Goal: Task Accomplishment & Management: Manage account settings

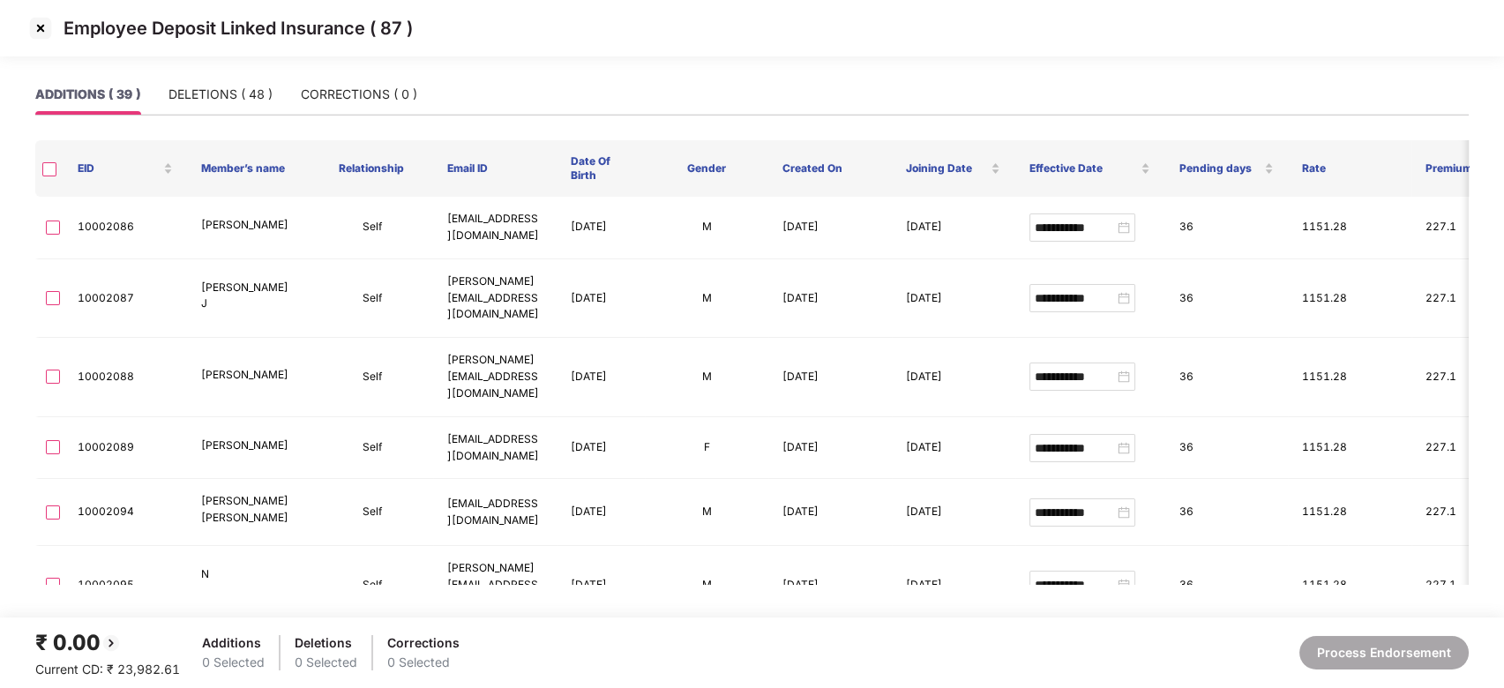
click at [35, 26] on img at bounding box center [40, 28] width 28 height 28
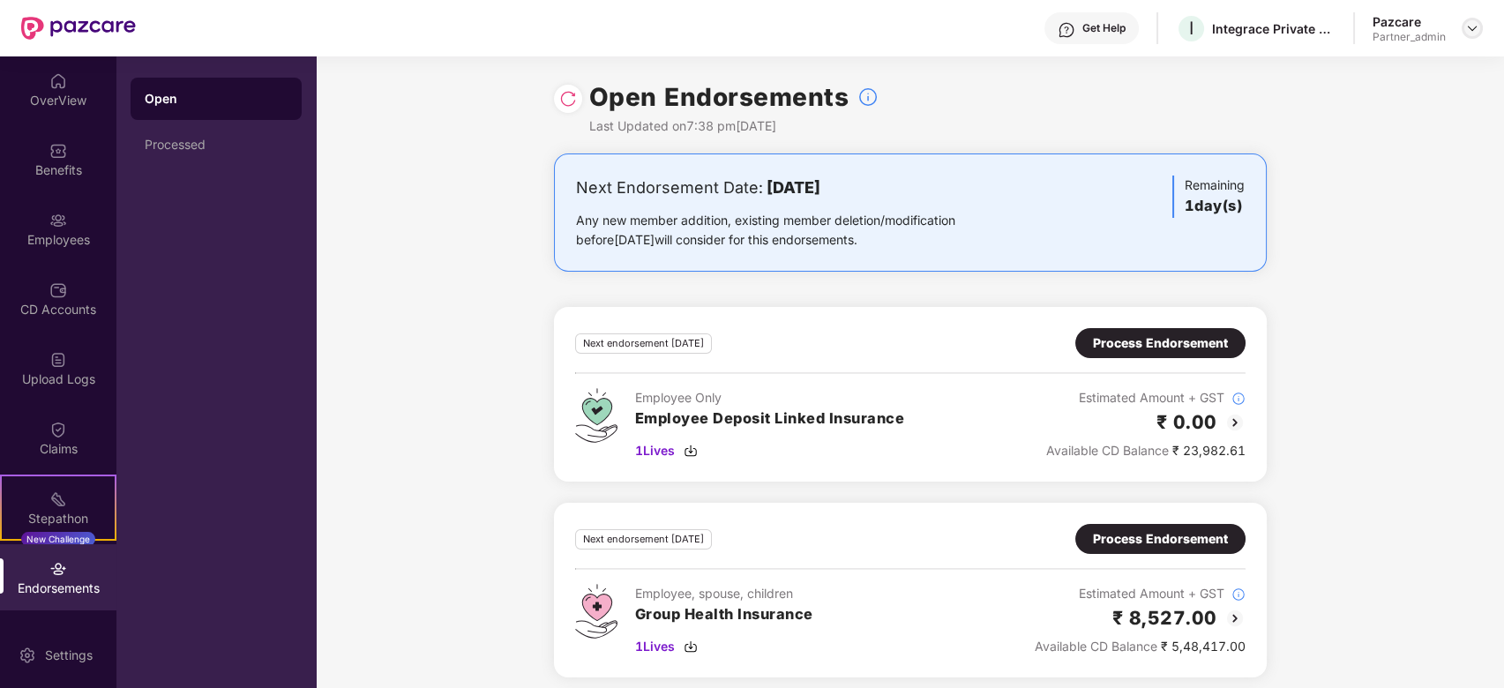
click at [1470, 32] on img at bounding box center [1472, 28] width 14 height 14
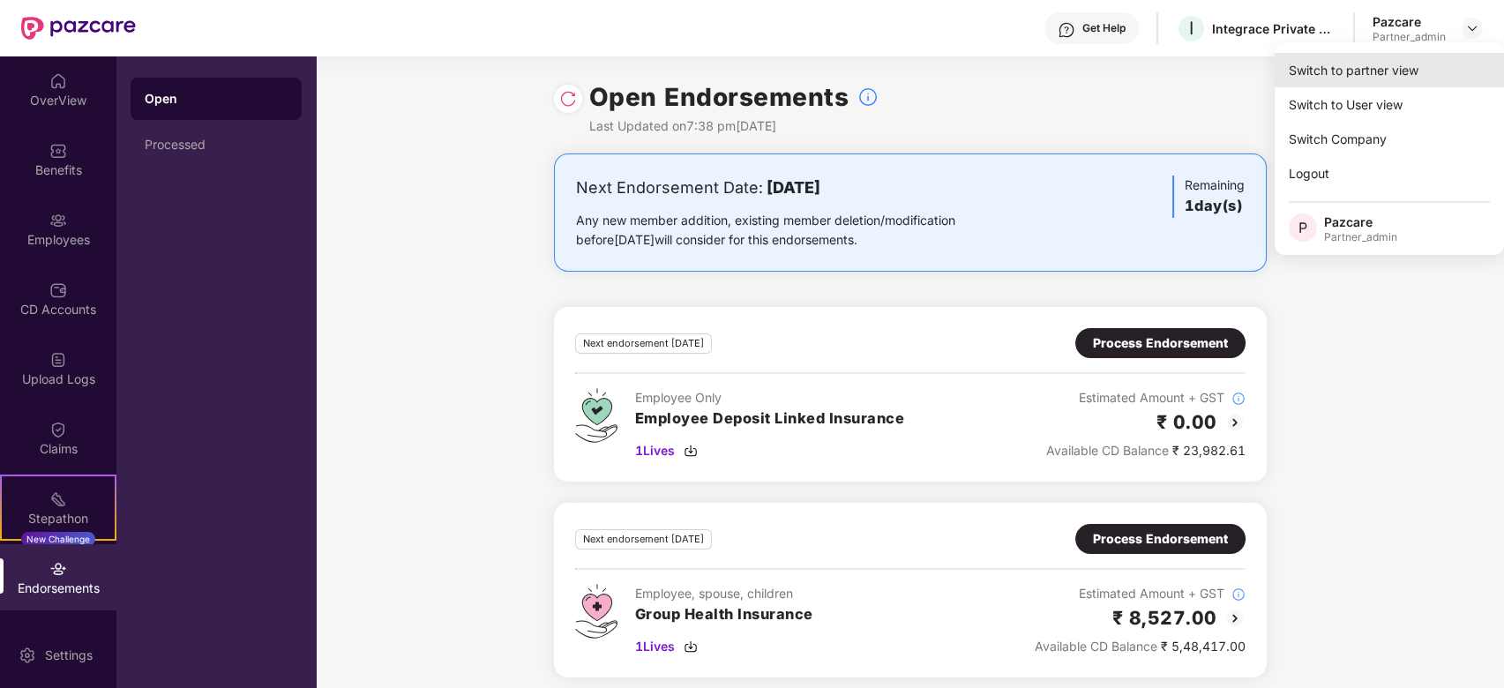
click at [1381, 63] on div "Switch to partner view" at bounding box center [1389, 70] width 229 height 34
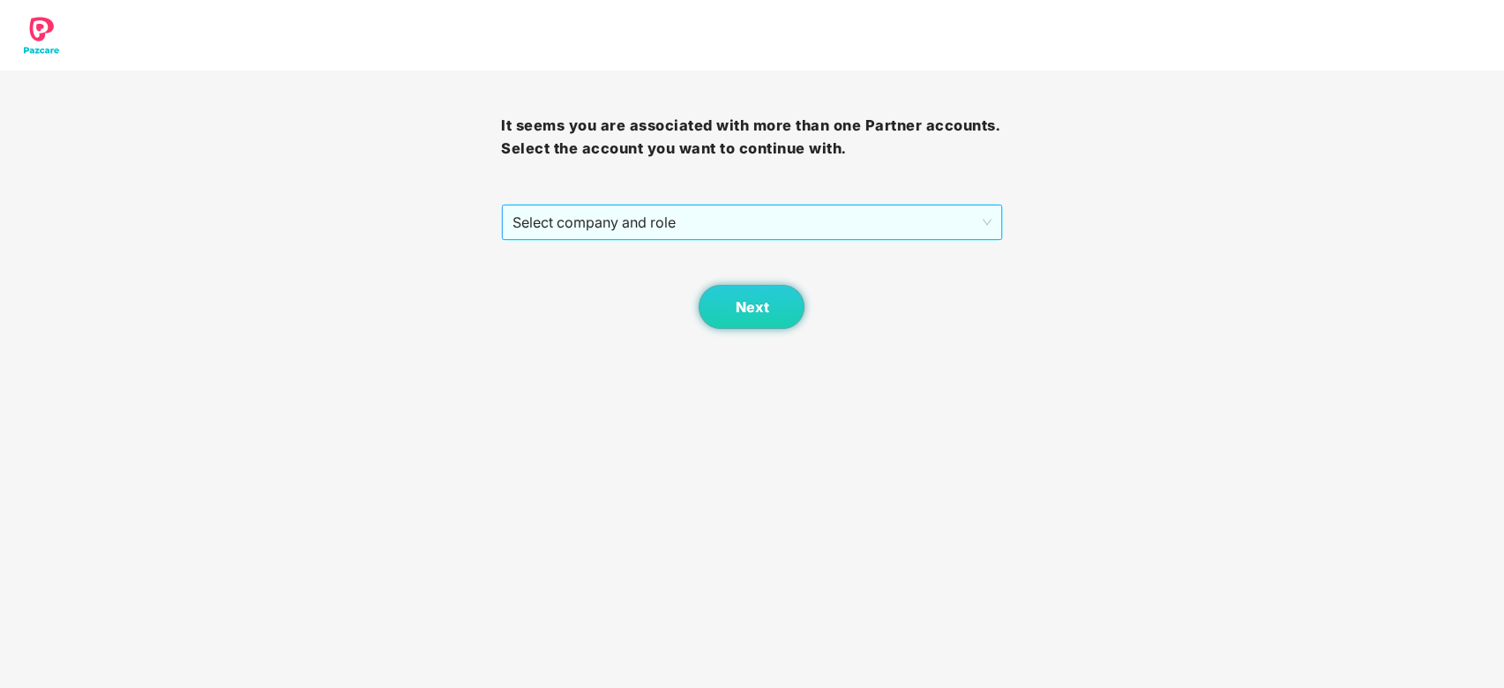
click at [798, 214] on span "Select company and role" at bounding box center [752, 223] width 478 height 34
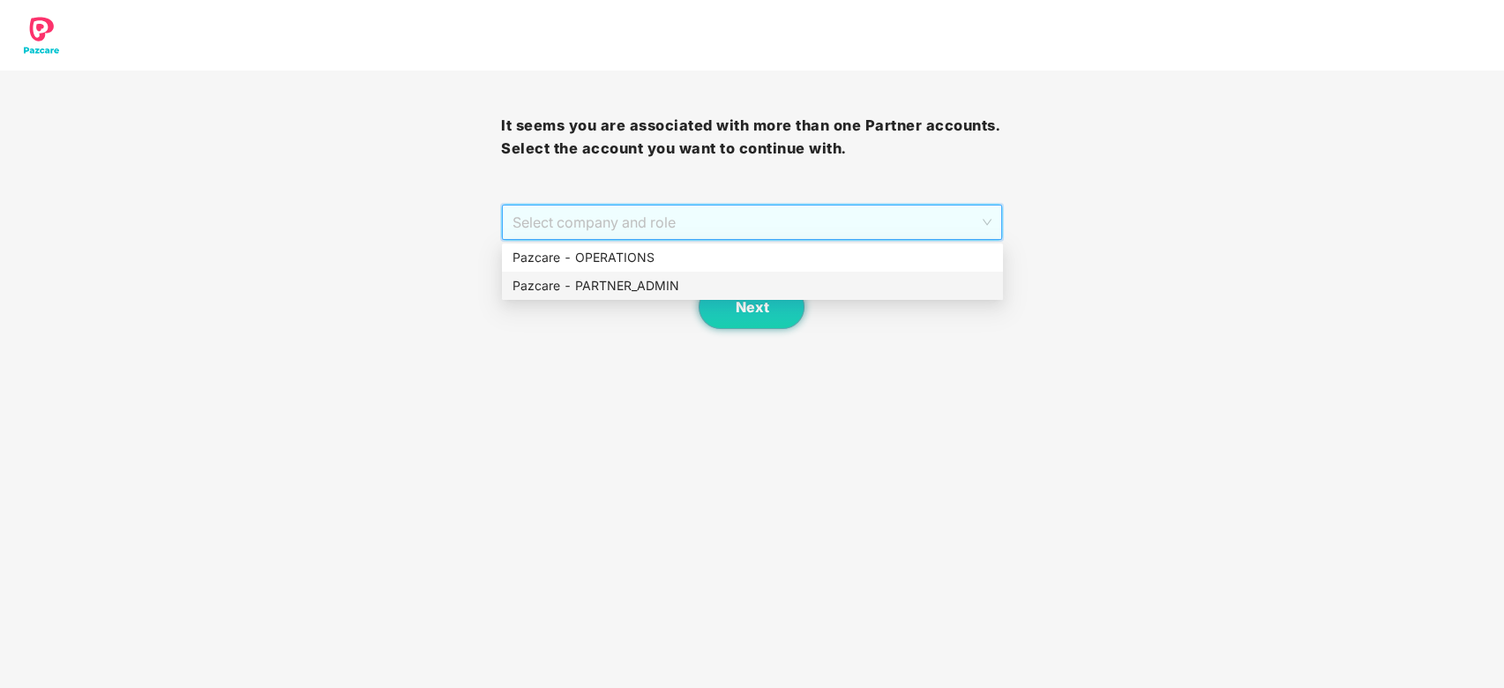
click at [655, 296] on div "Pazcare - PARTNER_ADMIN" at bounding box center [752, 286] width 501 height 28
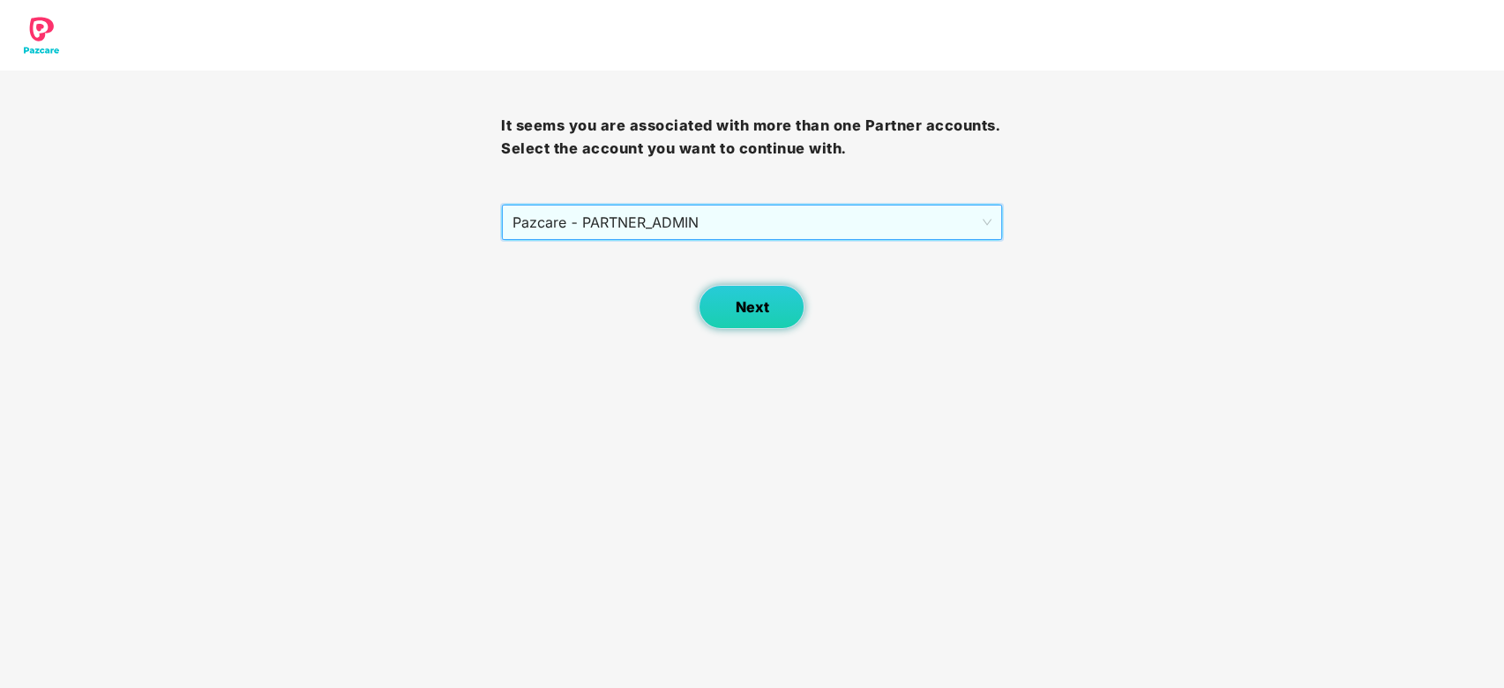
click at [755, 302] on span "Next" at bounding box center [752, 307] width 34 height 17
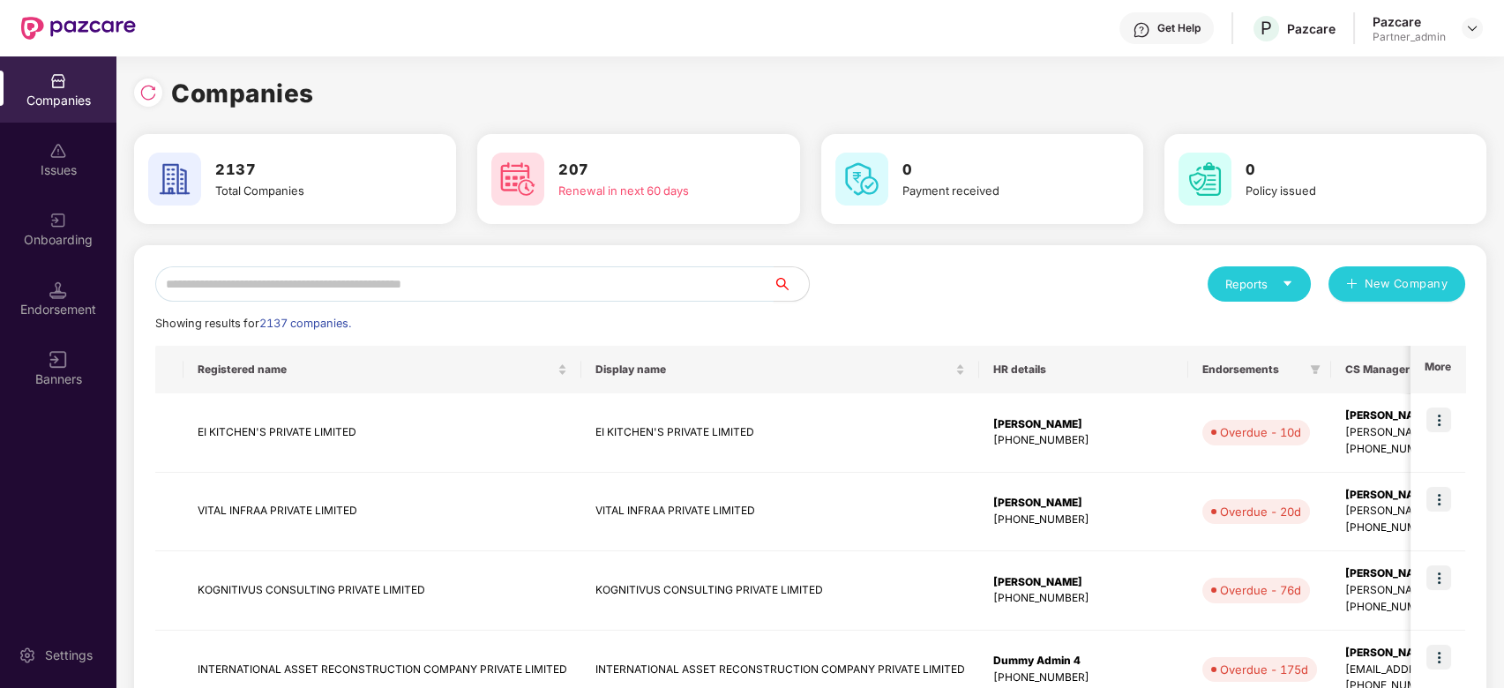
click at [459, 280] on input "text" at bounding box center [464, 283] width 618 height 35
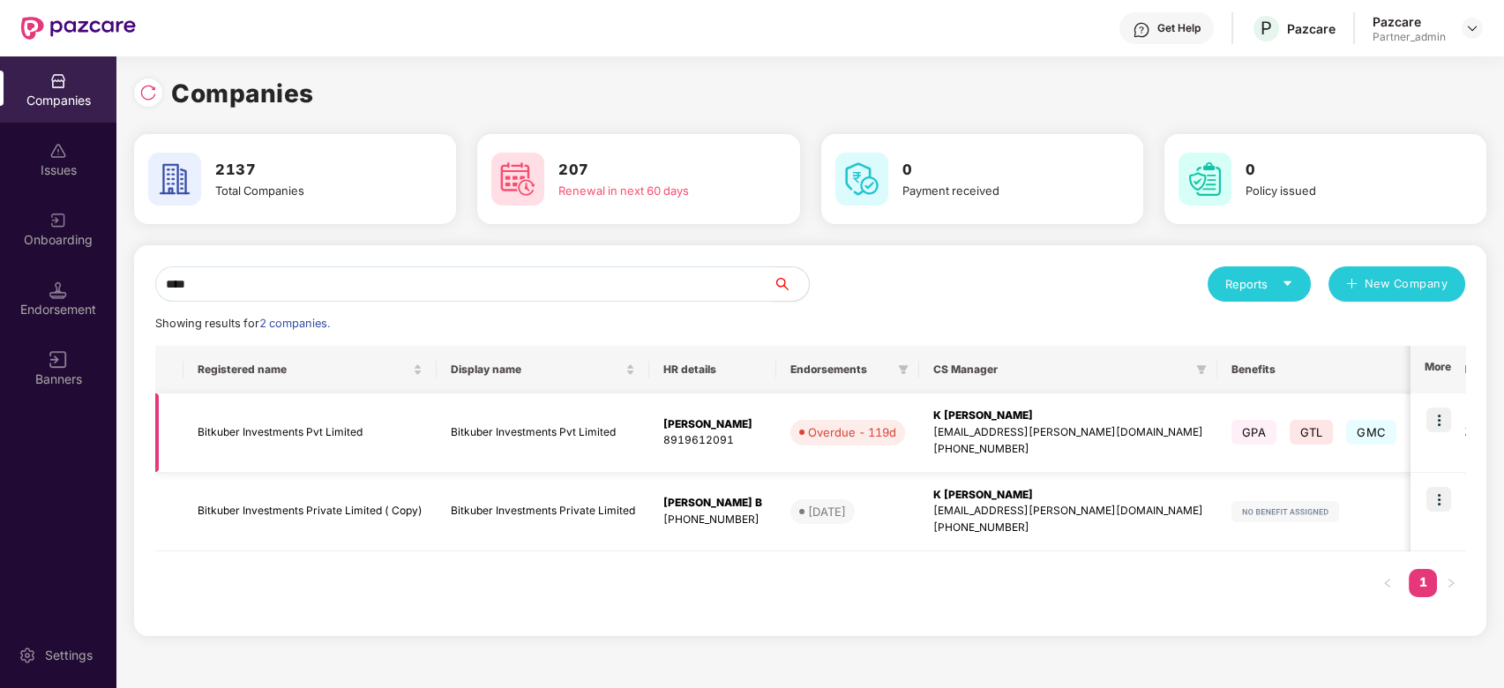
type input "****"
click at [1442, 415] on img at bounding box center [1439, 420] width 25 height 25
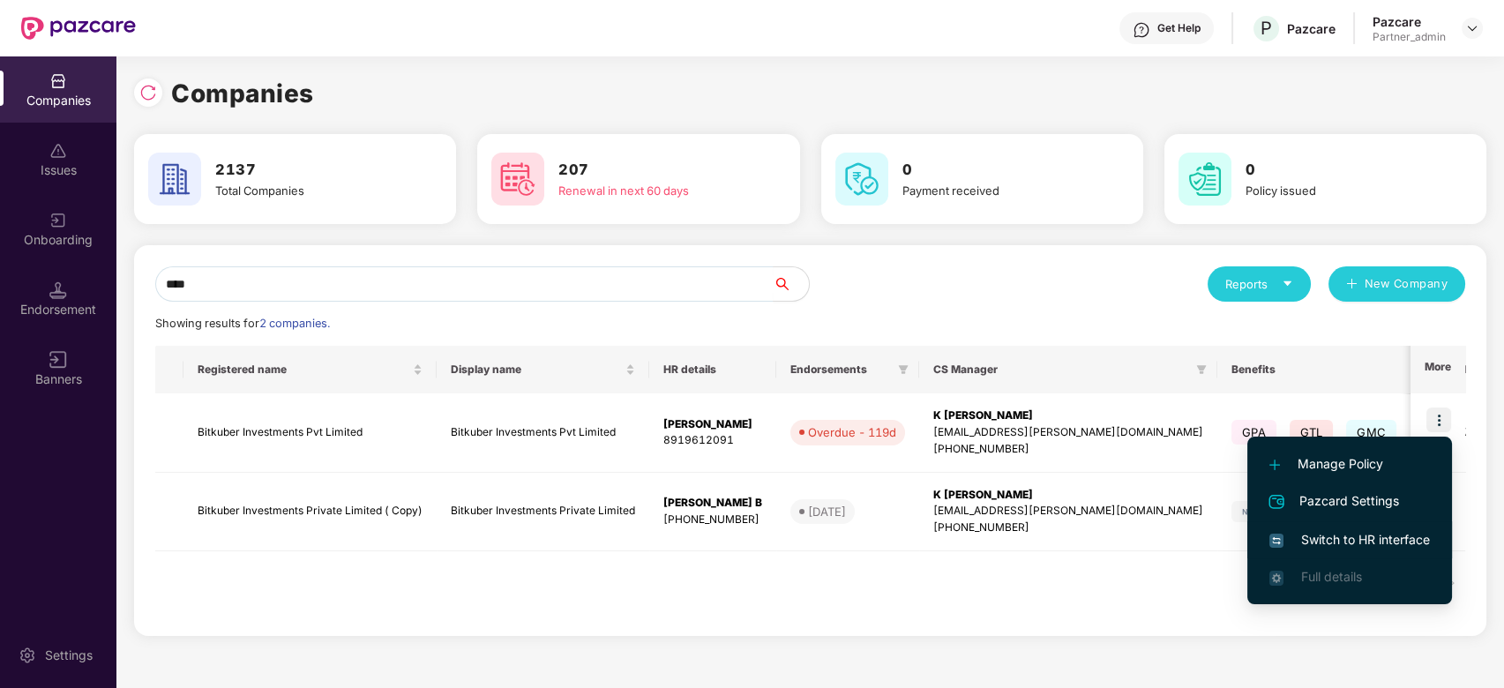
click at [1369, 543] on span "Switch to HR interface" at bounding box center [1349, 539] width 161 height 19
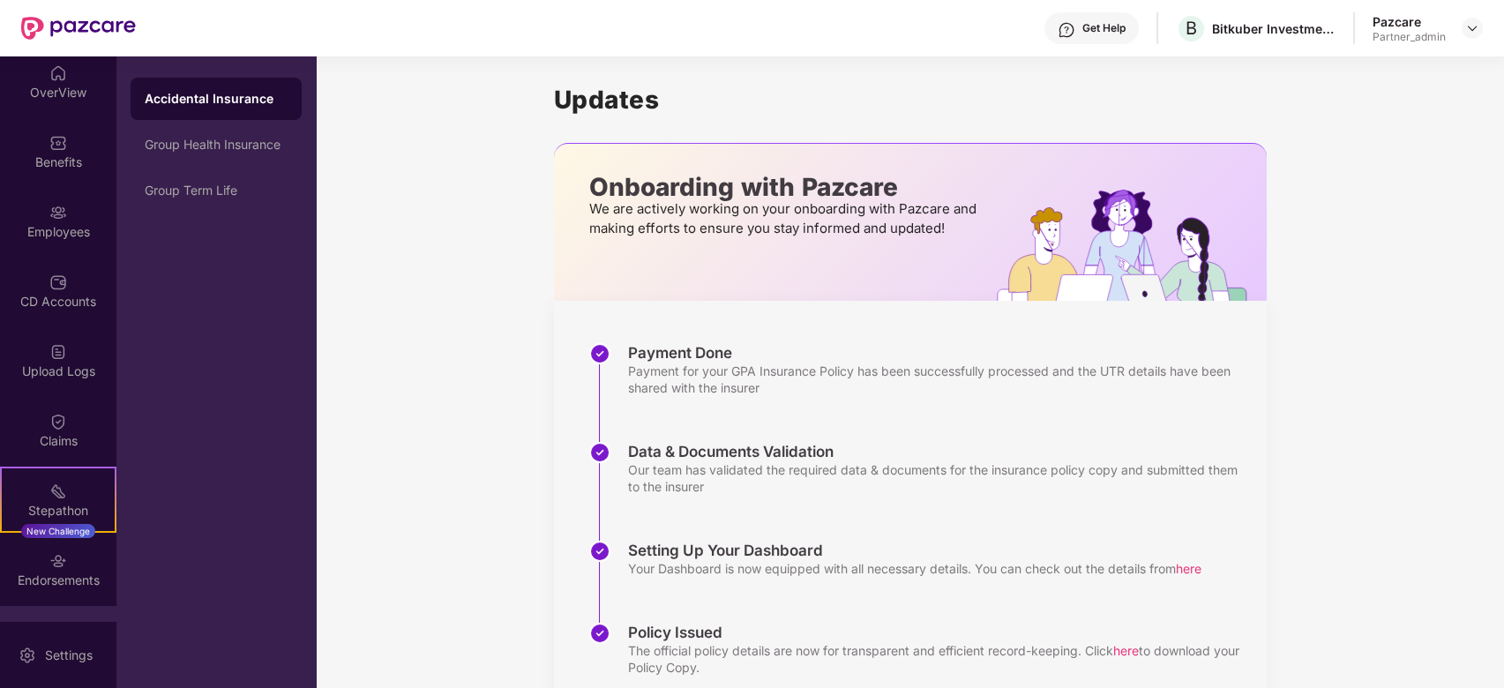
scroll to position [131, 0]
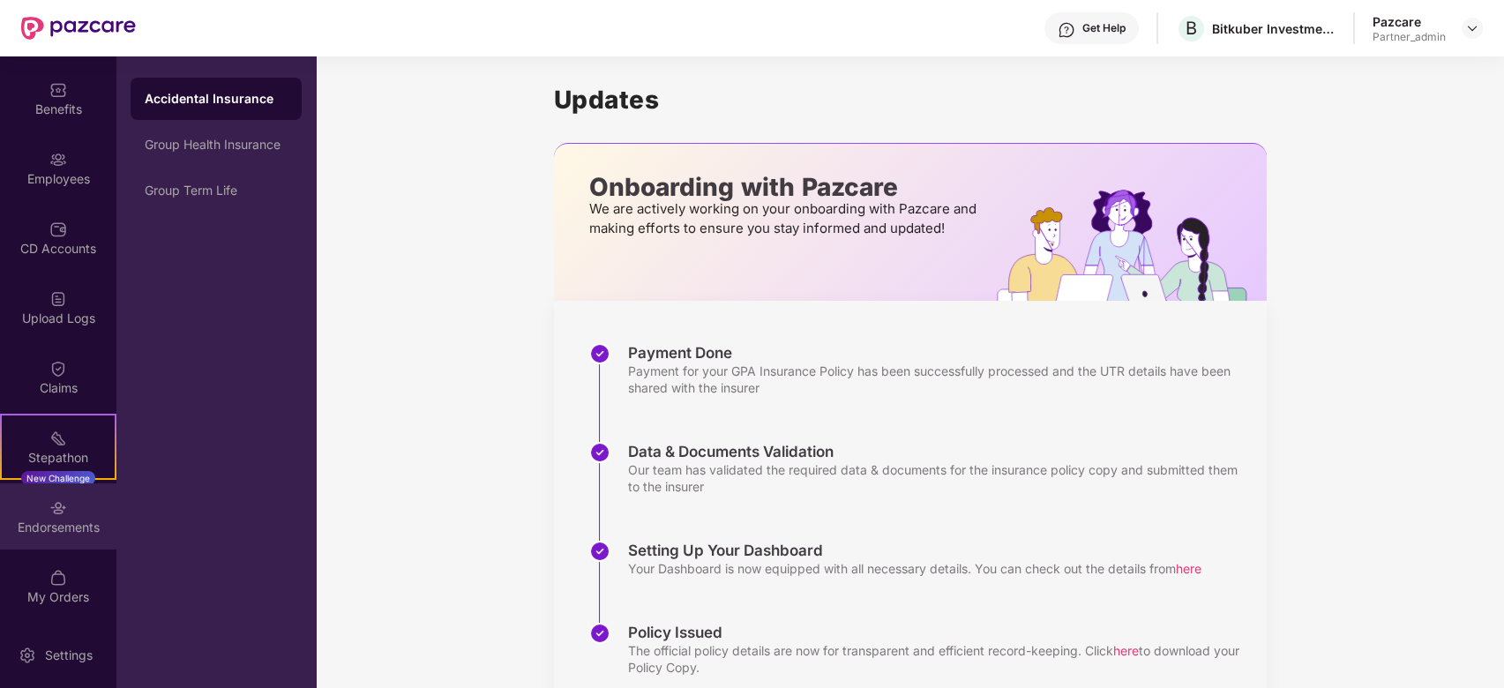
click at [71, 524] on div "Endorsements" at bounding box center [58, 528] width 116 height 18
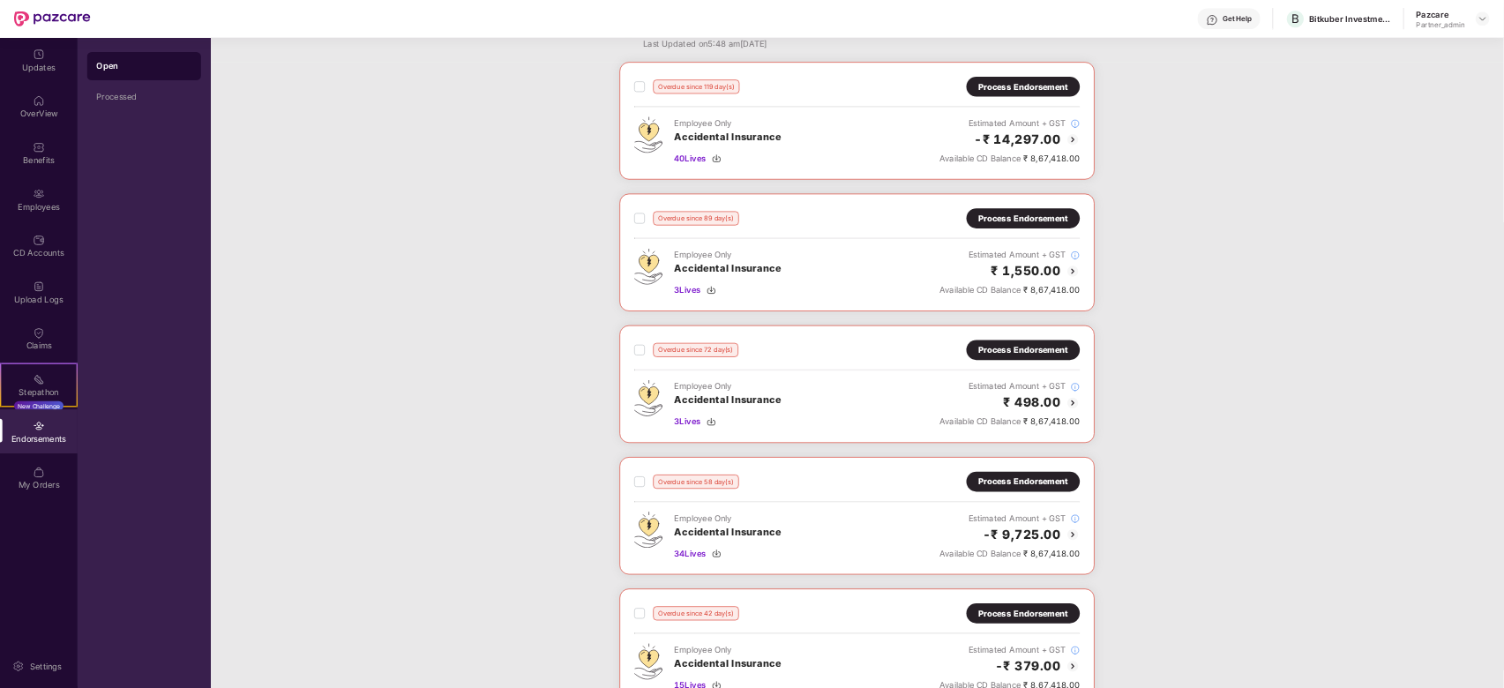
scroll to position [0, 0]
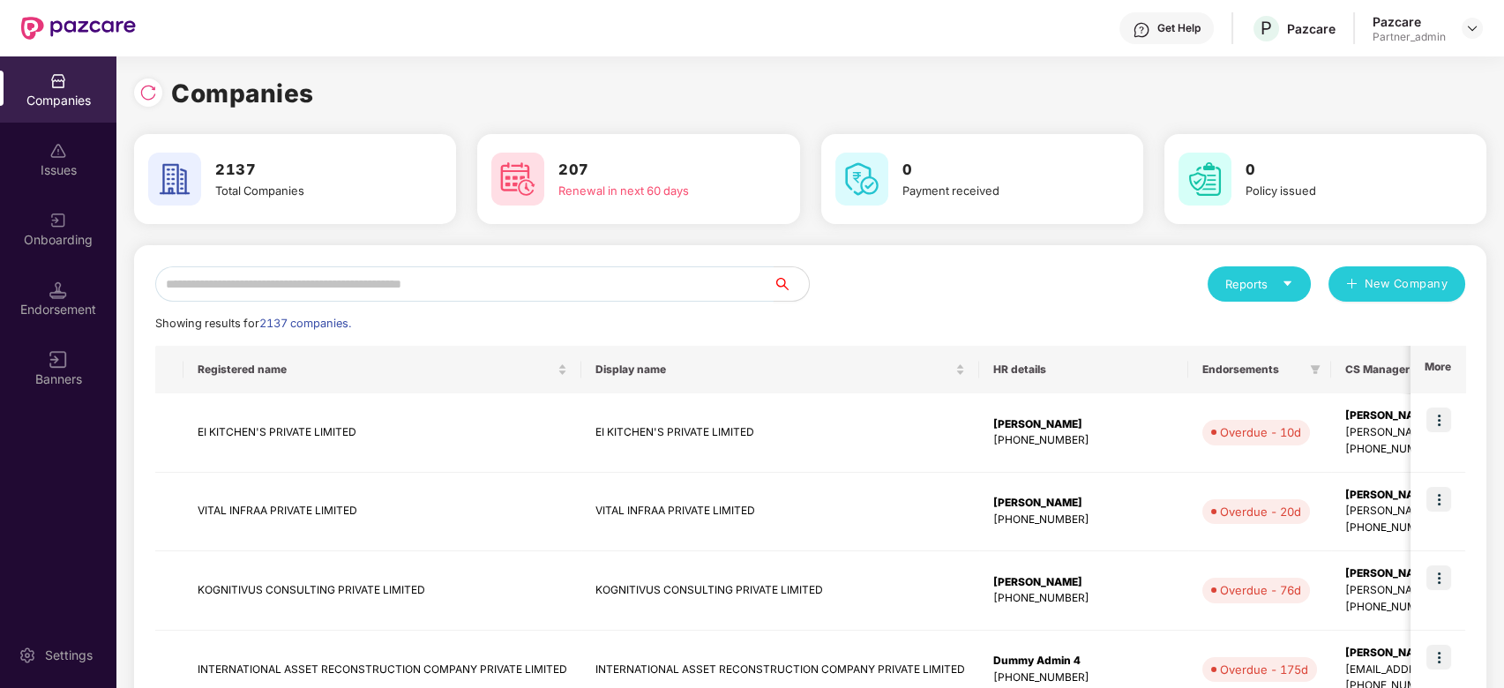
click at [339, 280] on input "text" at bounding box center [464, 283] width 618 height 35
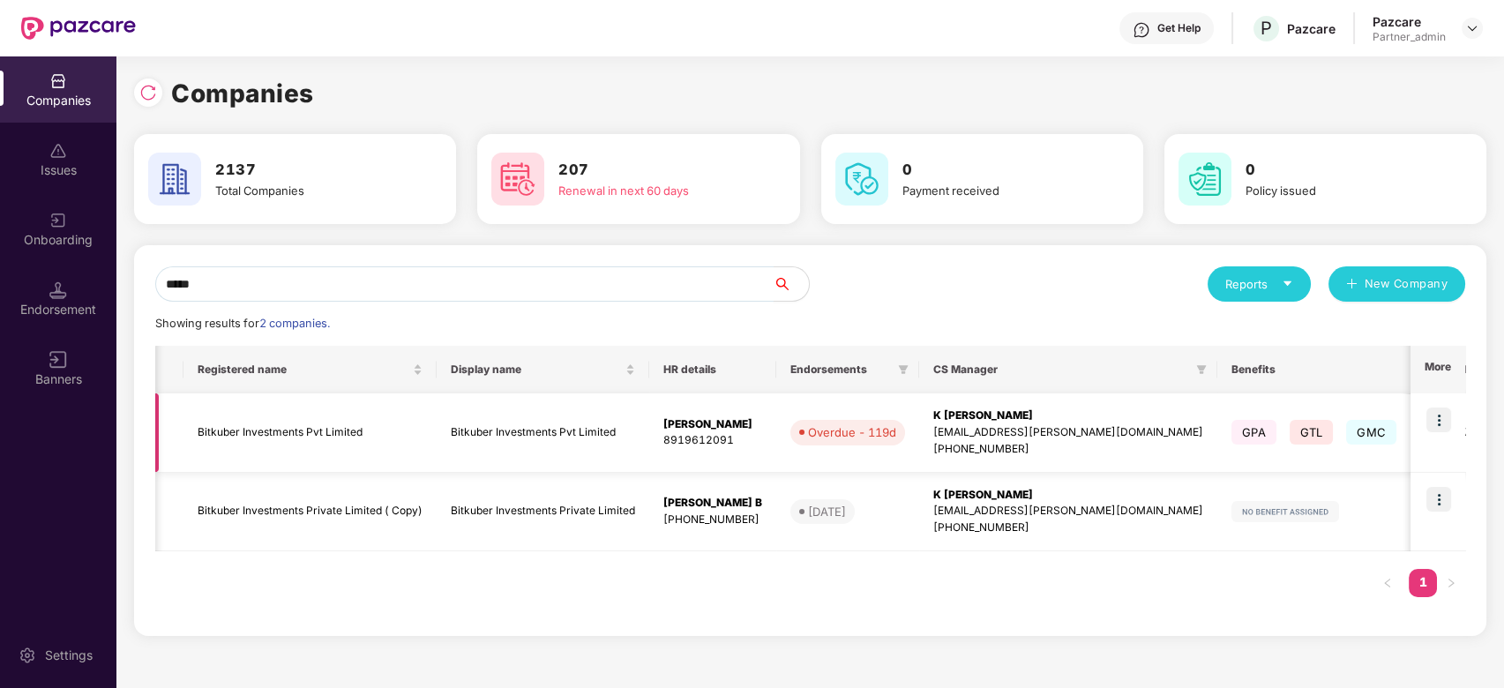
scroll to position [0, 401]
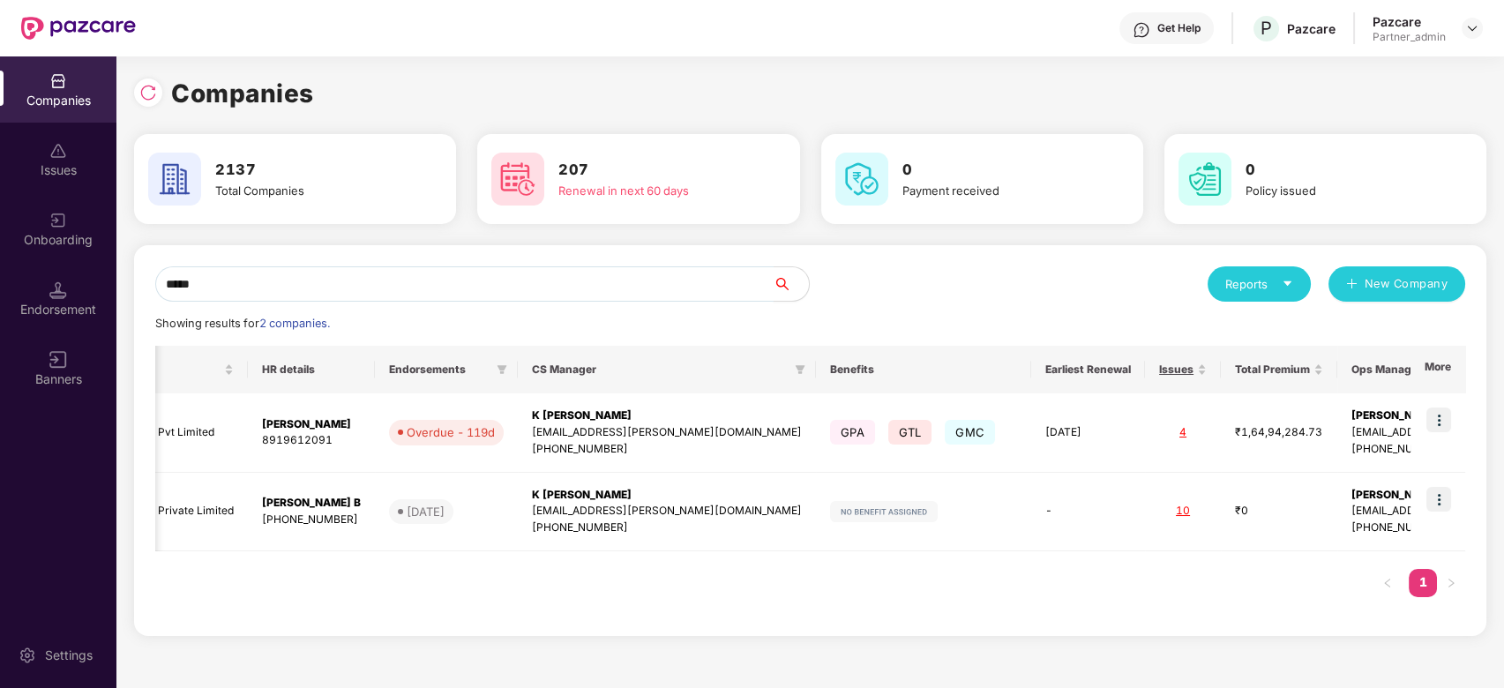
click at [0, 258] on div "Companies Issues Onboarding Endorsement Banners Settings Companies 2137 Total C…" at bounding box center [752, 372] width 1504 height 632
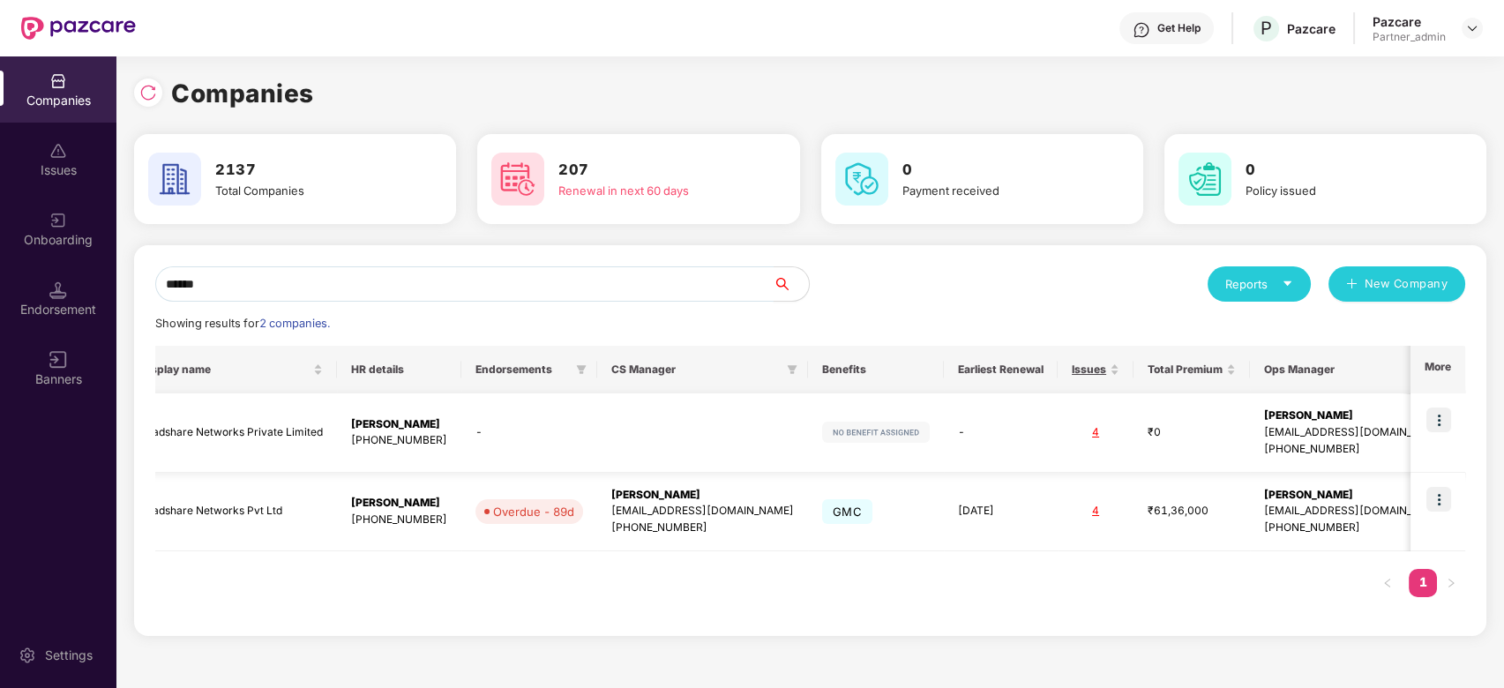
scroll to position [0, 0]
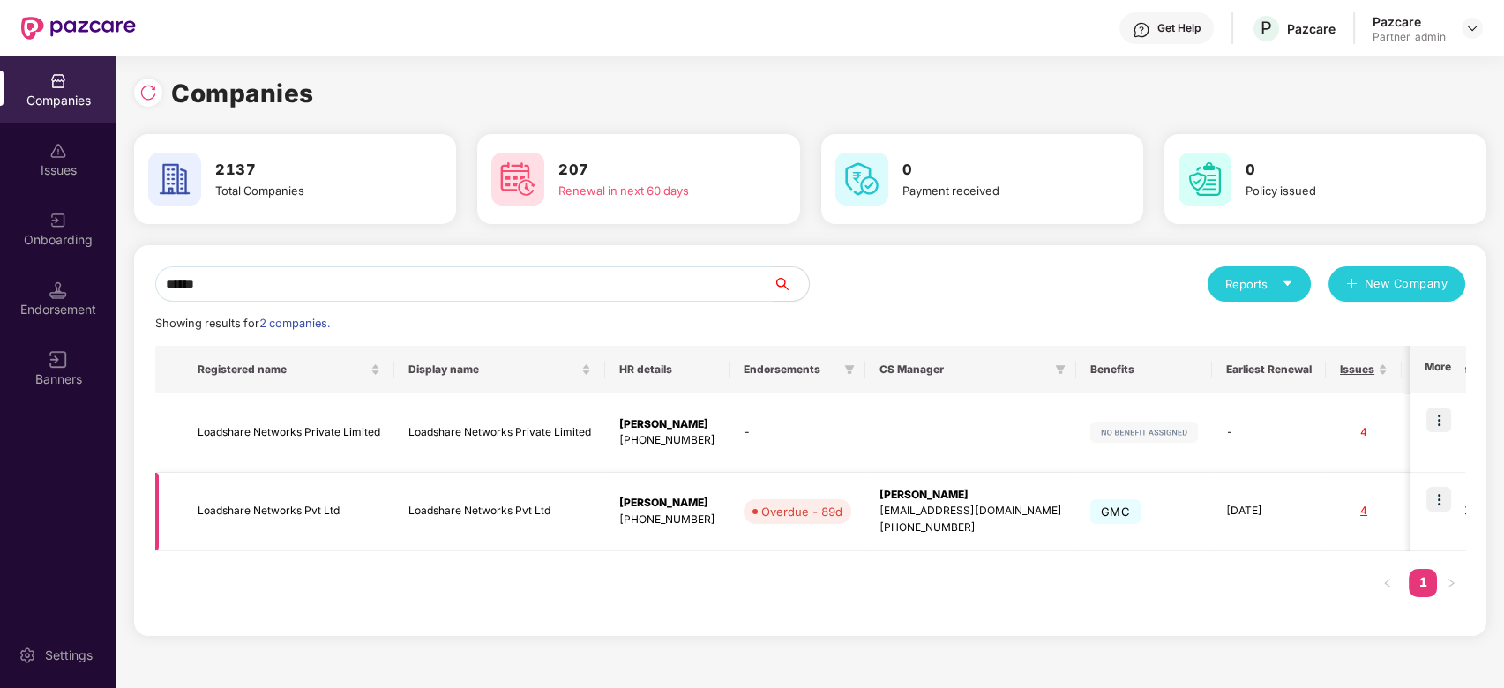
type input "******"
click at [1438, 496] on img at bounding box center [1439, 499] width 25 height 25
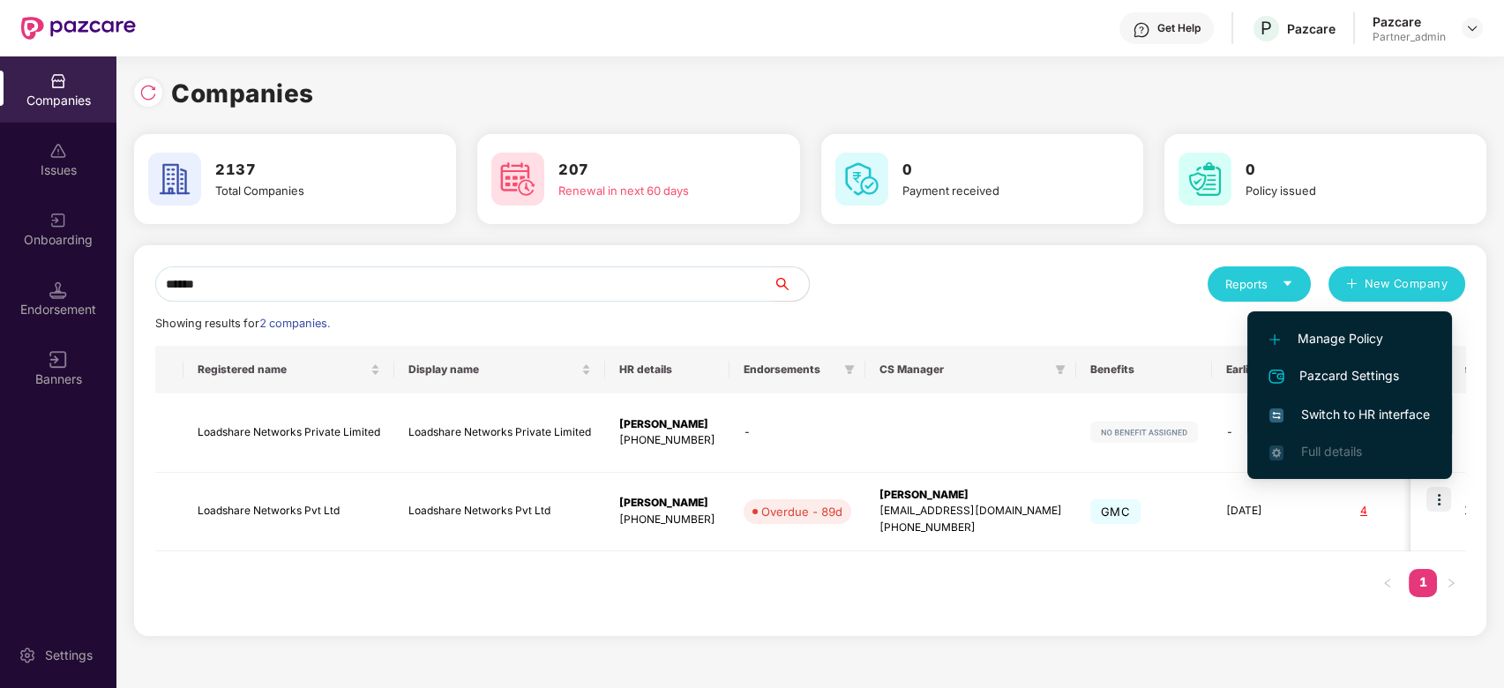
click at [1327, 413] on span "Switch to HR interface" at bounding box center [1349, 414] width 161 height 19
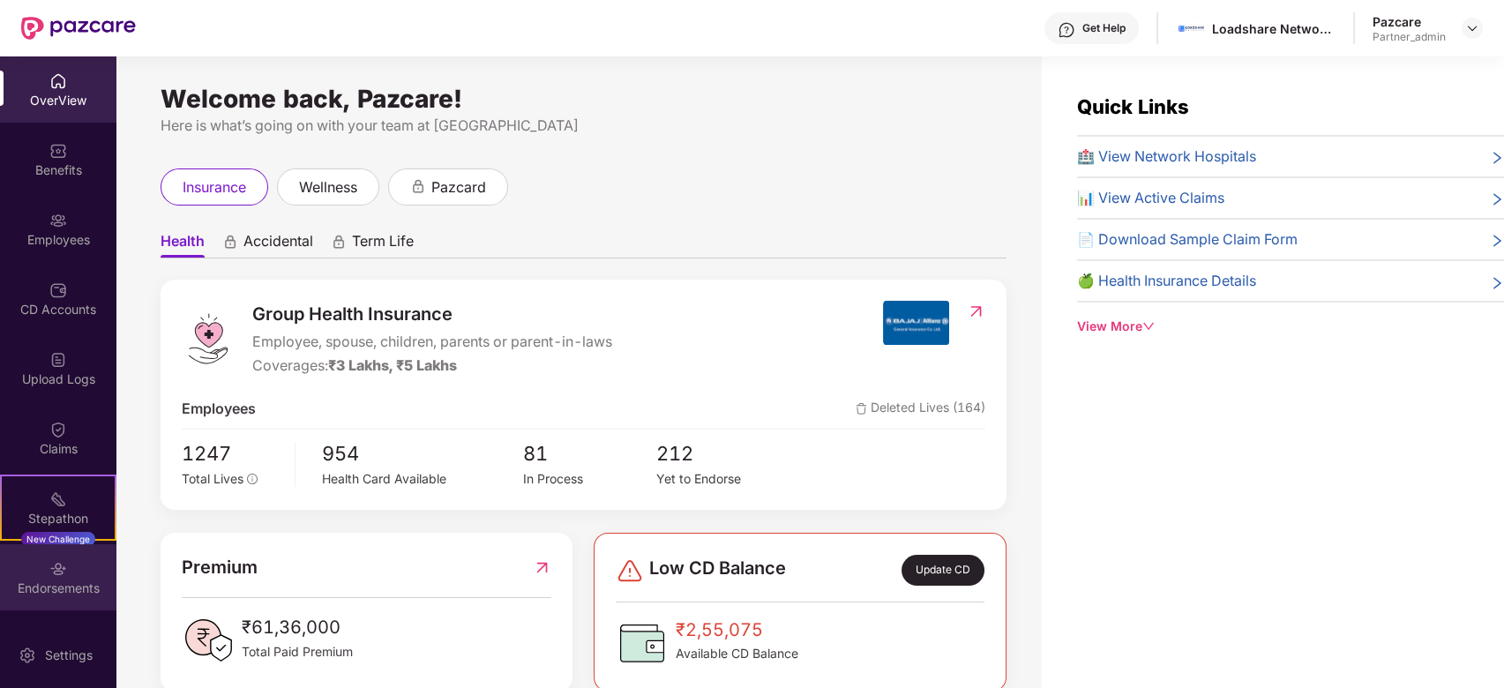
click at [71, 575] on div "Endorsements" at bounding box center [58, 577] width 116 height 66
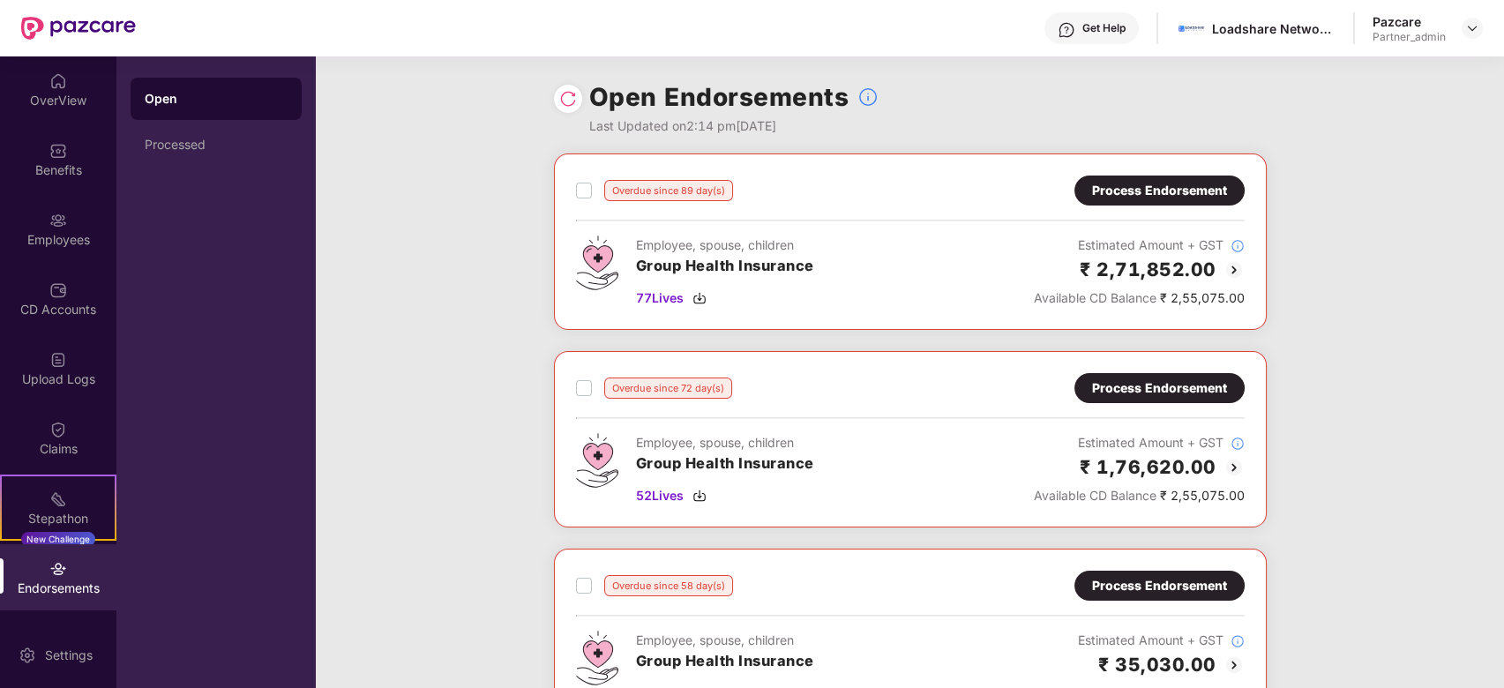
click at [1109, 198] on div "Process Endorsement" at bounding box center [1159, 190] width 135 height 19
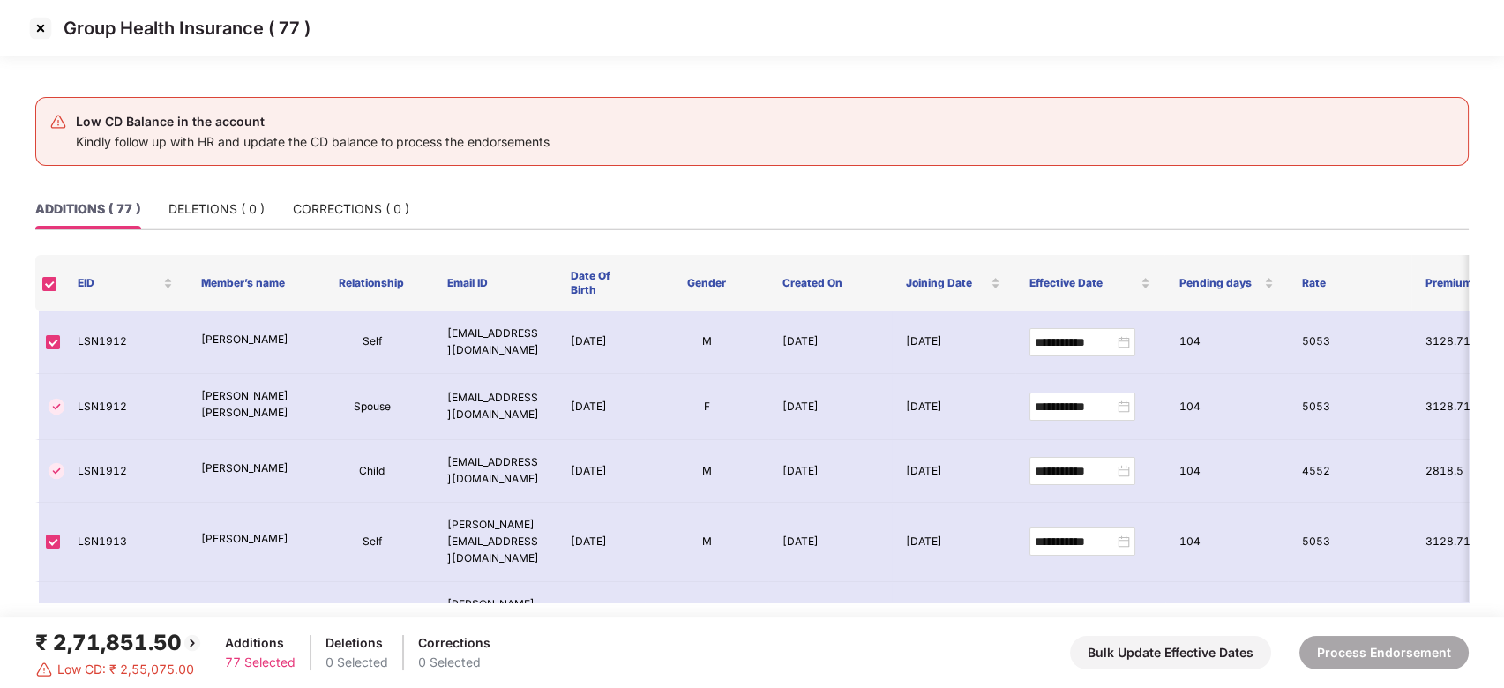
click at [40, 27] on img at bounding box center [40, 28] width 28 height 28
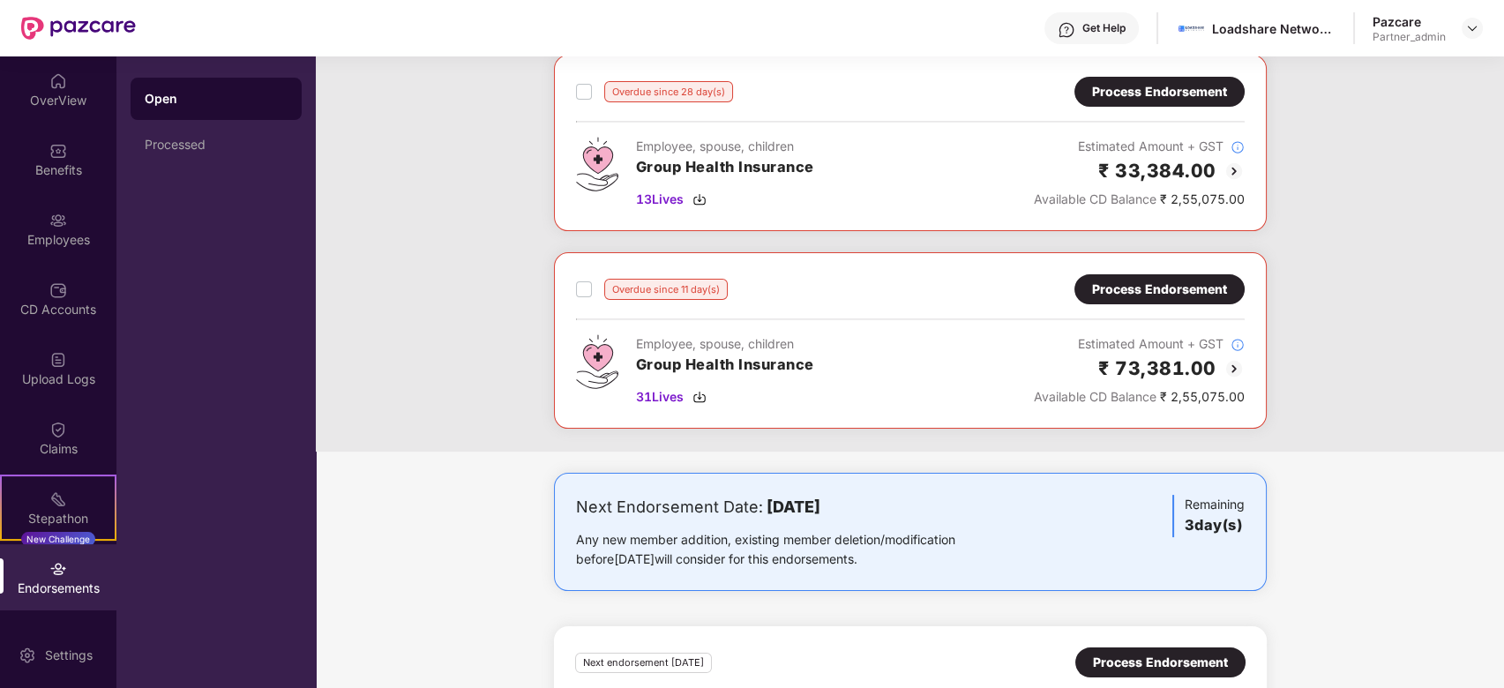
scroll to position [882, 0]
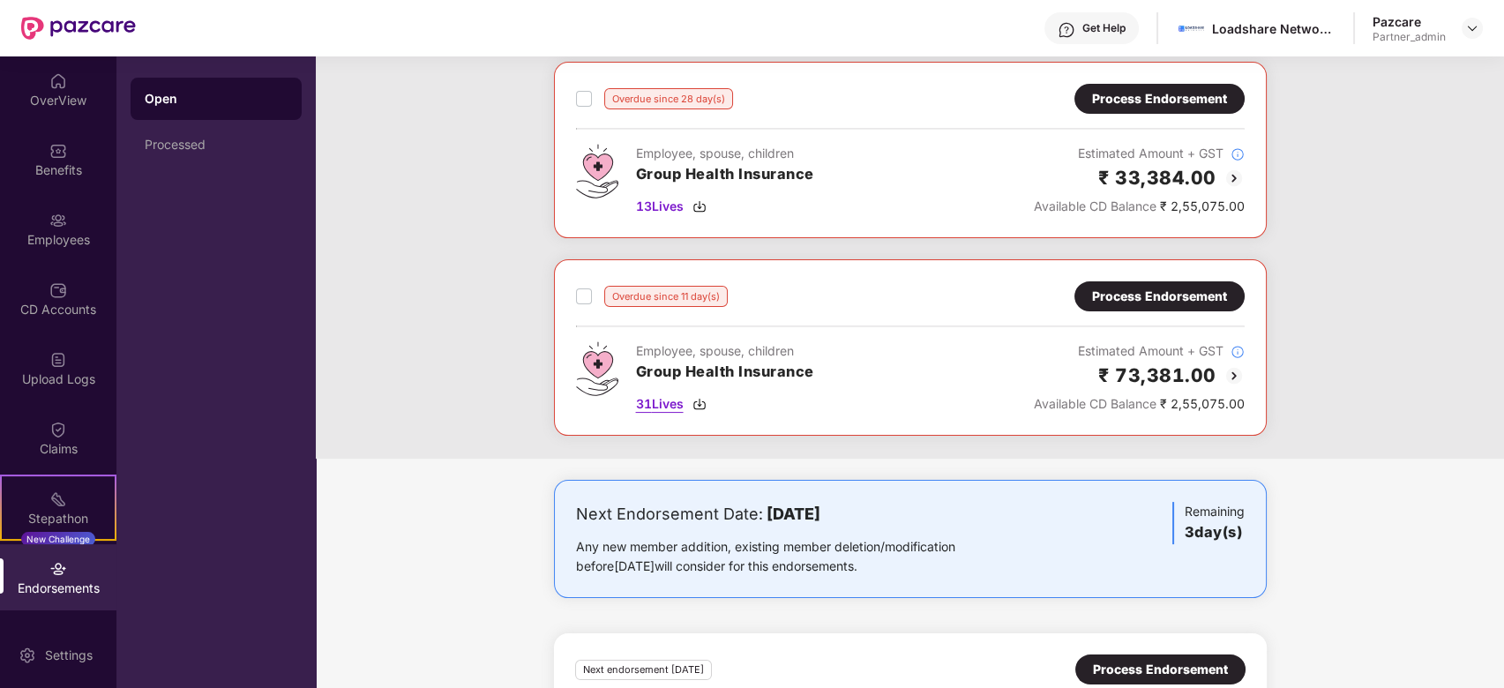
click at [701, 397] on img at bounding box center [700, 404] width 14 height 14
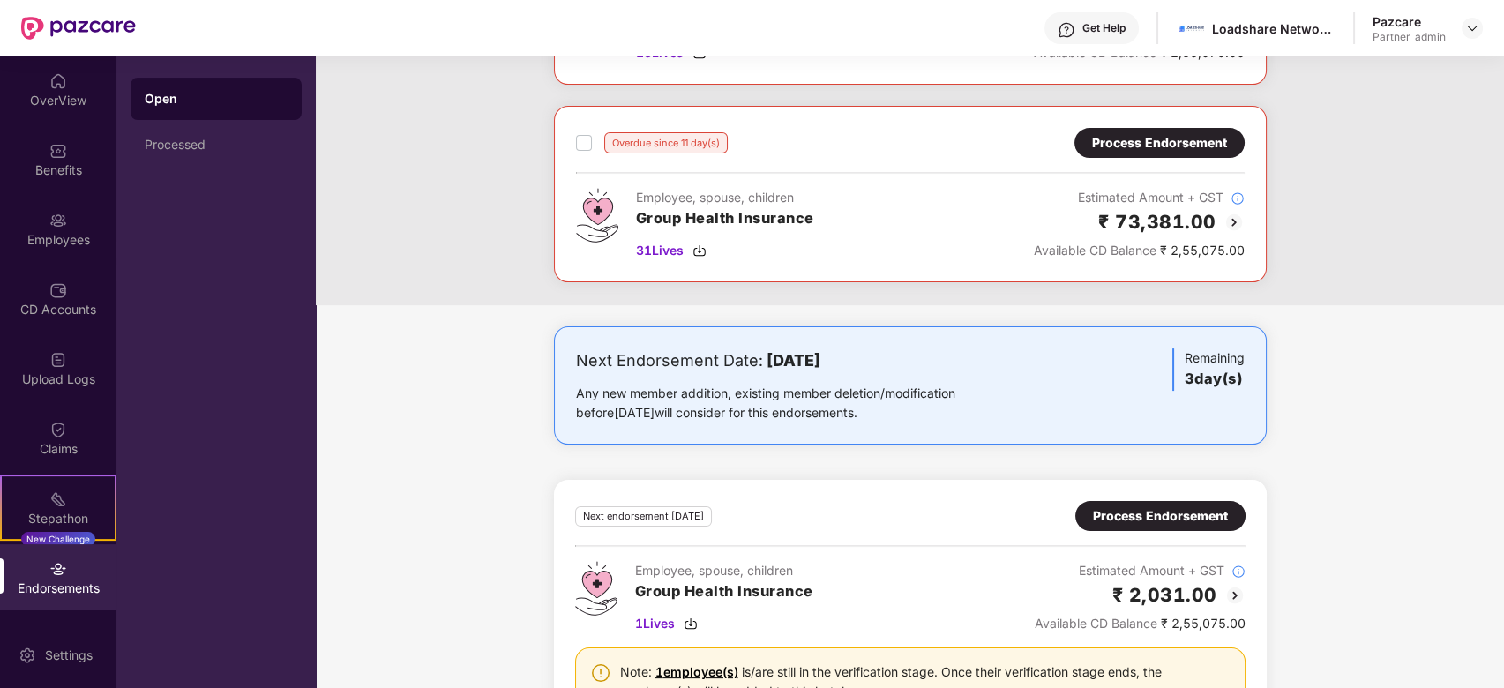
scroll to position [1117, 0]
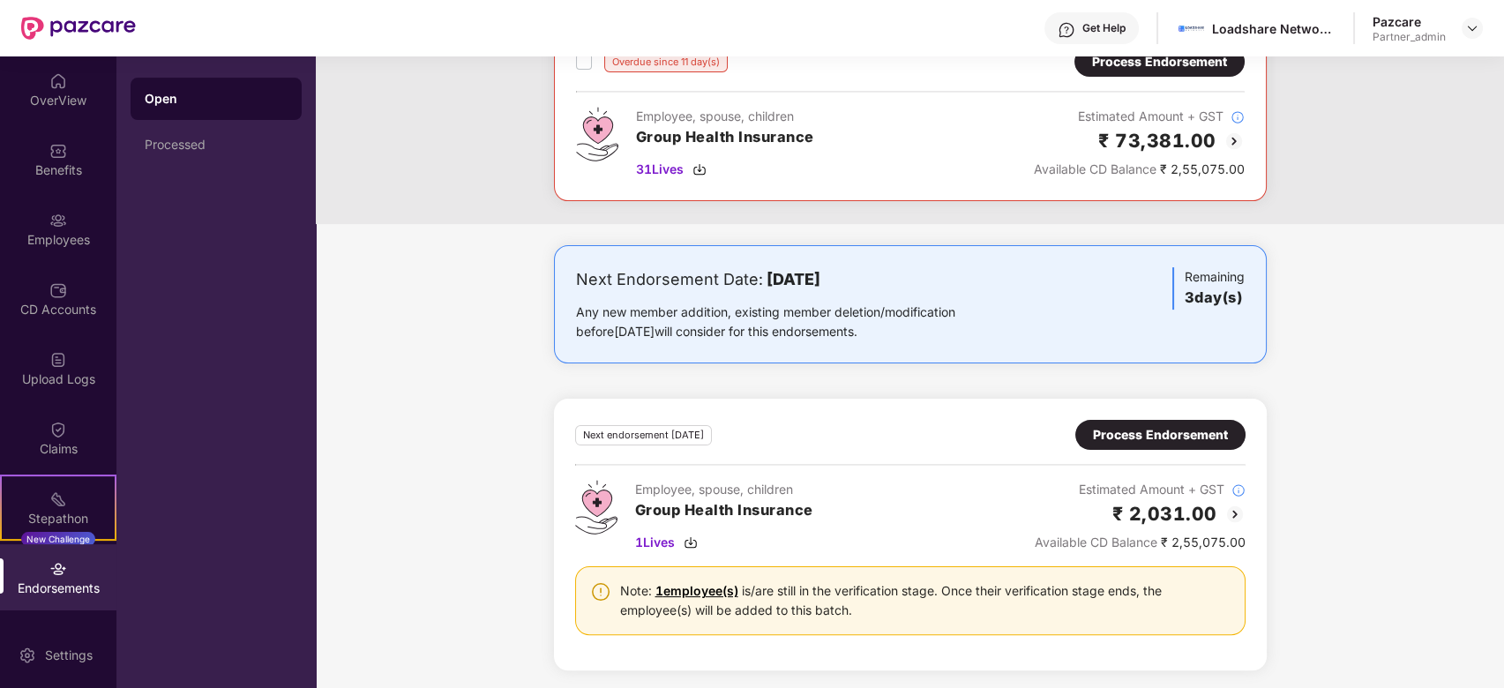
click at [1150, 432] on div "Process Endorsement" at bounding box center [1160, 434] width 135 height 19
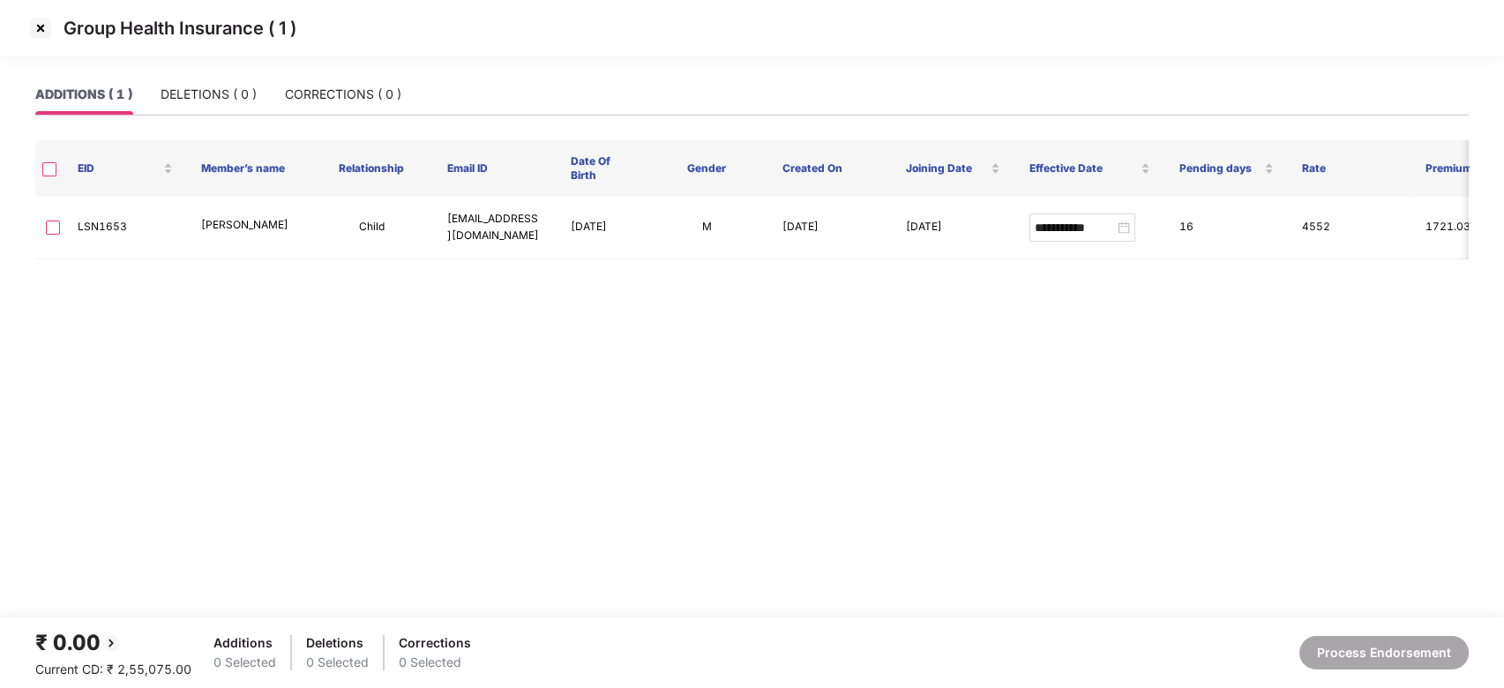
click at [49, 32] on img at bounding box center [40, 28] width 28 height 28
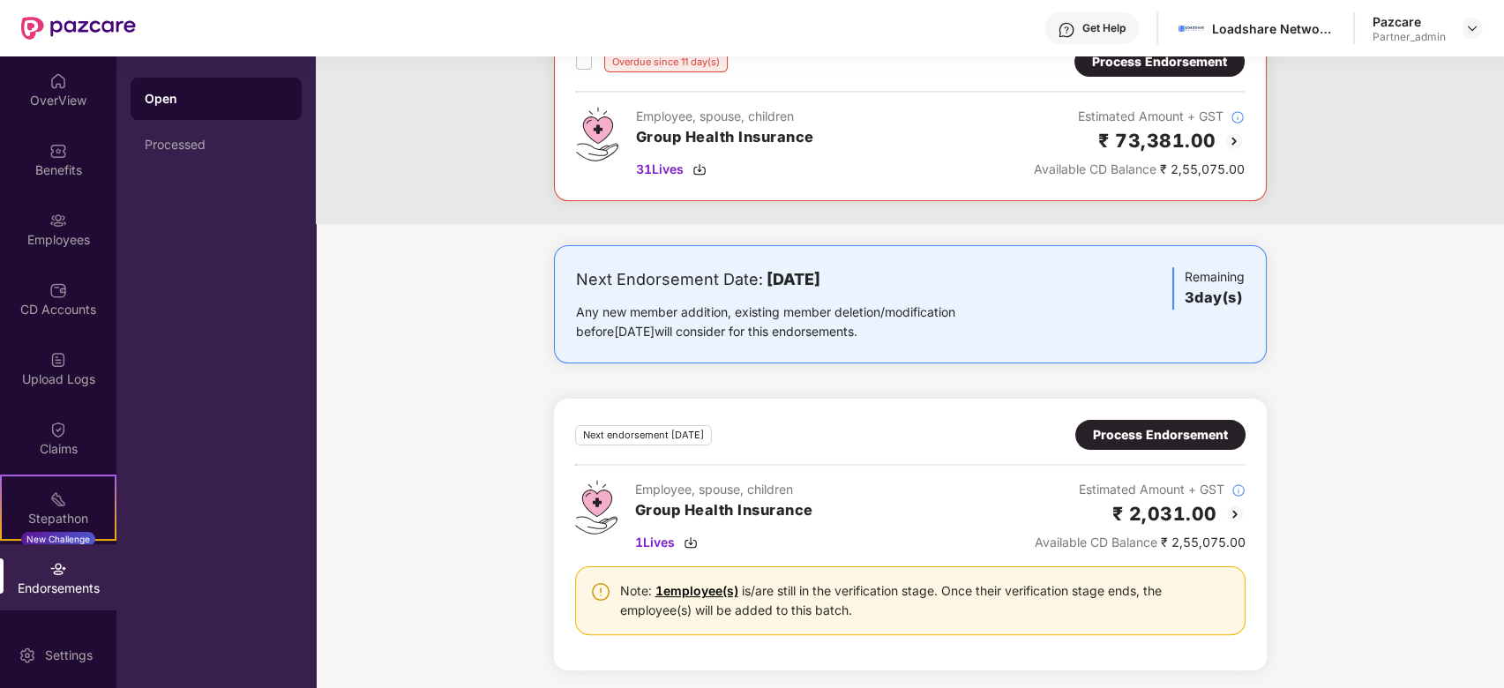
click at [1161, 435] on div "Process Endorsement" at bounding box center [1160, 434] width 135 height 19
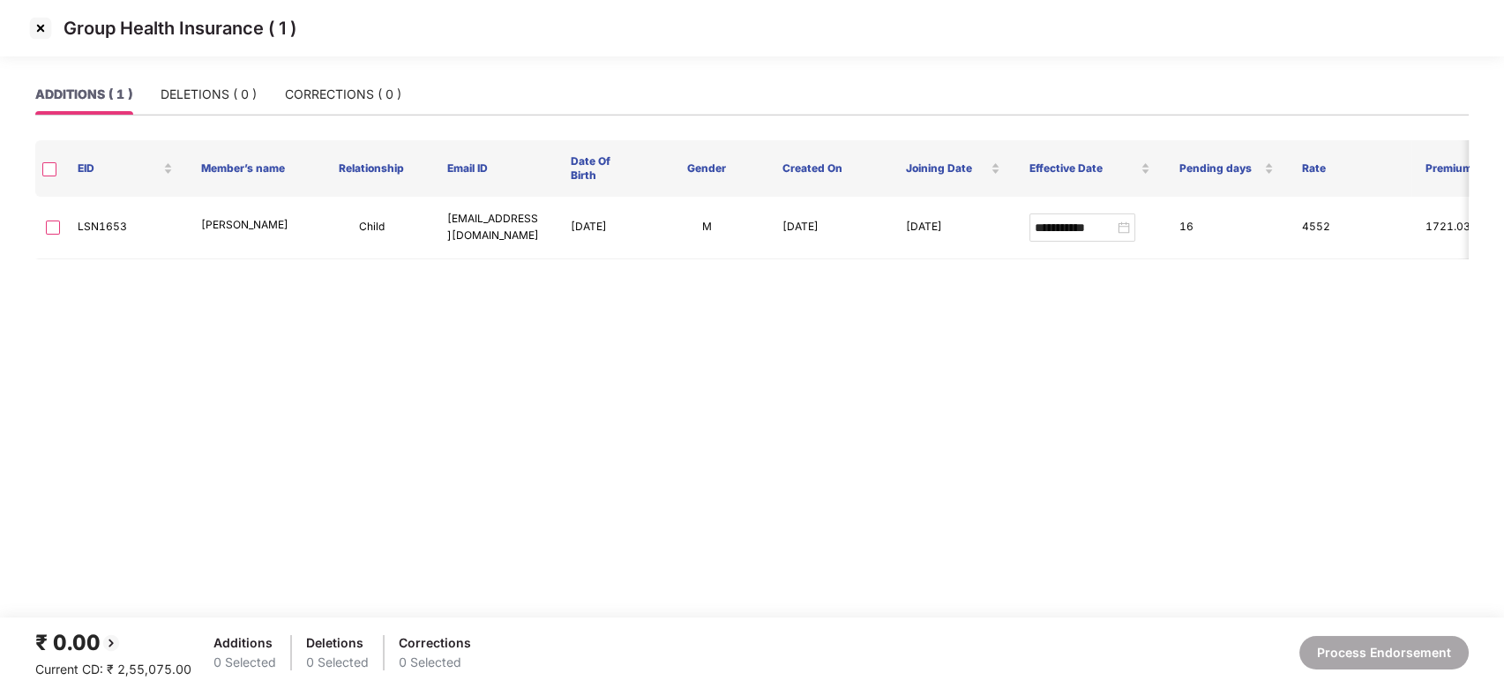
click at [41, 34] on img at bounding box center [40, 28] width 28 height 28
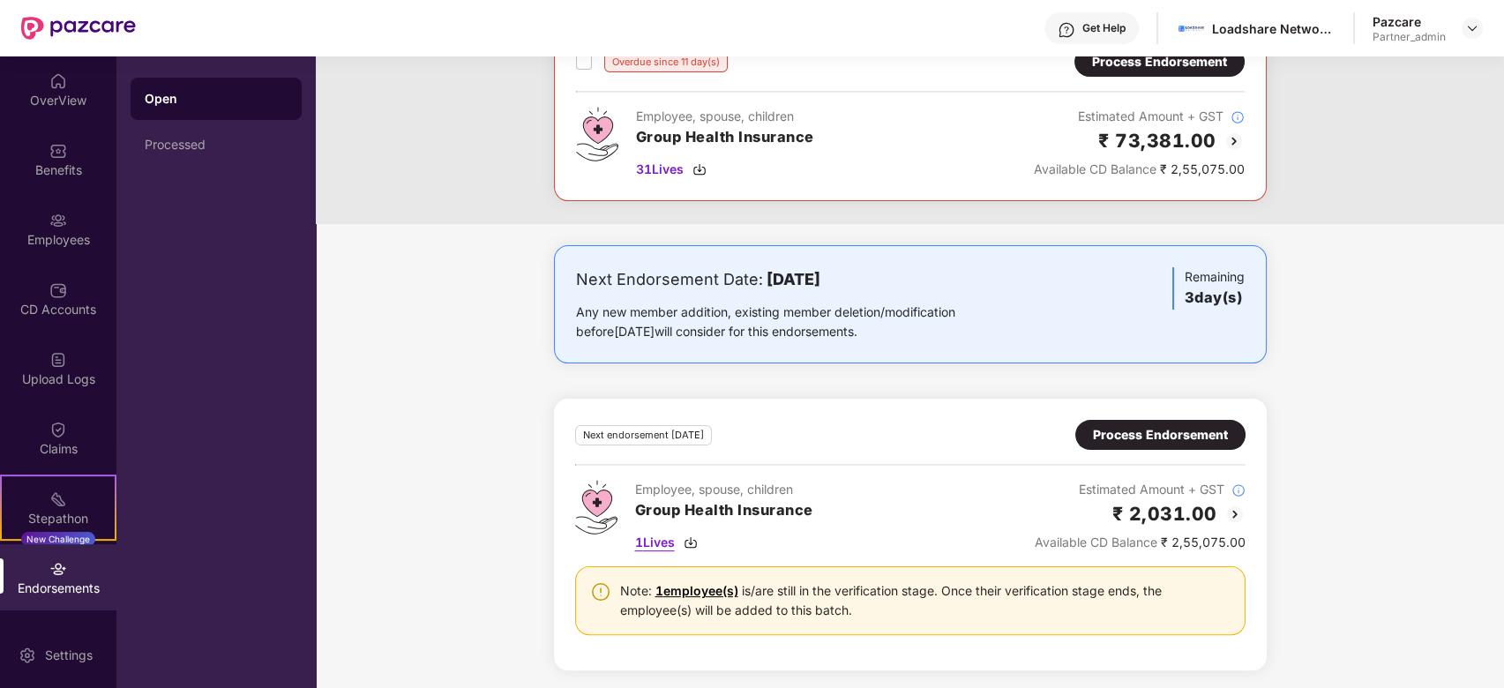
click at [694, 538] on img at bounding box center [691, 543] width 14 height 14
click at [1235, 32] on div "Loadshare Networks Pvt Ltd" at bounding box center [1274, 28] width 124 height 17
copy div "Loadshare"
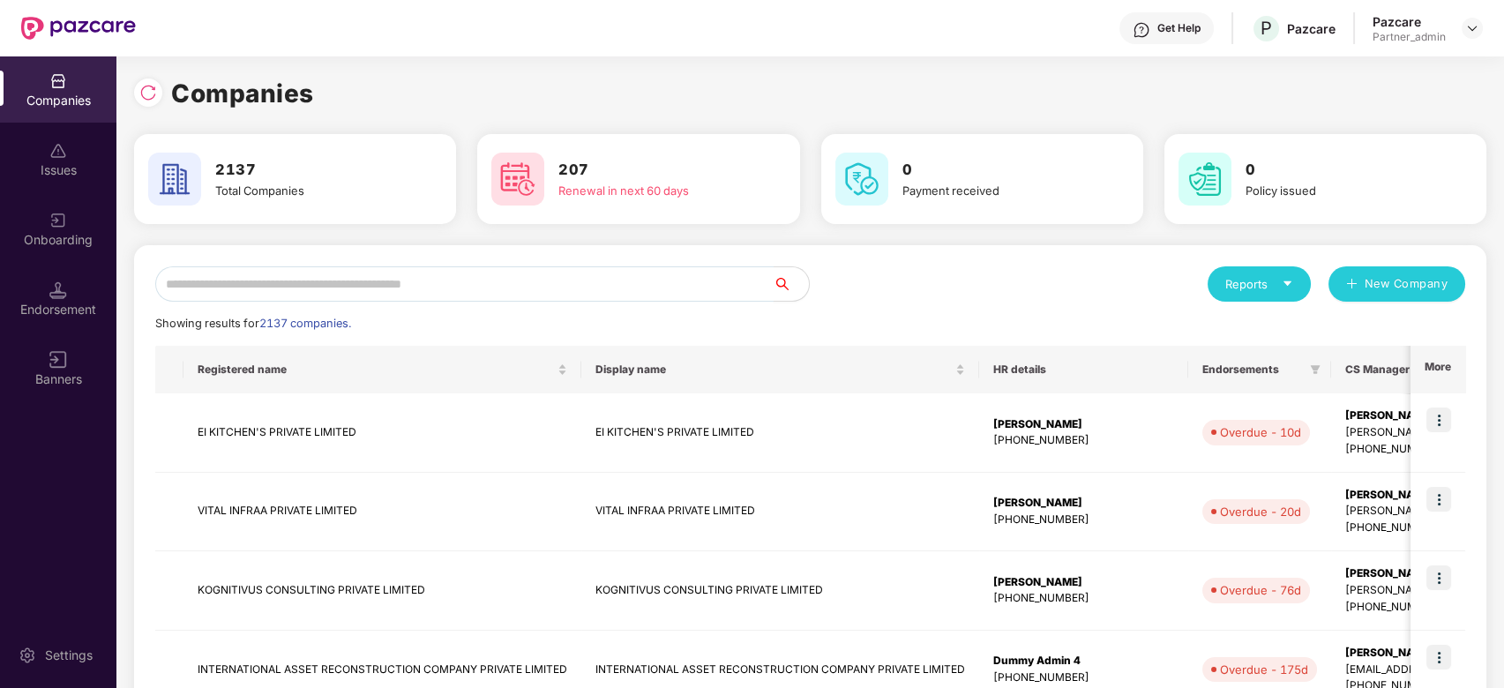
click at [254, 279] on input "text" at bounding box center [464, 283] width 618 height 35
click at [71, 307] on div "Endorsement" at bounding box center [58, 310] width 116 height 18
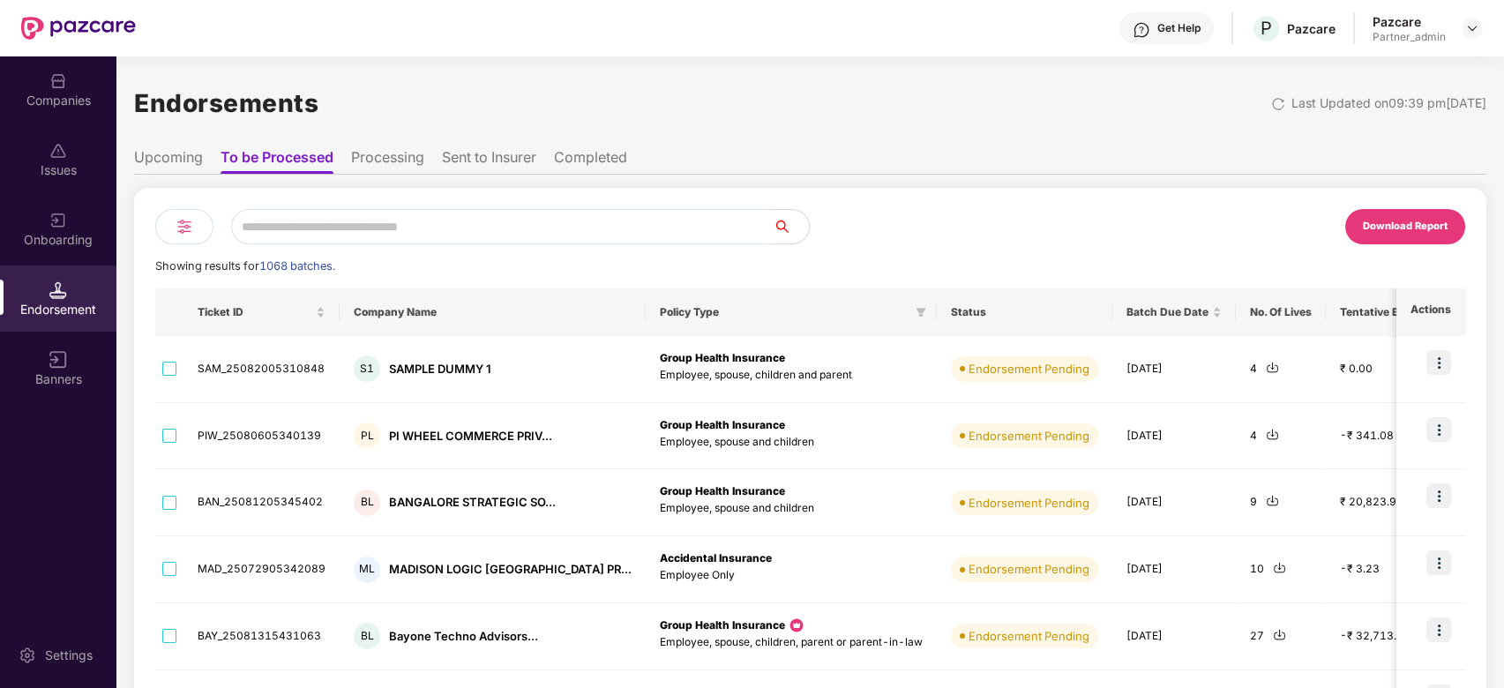
click at [289, 228] on input "text" at bounding box center [502, 226] width 543 height 35
paste input "*********"
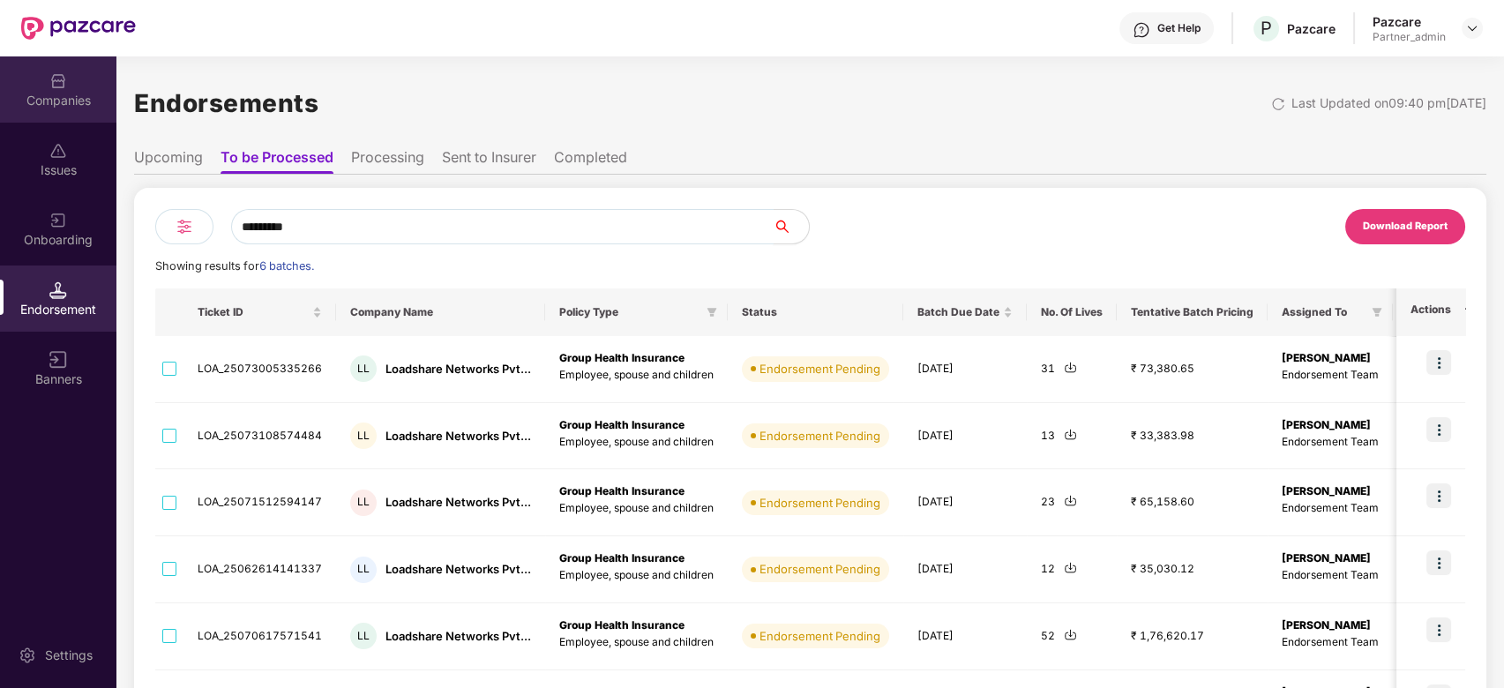
type input "*********"
click at [79, 92] on div "Companies" at bounding box center [58, 101] width 116 height 18
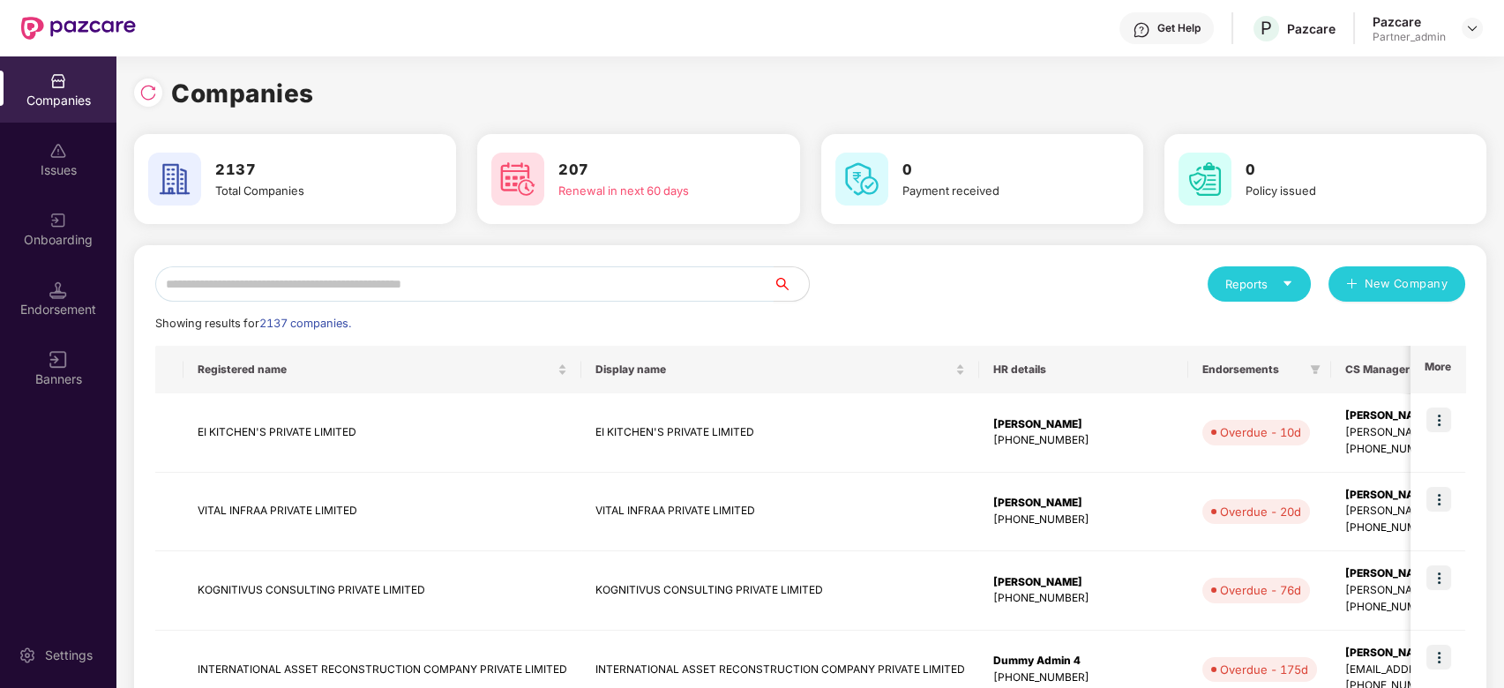
click at [258, 286] on input "text" at bounding box center [464, 283] width 618 height 35
paste input "*********"
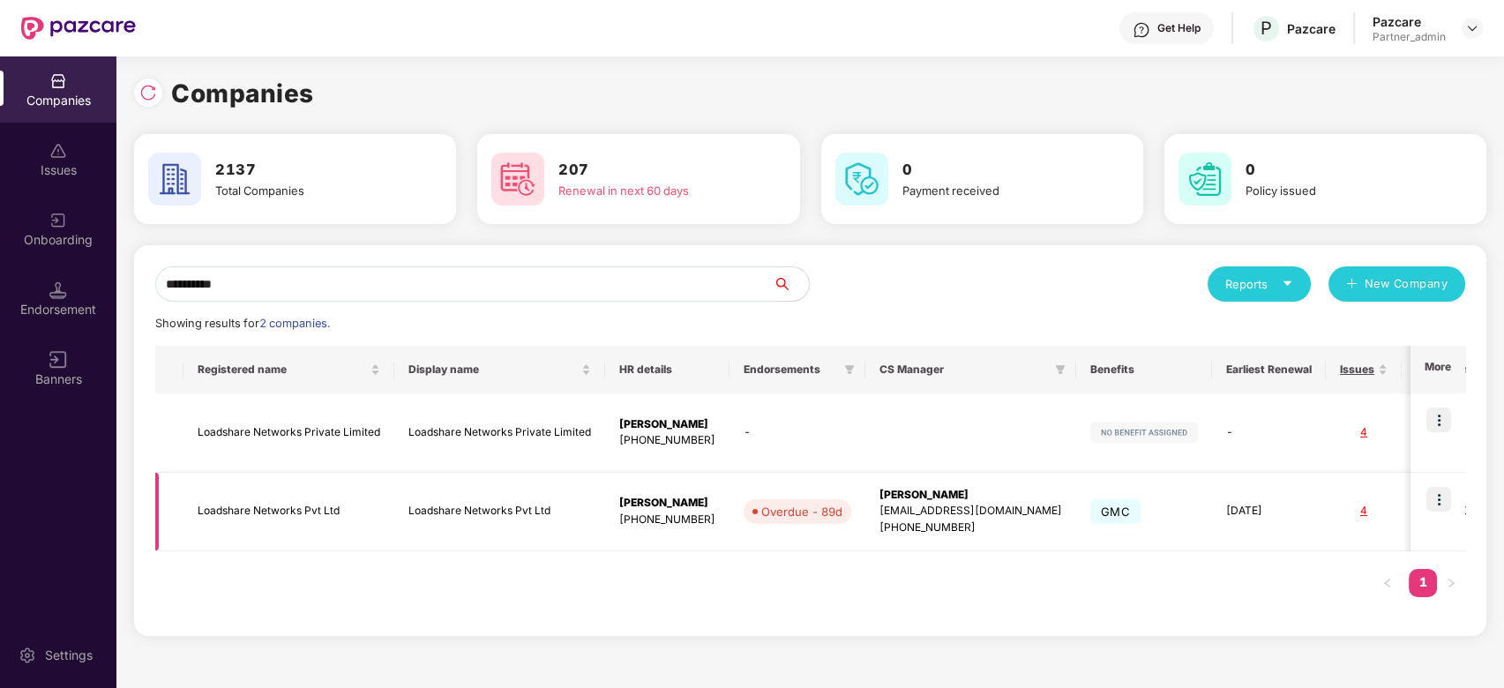
type input "*********"
click at [1440, 495] on img at bounding box center [1439, 499] width 25 height 25
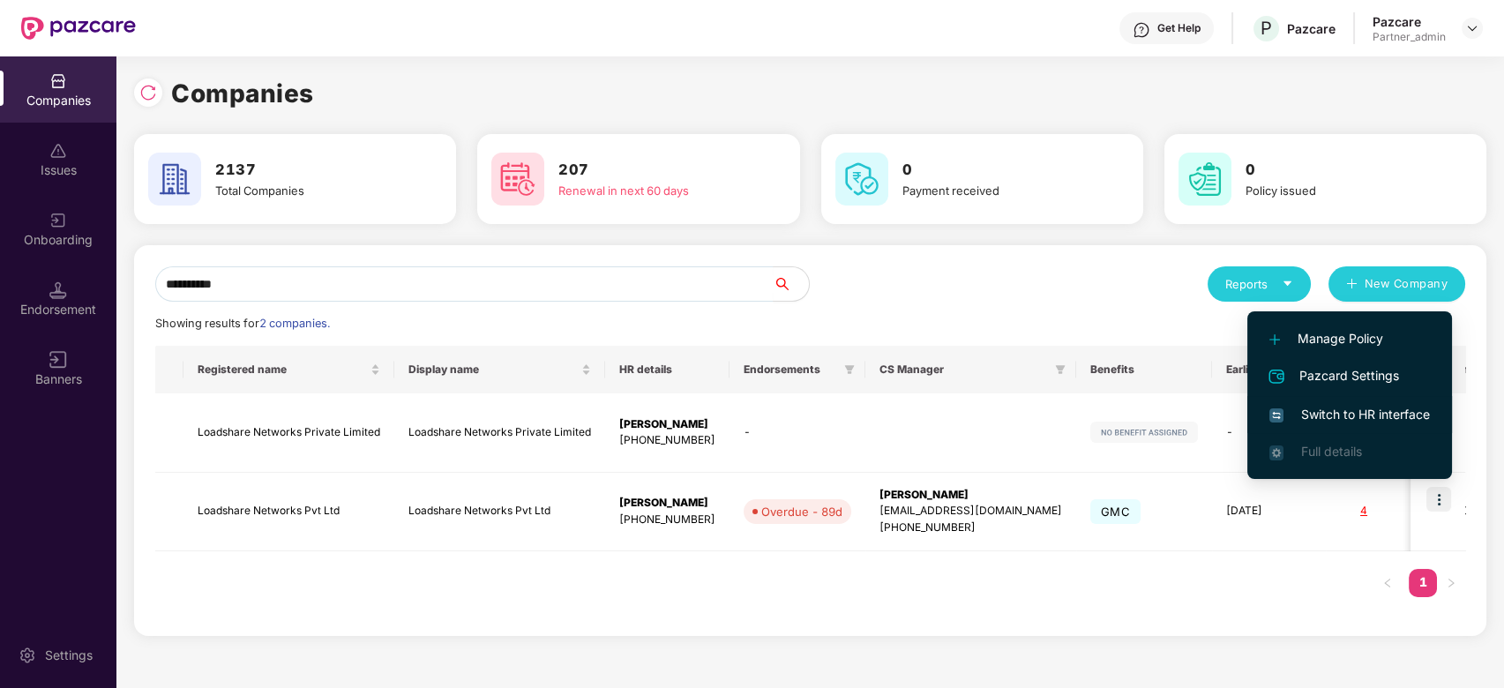
click at [1348, 402] on li "Switch to HR interface" at bounding box center [1349, 414] width 205 height 37
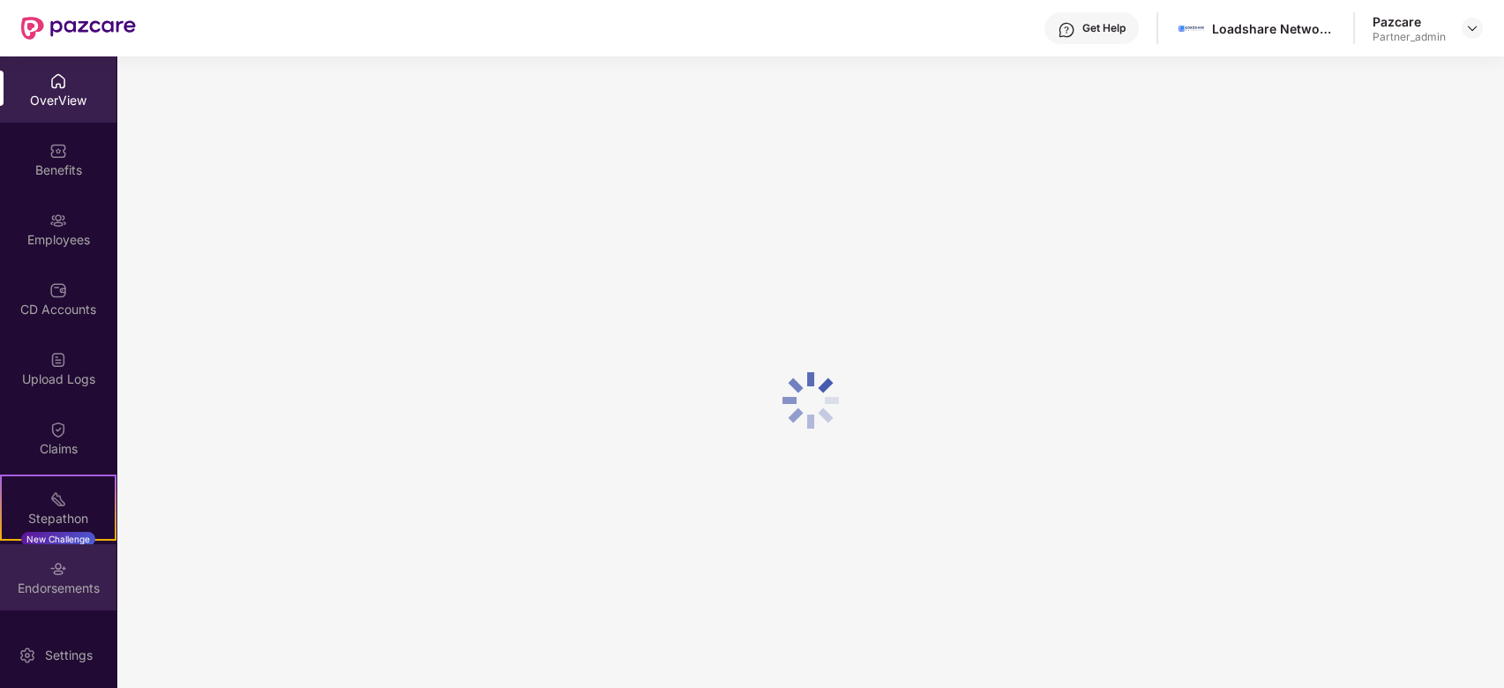
click at [51, 596] on div "Endorsements" at bounding box center [58, 589] width 116 height 18
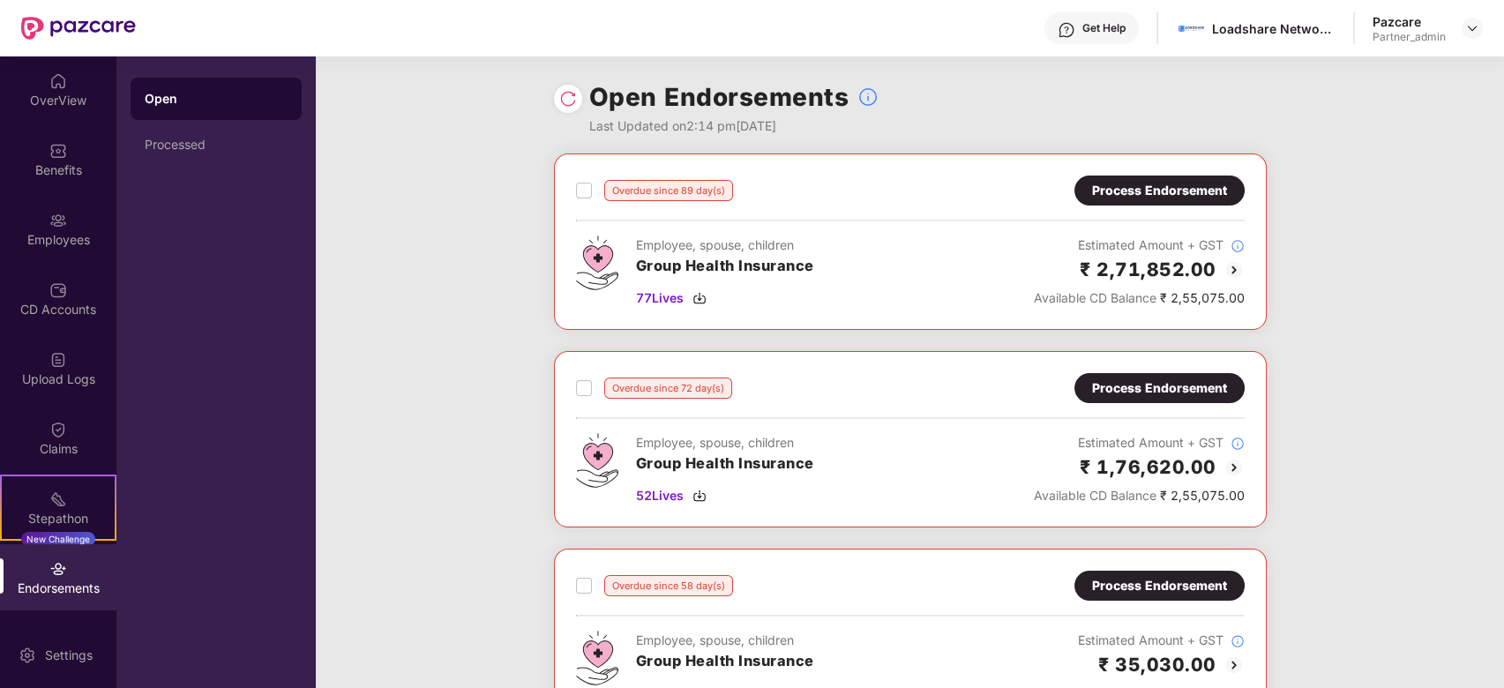
click at [563, 88] on div at bounding box center [568, 99] width 28 height 28
click at [573, 102] on img at bounding box center [568, 99] width 18 height 18
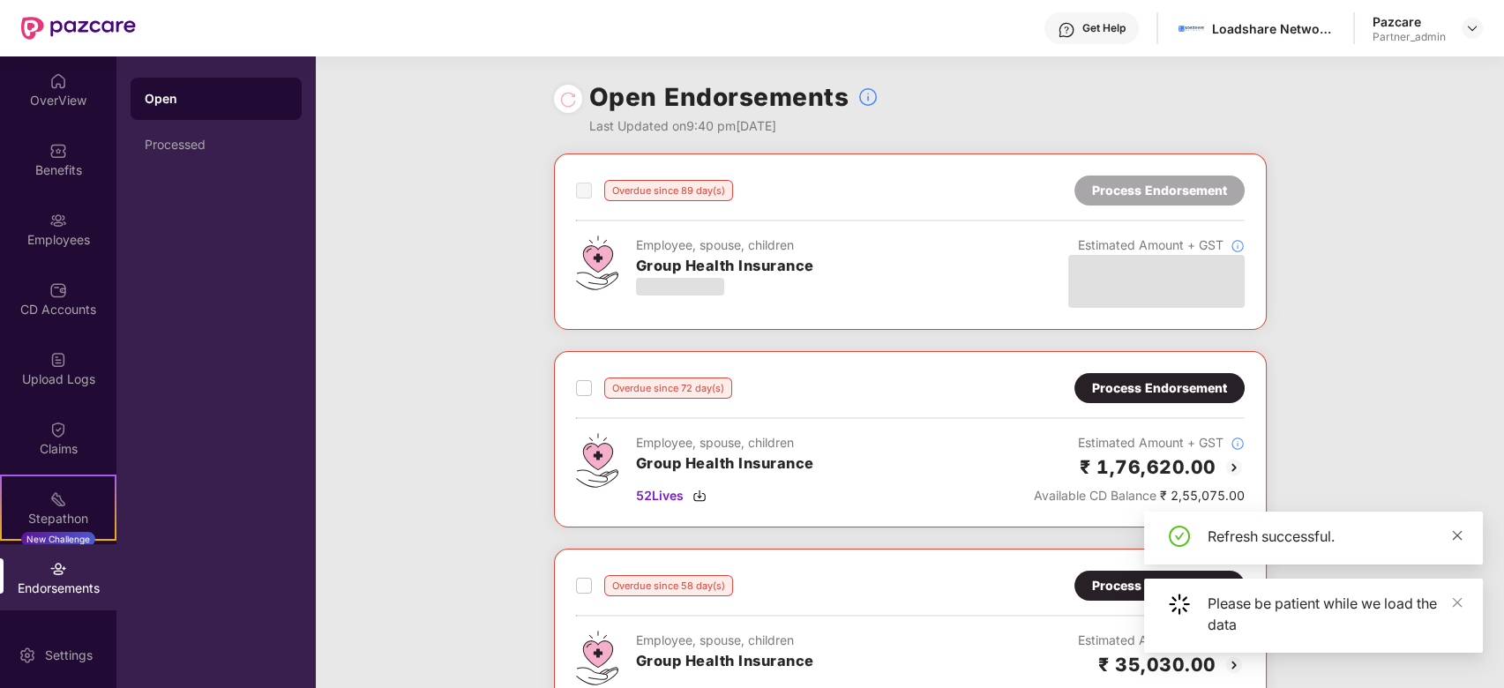
click at [1462, 529] on icon "close" at bounding box center [1457, 535] width 12 height 12
click at [1457, 603] on icon "close" at bounding box center [1457, 602] width 12 height 12
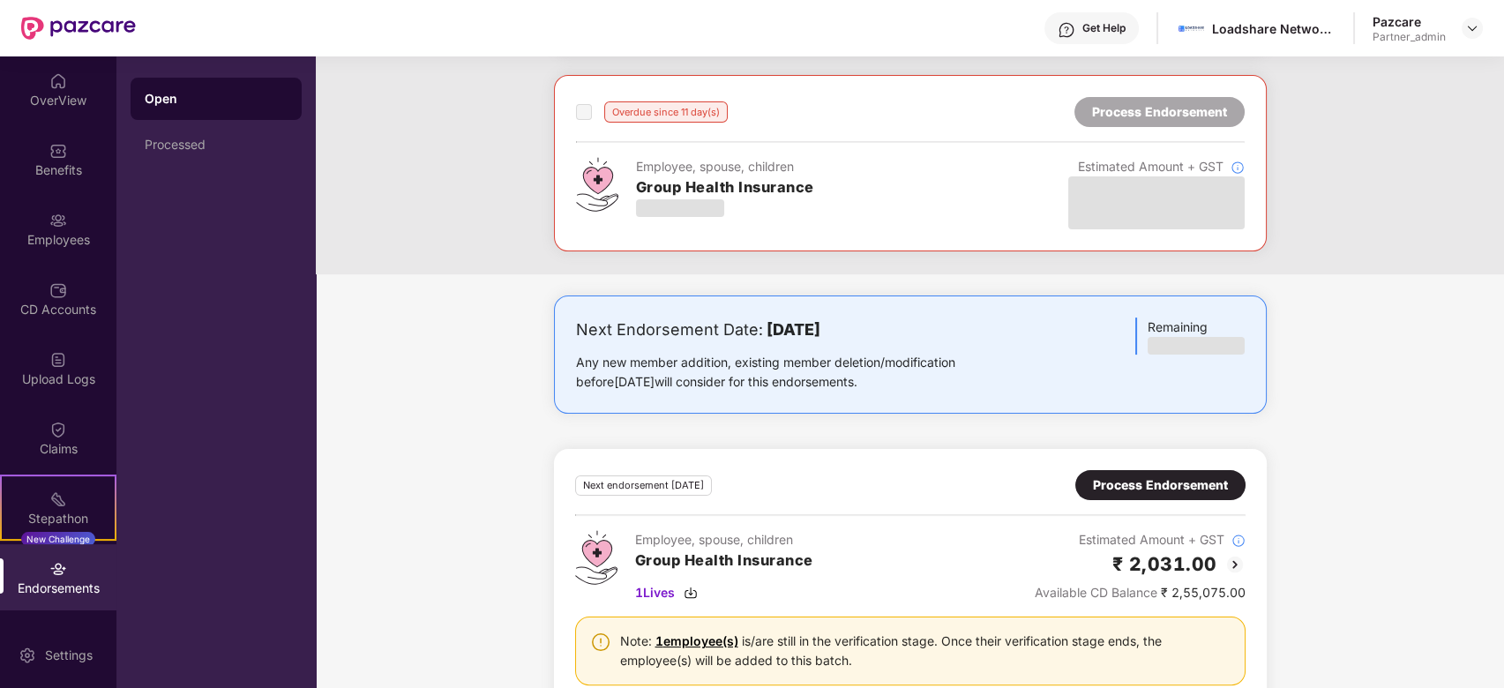
scroll to position [1117, 0]
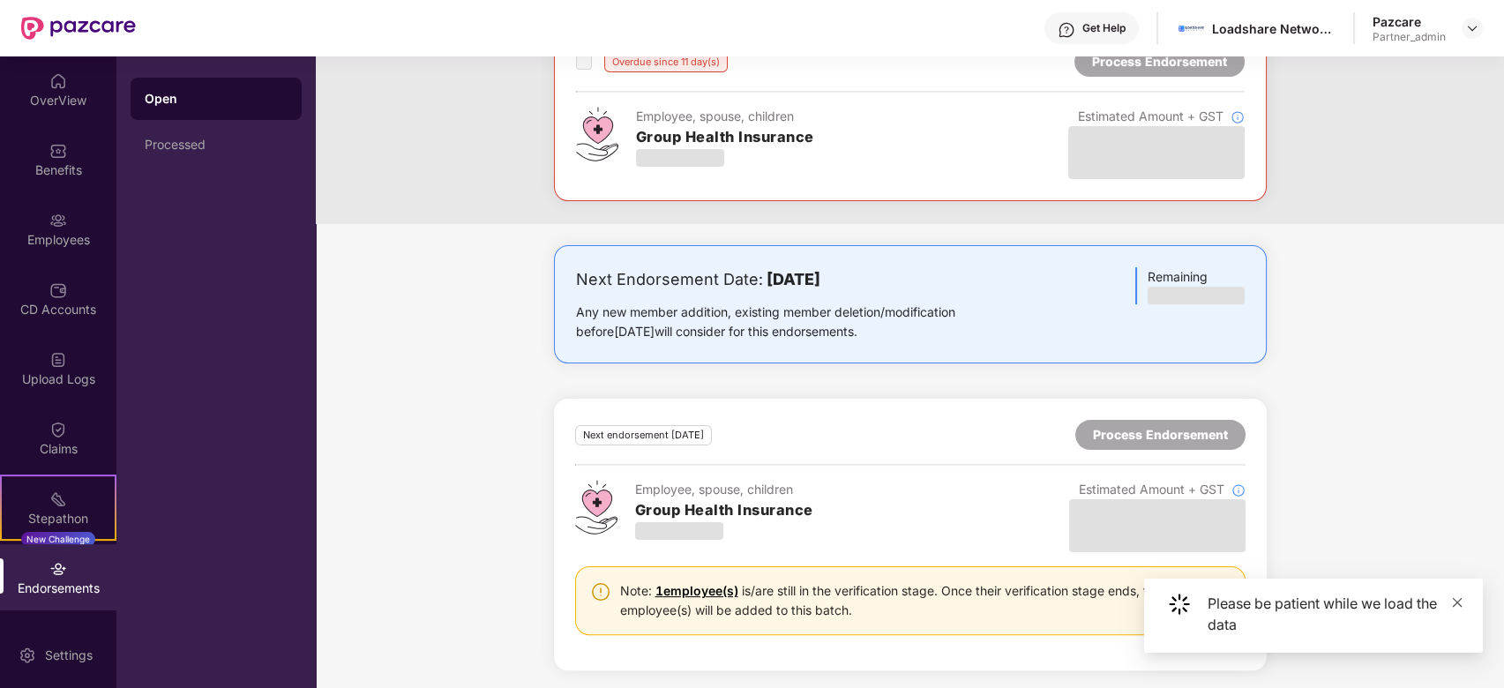
click at [1453, 603] on icon "close" at bounding box center [1457, 602] width 12 height 12
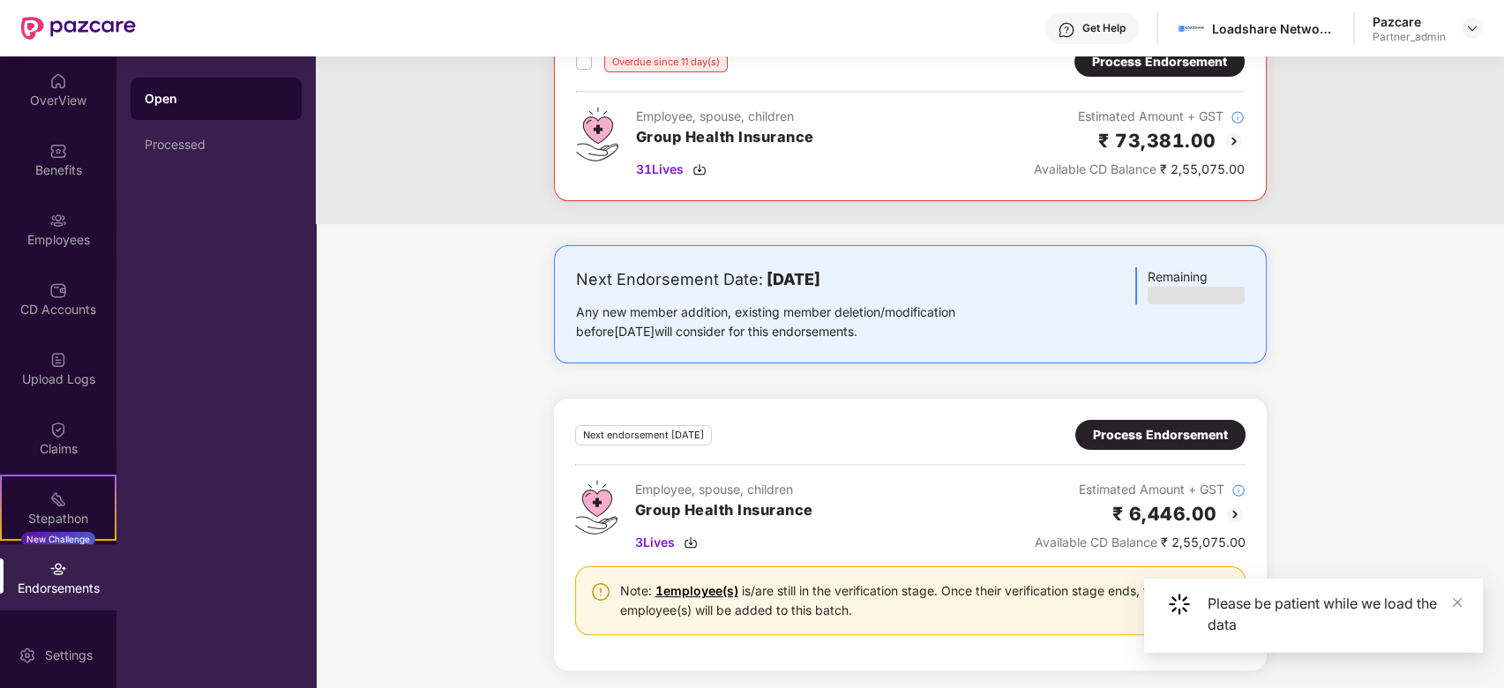
click at [1146, 412] on div "Next endorsement [DATE] Process Endorsement Employee, spouse, children Group He…" at bounding box center [910, 535] width 713 height 272
click at [1144, 431] on div "Process Endorsement" at bounding box center [1160, 434] width 135 height 19
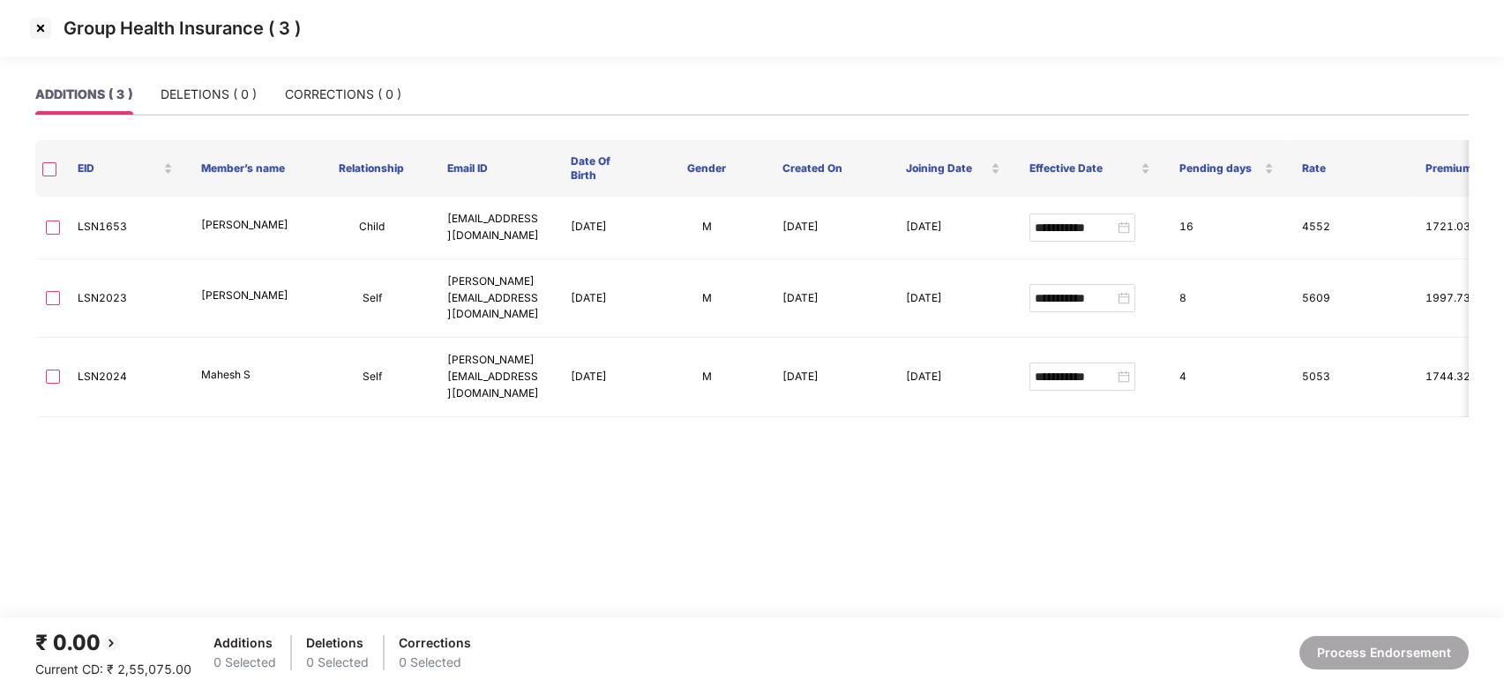
click at [38, 26] on img at bounding box center [40, 28] width 28 height 28
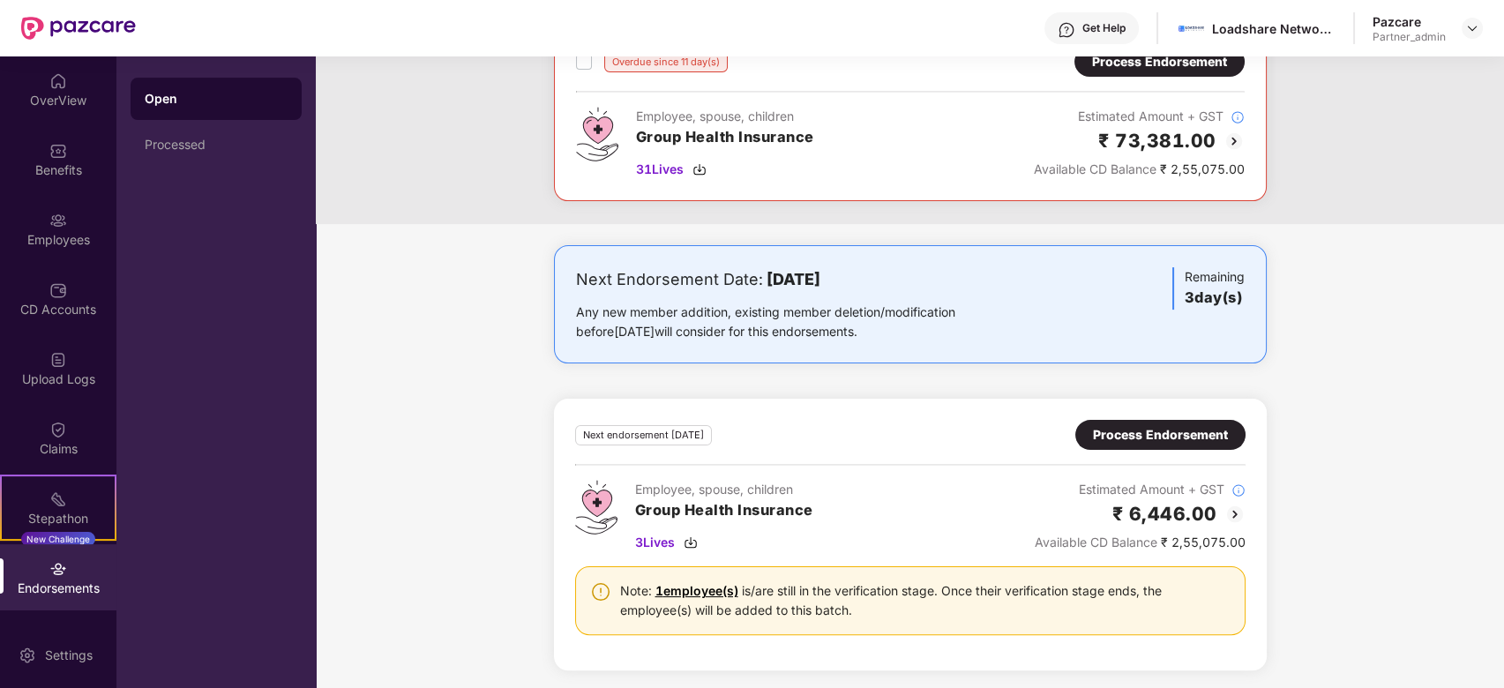
scroll to position [1000, 0]
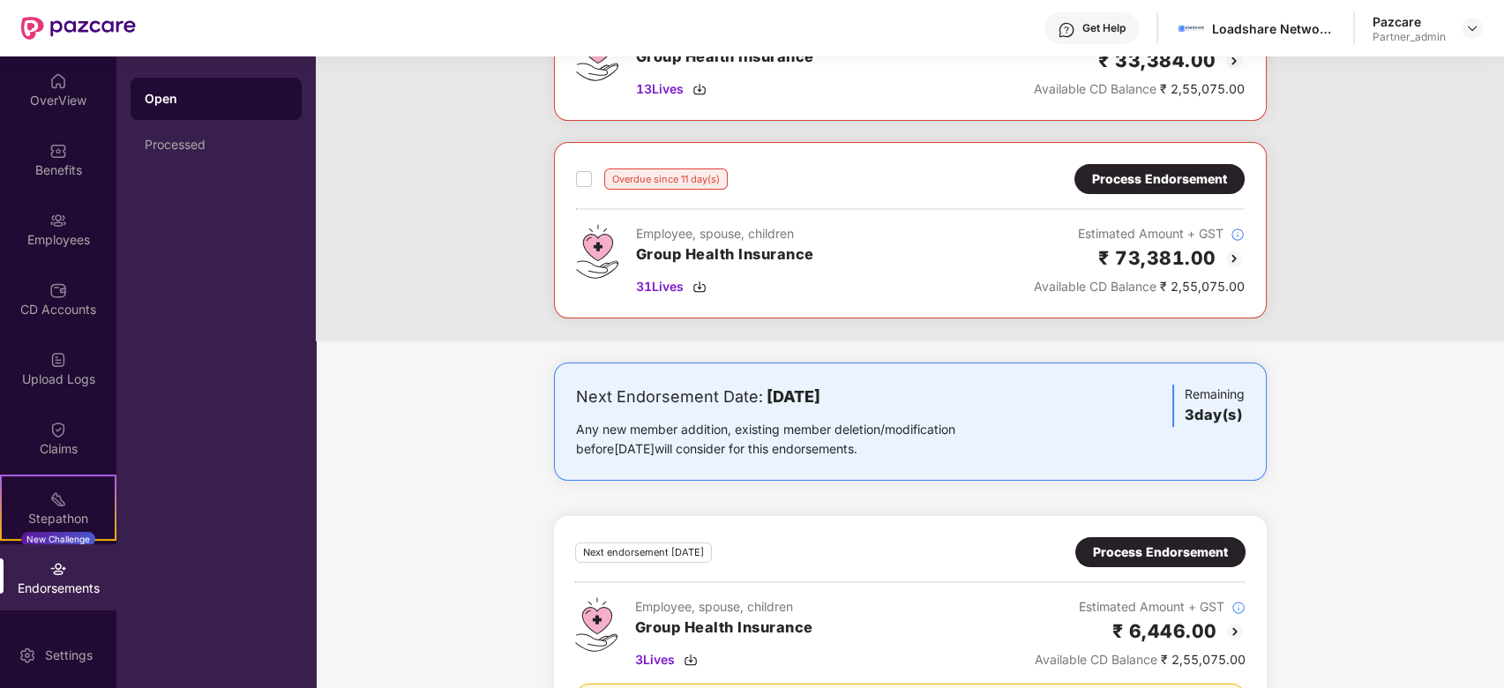
click at [1154, 187] on div "Process Endorsement" at bounding box center [1160, 179] width 170 height 30
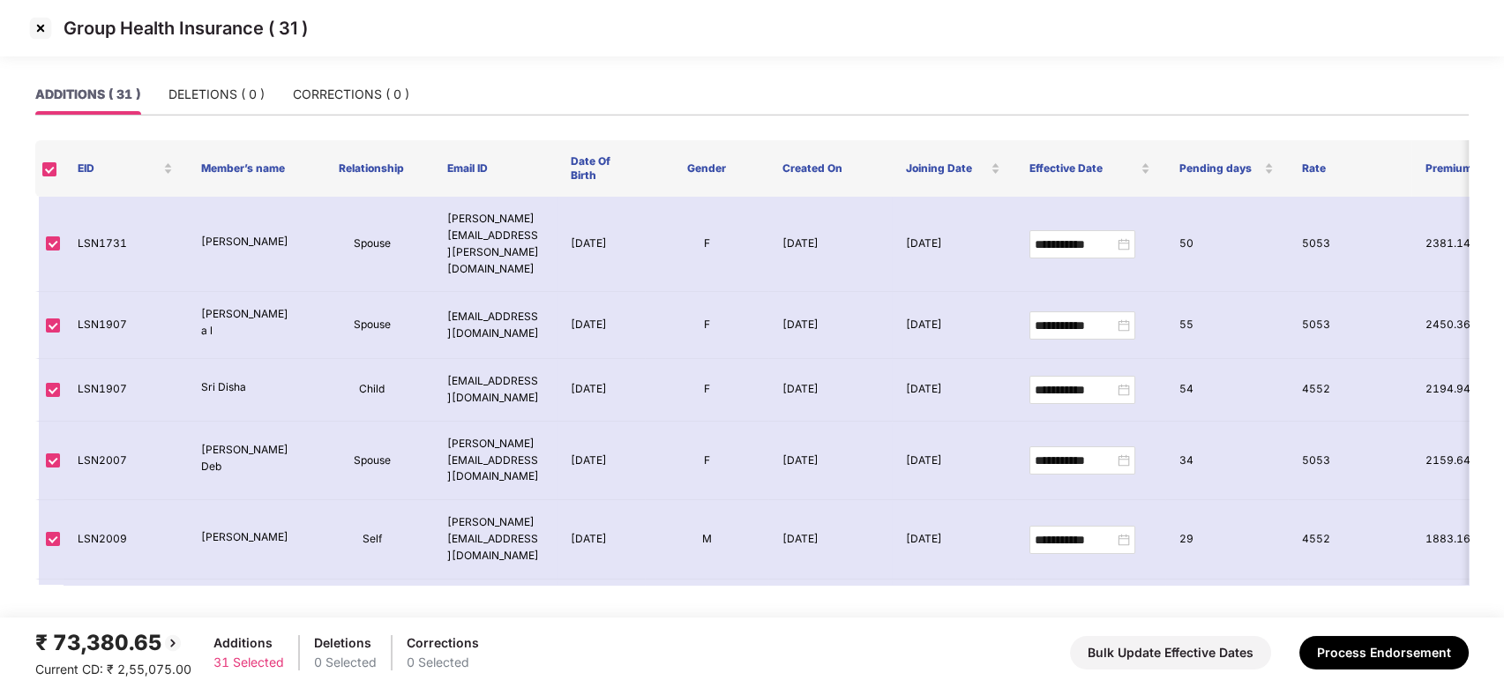
click at [39, 32] on img at bounding box center [40, 28] width 28 height 28
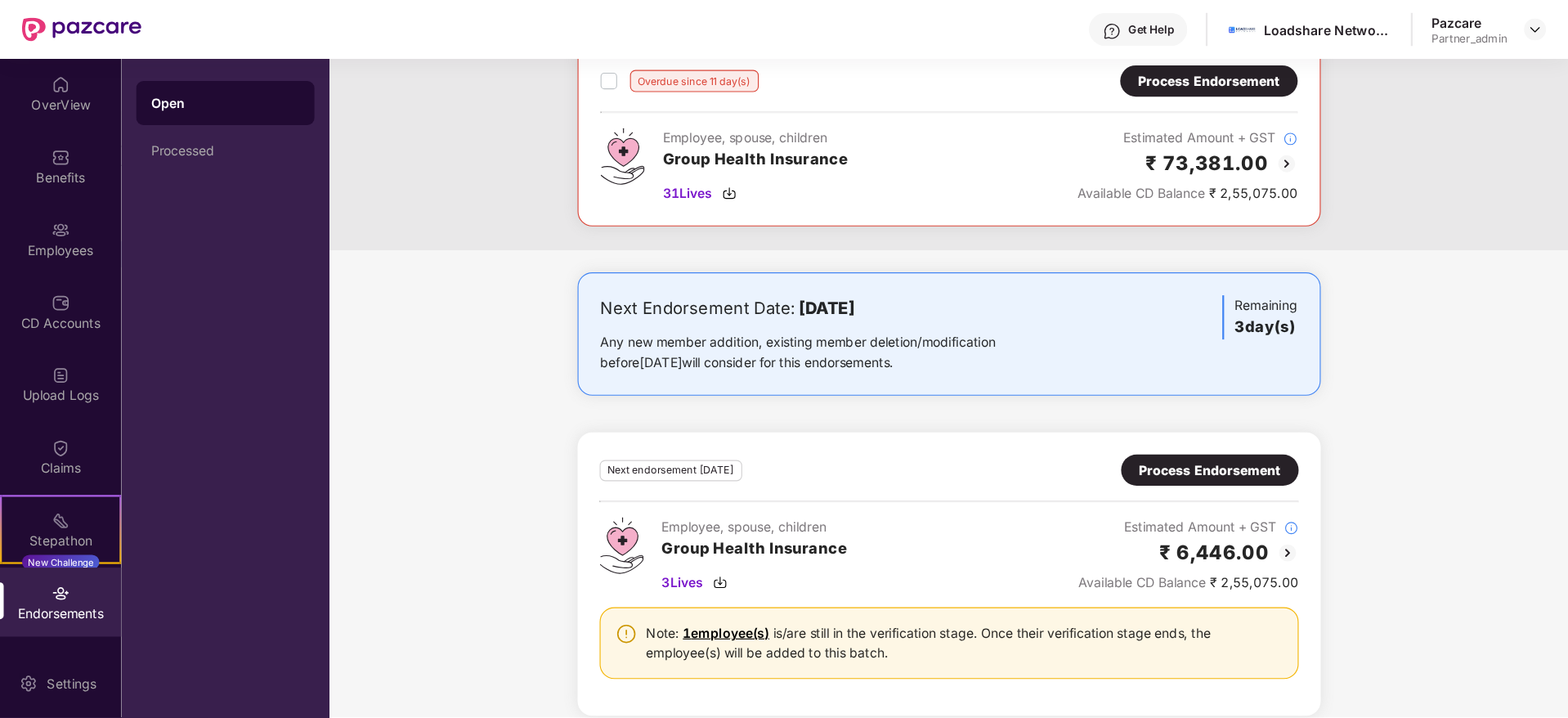
scroll to position [1035, 0]
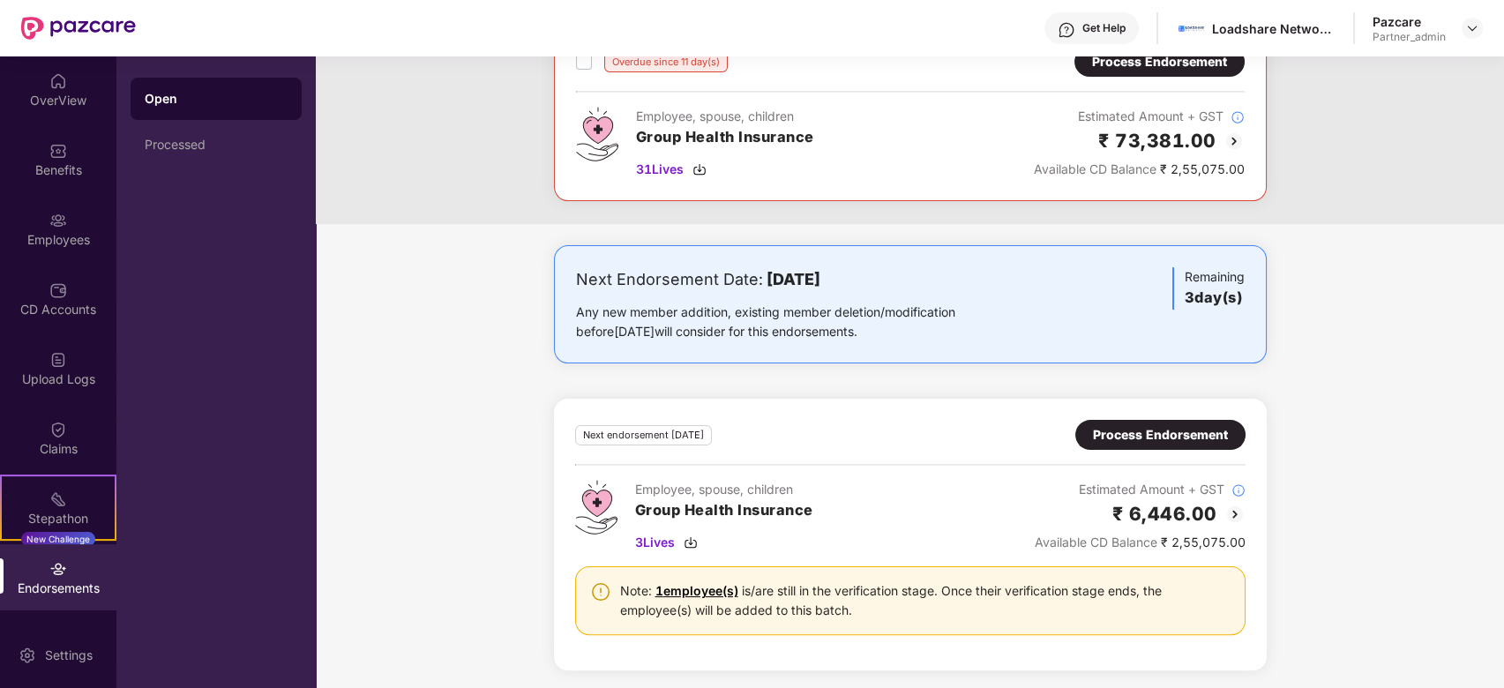
click at [1125, 433] on div "Process Endorsement" at bounding box center [1160, 434] width 135 height 19
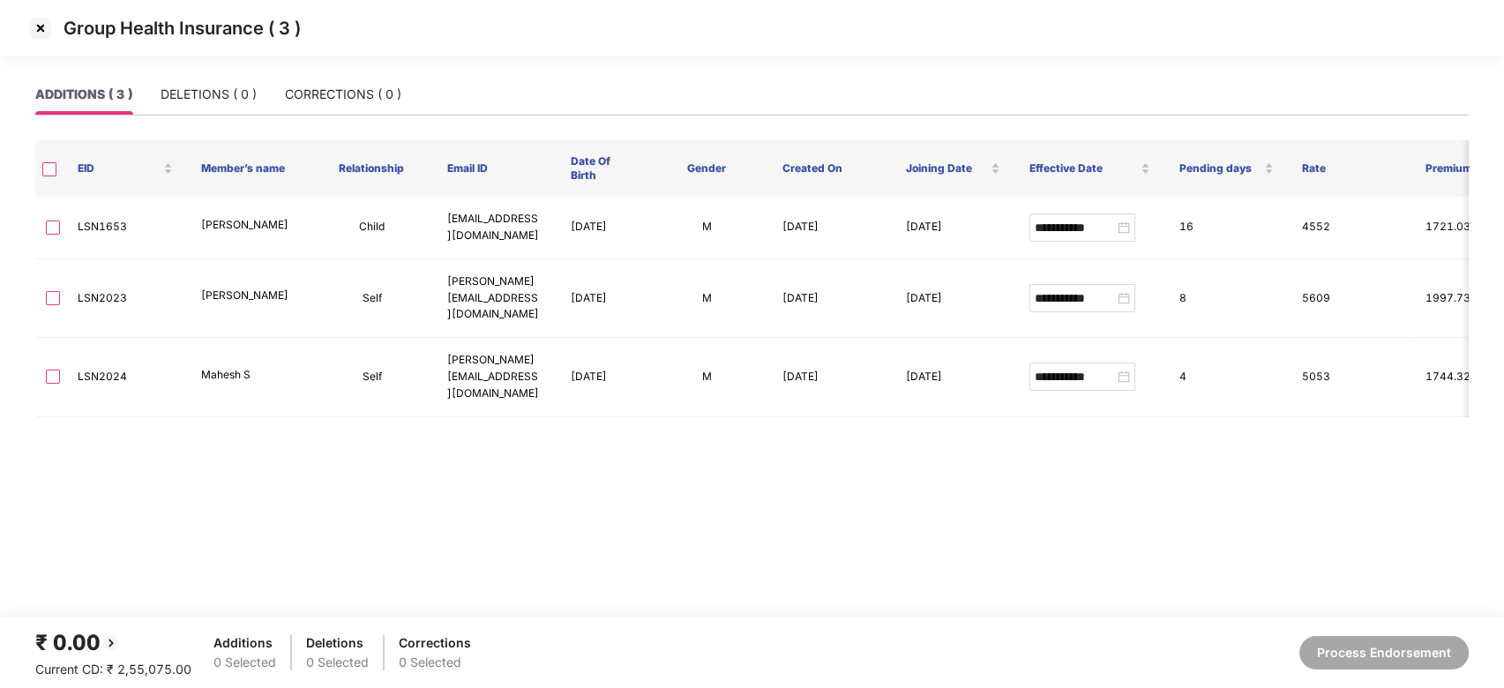
click at [39, 30] on img at bounding box center [40, 28] width 28 height 28
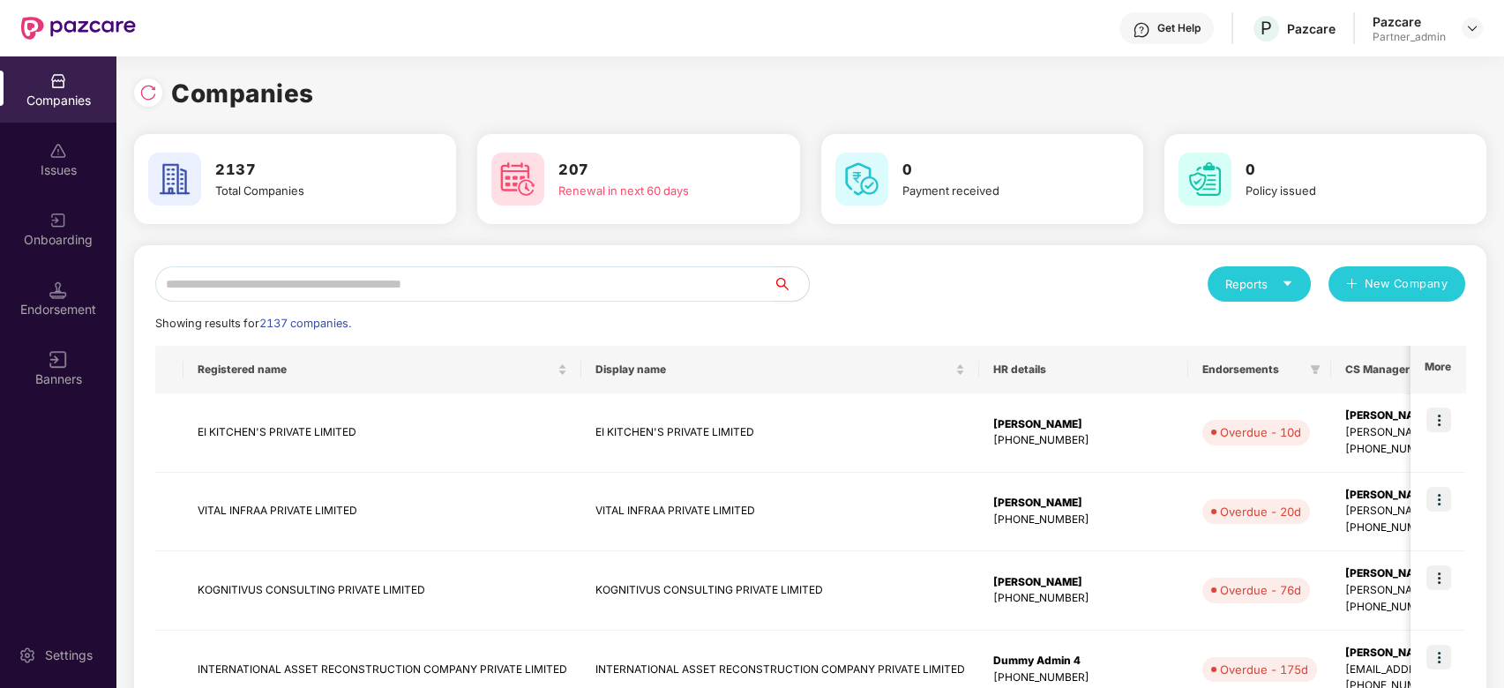
click at [478, 277] on input "text" at bounding box center [464, 283] width 618 height 35
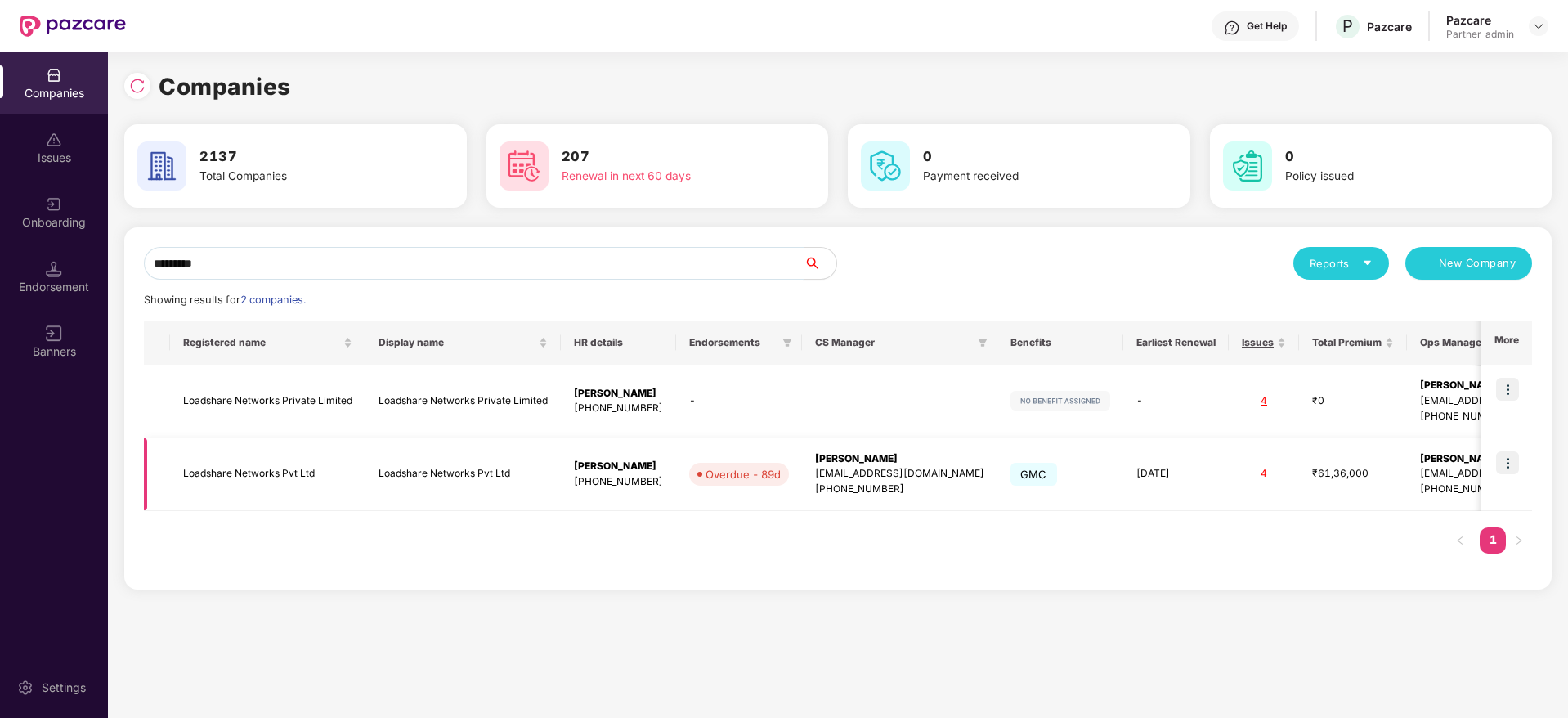
type input "*********"
click at [904, 451] on div "[PERSON_NAME]" at bounding box center [900, 459] width 170 height 16
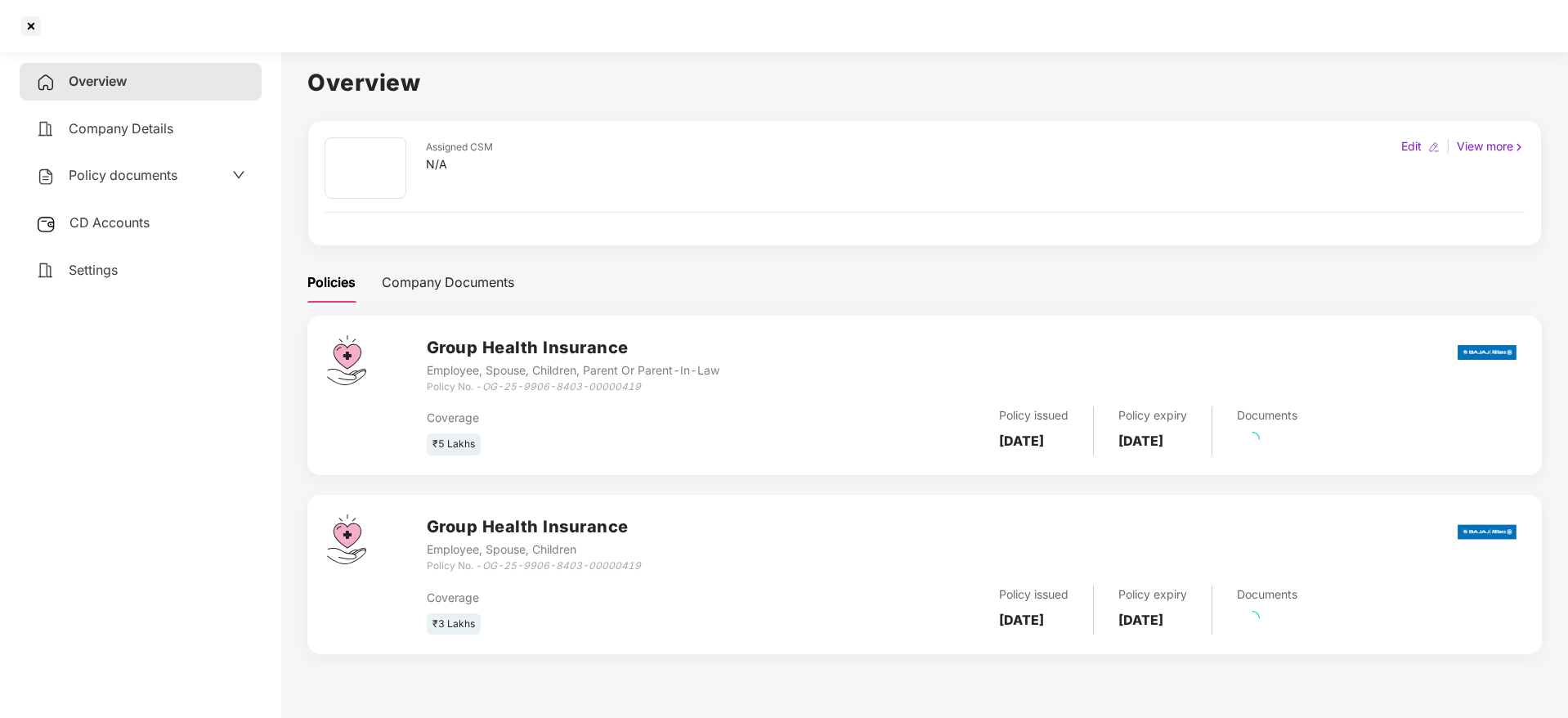
click at [175, 238] on div "CD Accounts" at bounding box center [140, 223] width 242 height 38
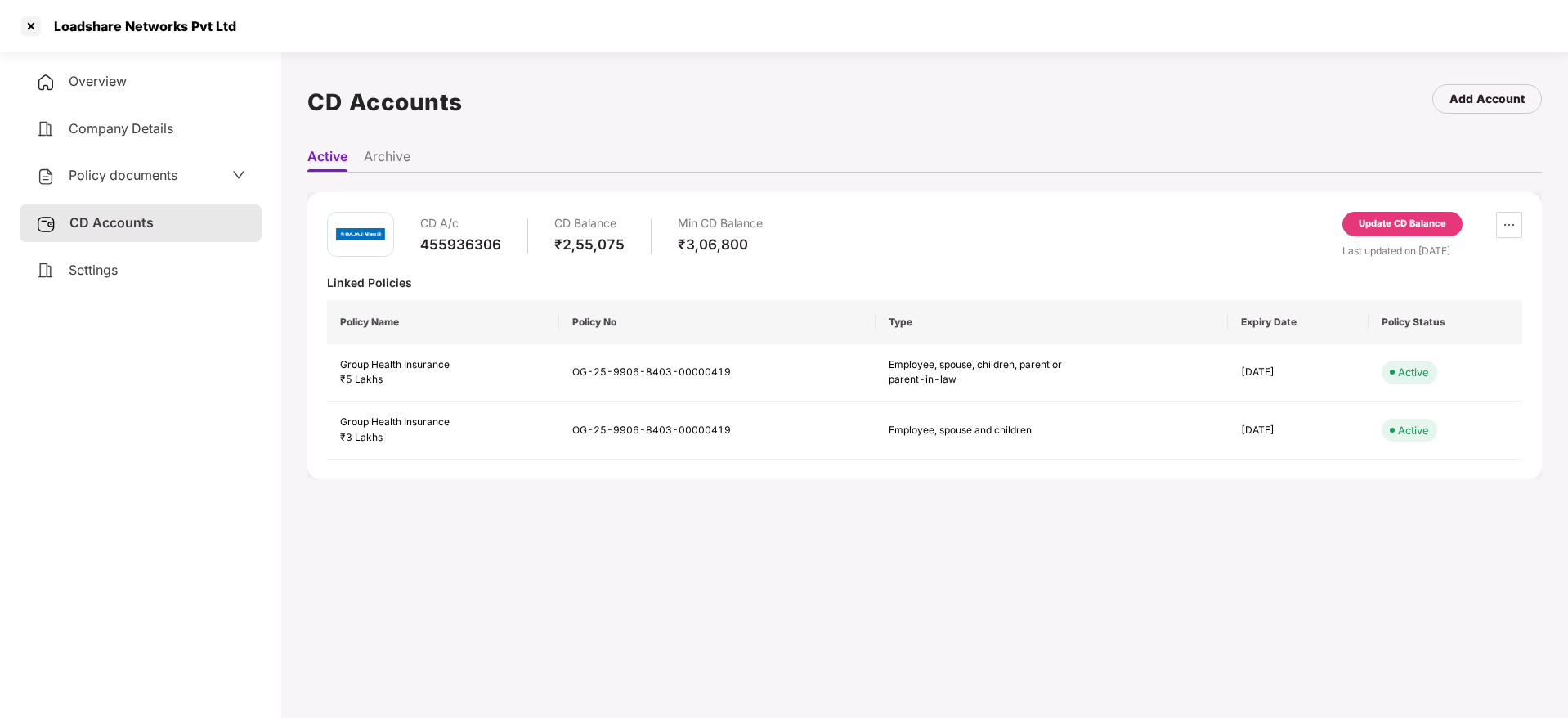
click at [1388, 223] on div "Update CD Balance" at bounding box center [1402, 224] width 87 height 15
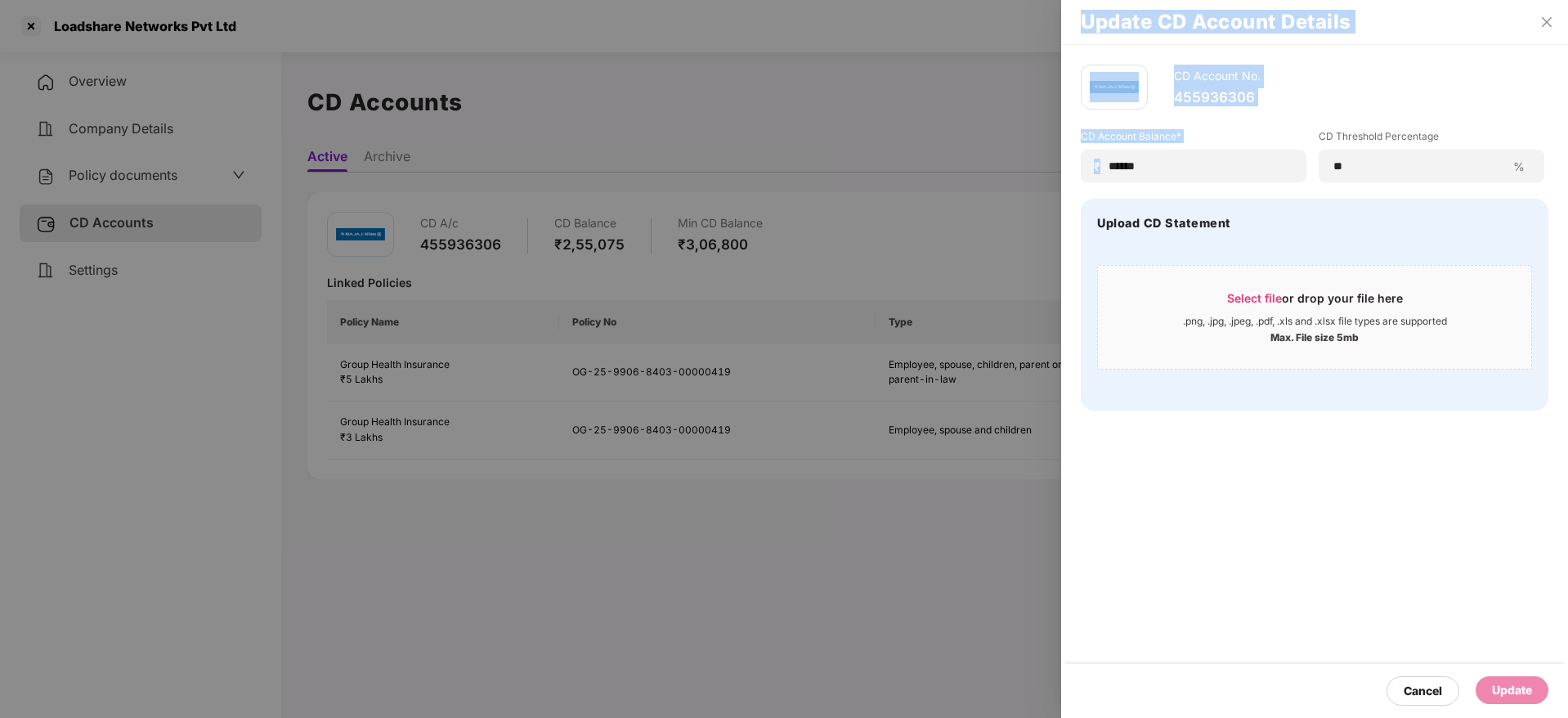
drag, startPoint x: 1261, startPoint y: 155, endPoint x: 862, endPoint y: 149, distance: 399.0
click at [862, 149] on div "Update CD Account Details CD Account No. 455936306 CD Account Balance* ₹ ******…" at bounding box center [784, 359] width 1568 height 718
click at [1156, 160] on input "******" at bounding box center [1199, 166] width 184 height 18
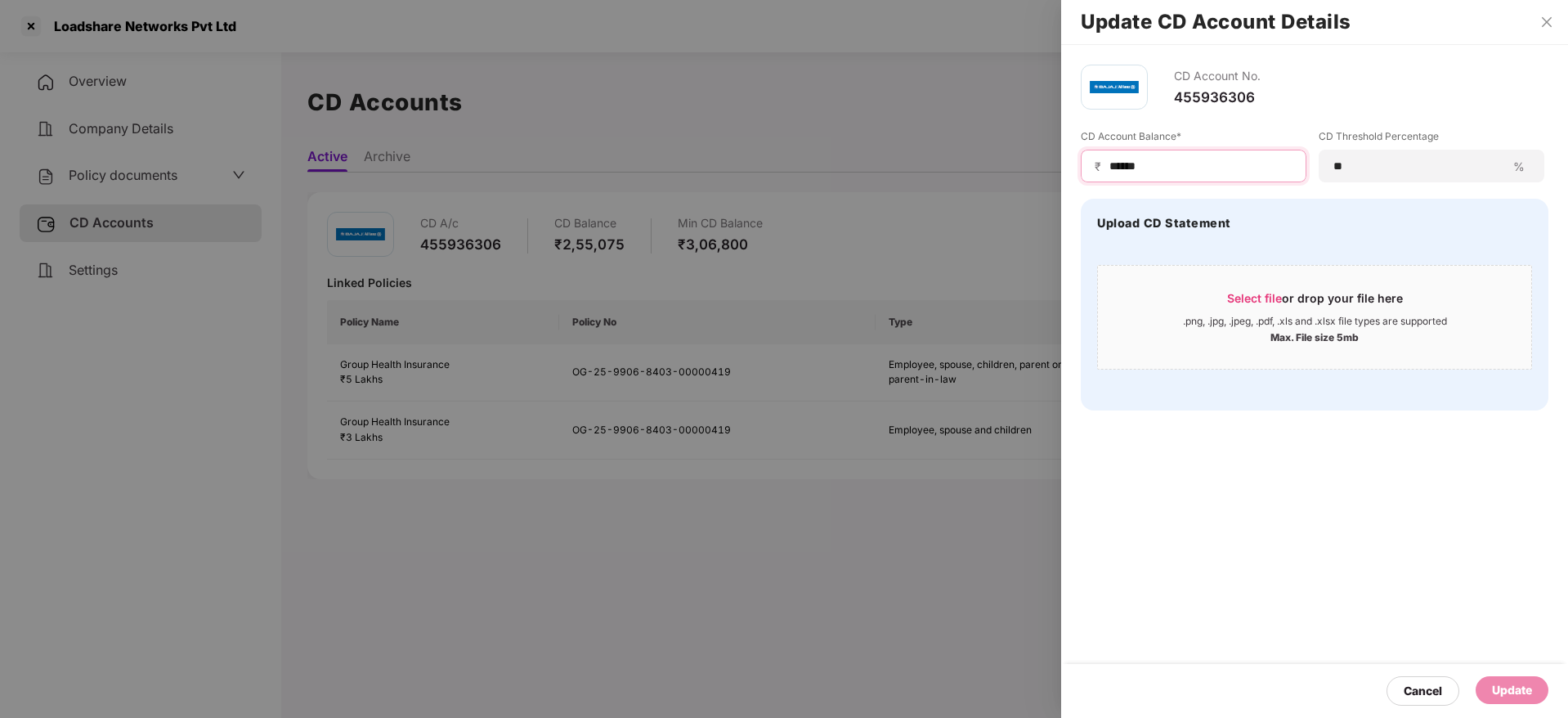
drag, startPoint x: 979, startPoint y: 150, endPoint x: 958, endPoint y: 149, distance: 21.0
click at [958, 149] on div "Update CD Account Details CD Account No. 455936306 CD Account Balance* ₹ ******…" at bounding box center [784, 359] width 1568 height 718
paste input
type input "******"
click at [1249, 305] on div "Select file or drop your file here" at bounding box center [1315, 302] width 176 height 24
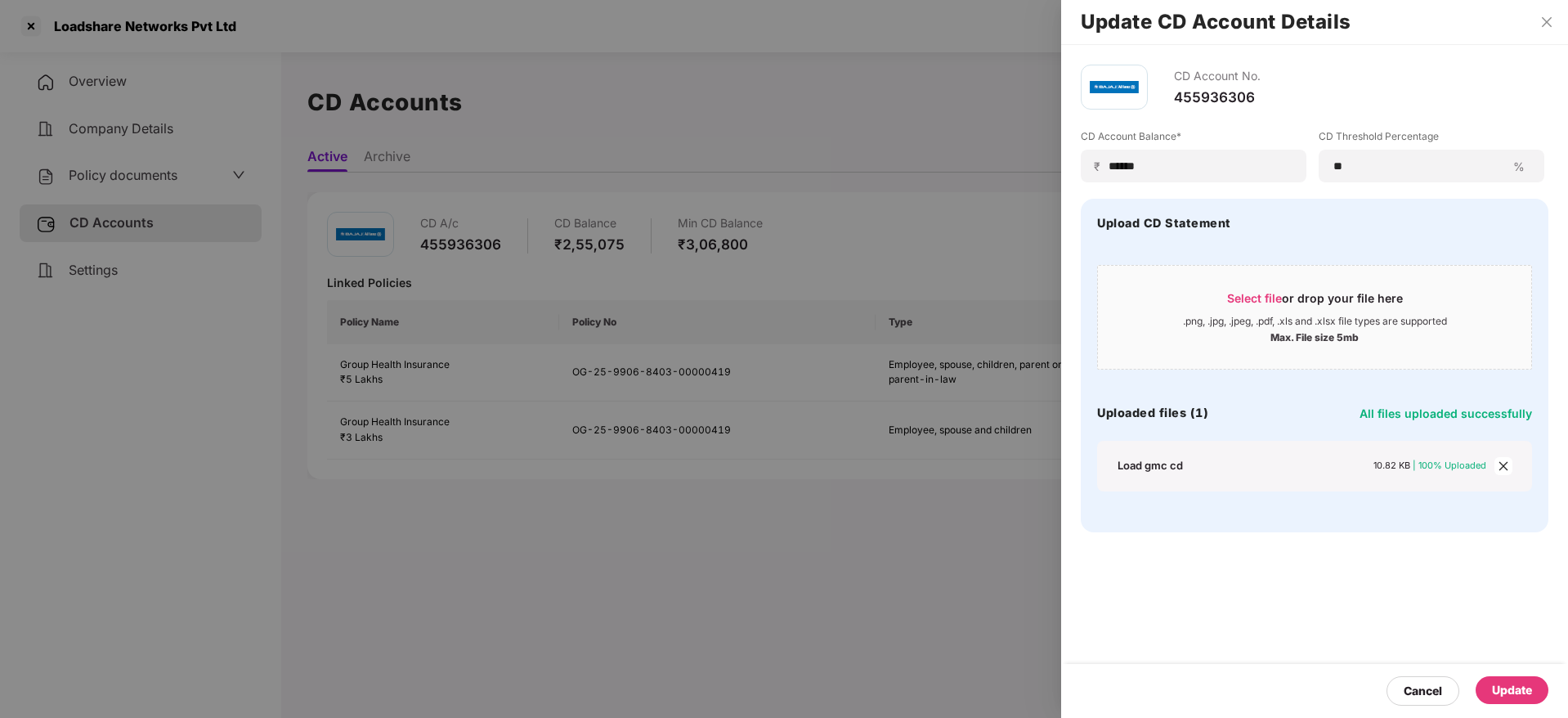
click at [1393, 636] on div "Update" at bounding box center [1511, 689] width 40 height 18
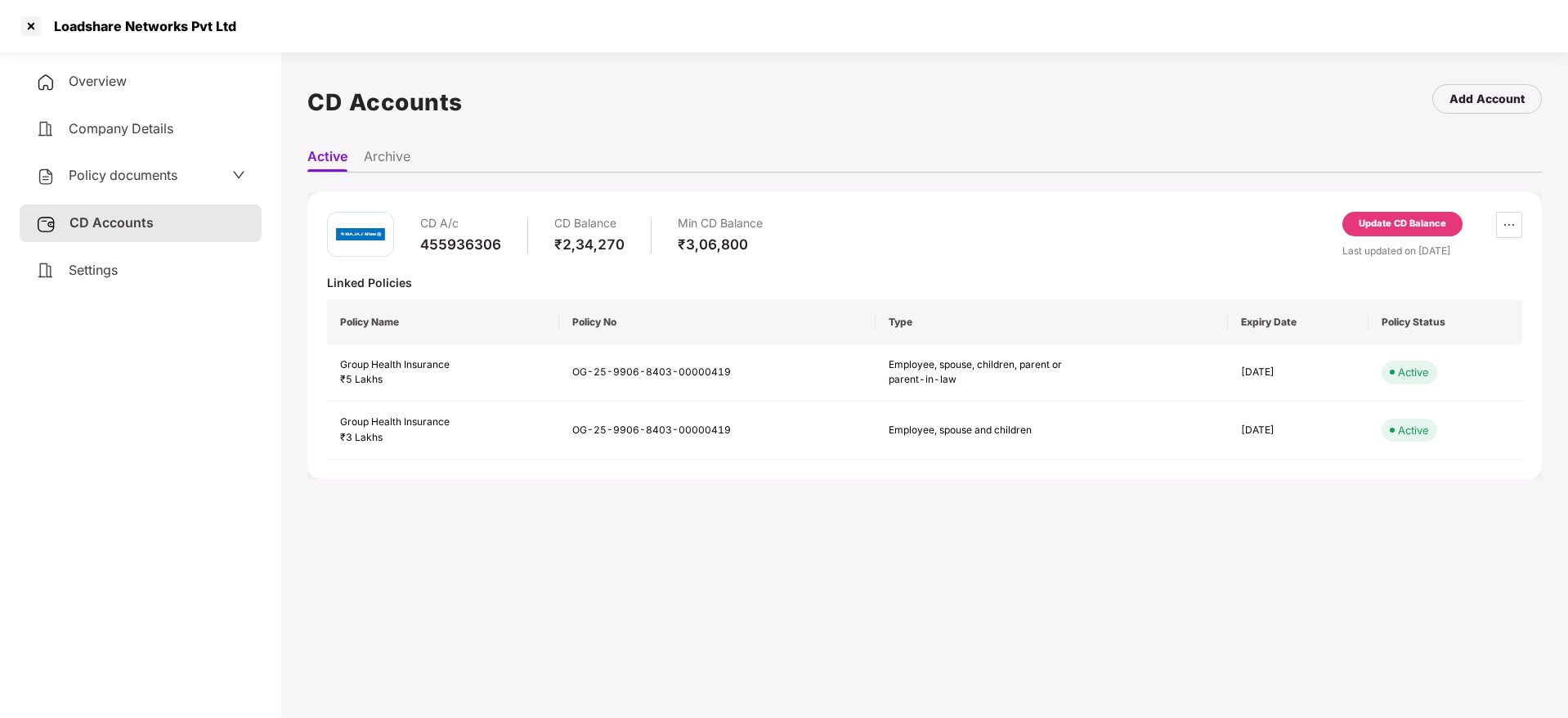
click at [23, 11] on div "Loadshare Networks Pvt Ltd" at bounding box center [784, 26] width 1568 height 52
click at [25, 20] on div at bounding box center [31, 26] width 26 height 26
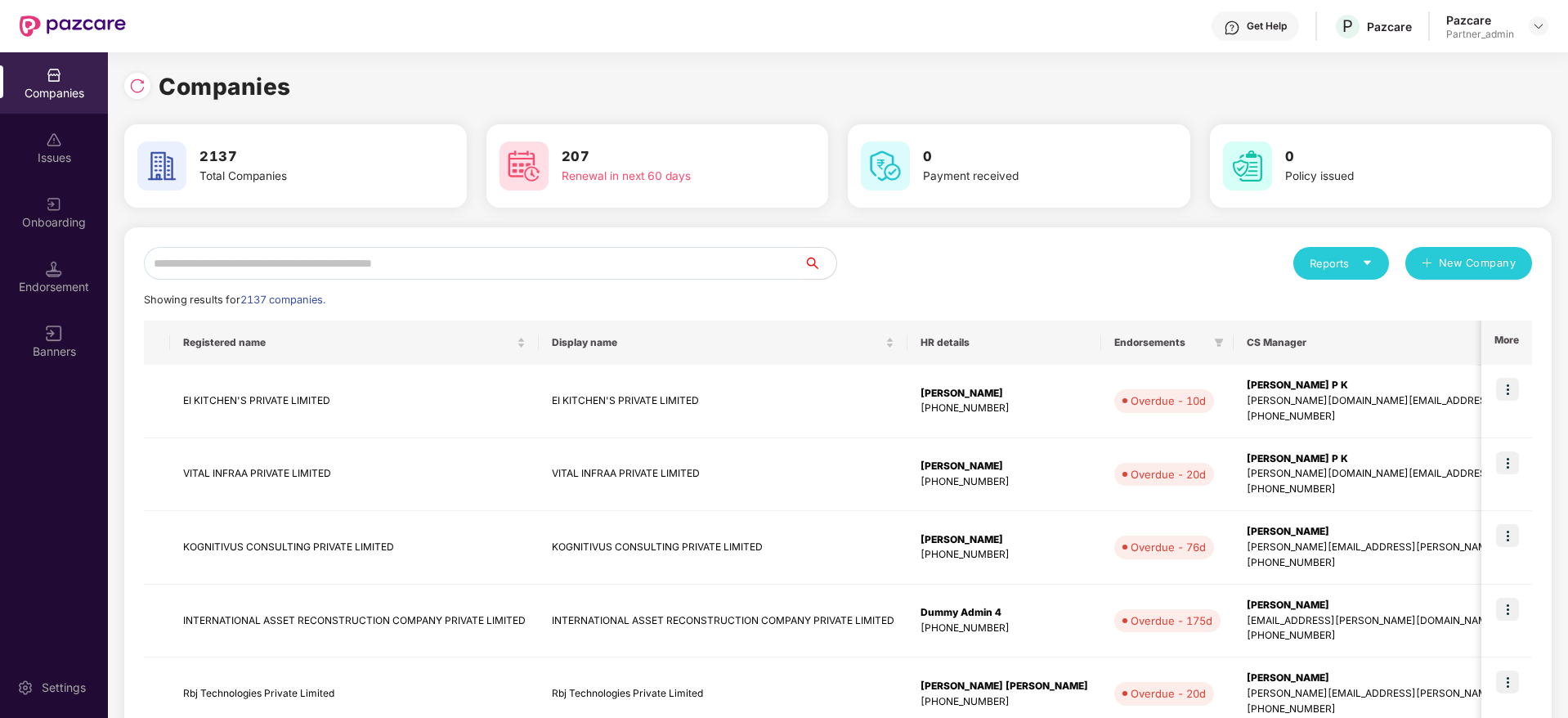
click at [396, 264] on input "text" at bounding box center [474, 262] width 660 height 32
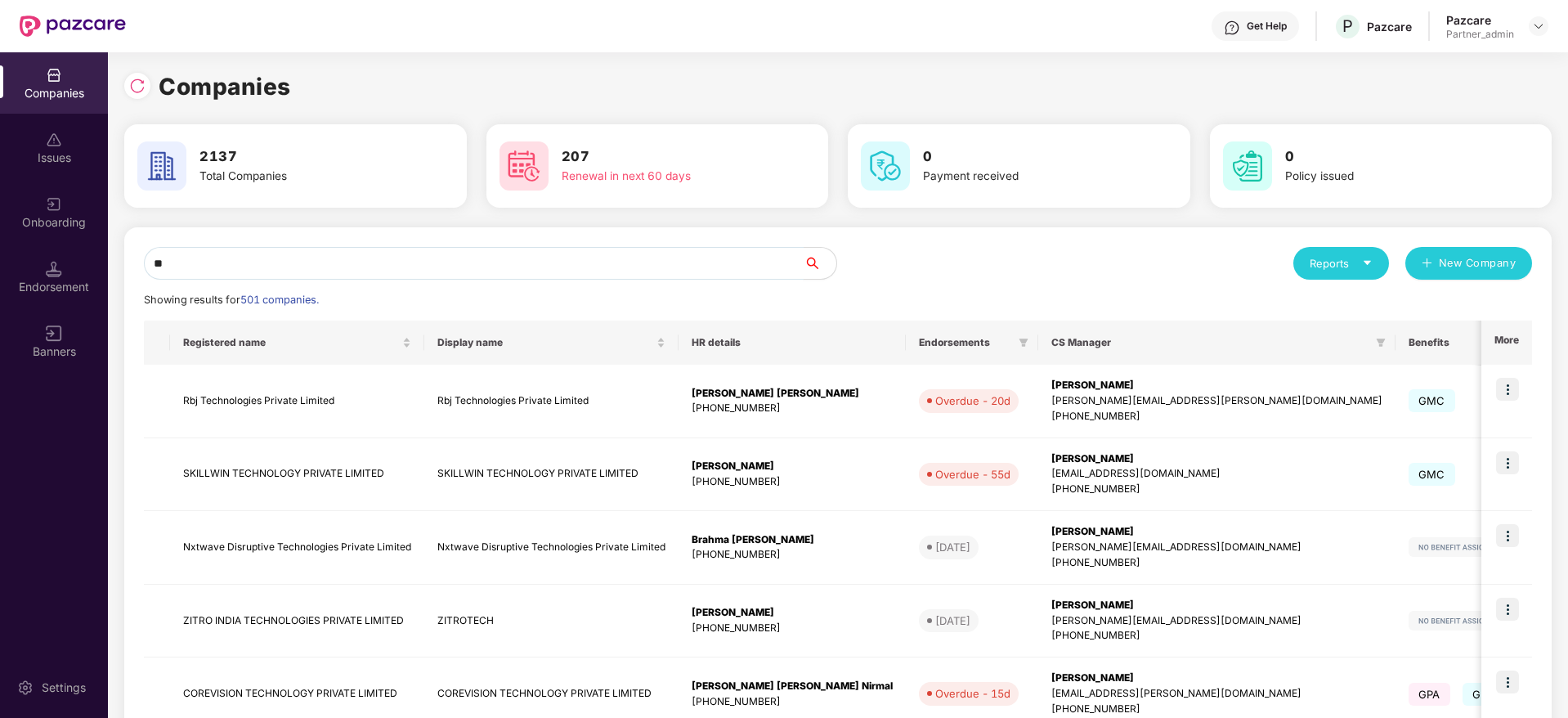
type input "*"
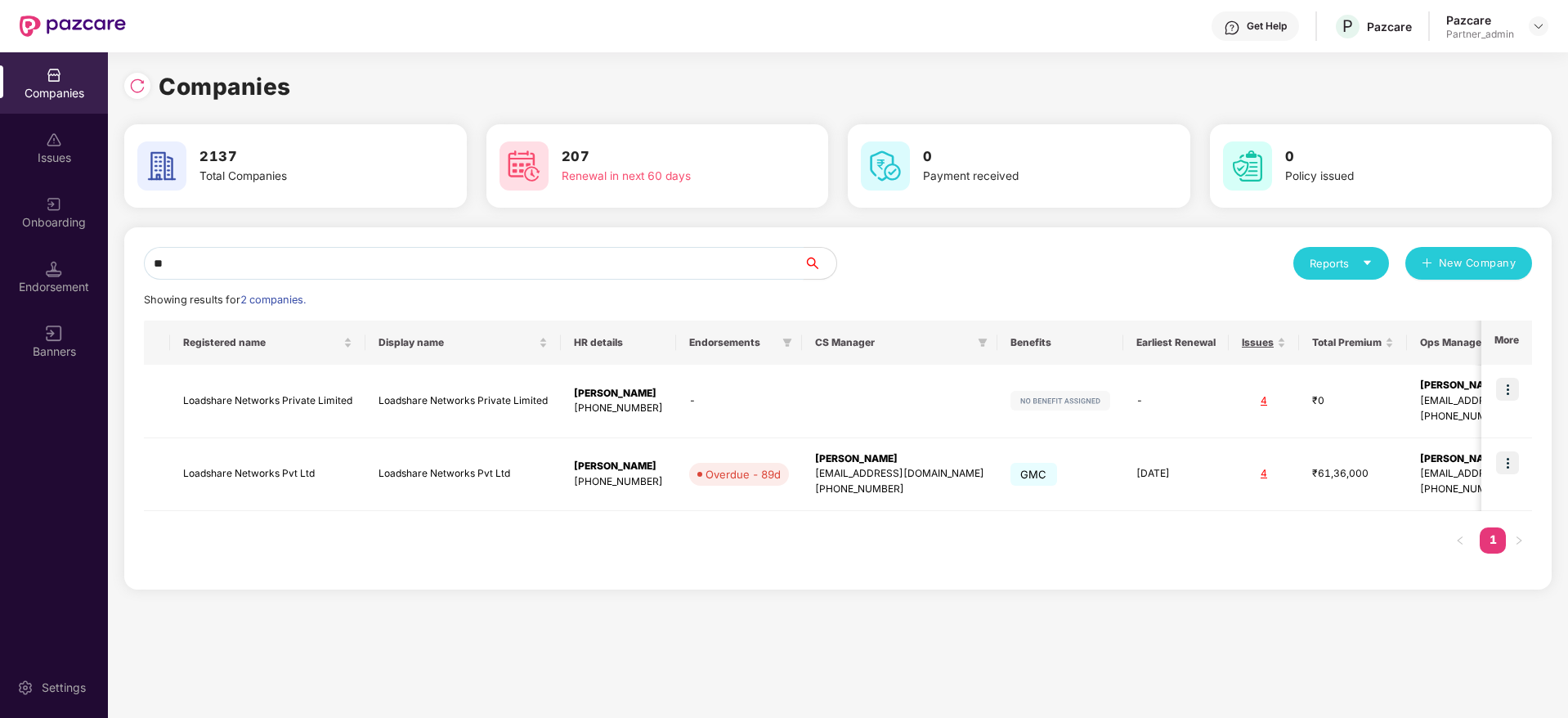
type input "*"
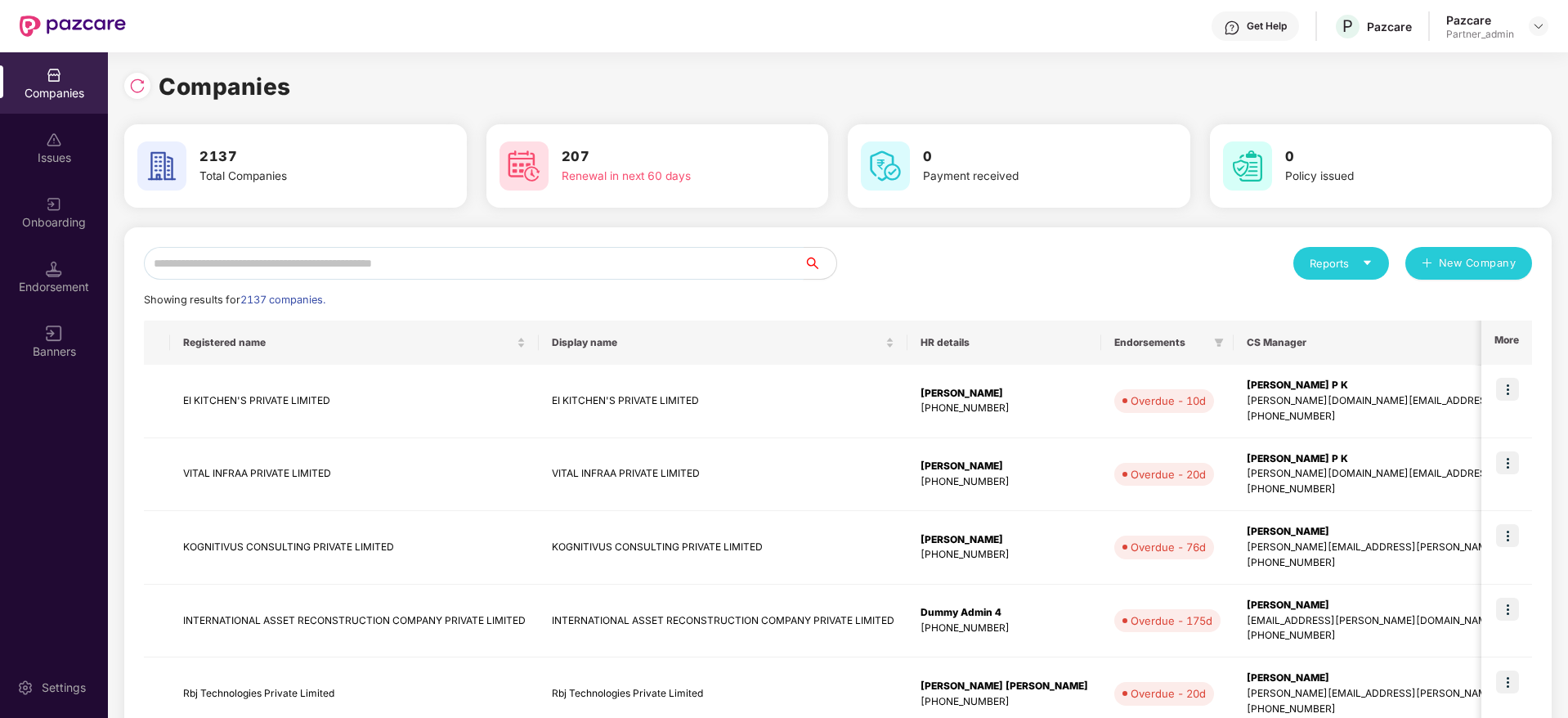
paste input "**********"
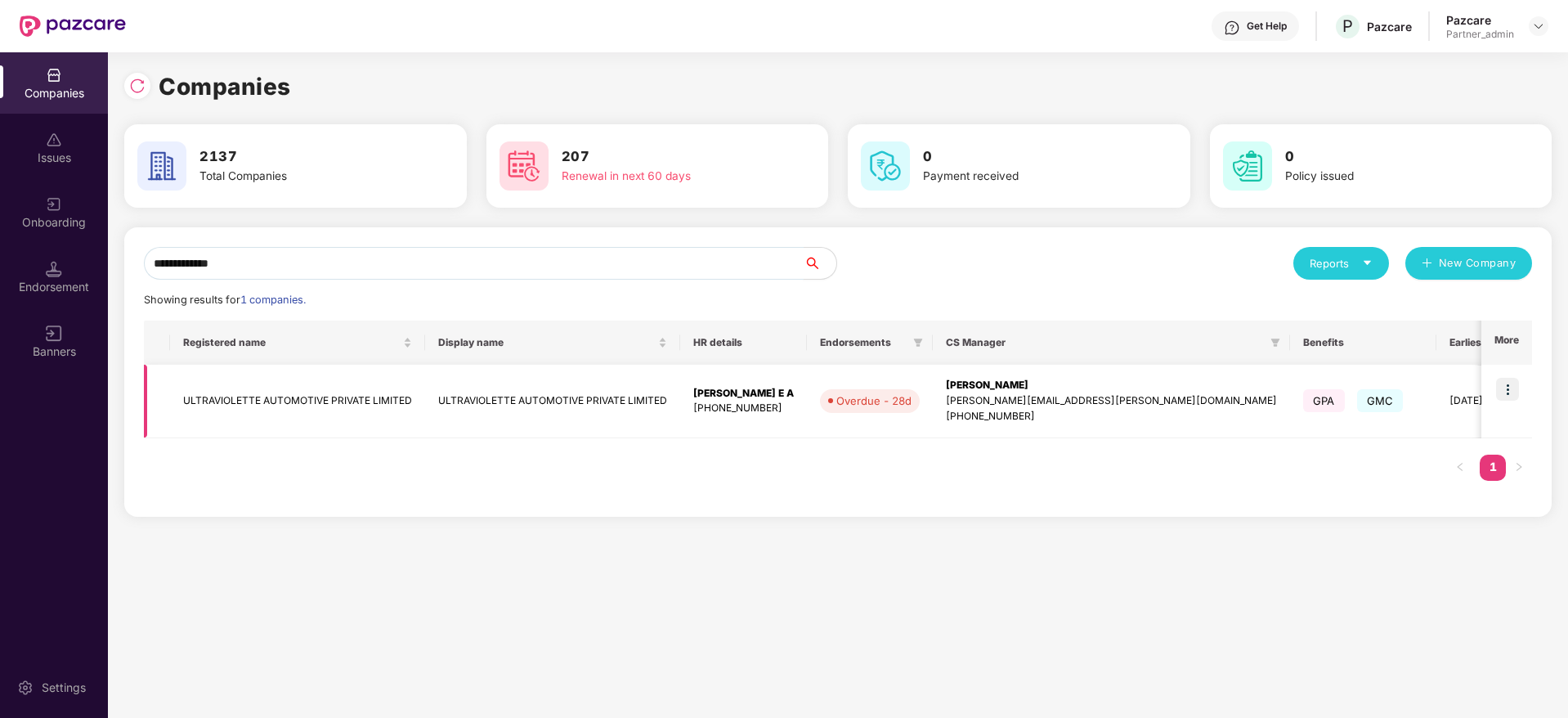
type input "**********"
click at [1393, 380] on img at bounding box center [1507, 389] width 23 height 23
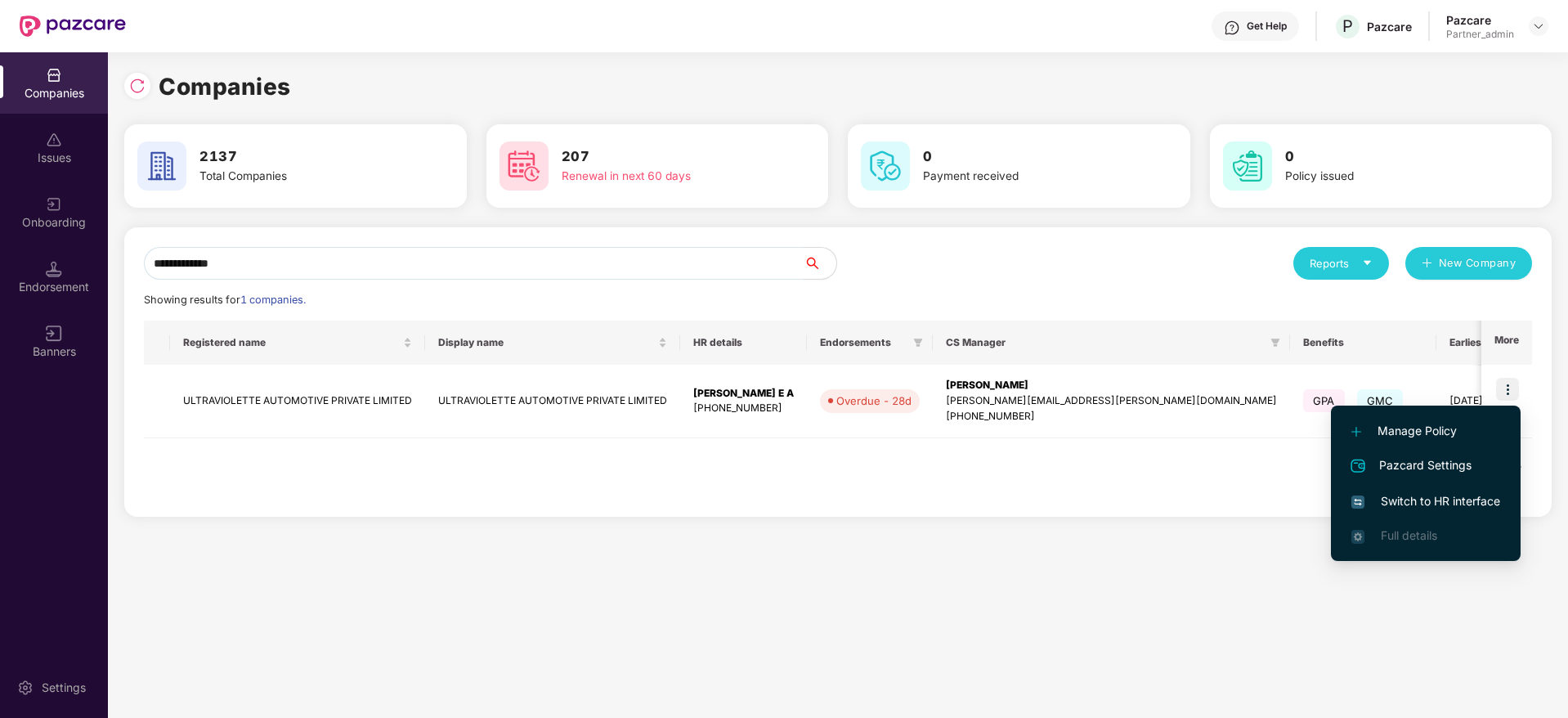
click at [1390, 510] on li "Switch to HR interface" at bounding box center [1425, 500] width 190 height 34
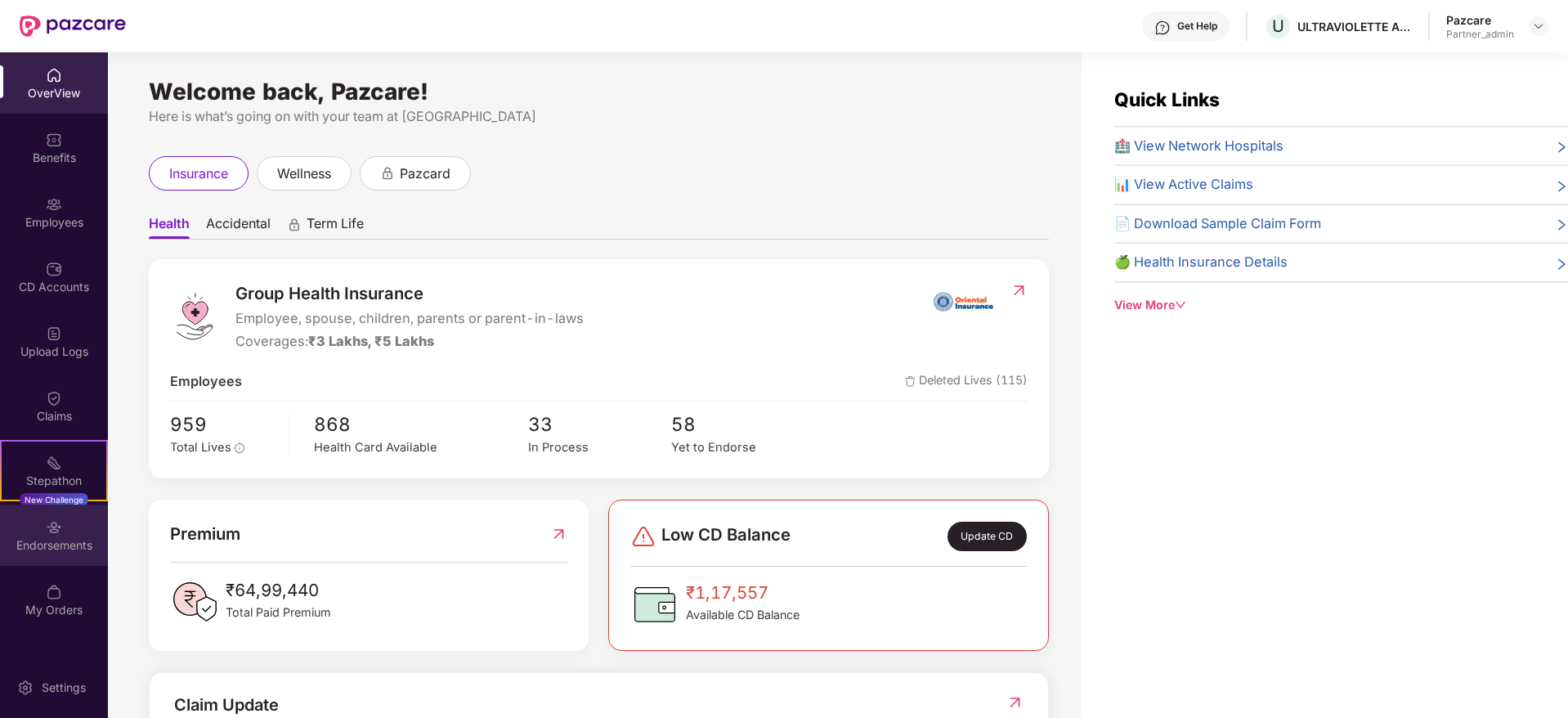
click at [52, 544] on div "Endorsements" at bounding box center [54, 546] width 107 height 17
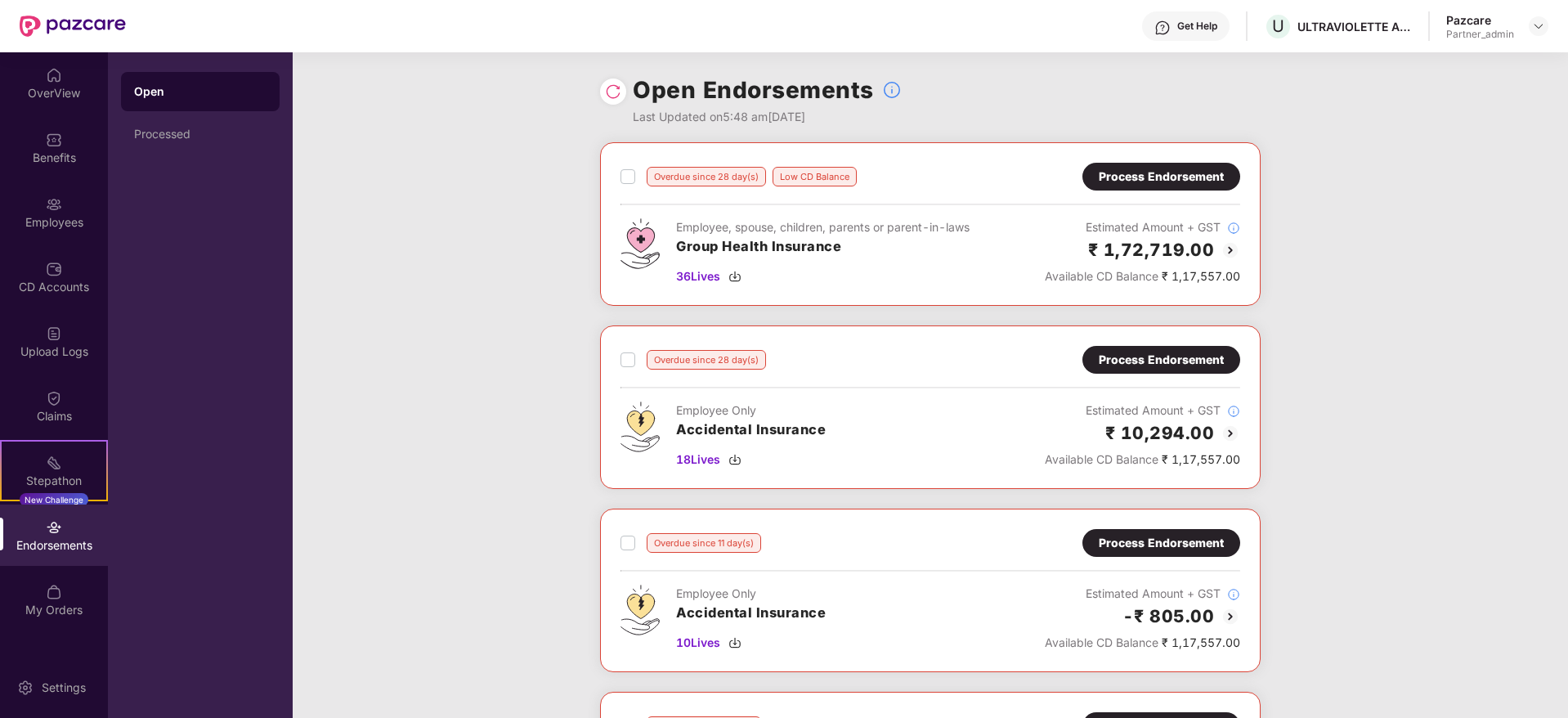
click at [1142, 173] on div "Process Endorsement" at bounding box center [1161, 176] width 125 height 18
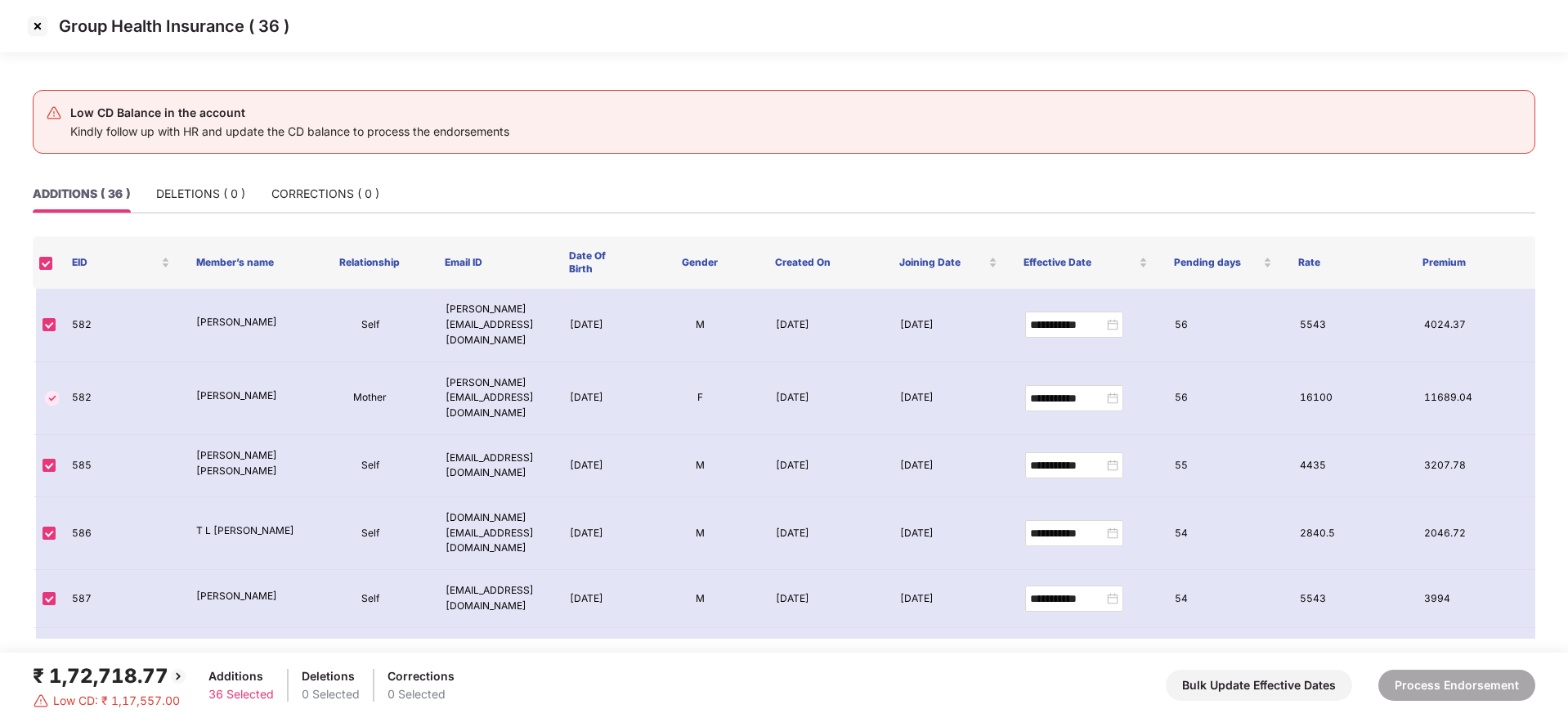
click at [34, 32] on img at bounding box center [37, 26] width 26 height 26
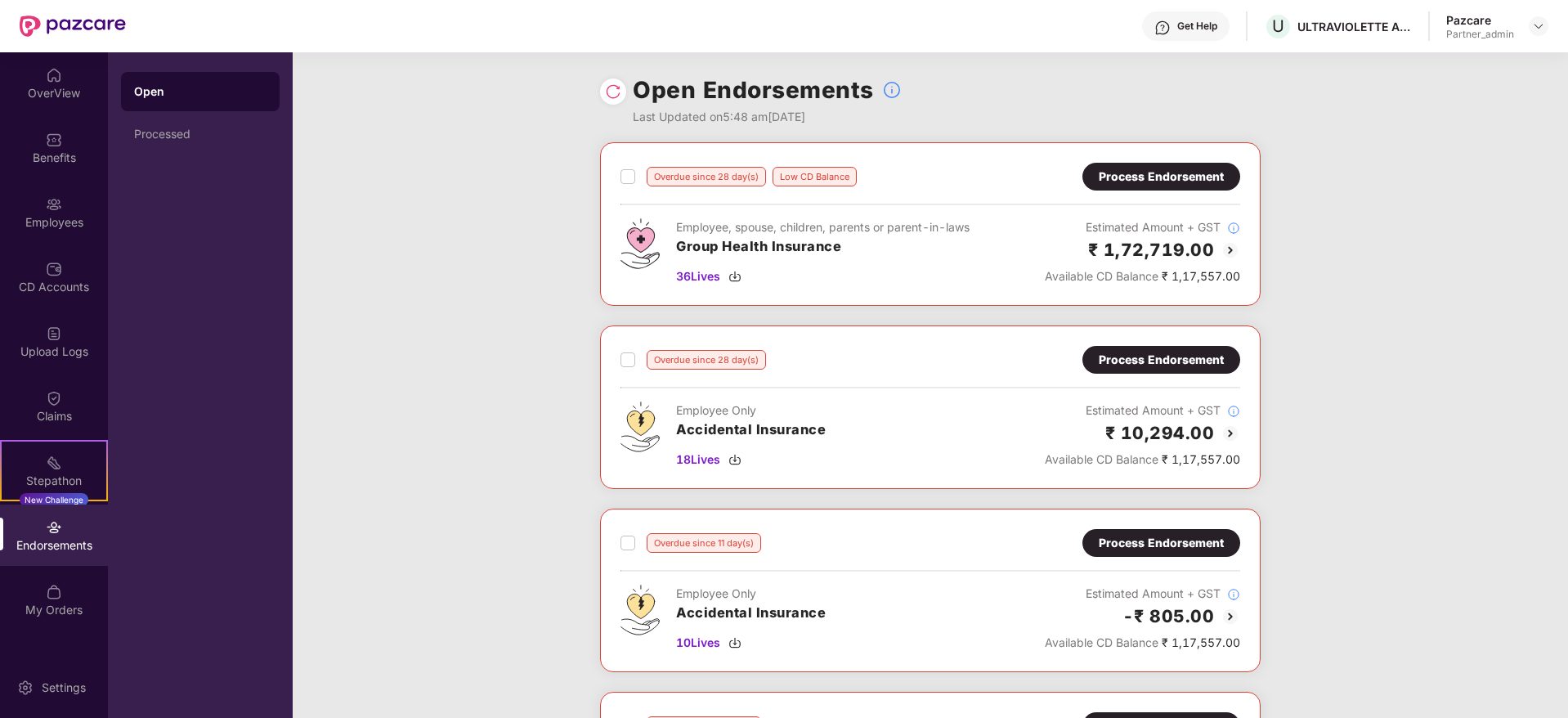
click at [1114, 182] on div "Process Endorsement" at bounding box center [1161, 176] width 125 height 18
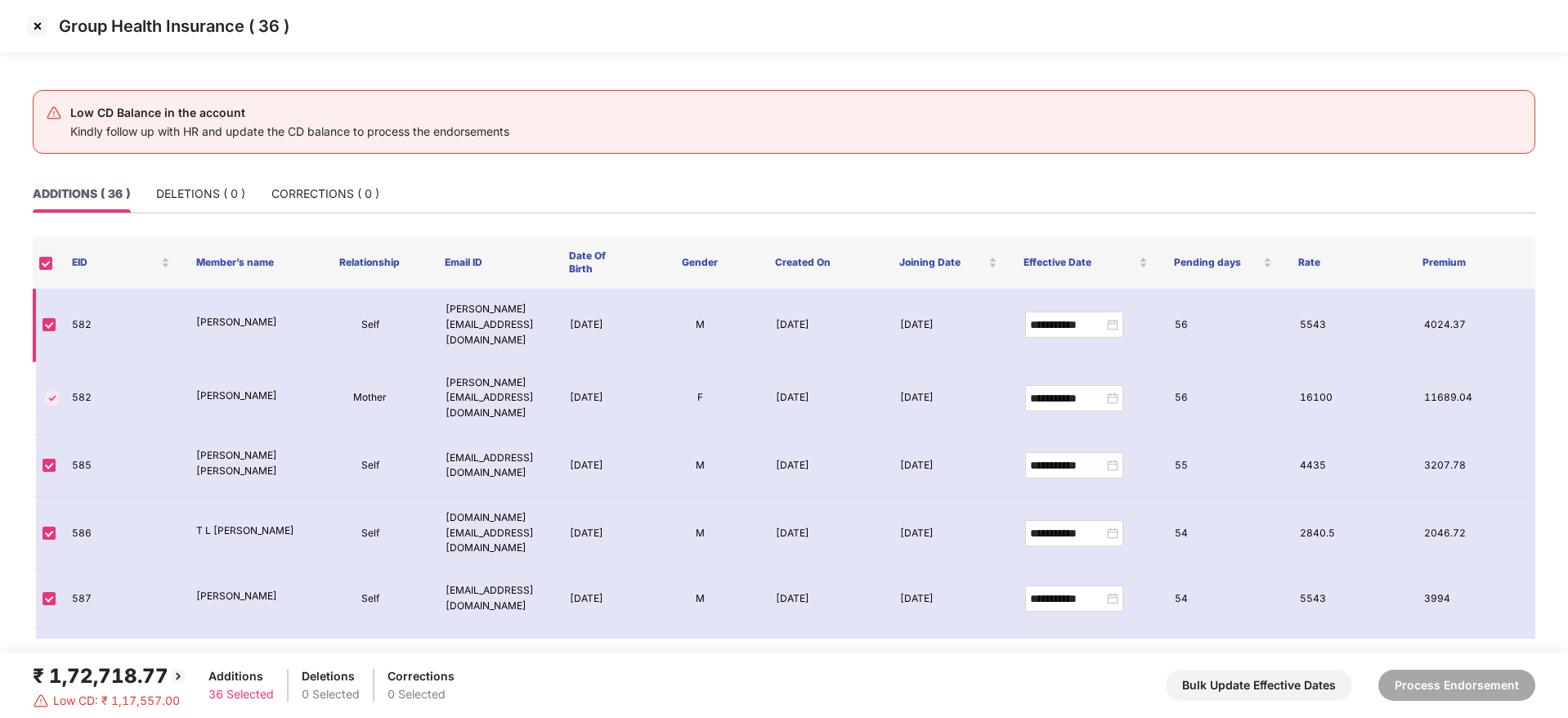
click at [80, 316] on td "582" at bounding box center [121, 324] width 124 height 73
copy td "582"
click at [35, 14] on img at bounding box center [37, 26] width 26 height 26
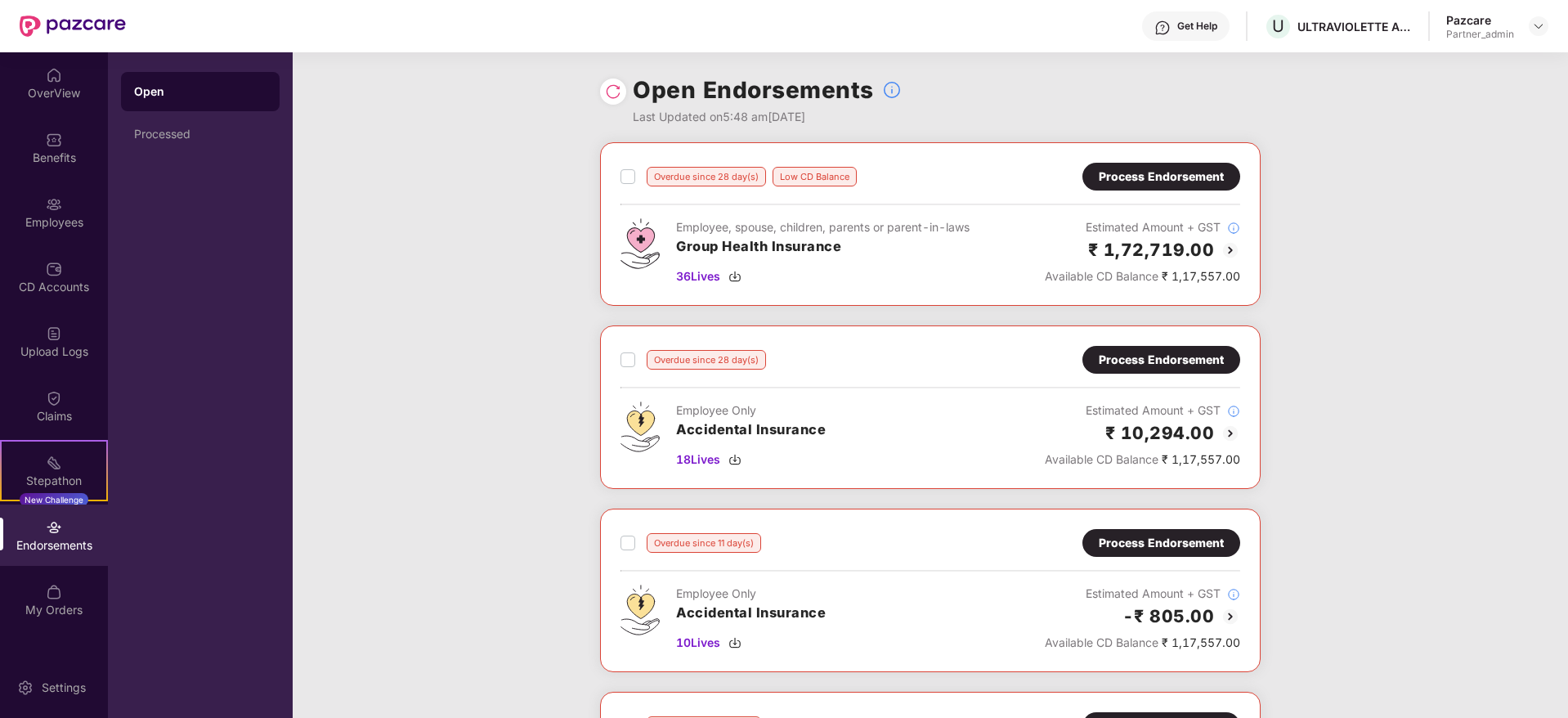
scroll to position [368, 0]
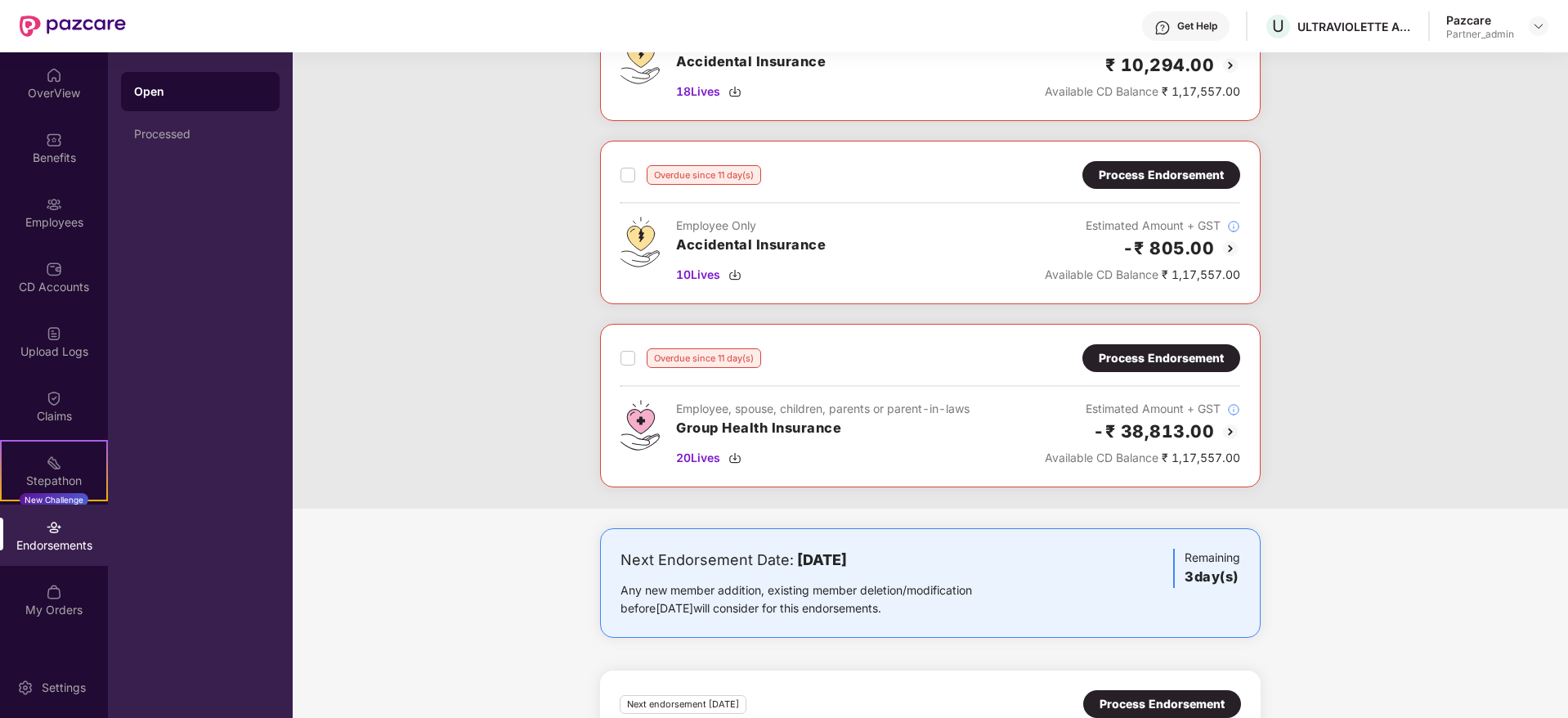
click at [1130, 368] on div "Process Endorsement" at bounding box center [1161, 358] width 158 height 28
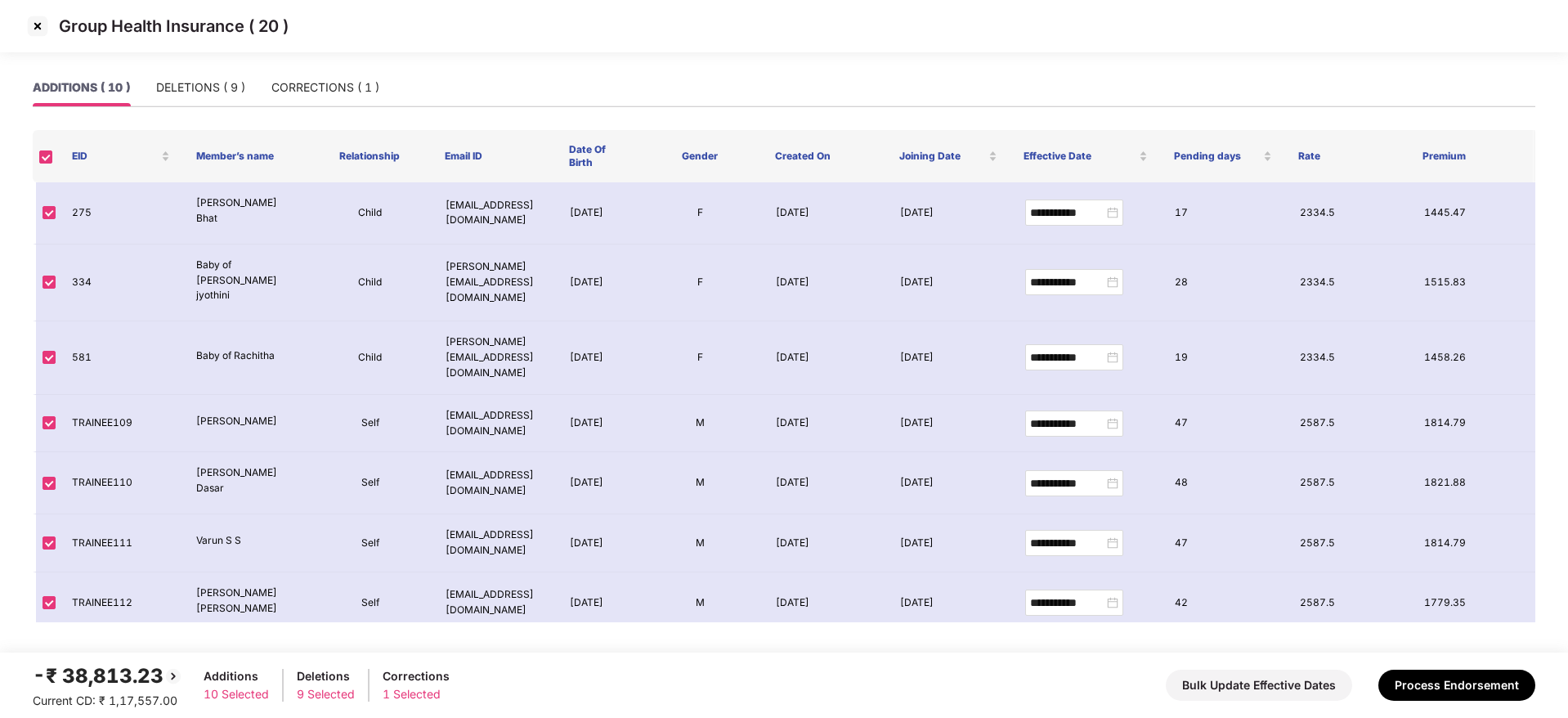
click at [38, 19] on img at bounding box center [37, 26] width 26 height 26
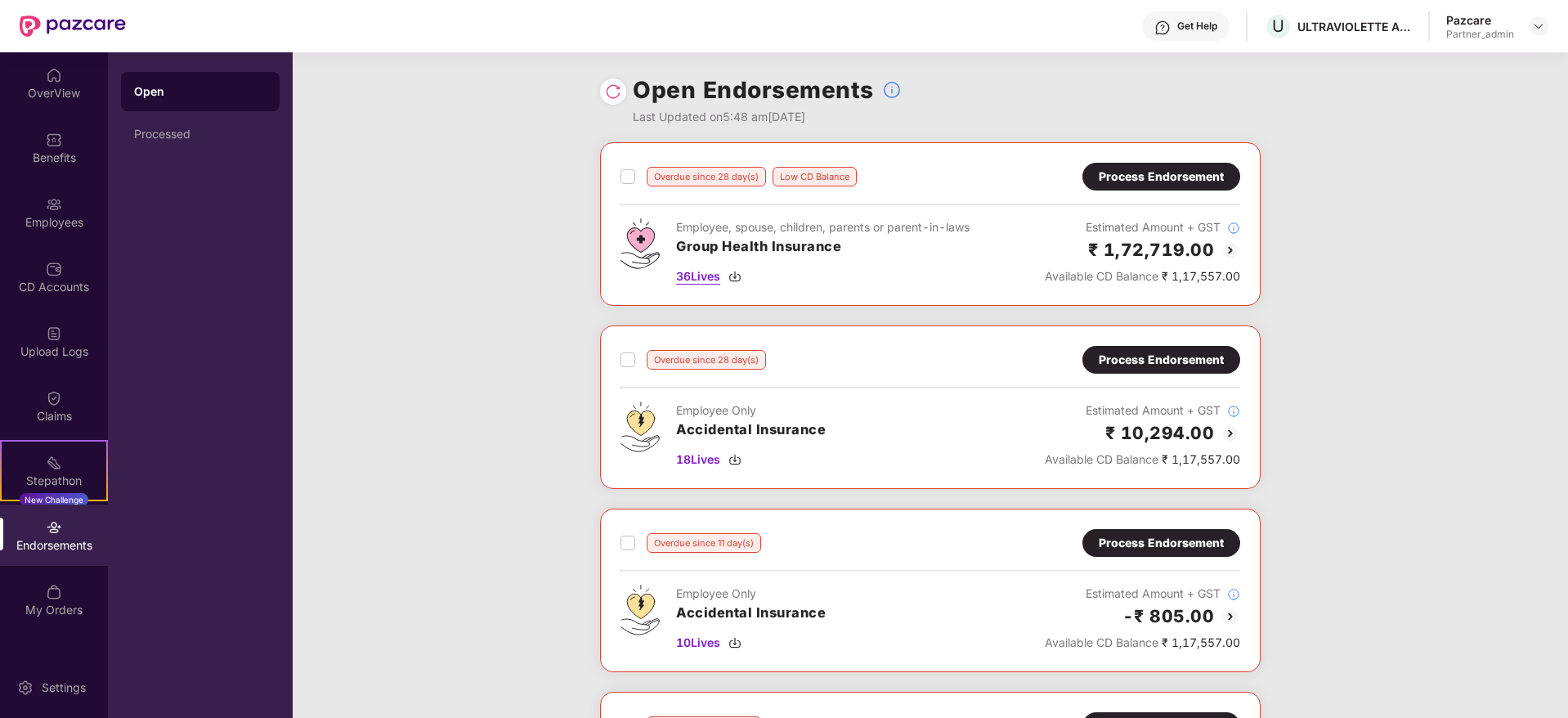
click at [739, 272] on img at bounding box center [735, 276] width 13 height 13
click at [740, 455] on img at bounding box center [735, 460] width 13 height 13
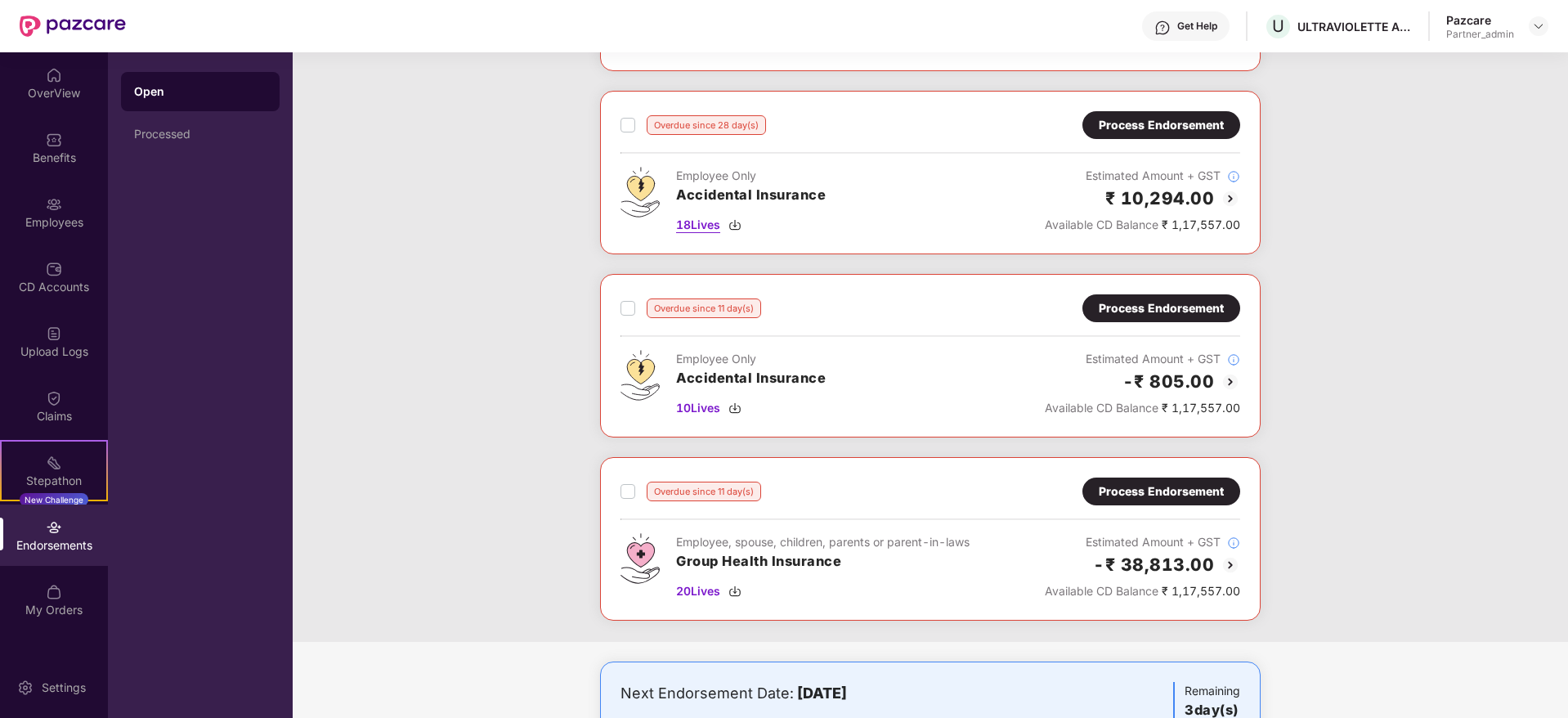
scroll to position [246, 0]
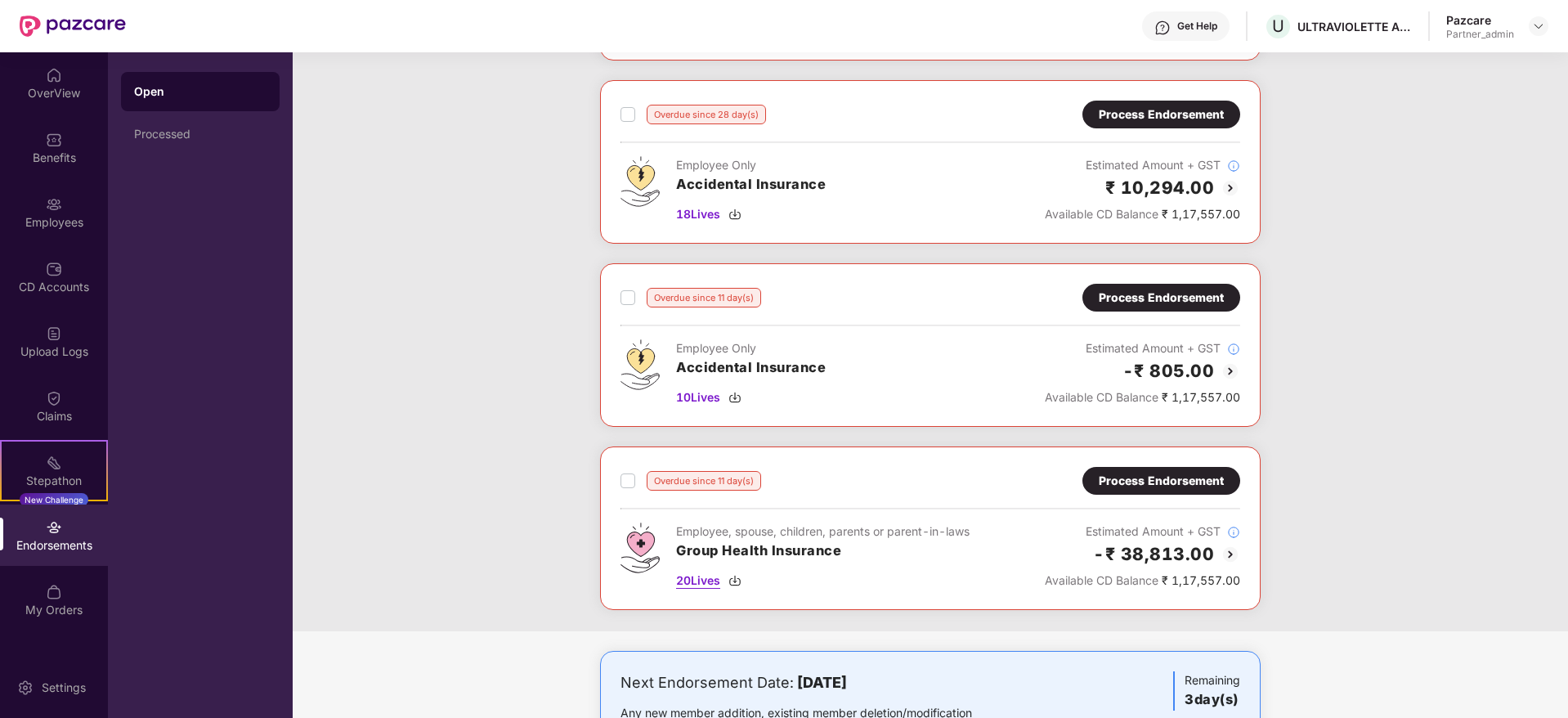
click at [736, 579] on img at bounding box center [735, 580] width 13 height 13
click at [740, 397] on img at bounding box center [735, 397] width 13 height 13
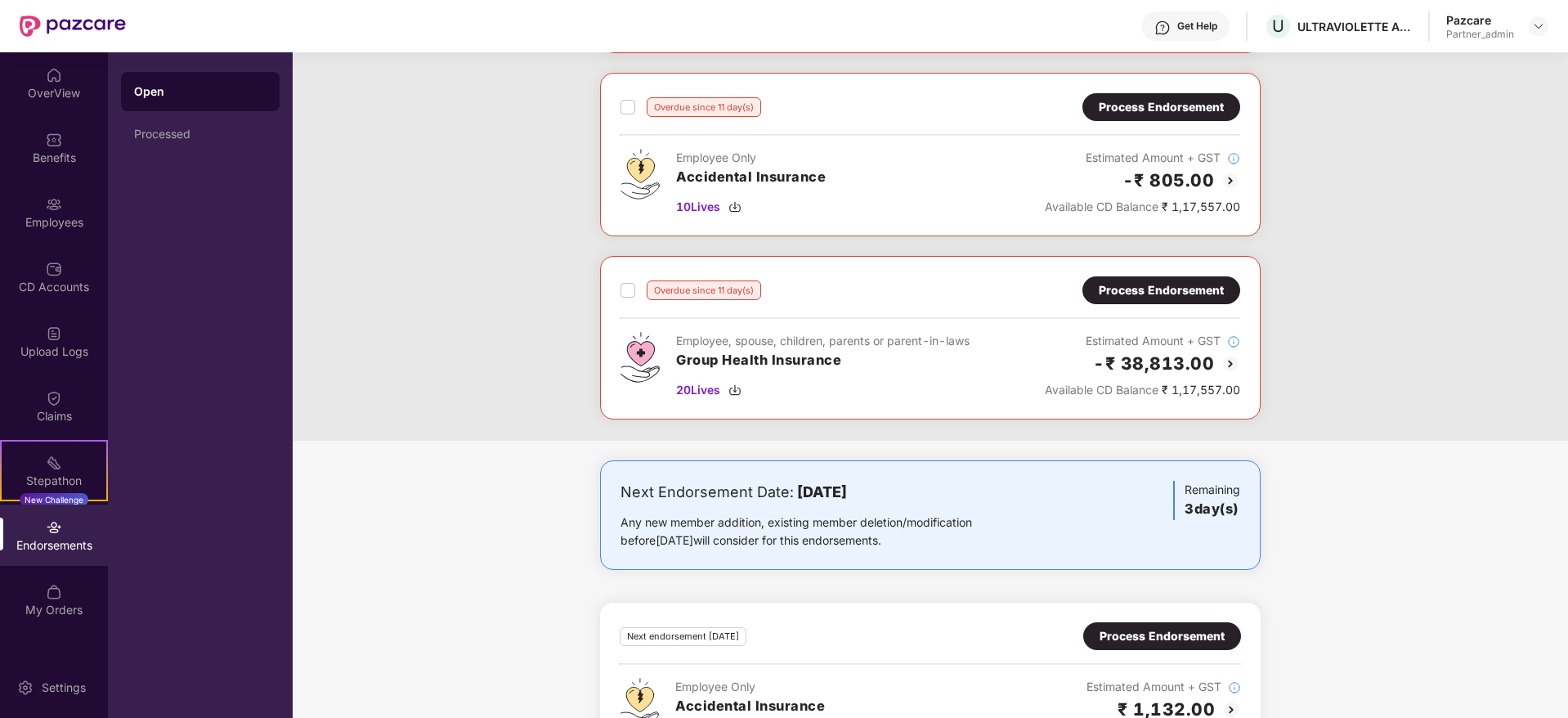
scroll to position [684, 0]
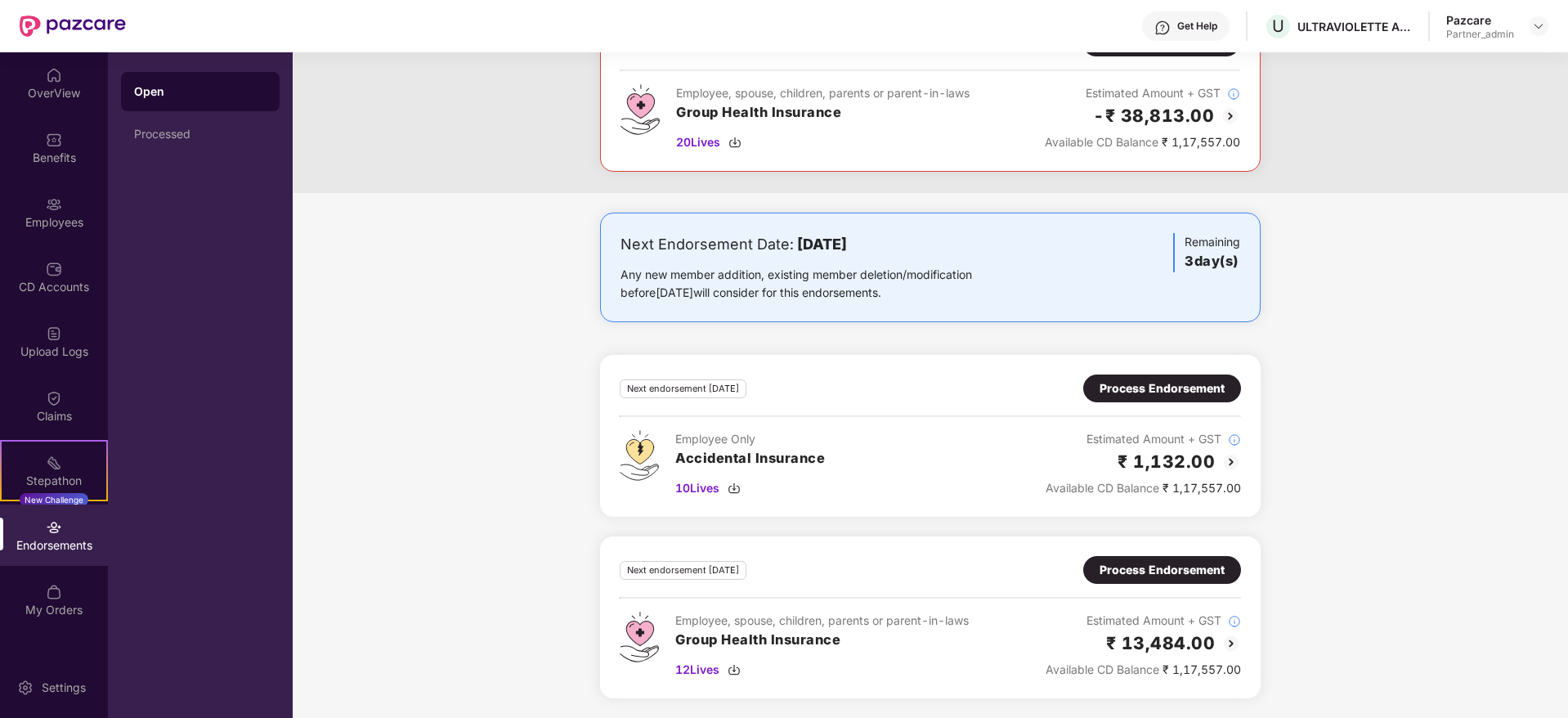
click at [1145, 562] on div "Process Endorsement" at bounding box center [1162, 569] width 125 height 18
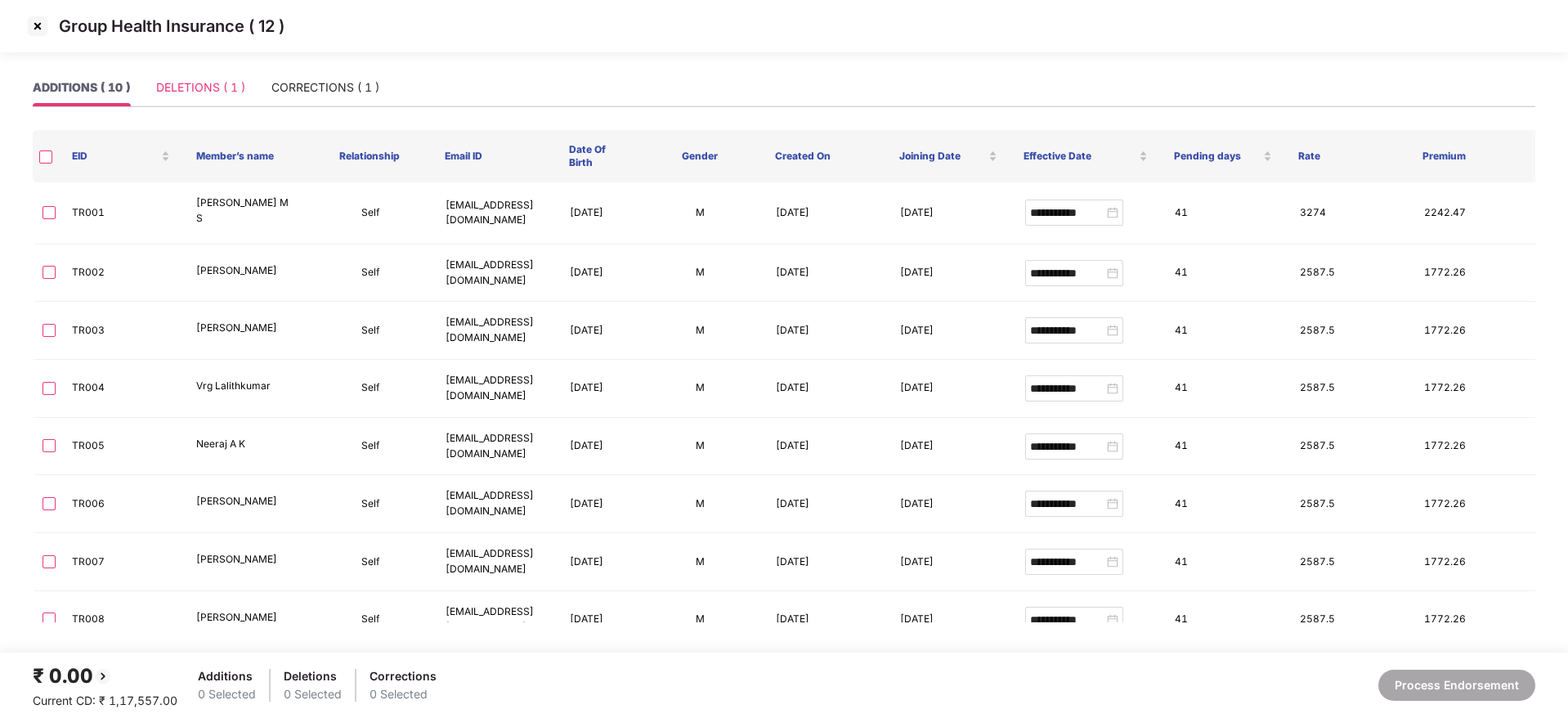
click at [218, 72] on div "DELETIONS ( 1 )" at bounding box center [201, 87] width 89 height 38
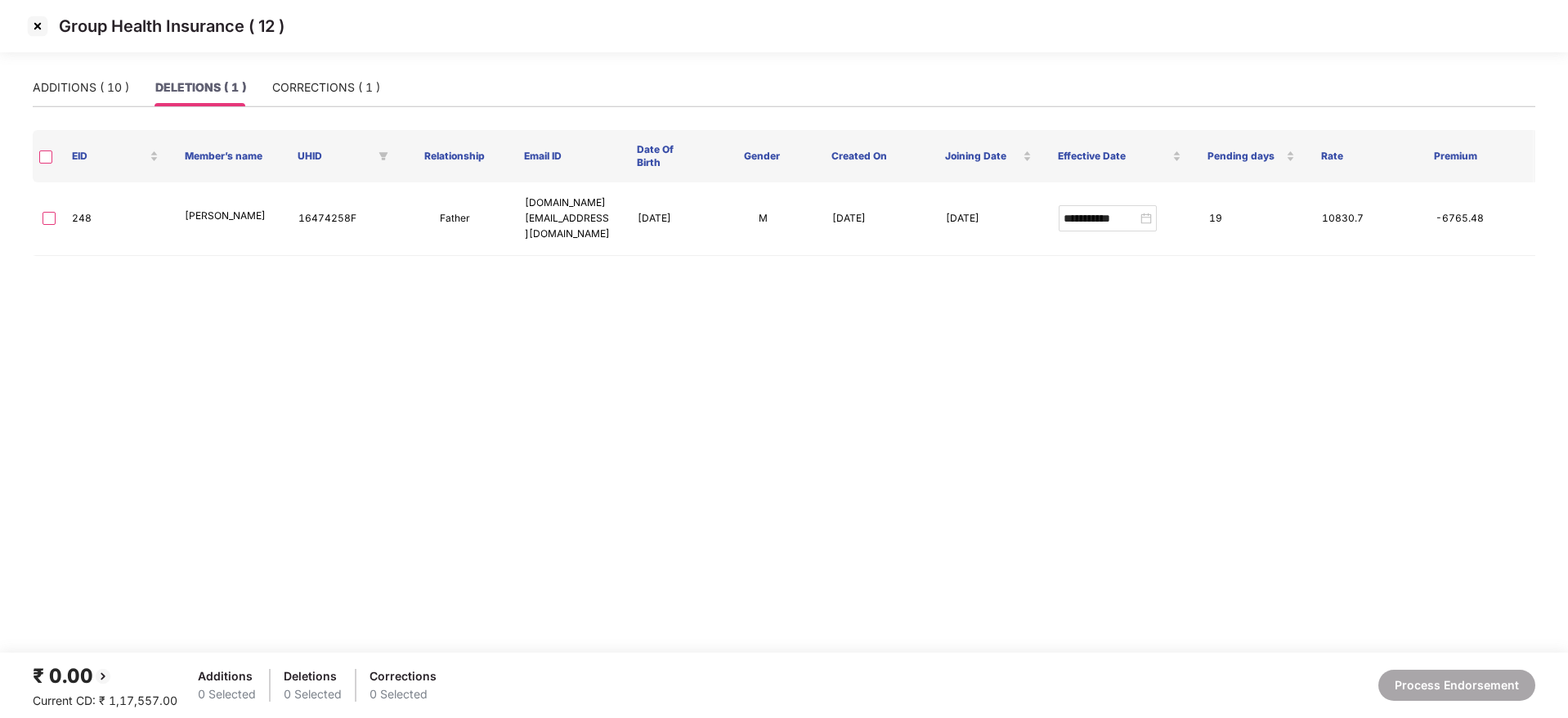
click at [43, 30] on img at bounding box center [37, 26] width 26 height 26
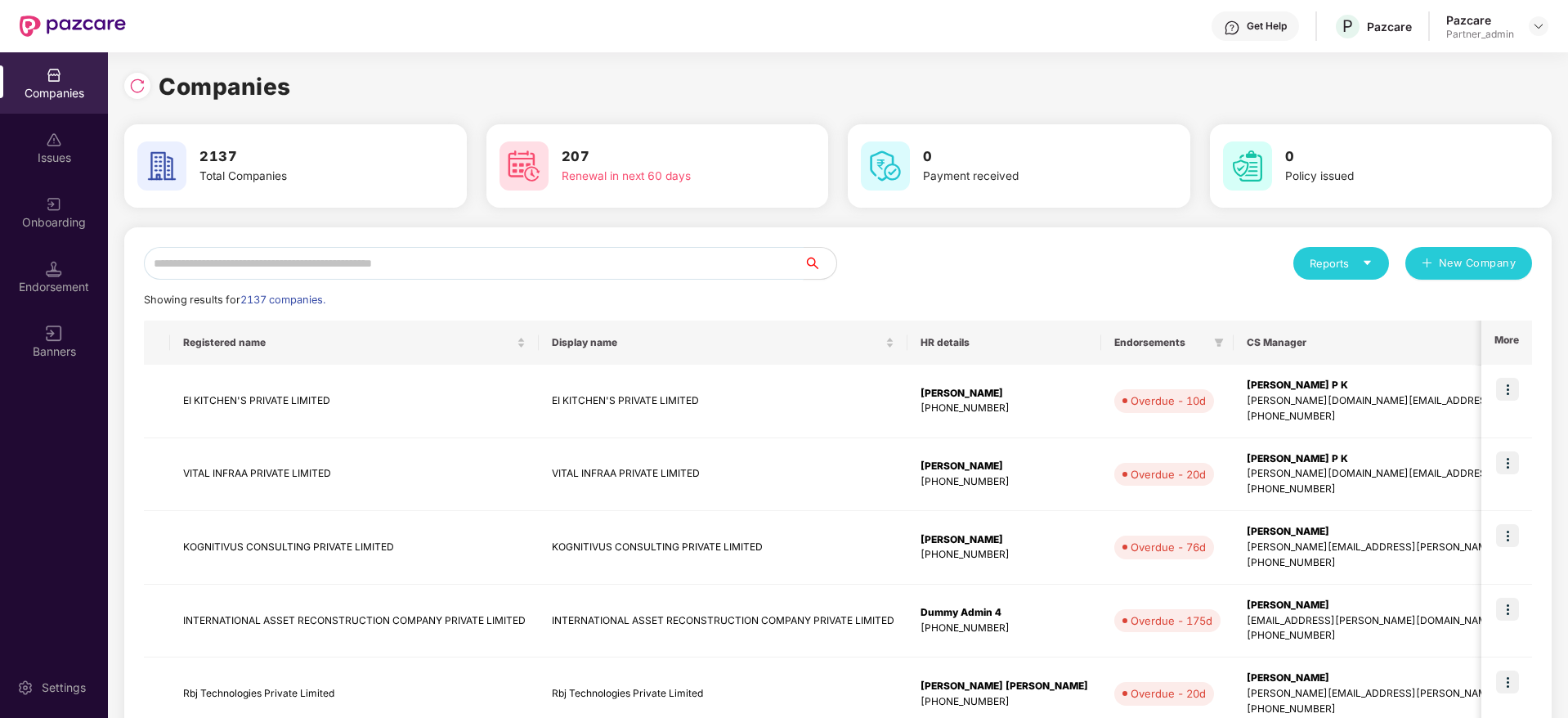
click at [384, 258] on input "text" at bounding box center [474, 262] width 660 height 32
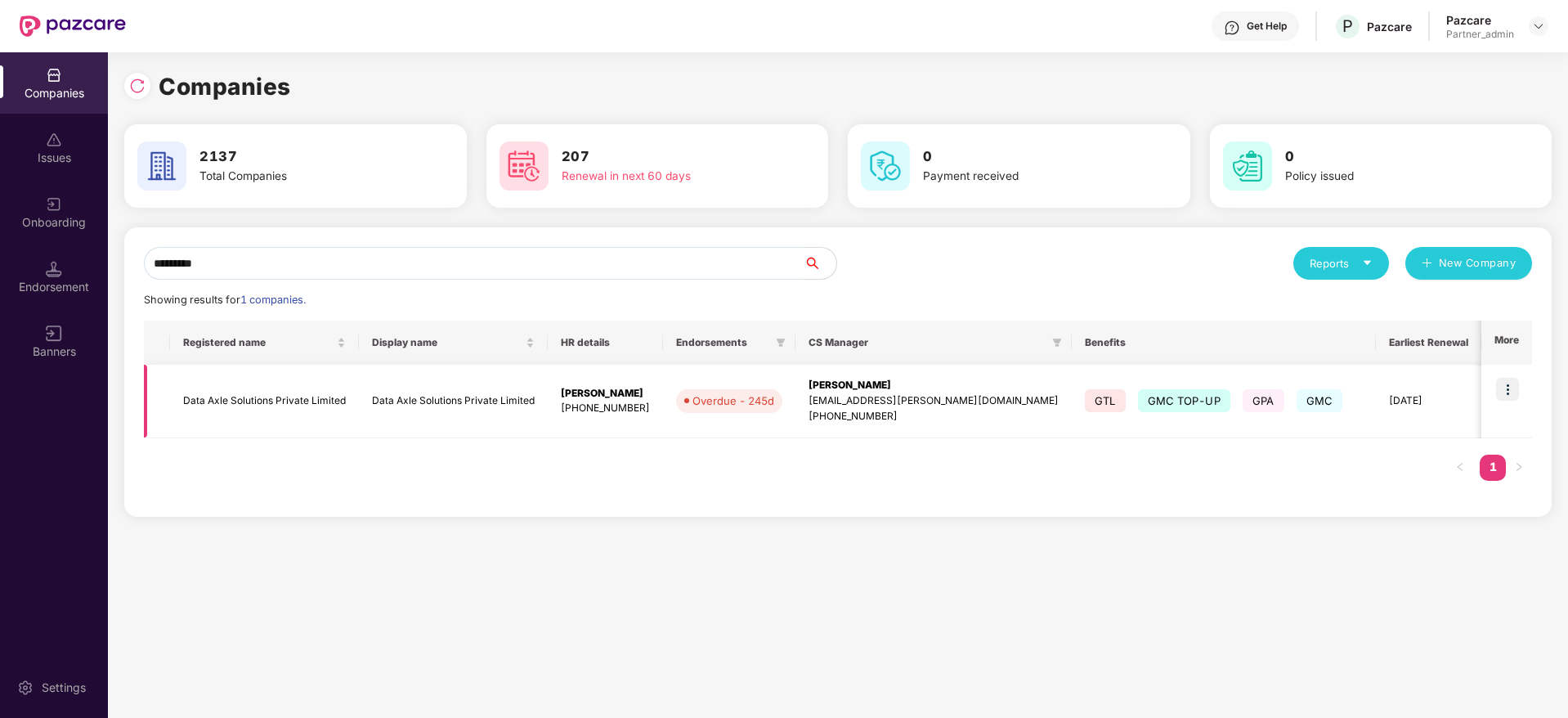
type input "*********"
click at [1393, 383] on img at bounding box center [1507, 389] width 23 height 23
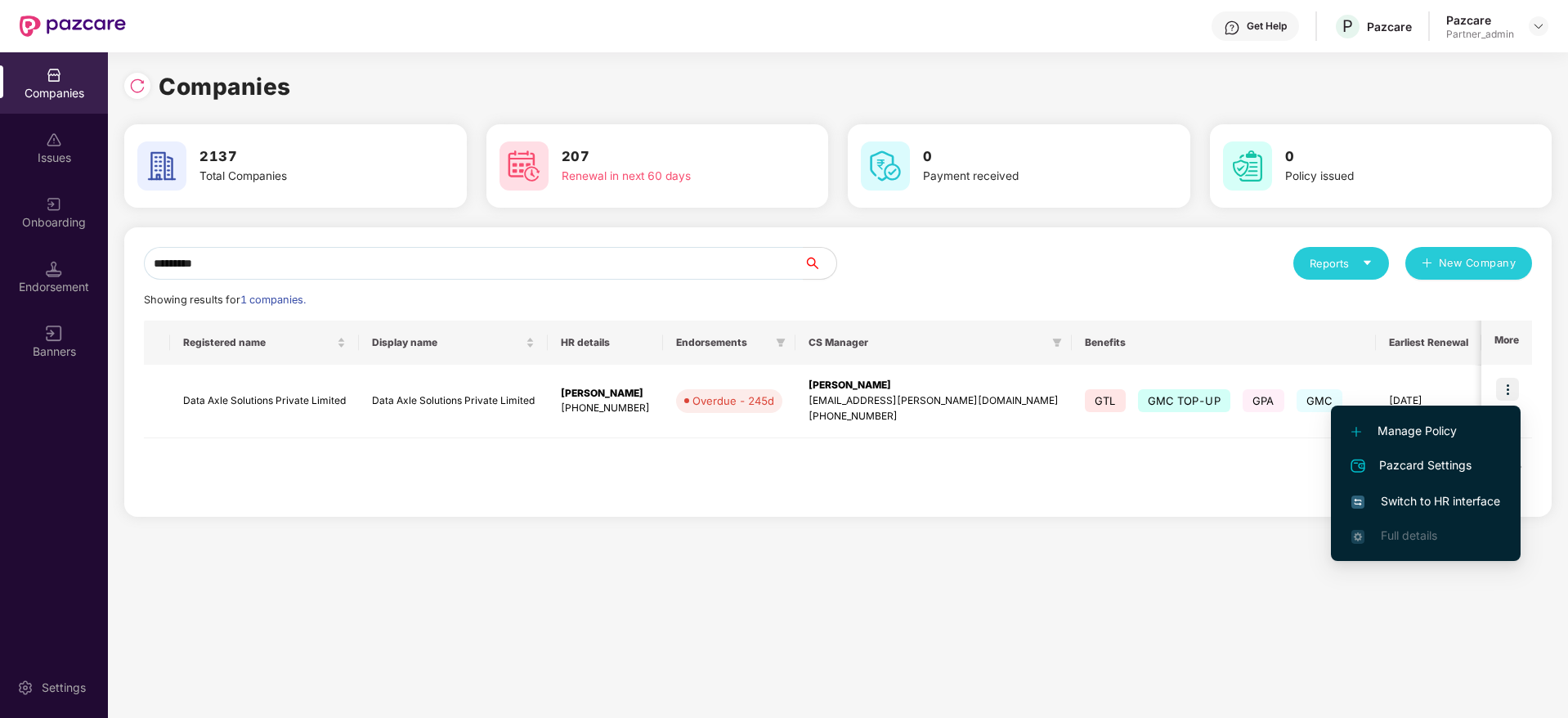
click at [1393, 495] on span "Switch to HR interface" at bounding box center [1425, 500] width 149 height 18
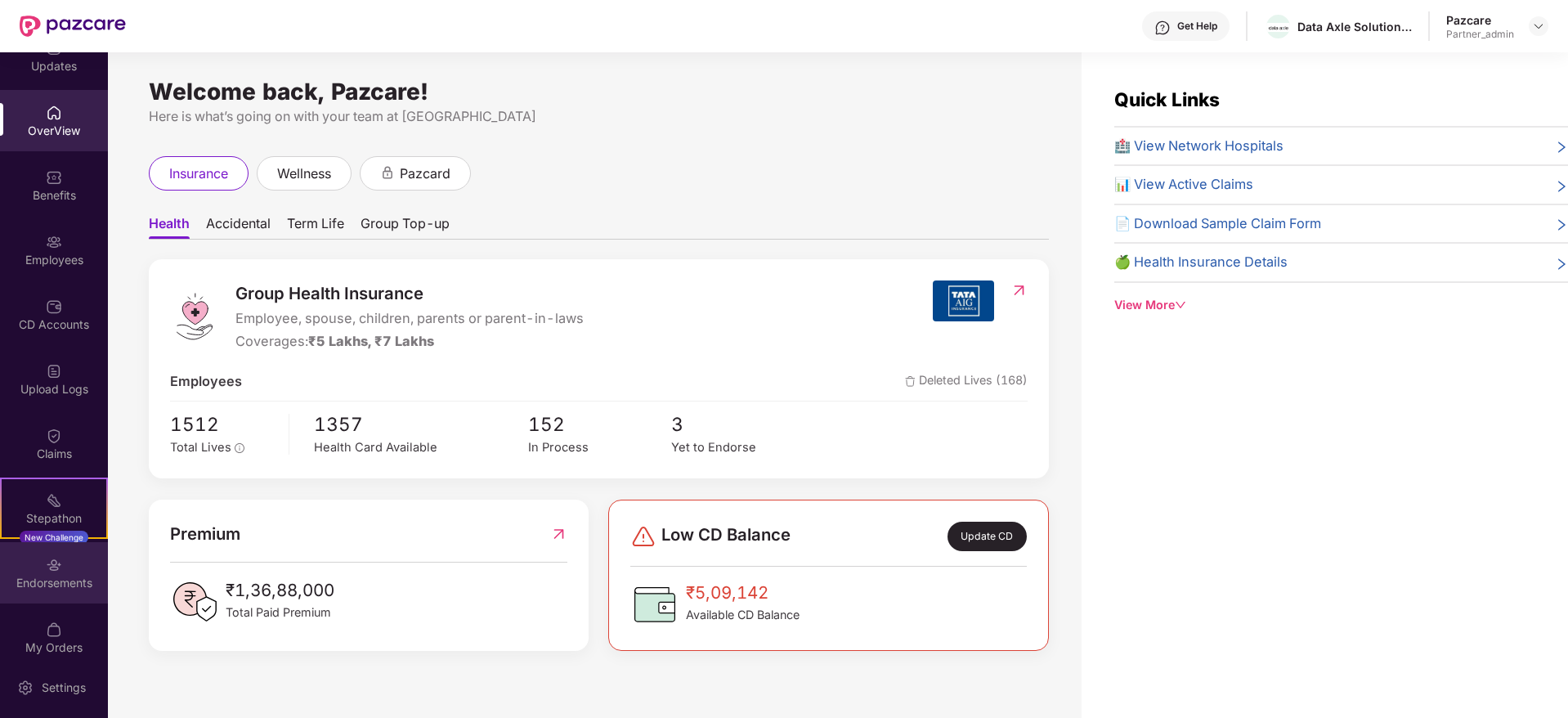
scroll to position [42, 0]
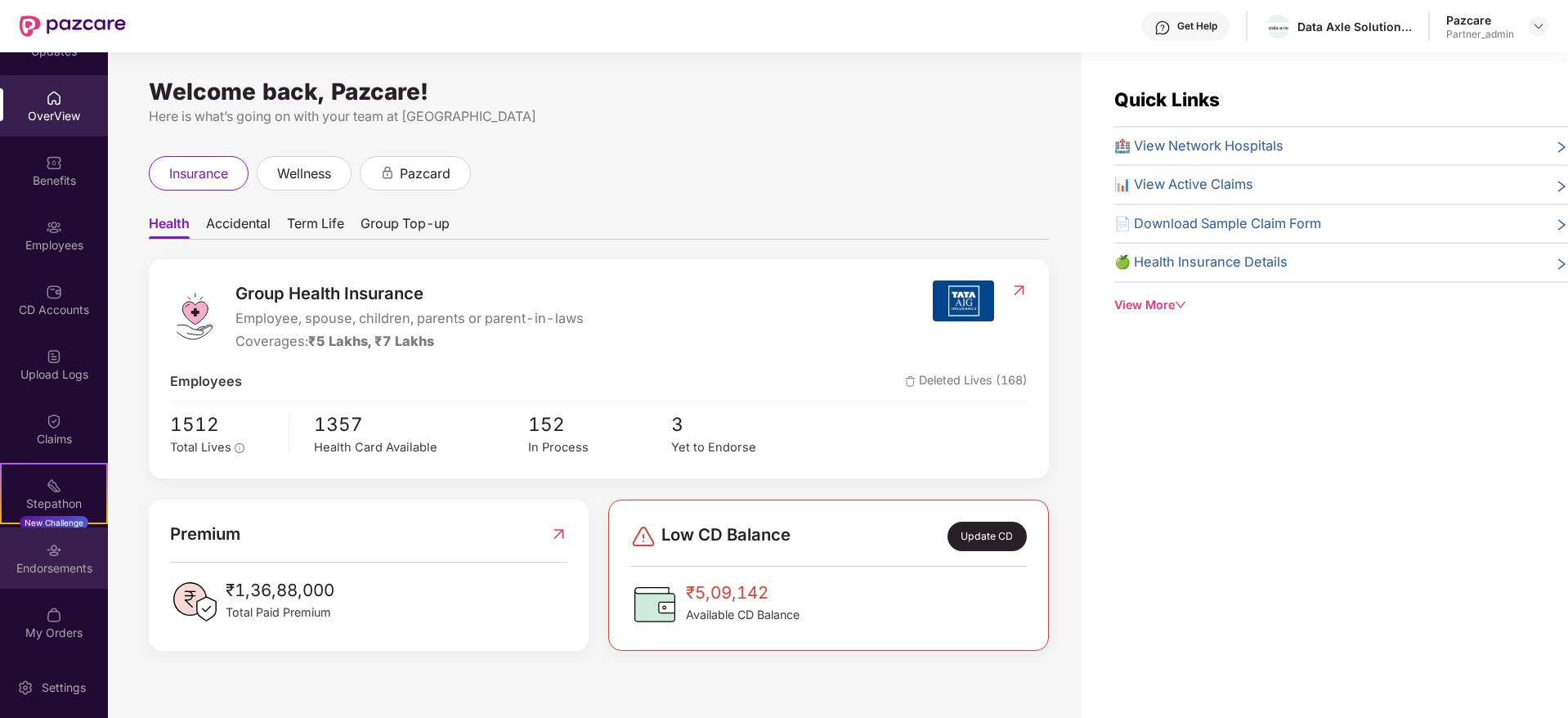
click at [57, 532] on div "Endorsements" at bounding box center [54, 558] width 107 height 61
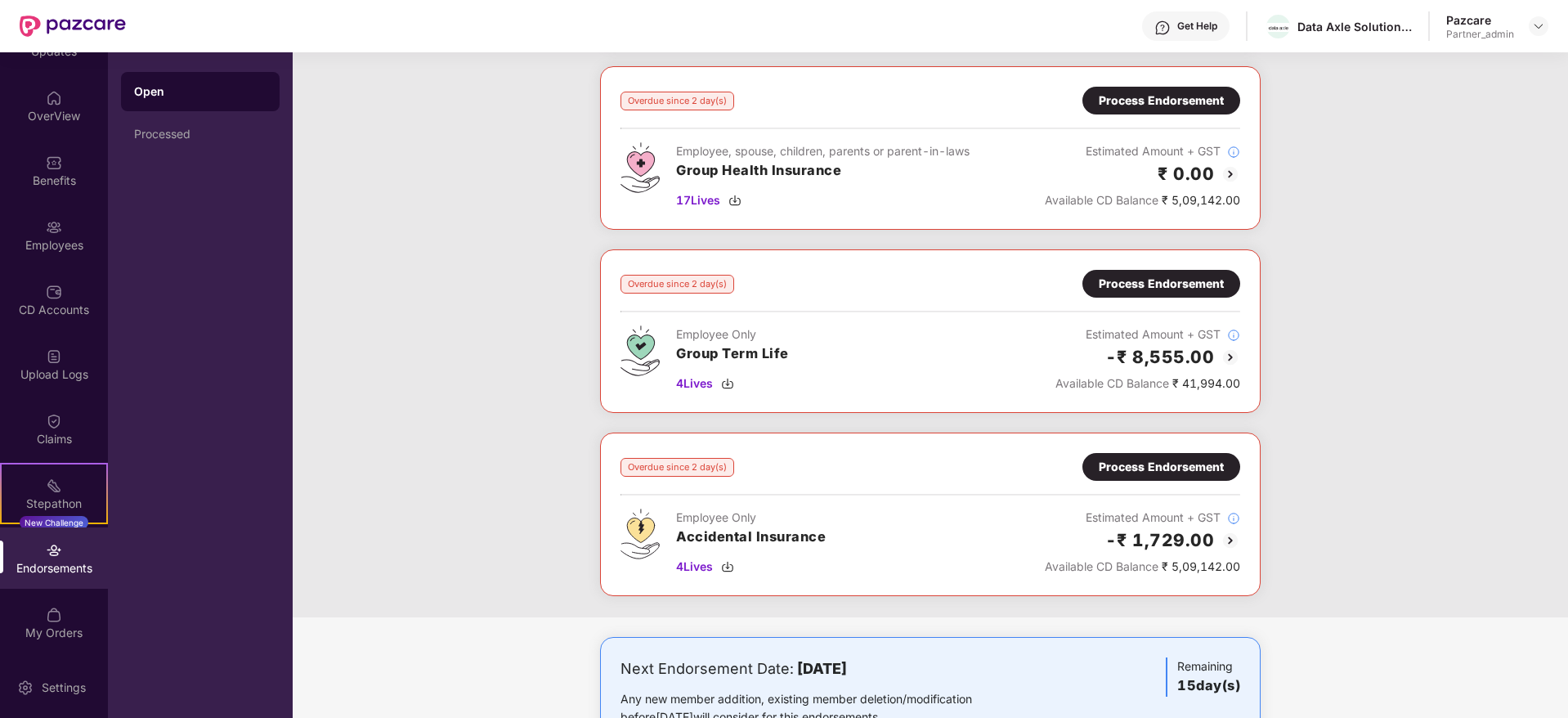
scroll to position [1226, 0]
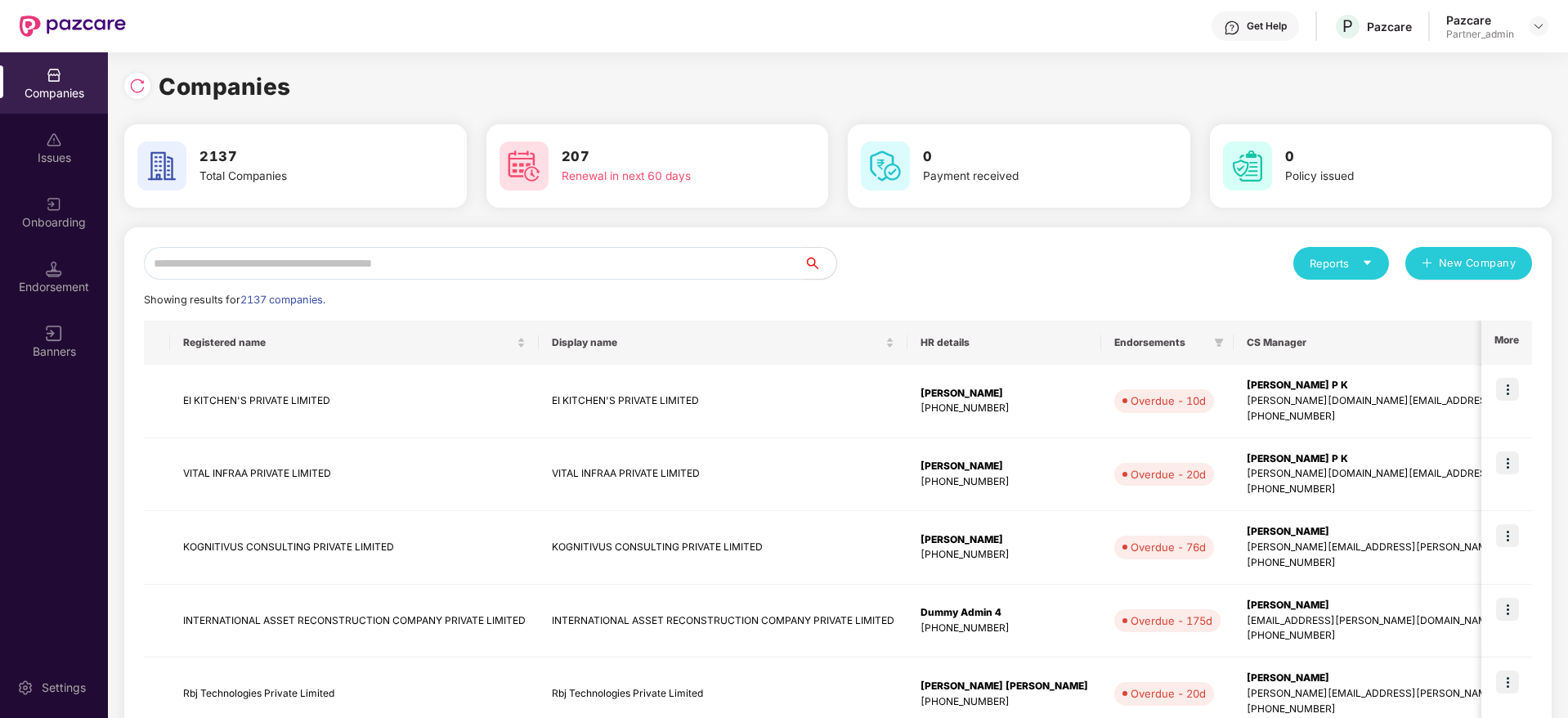
click at [423, 254] on input "text" at bounding box center [474, 262] width 660 height 32
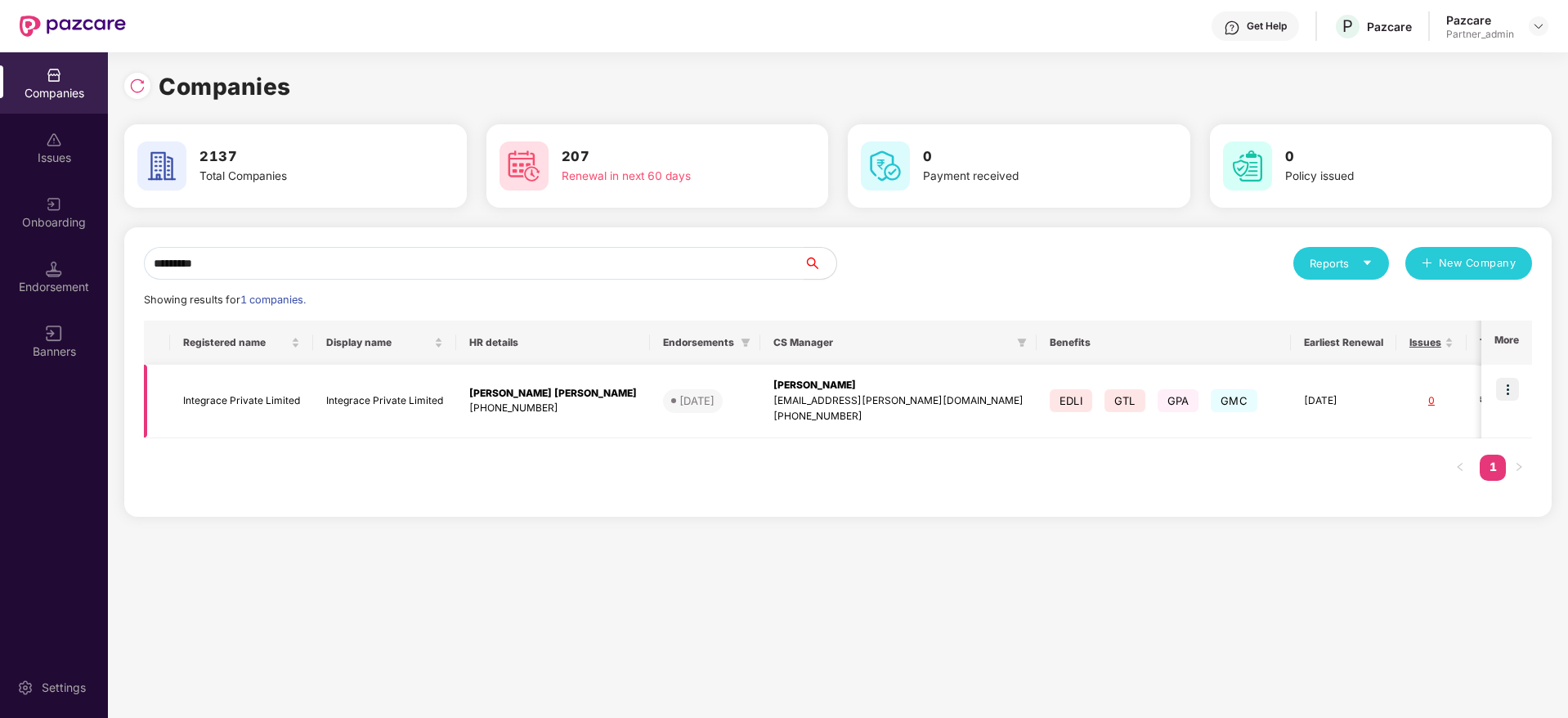
type input "*********"
click at [1393, 392] on img at bounding box center [1507, 389] width 23 height 23
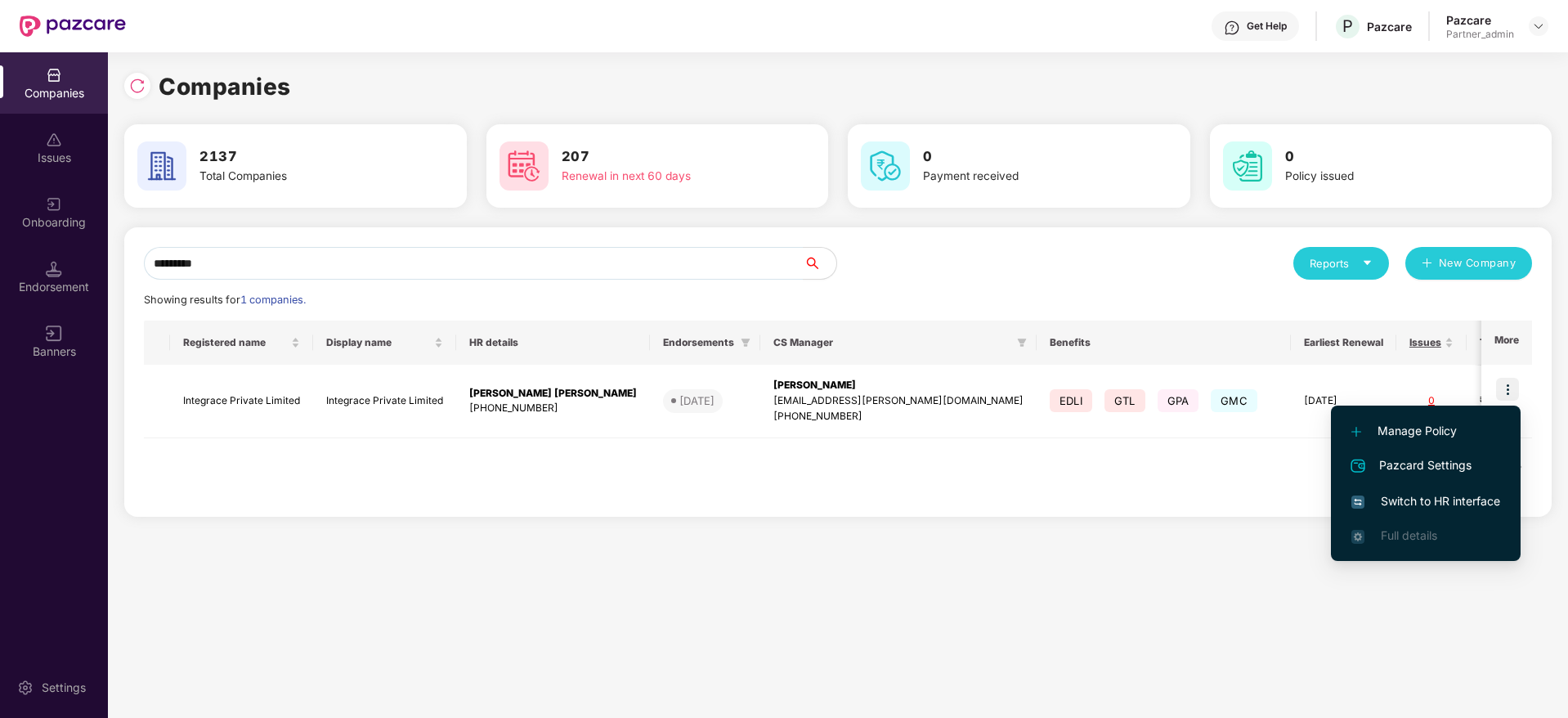
click at [1393, 490] on li "Switch to HR interface" at bounding box center [1425, 500] width 190 height 34
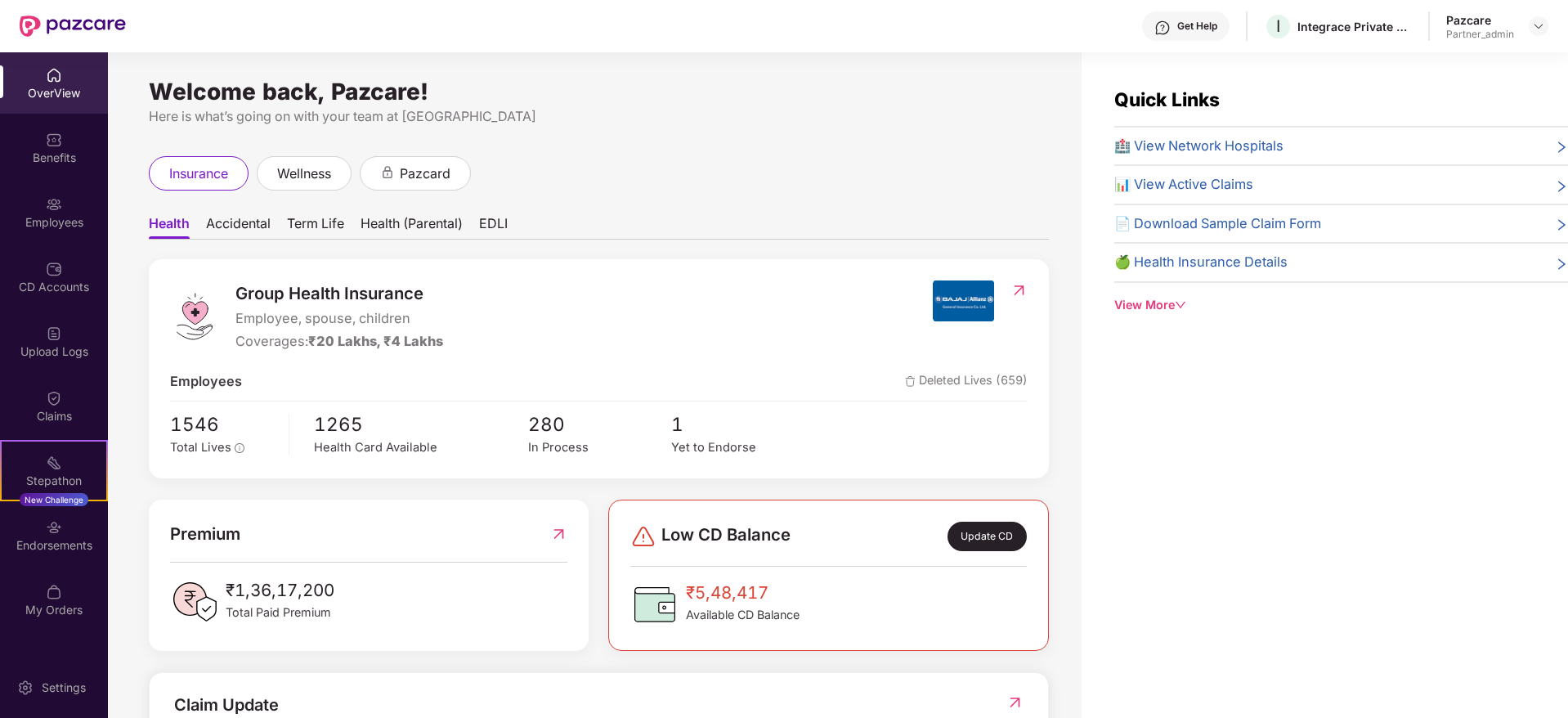
click at [63, 547] on div "Endorsements" at bounding box center [54, 546] width 107 height 17
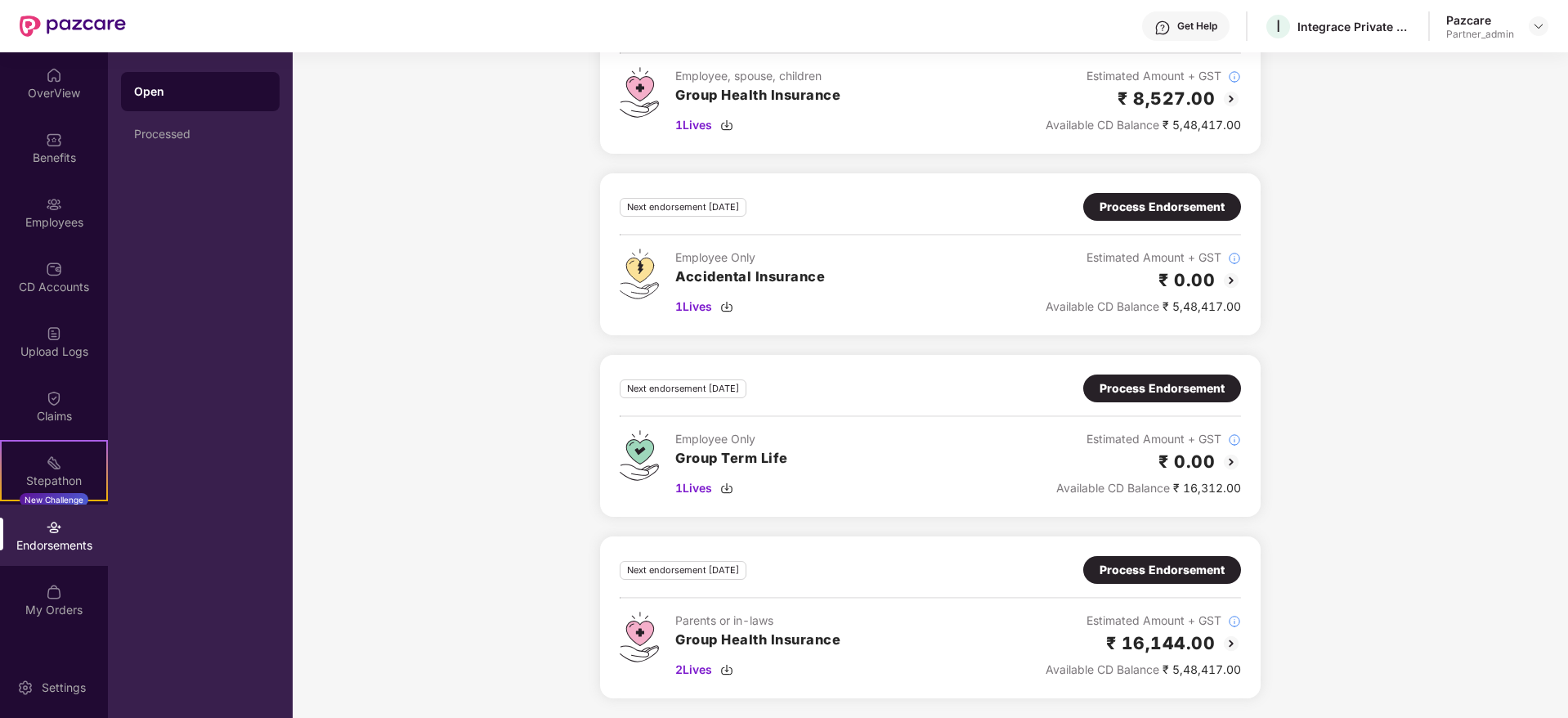
scroll to position [0, 0]
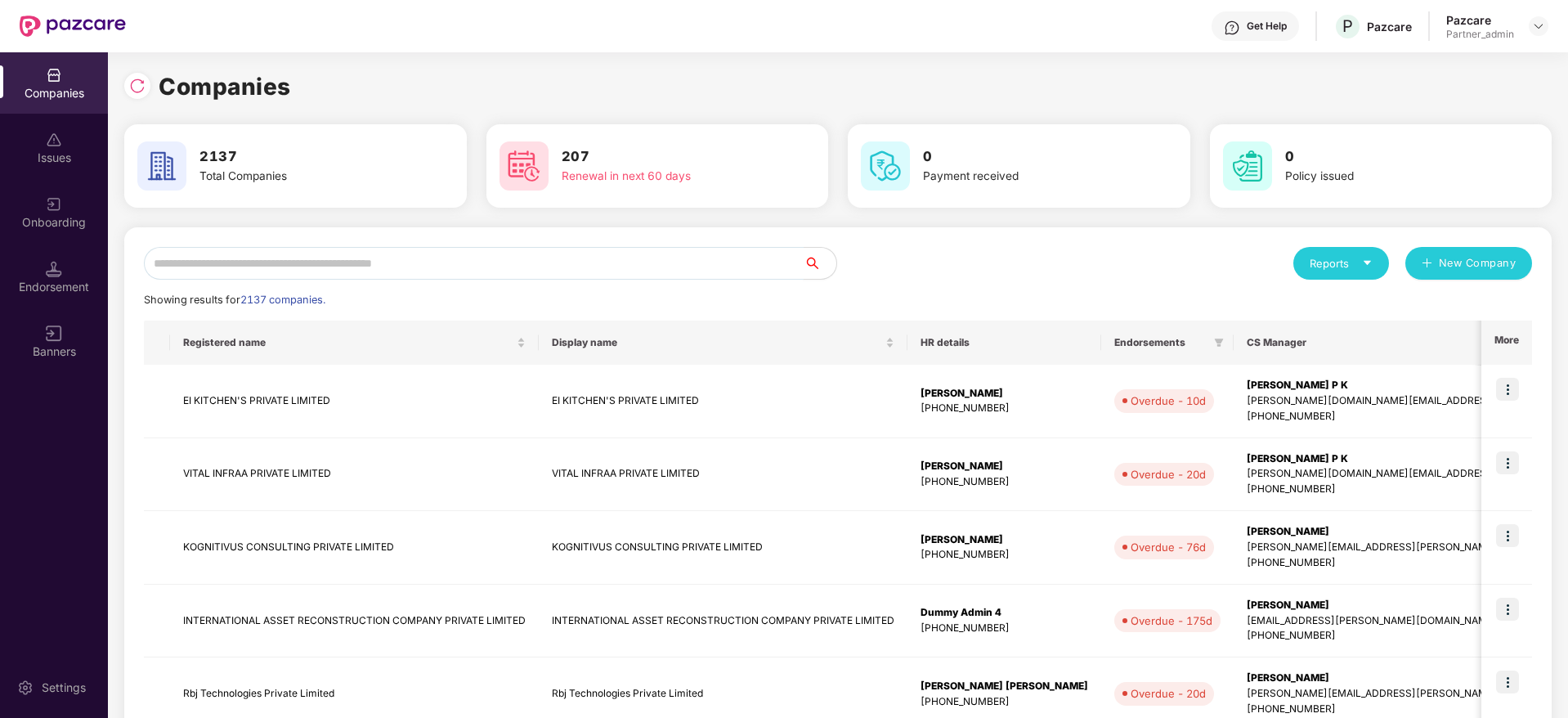
click at [411, 260] on input "text" at bounding box center [474, 262] width 660 height 32
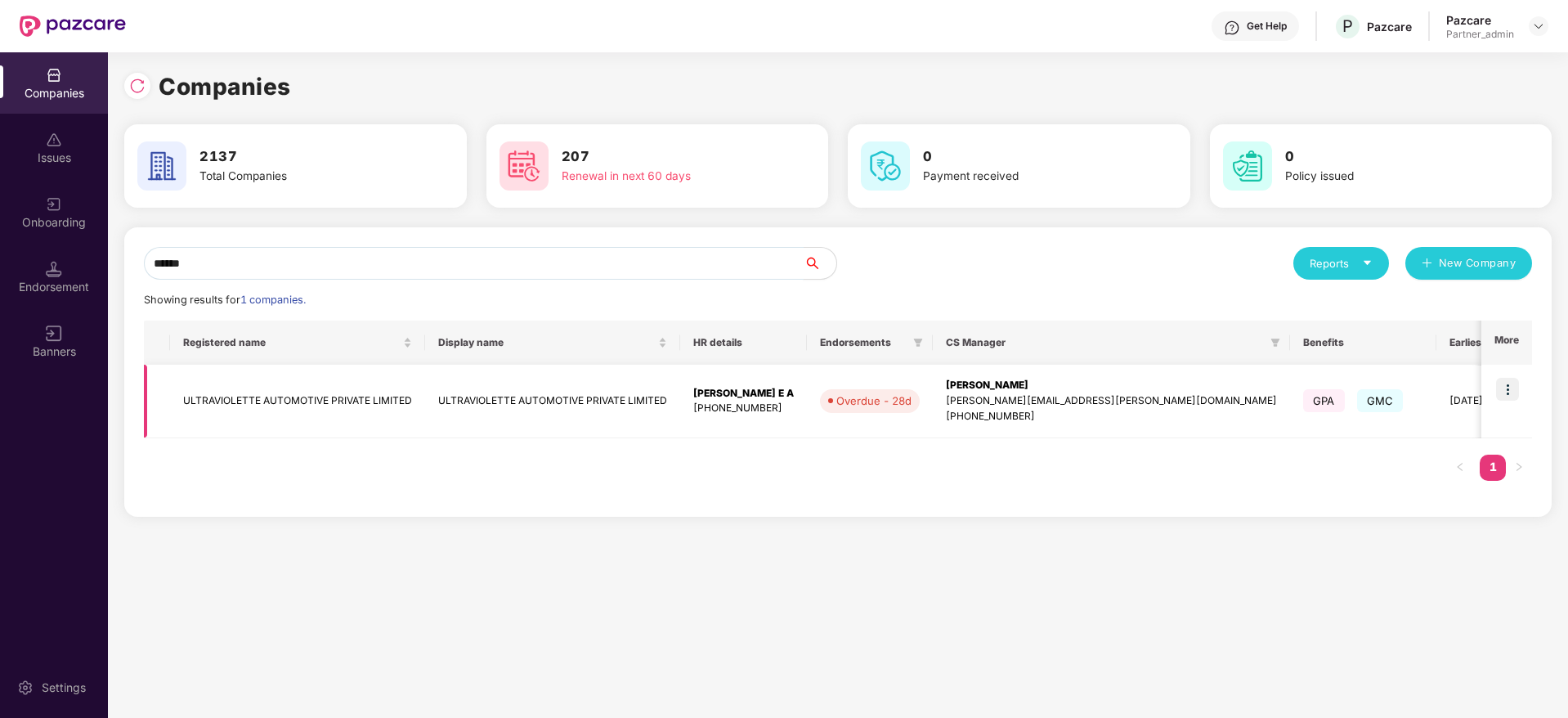
type input "******"
click at [976, 397] on div "[PERSON_NAME][EMAIL_ADDRESS][PERSON_NAME][DOMAIN_NAME]" at bounding box center [1111, 400] width 331 height 16
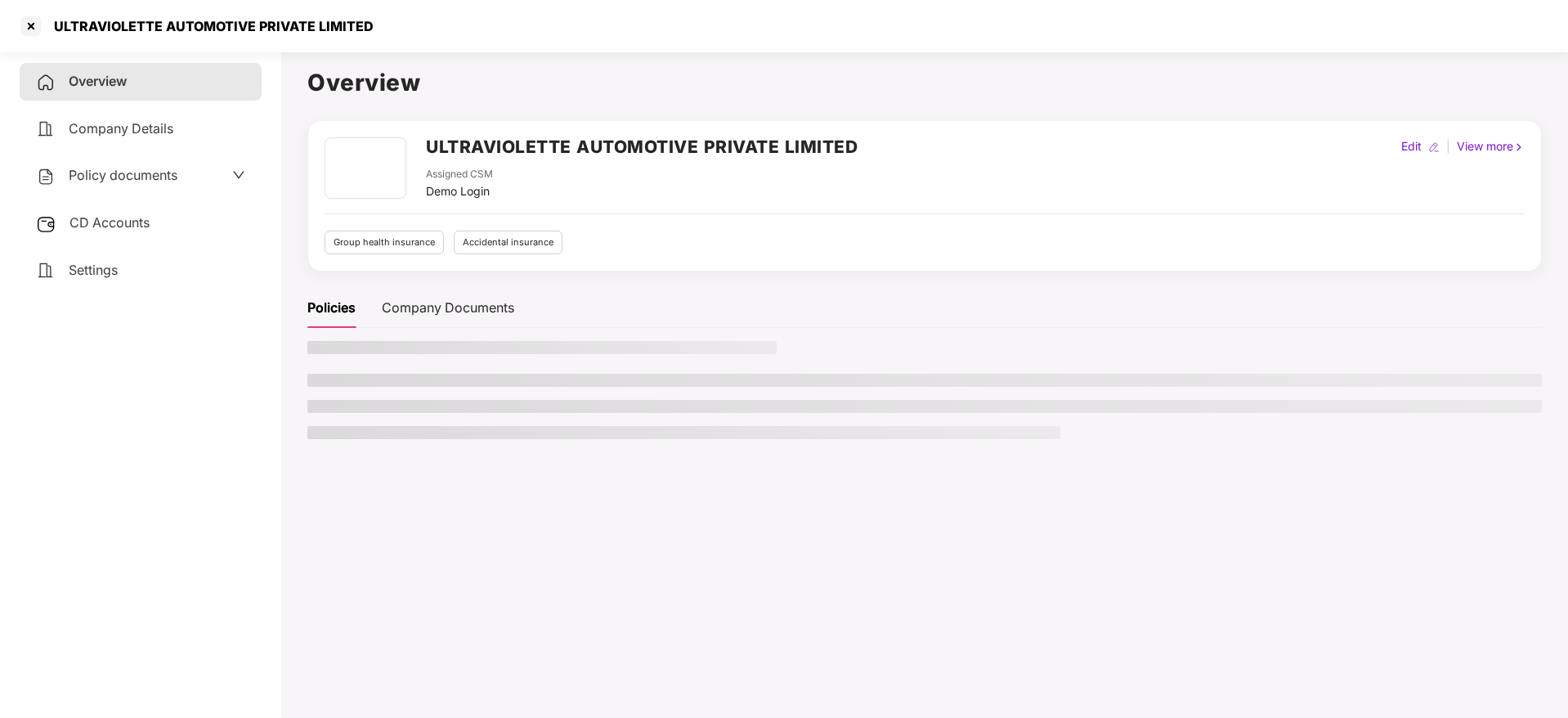
click at [105, 230] on span "CD Accounts" at bounding box center [109, 222] width 80 height 17
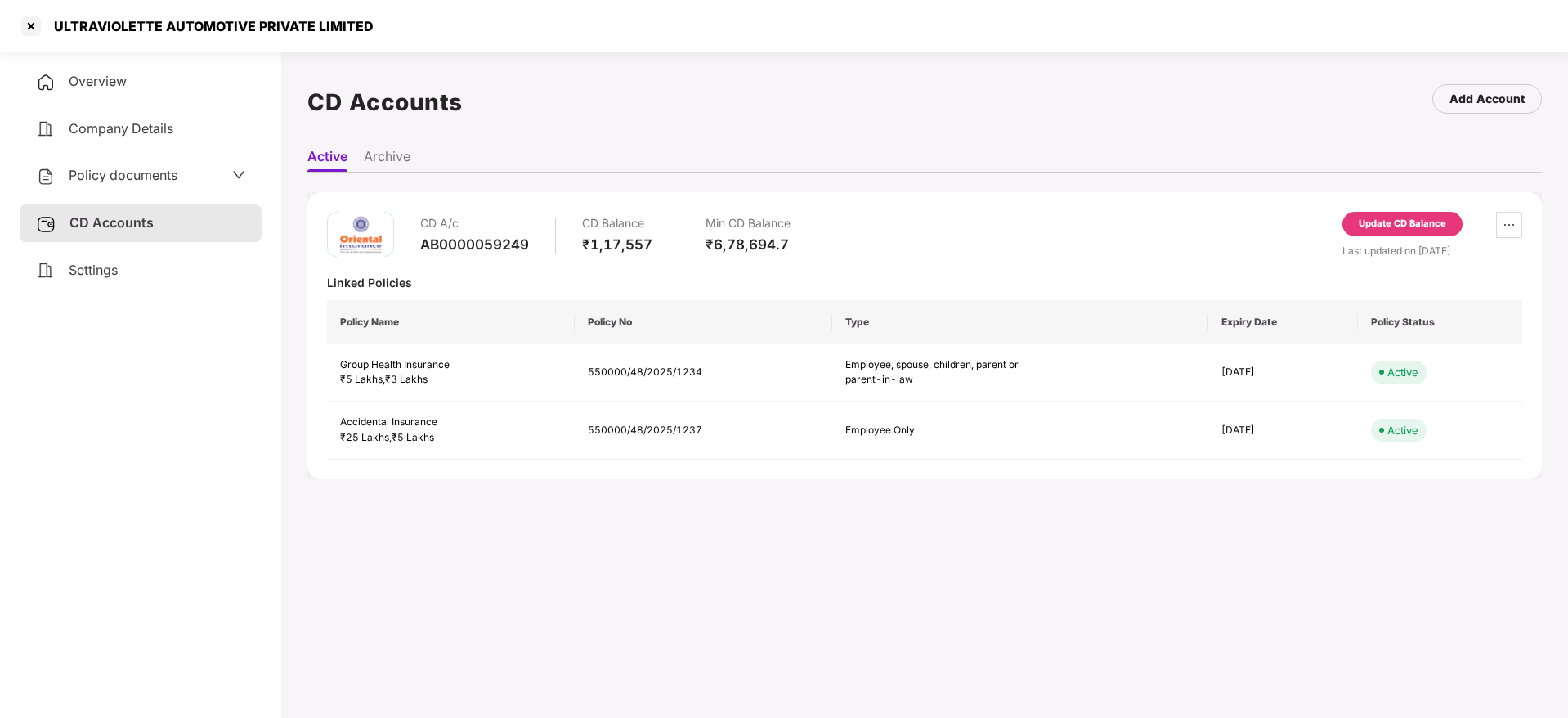
click at [1393, 228] on div "Update CD Balance" at bounding box center [1402, 224] width 87 height 15
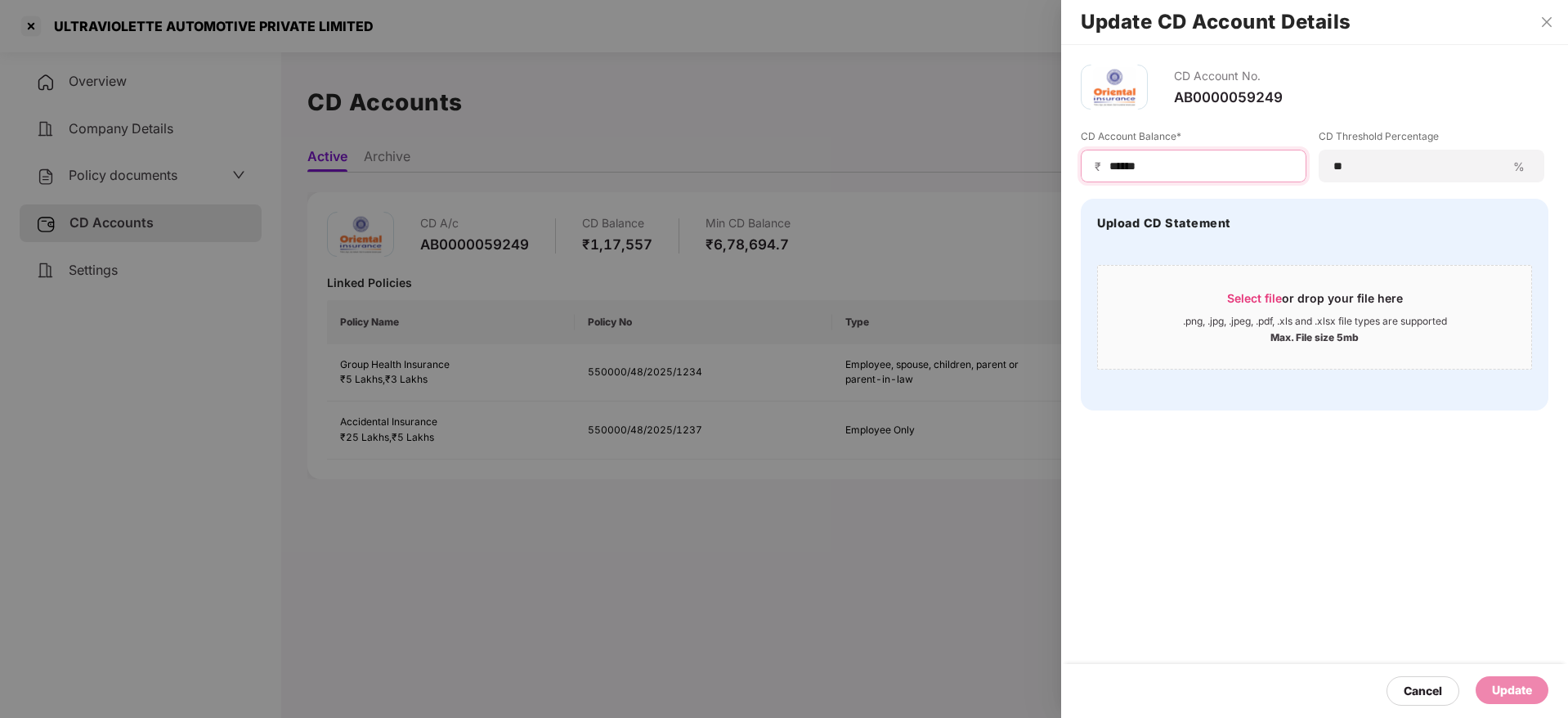
drag, startPoint x: 1226, startPoint y: 166, endPoint x: 762, endPoint y: 145, distance: 464.5
click at [762, 145] on div "Update CD Account Details CD Account No. AB0000059249 CD Account Balance* ₹ ***…" at bounding box center [784, 359] width 1568 height 718
paste input
type input "******"
click at [1232, 281] on span "Select file or drop your file here .png, .jpg, .jpeg, .pdf, .xls and .xlsx file…" at bounding box center [1315, 317] width 434 height 79
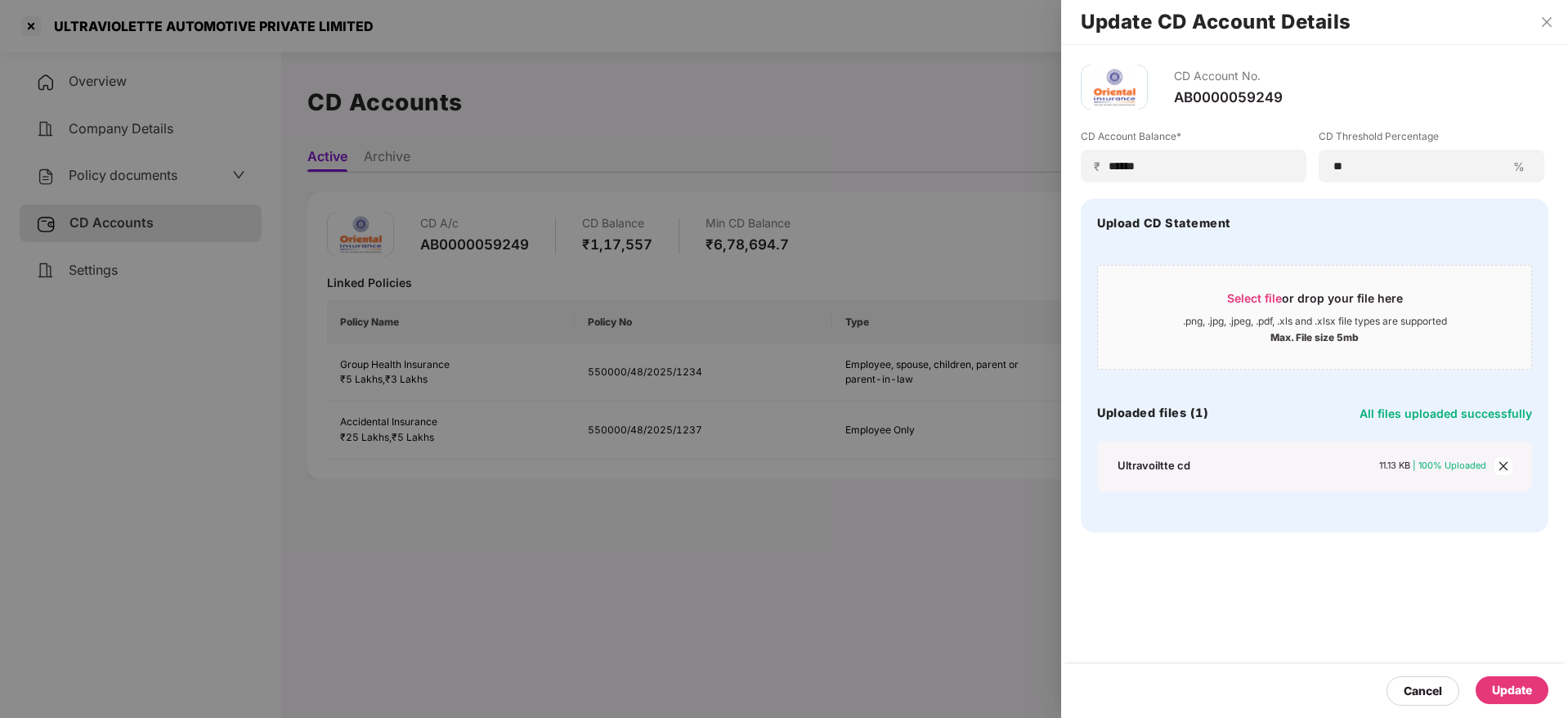
click at [1393, 636] on div "Update" at bounding box center [1511, 689] width 40 height 18
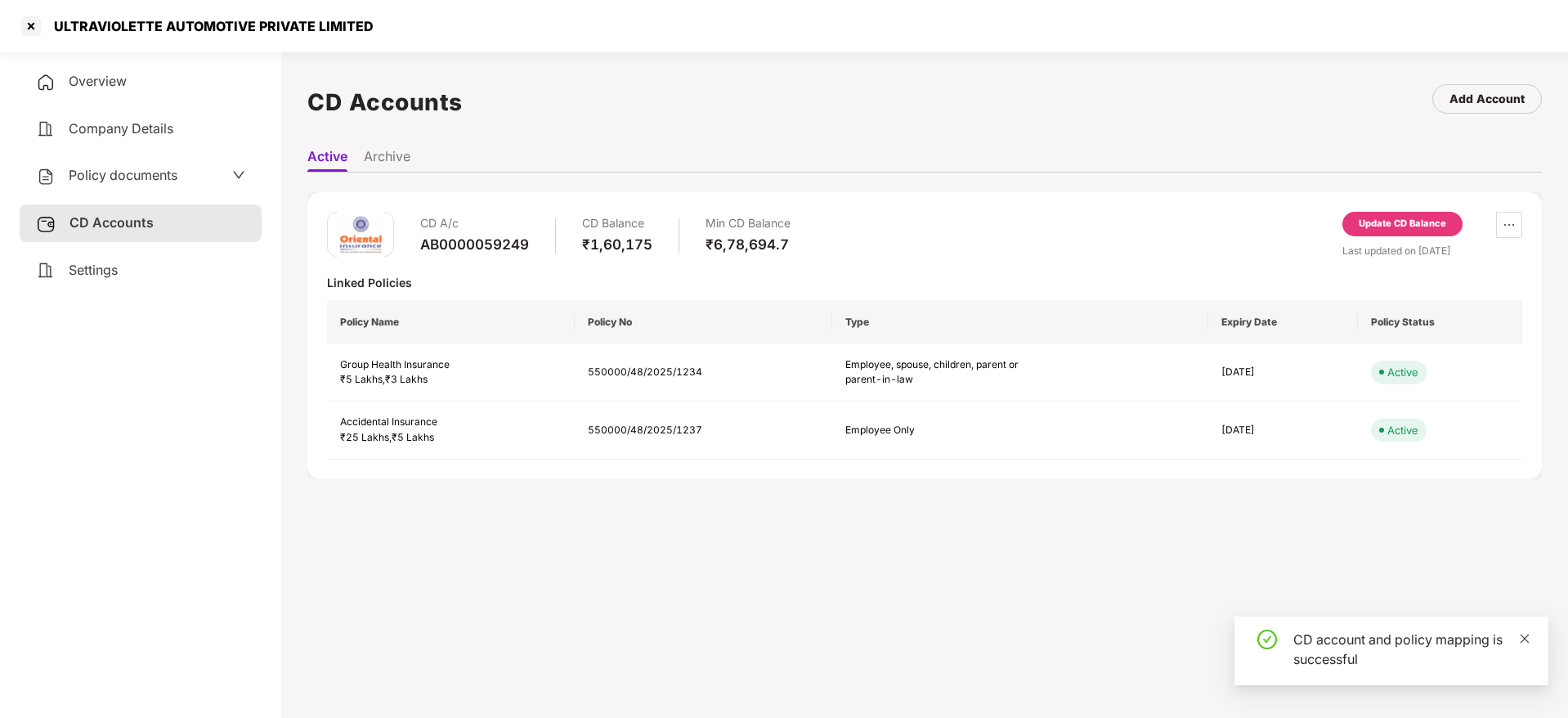
click at [1393, 636] on icon "close" at bounding box center [1524, 638] width 11 height 11
click at [27, 38] on div at bounding box center [31, 26] width 26 height 26
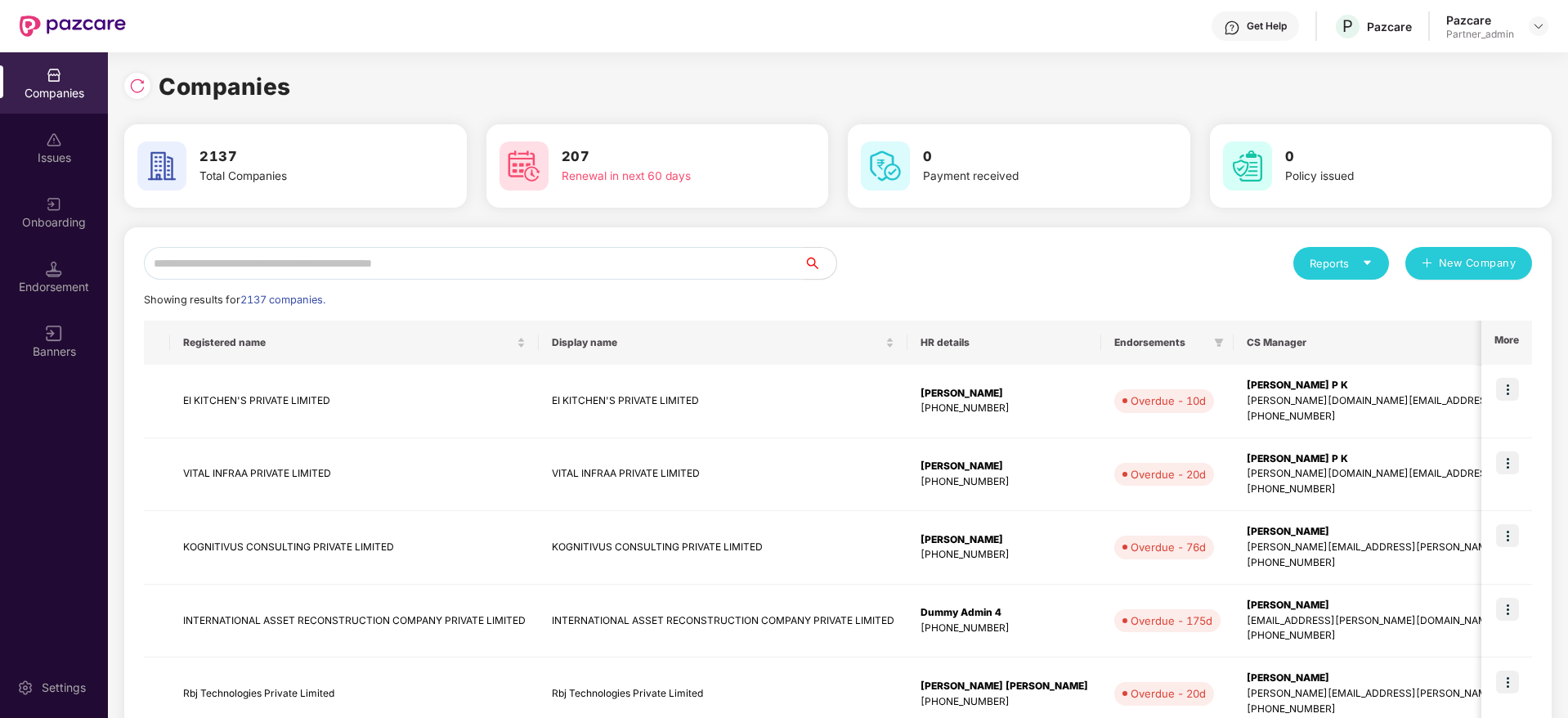
click at [280, 260] on input "text" at bounding box center [474, 262] width 660 height 32
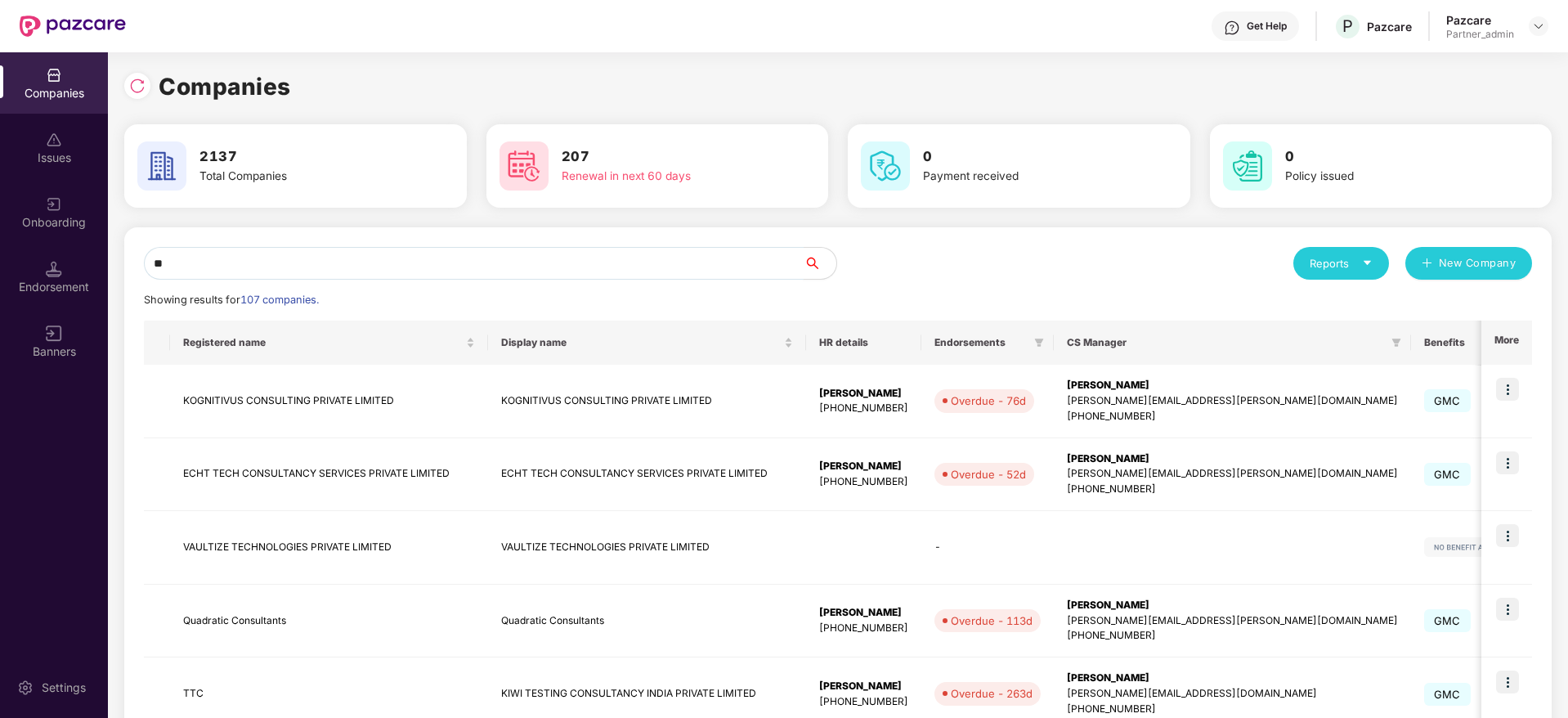
type input "*"
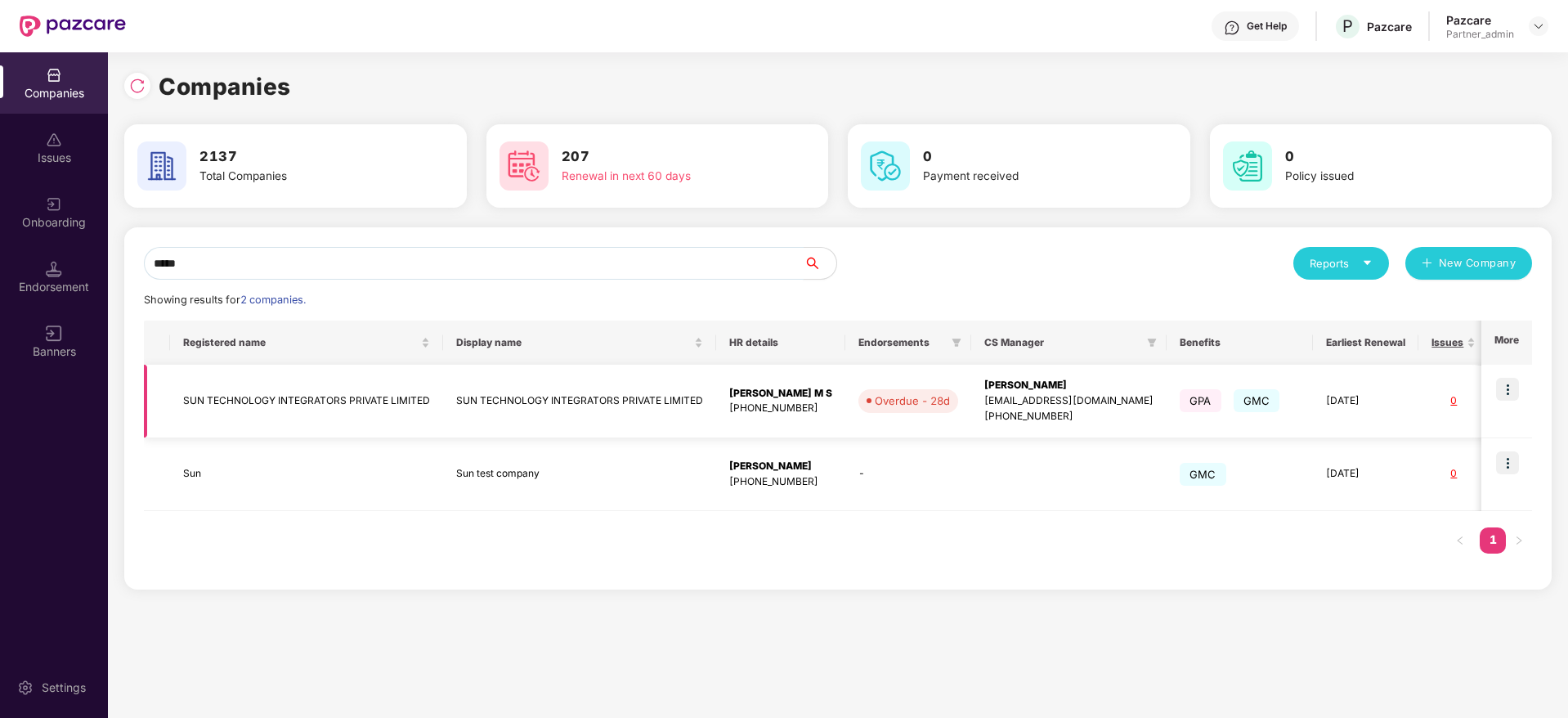
type input "*****"
click at [1393, 389] on img at bounding box center [1507, 389] width 23 height 23
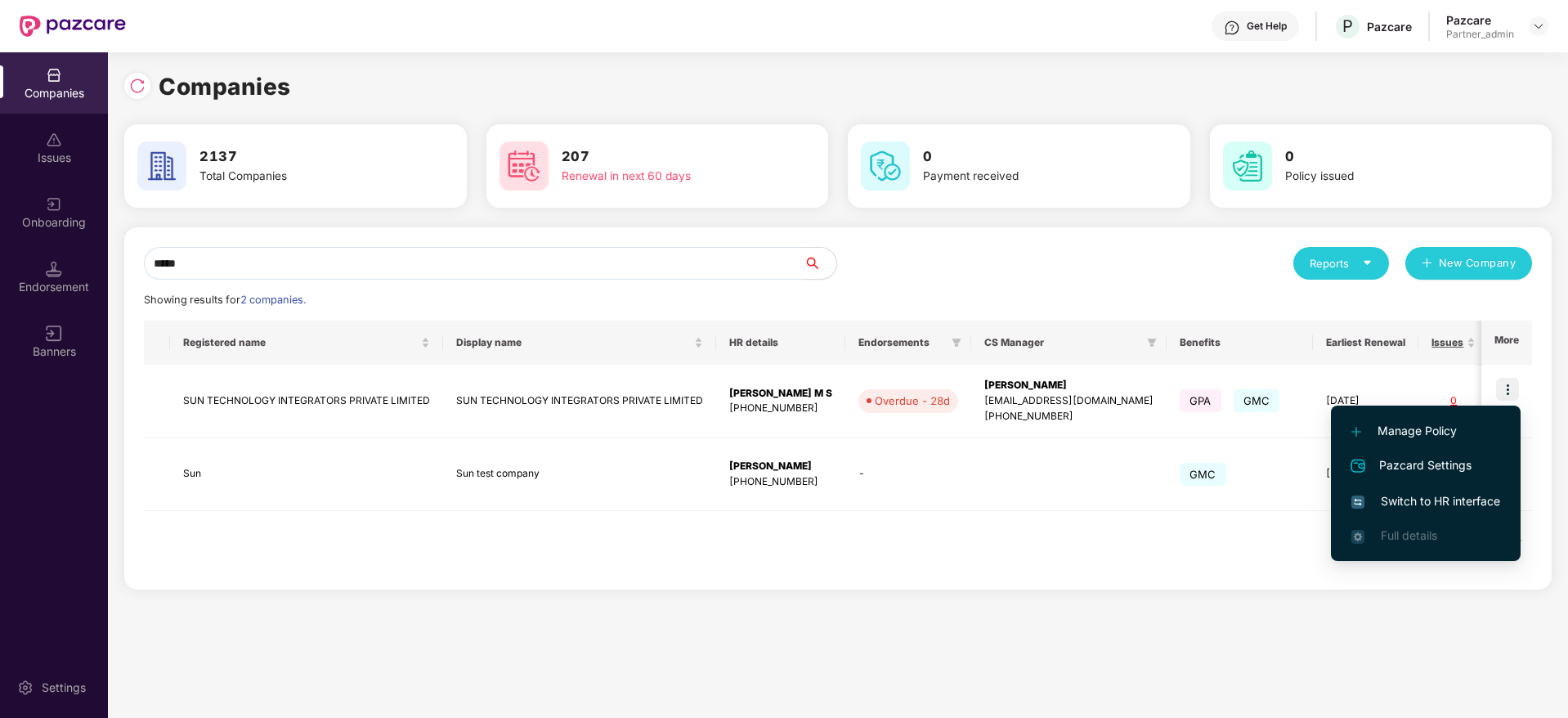
click at [1393, 492] on span "Switch to HR interface" at bounding box center [1425, 500] width 149 height 18
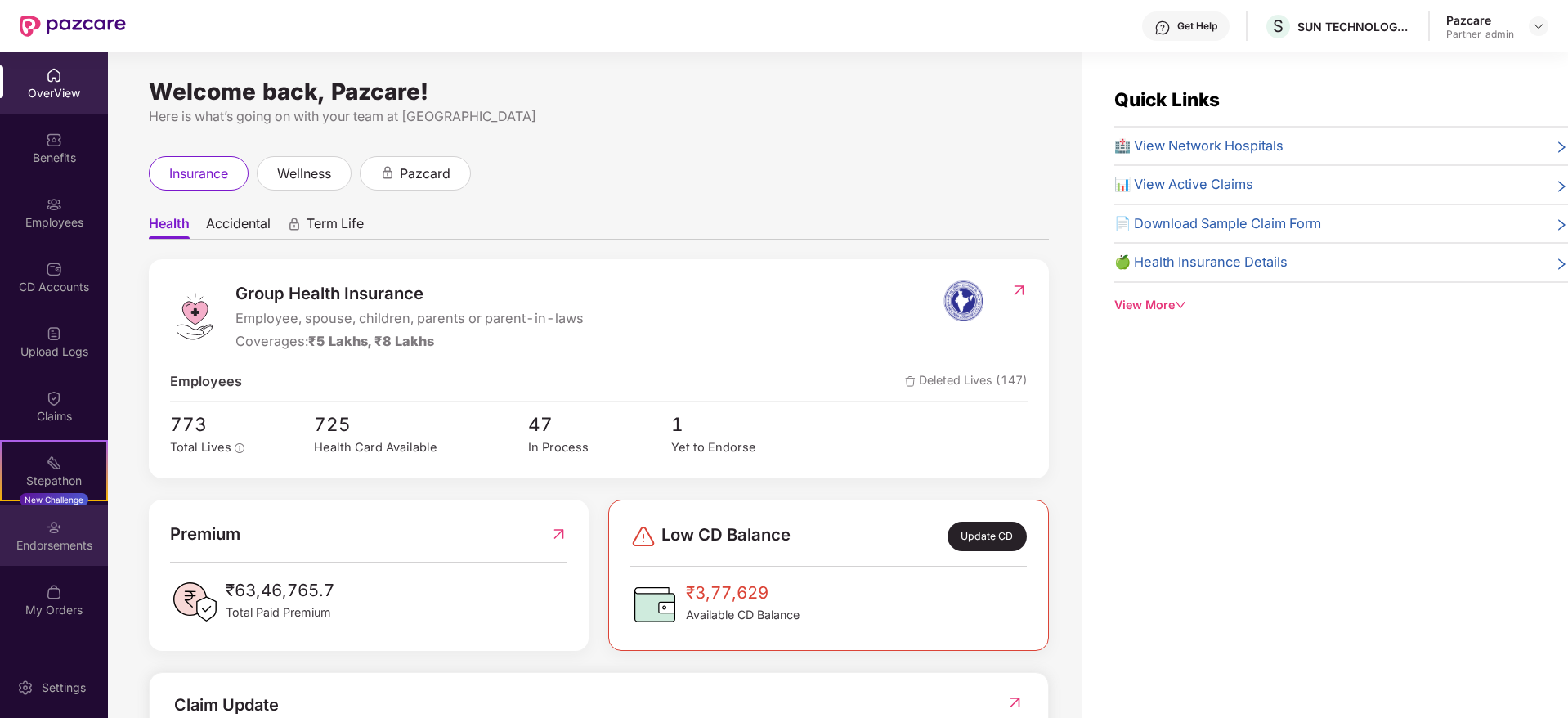
click at [72, 535] on div "Endorsements" at bounding box center [54, 535] width 107 height 61
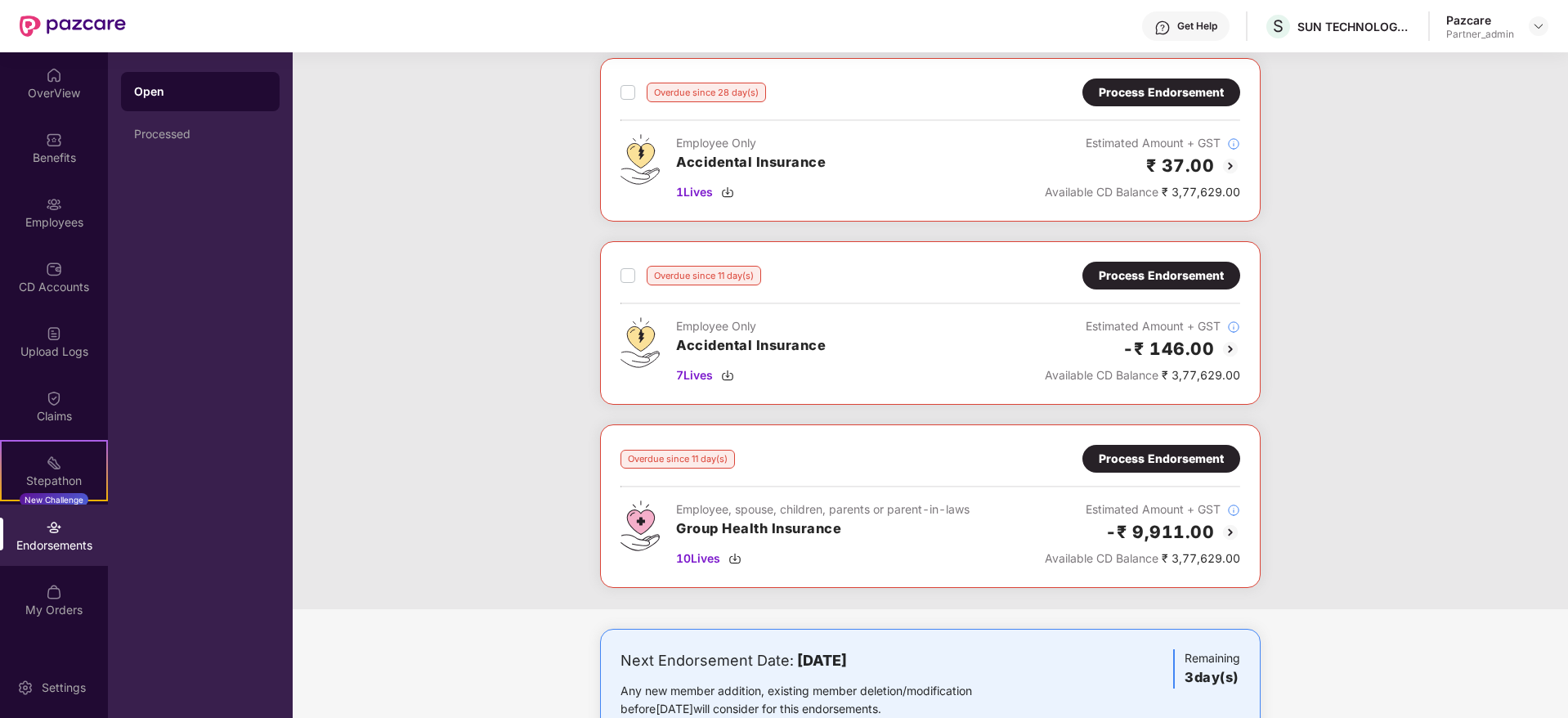
scroll to position [122, 0]
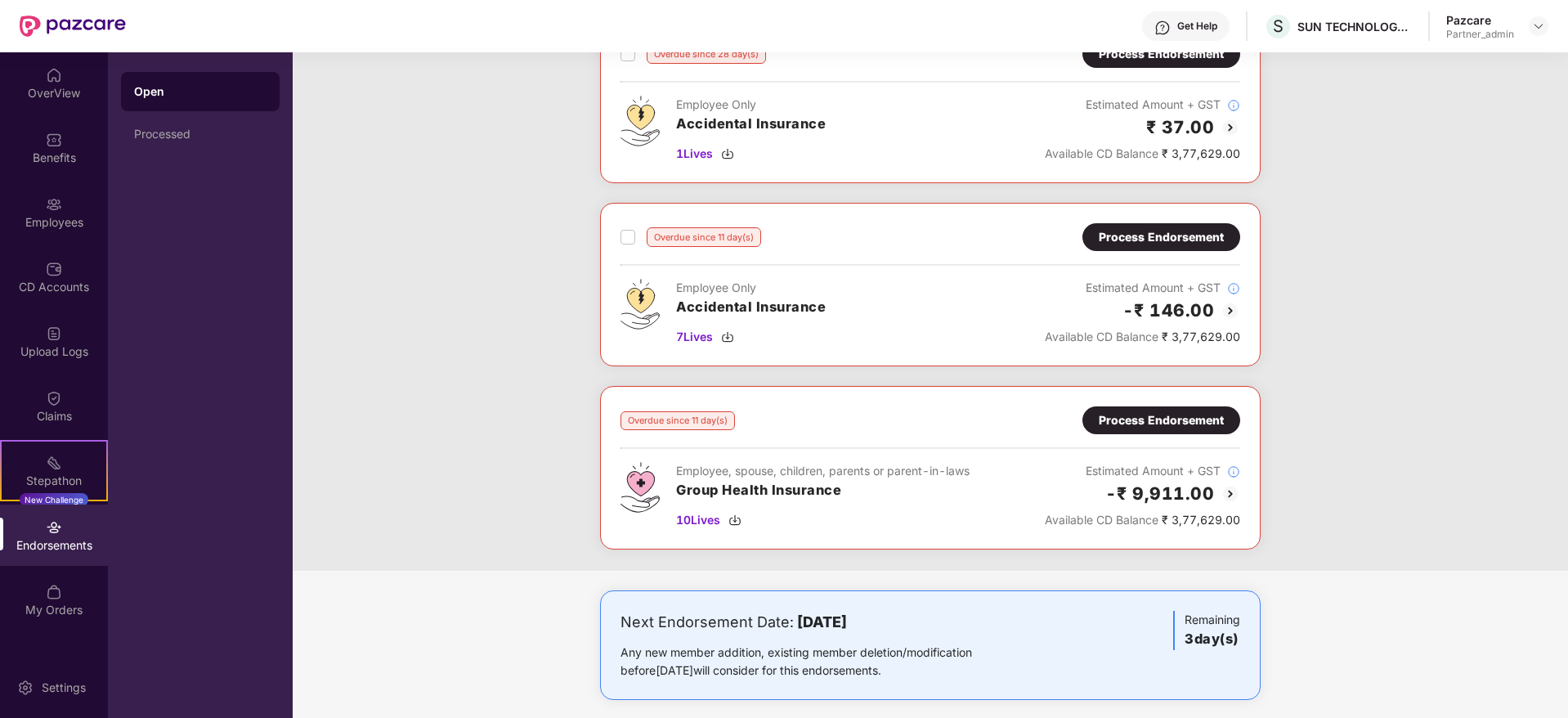
click at [1106, 420] on div "Process Endorsement" at bounding box center [1161, 420] width 125 height 18
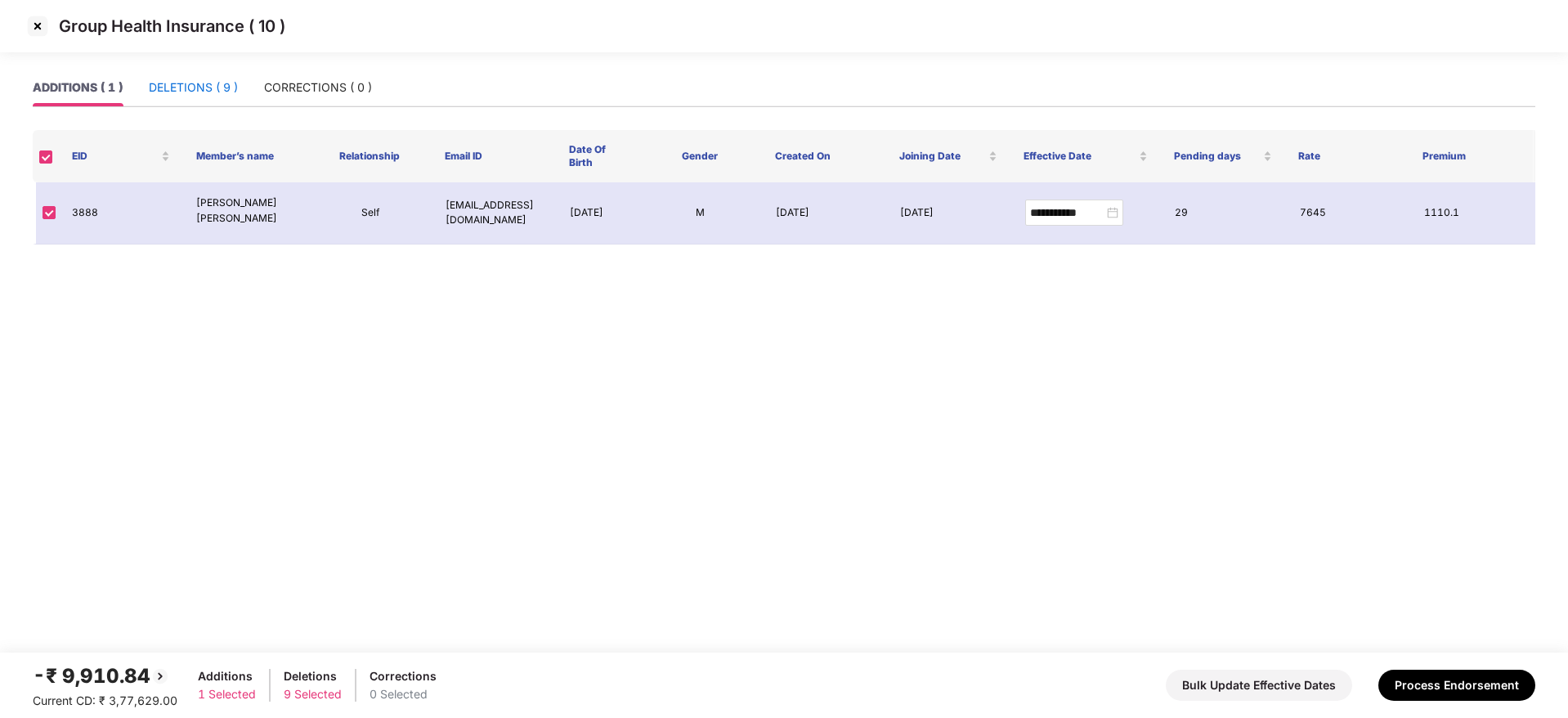
click at [196, 88] on div "DELETIONS ( 9 )" at bounding box center [194, 87] width 89 height 18
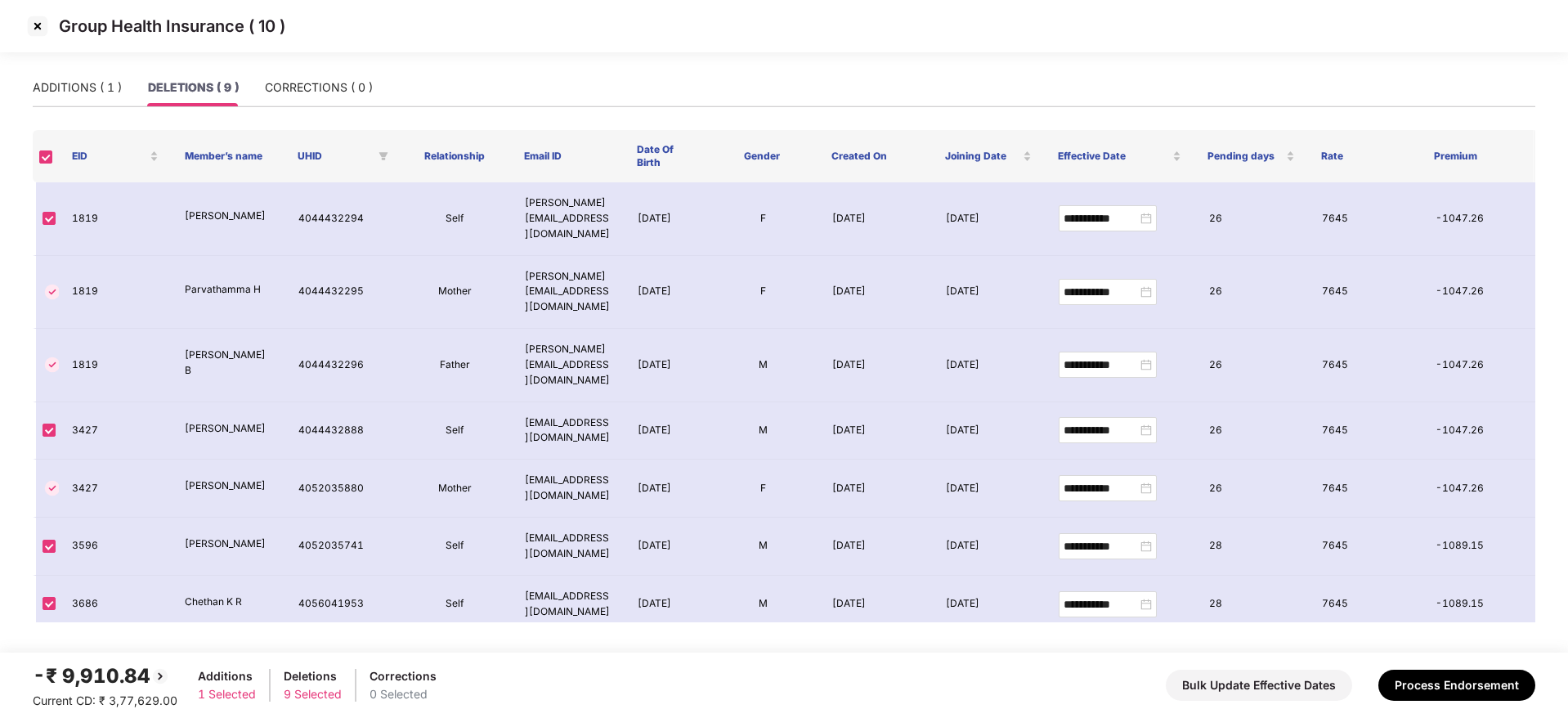
click at [39, 23] on img at bounding box center [37, 26] width 26 height 26
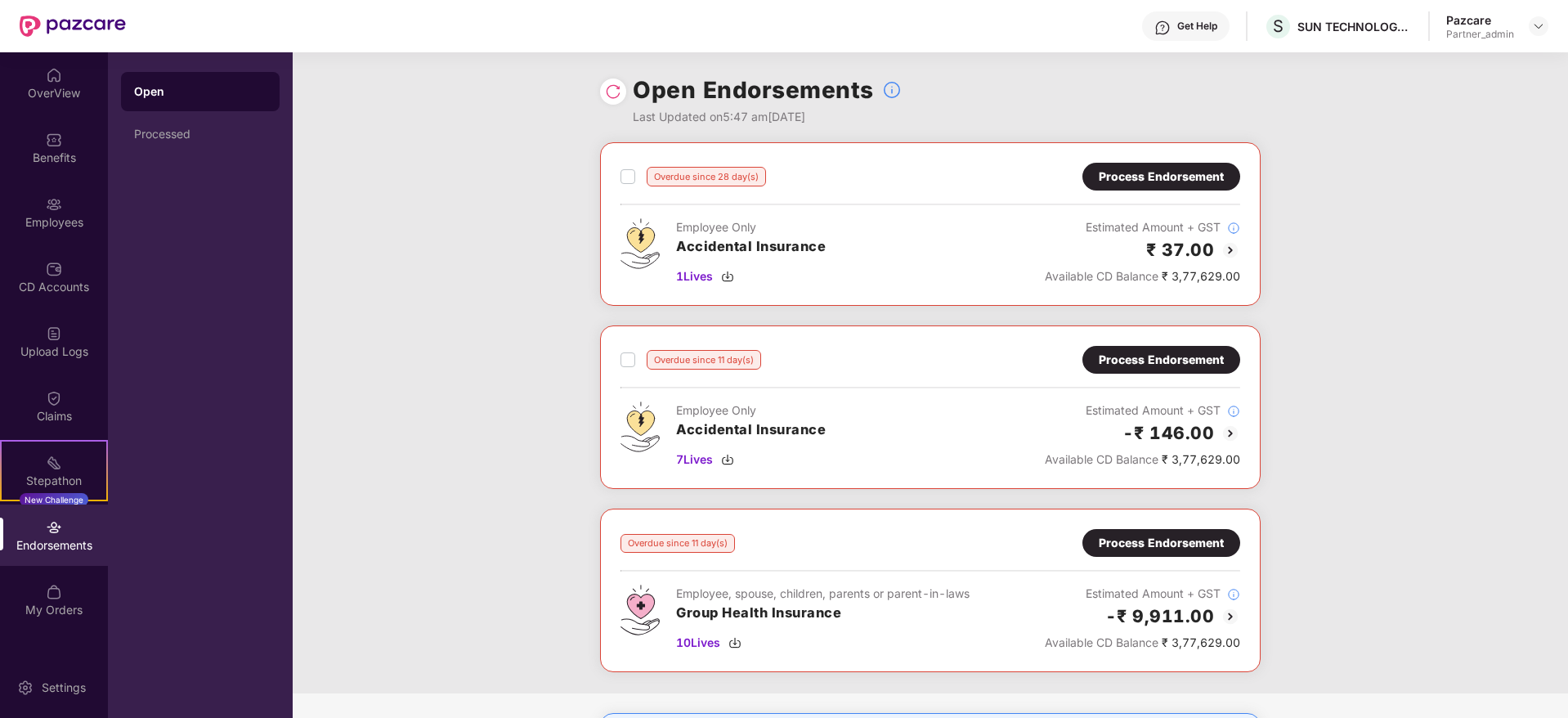
click at [613, 87] on img at bounding box center [613, 92] width 17 height 17
click at [730, 457] on img at bounding box center [727, 460] width 13 height 13
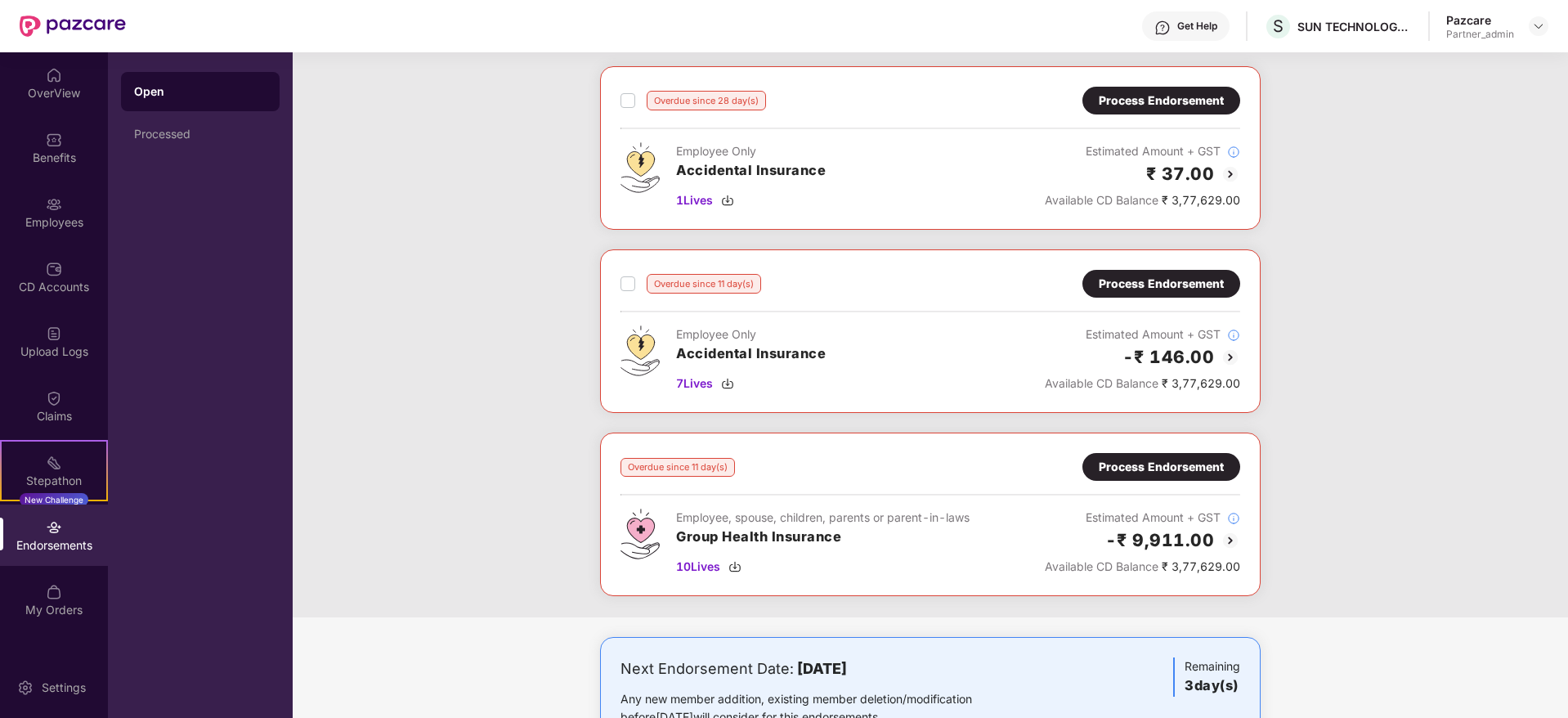
scroll to position [137, 0]
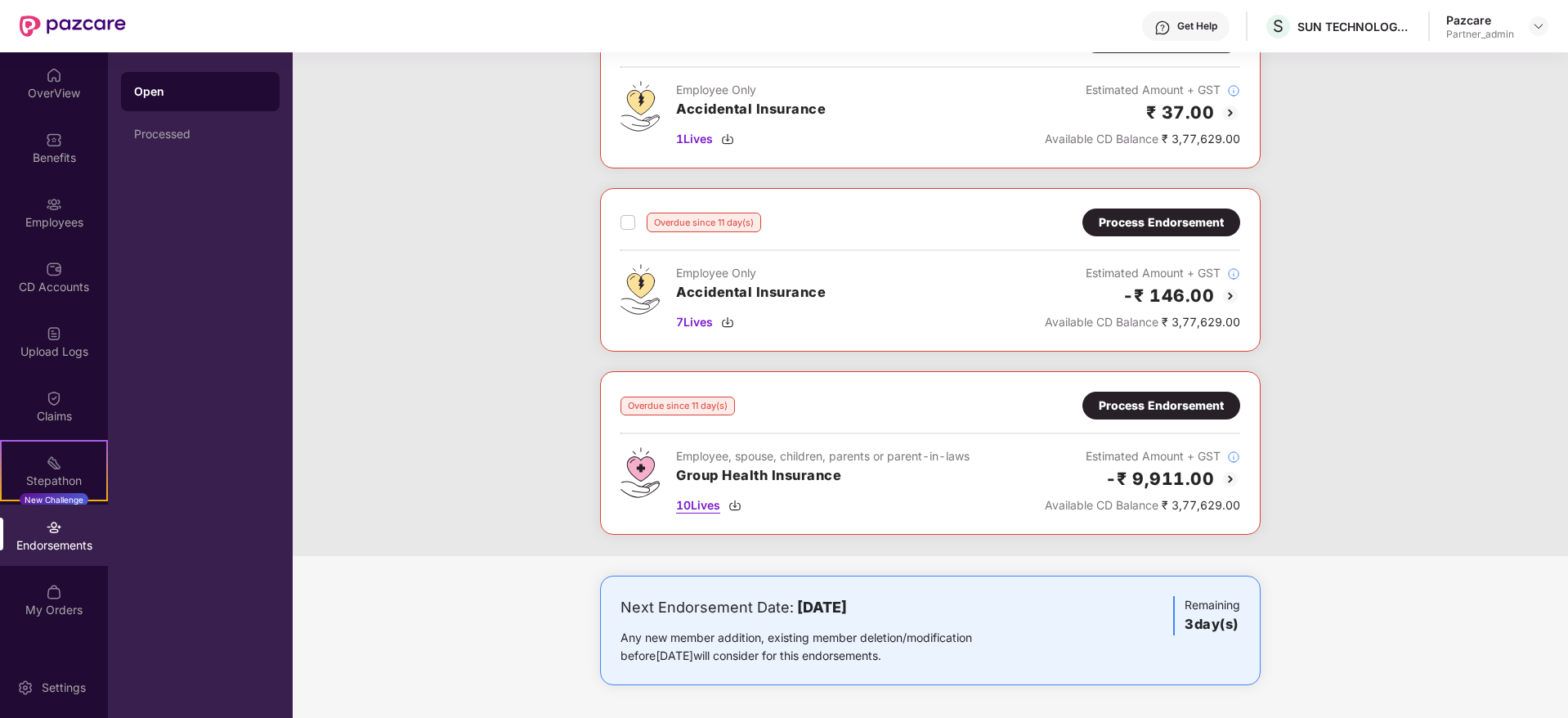
click at [736, 501] on img at bounding box center [735, 505] width 13 height 13
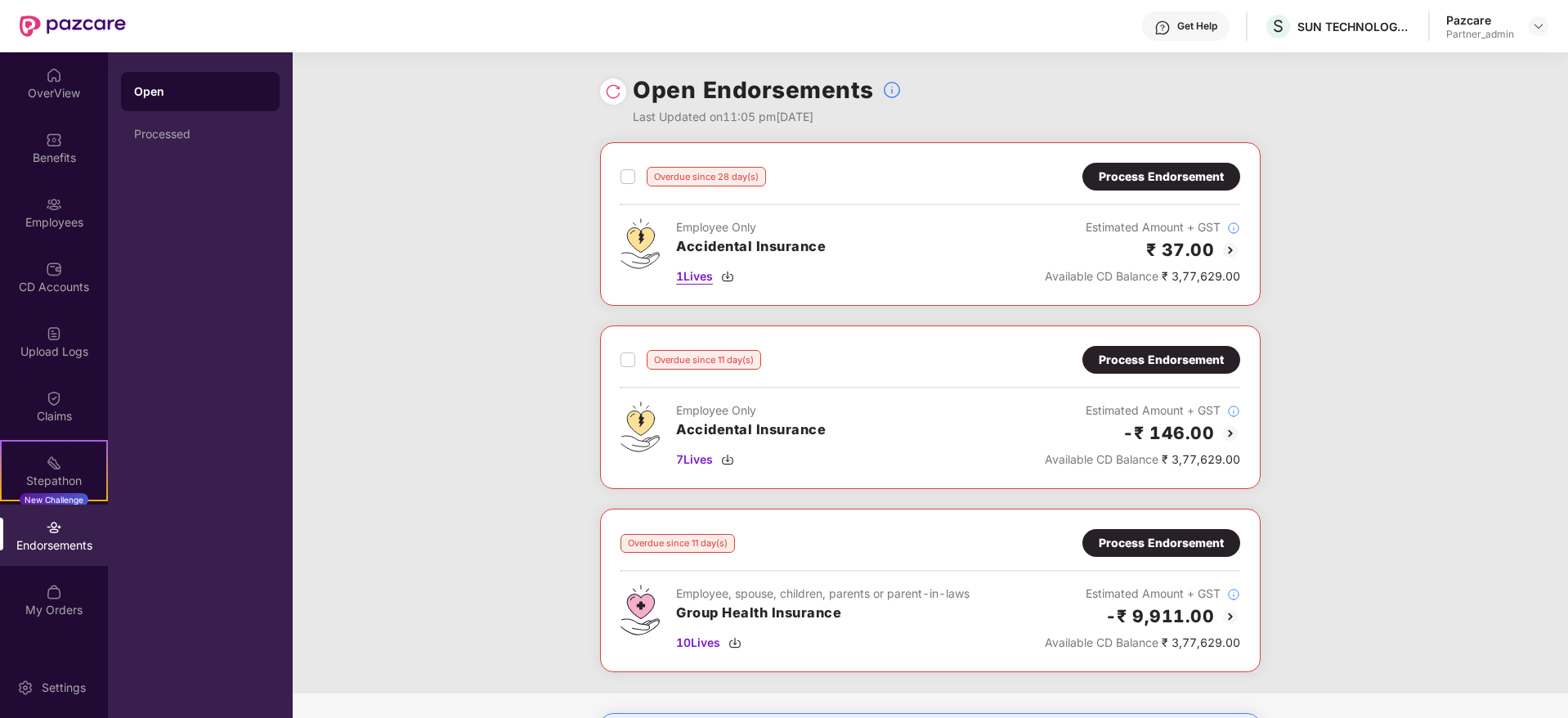
click at [740, 281] on div "1 Lives" at bounding box center [751, 275] width 149 height 18
click at [628, 167] on label at bounding box center [628, 176] width 15 height 19
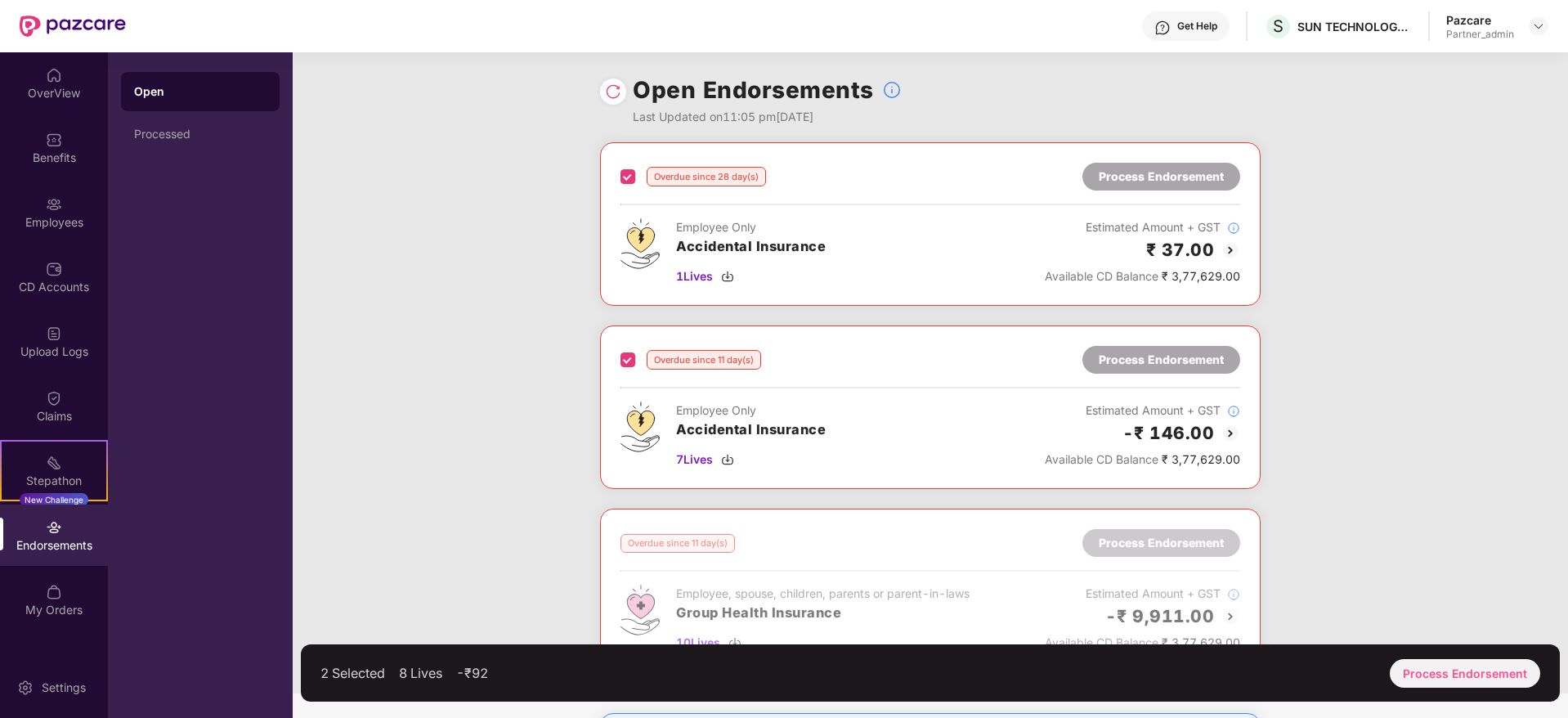
scroll to position [122, 0]
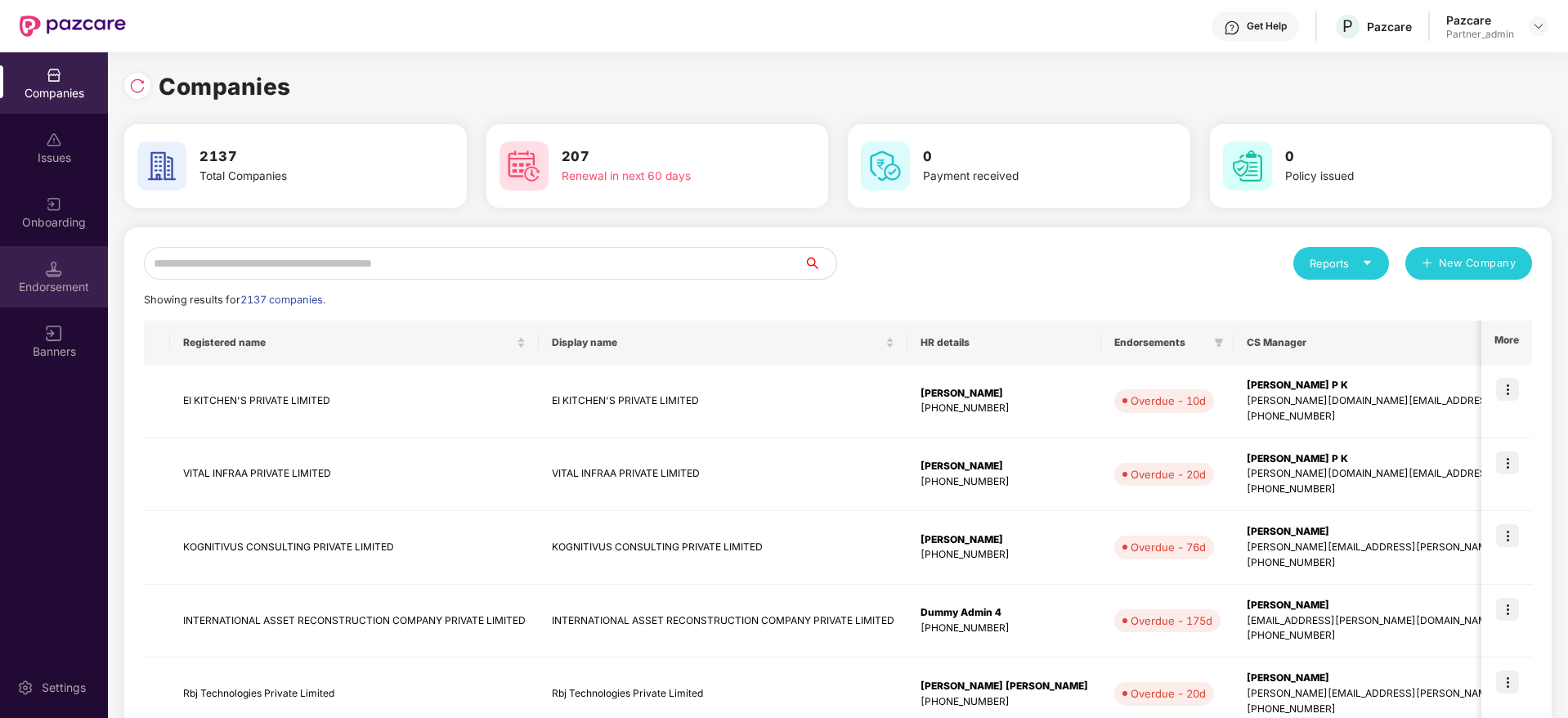
click at [52, 284] on div "Endorsement" at bounding box center [54, 287] width 107 height 17
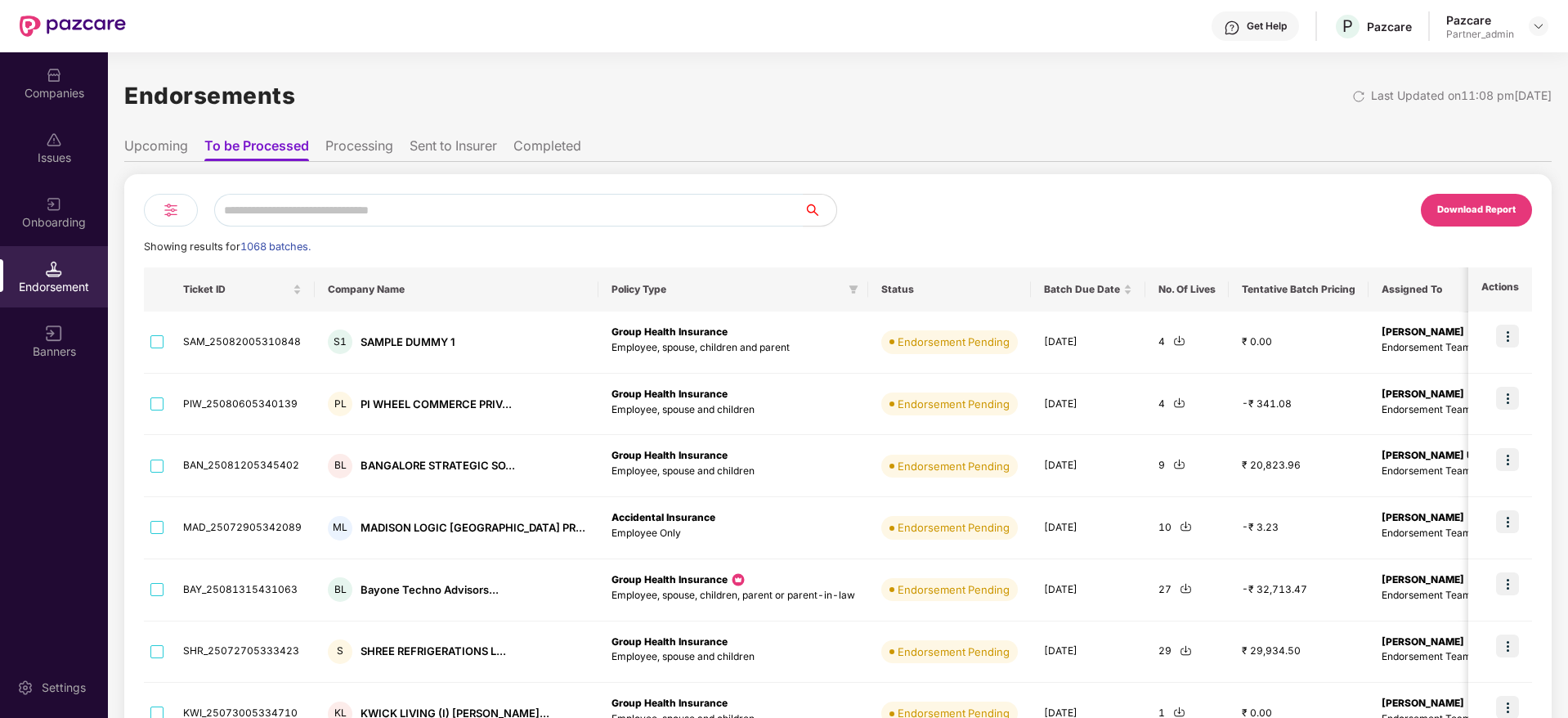
click at [174, 210] on img at bounding box center [171, 209] width 19 height 19
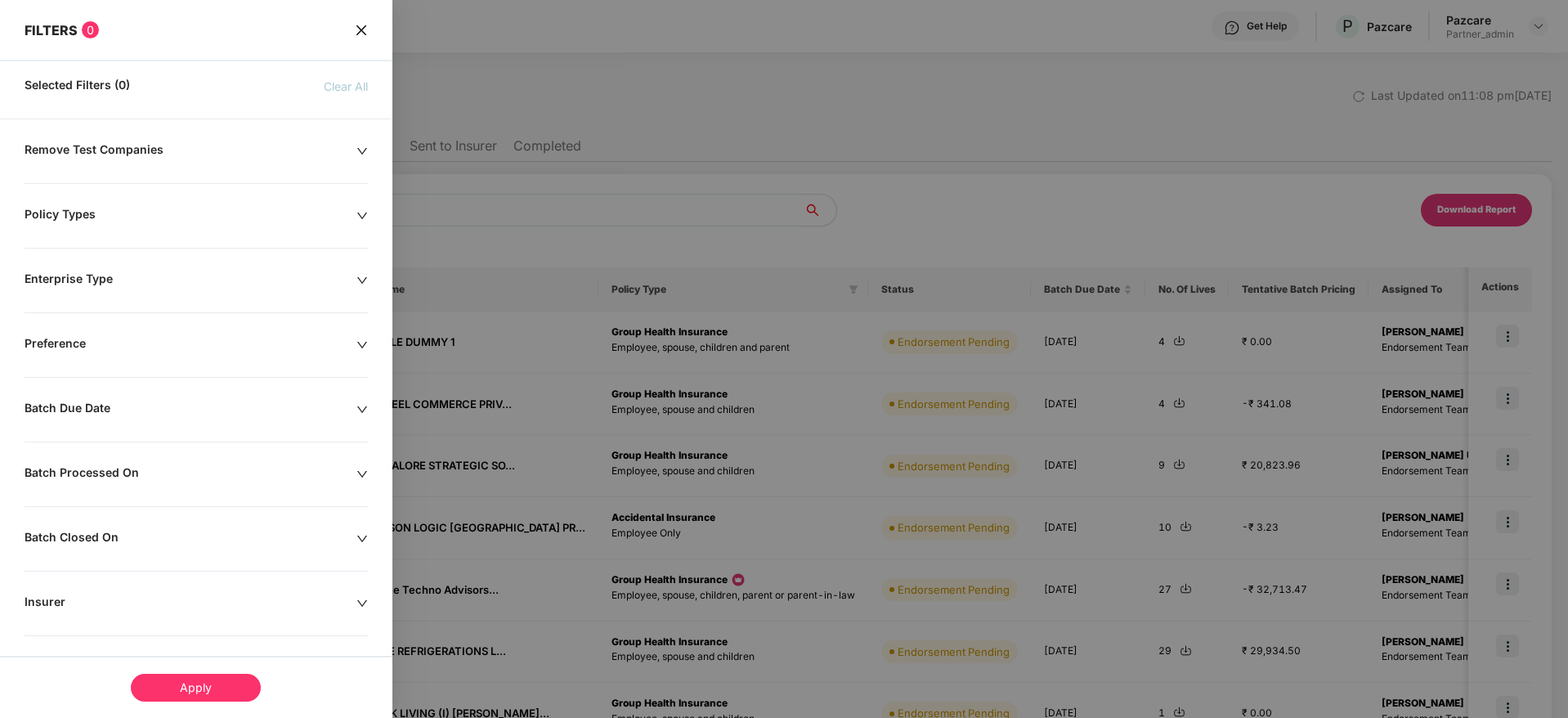
click at [358, 405] on icon "down" at bounding box center [362, 409] width 11 height 11
click at [167, 458] on div at bounding box center [104, 459] width 142 height 18
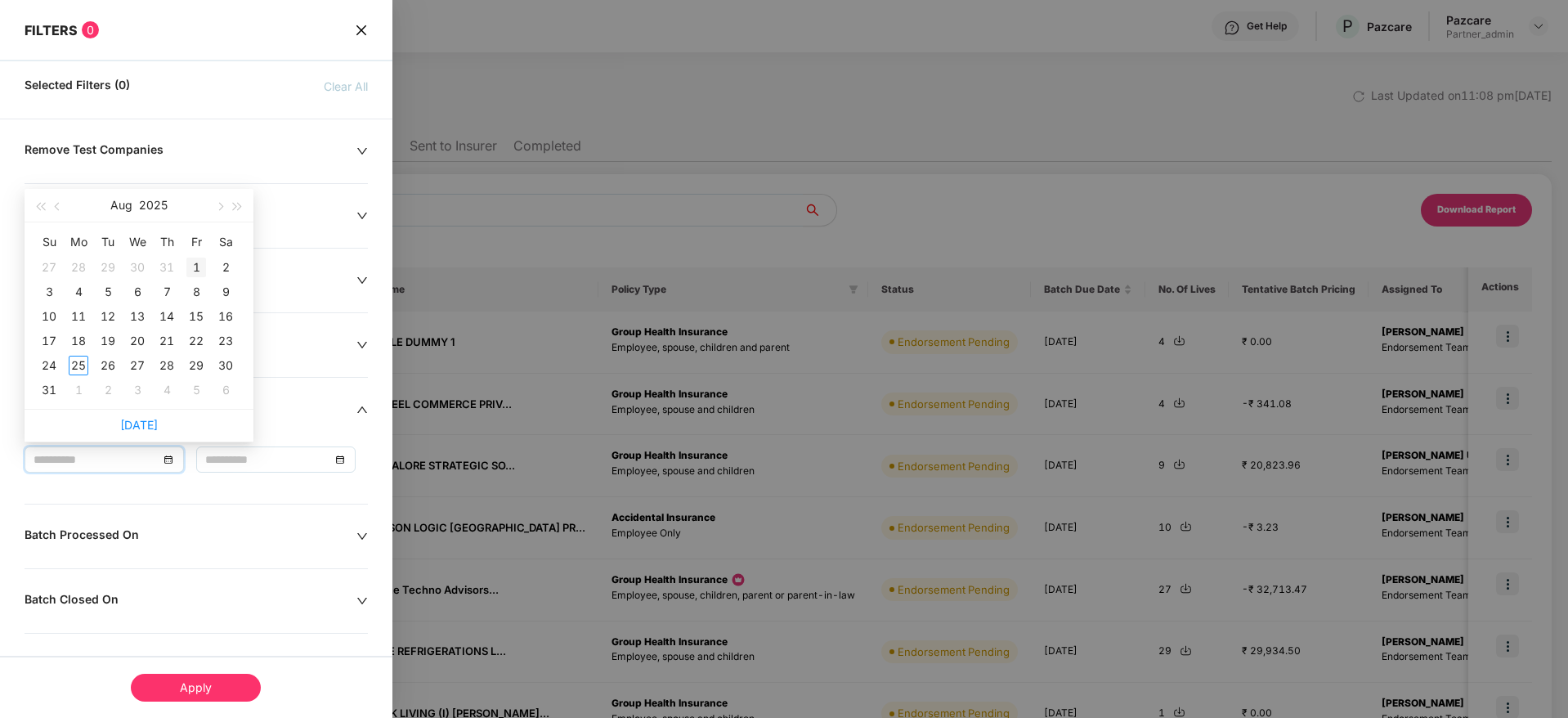
type input "**********"
click at [196, 265] on div "1" at bounding box center [196, 267] width 19 height 19
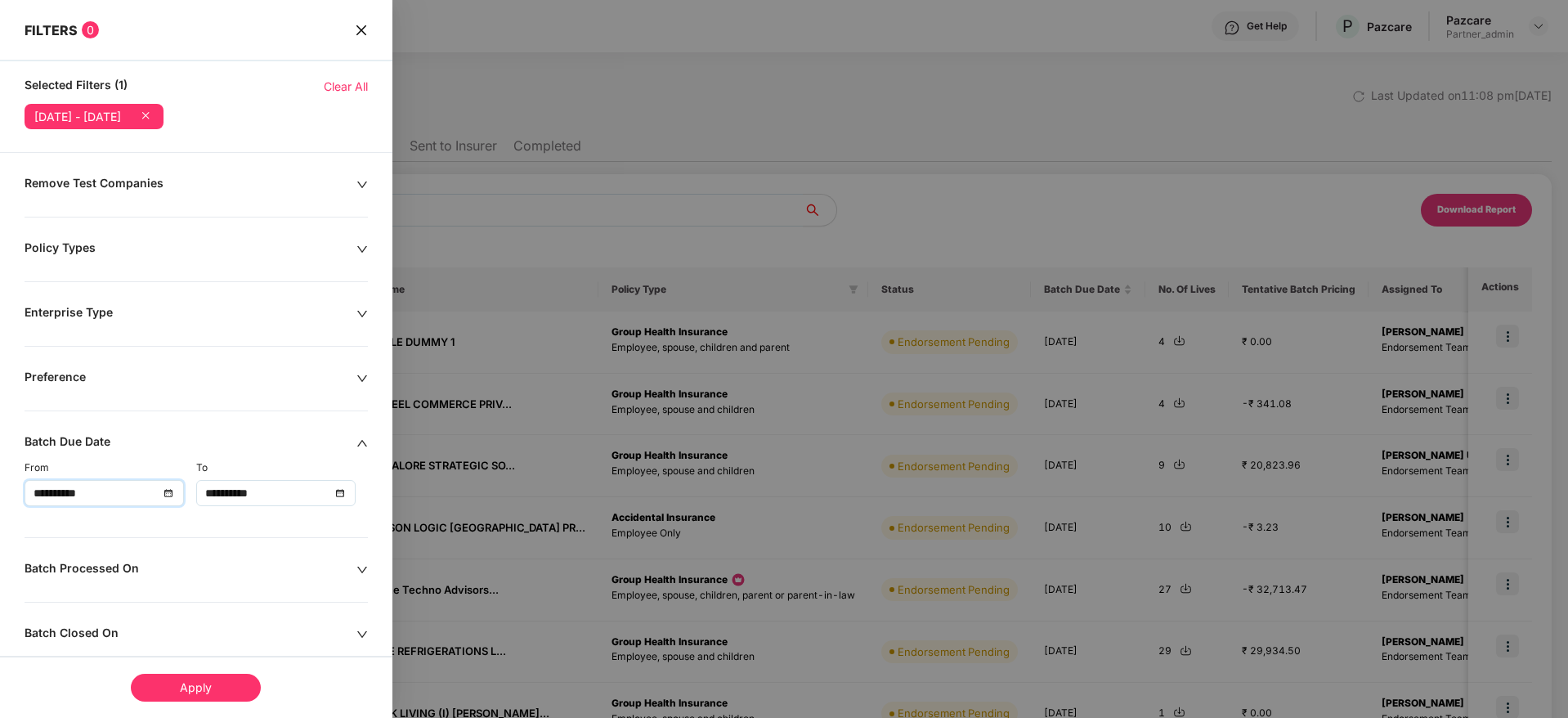
click at [335, 492] on div "**********" at bounding box center [275, 492] width 142 height 18
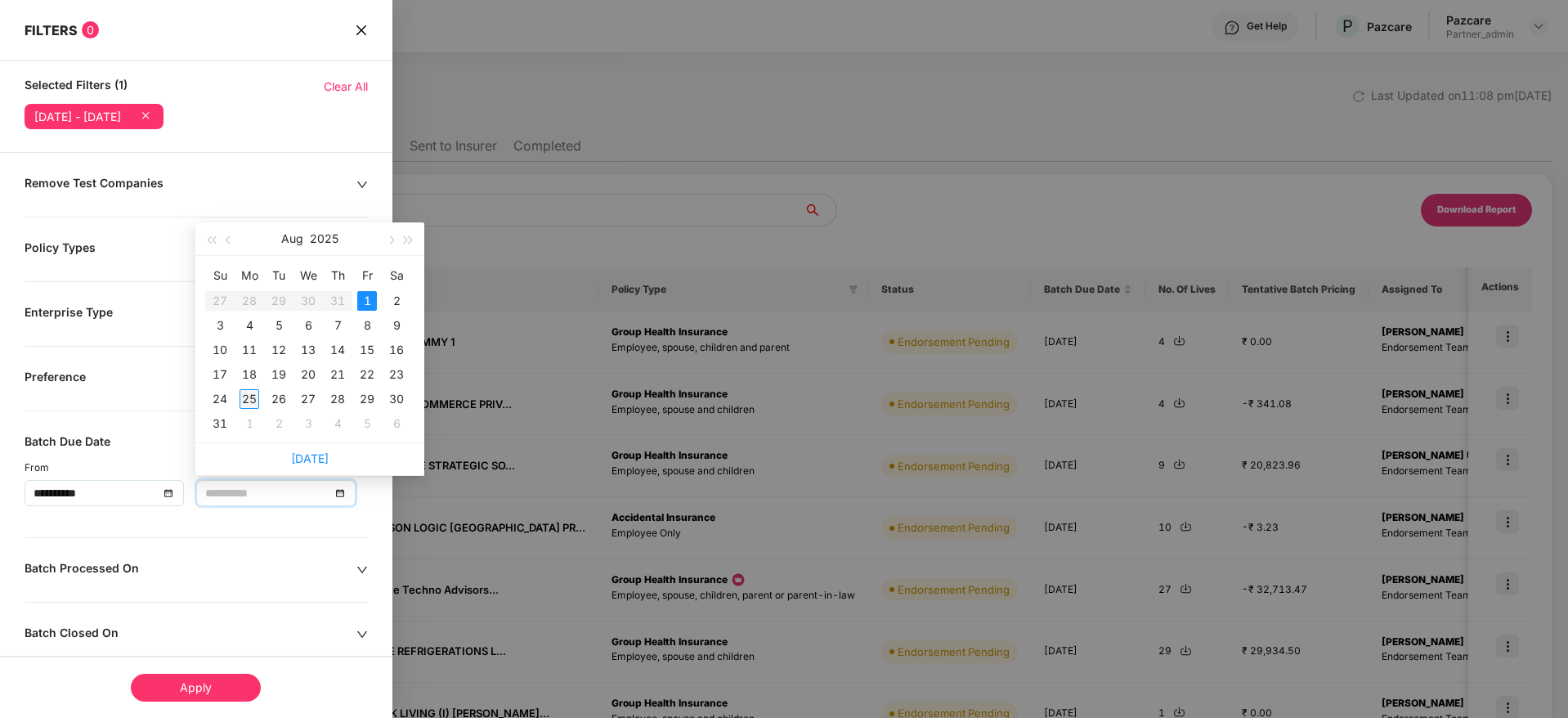
type input "**********"
click at [251, 392] on div "25" at bounding box center [248, 398] width 19 height 19
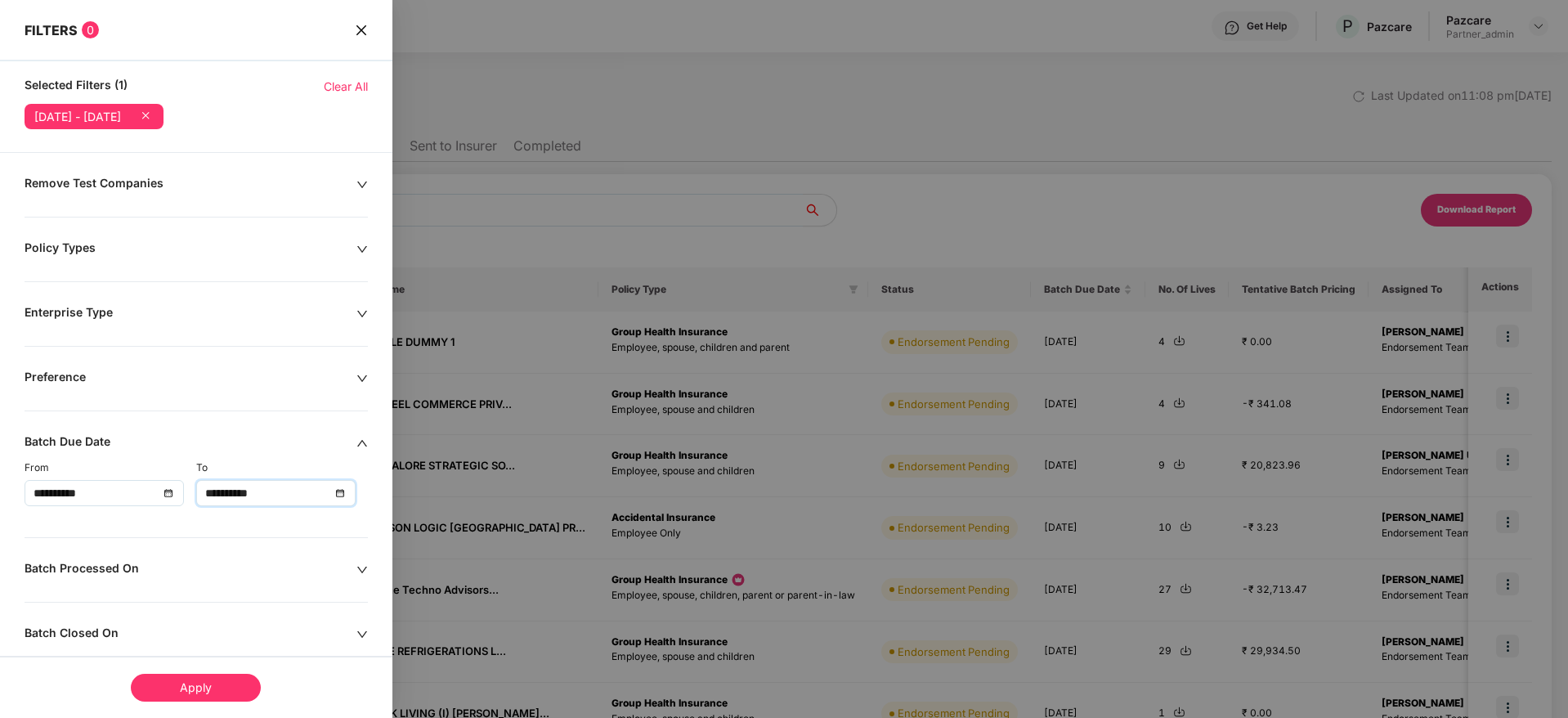
click at [197, 636] on div "Apply" at bounding box center [196, 687] width 130 height 28
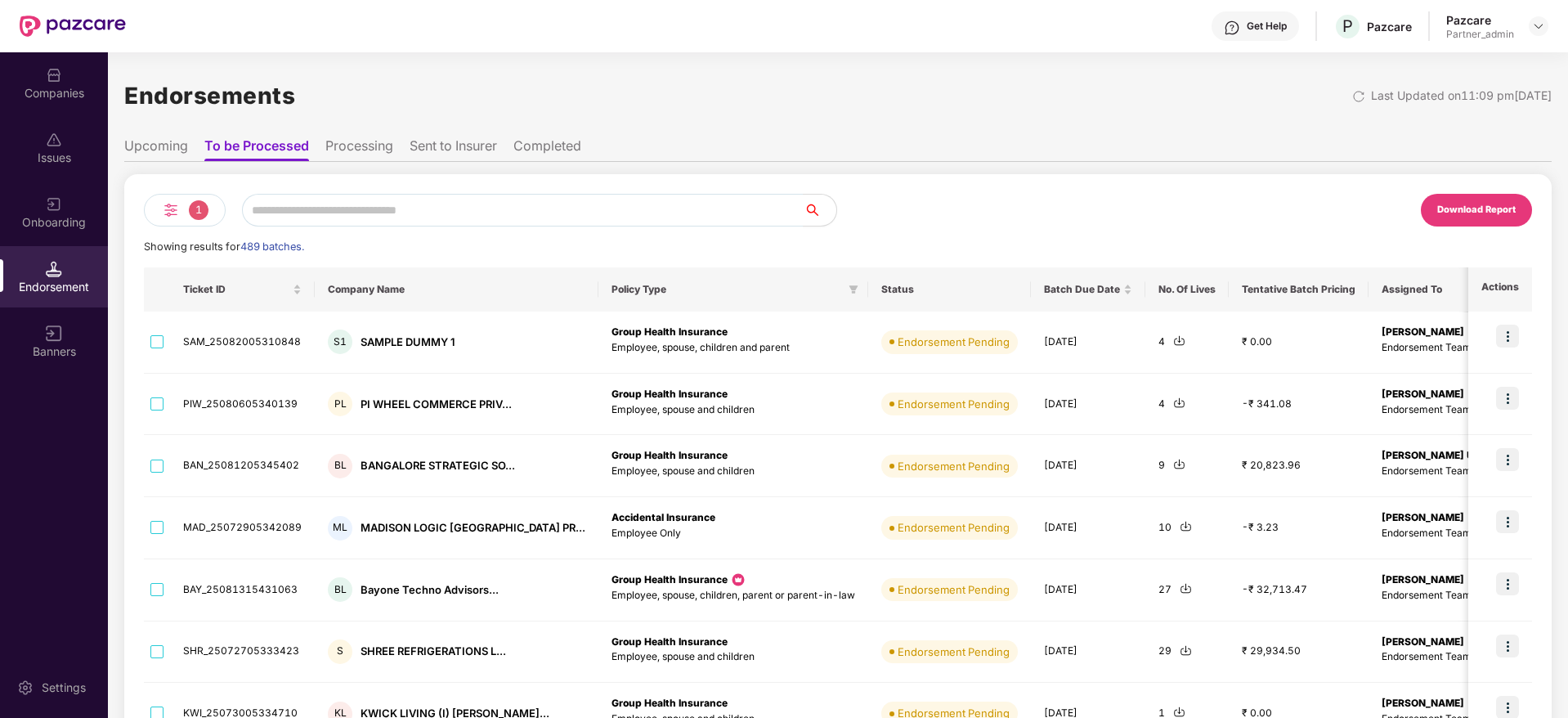
click at [1393, 205] on div "Download Report" at bounding box center [1476, 210] width 79 height 15
click at [51, 90] on div "Companies" at bounding box center [54, 94] width 107 height 17
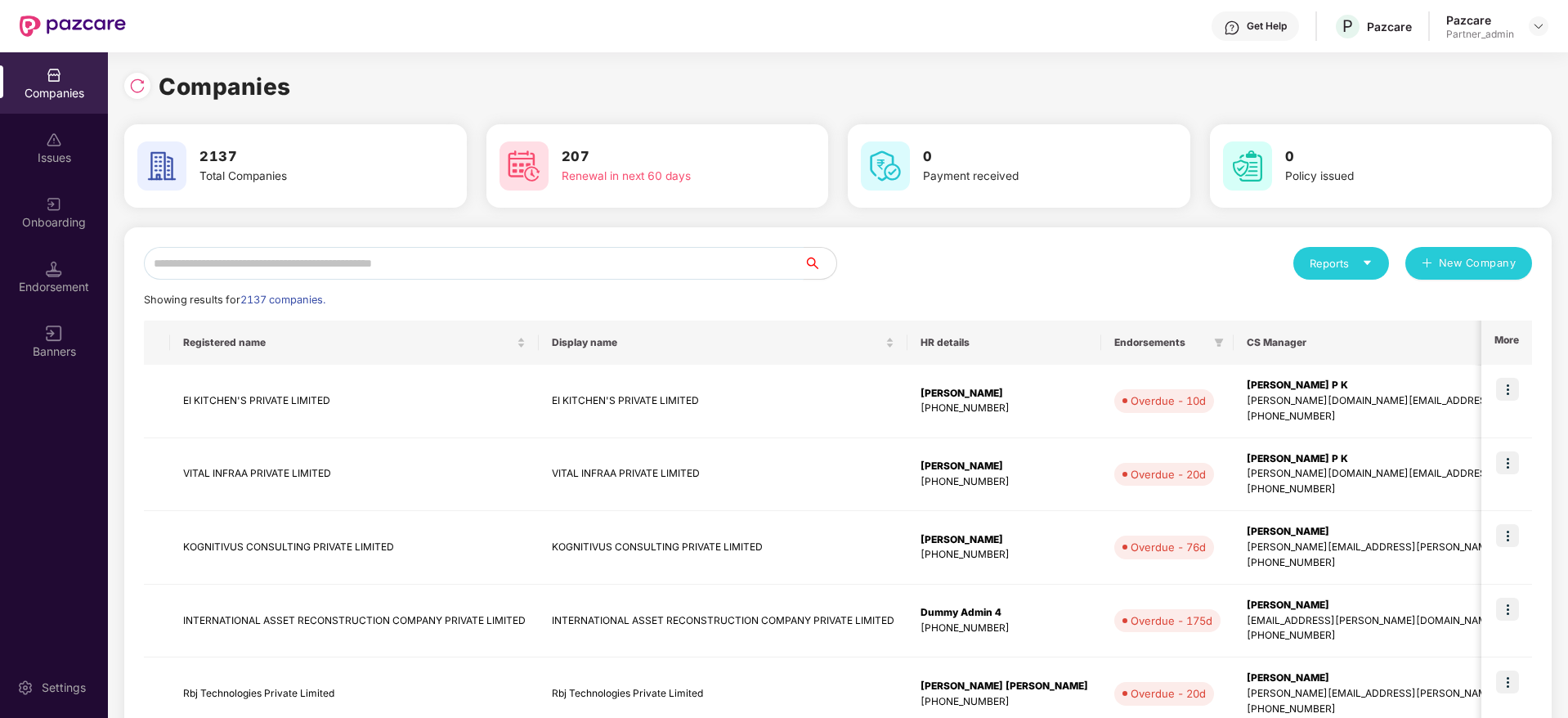
click at [232, 268] on input "text" at bounding box center [474, 262] width 660 height 32
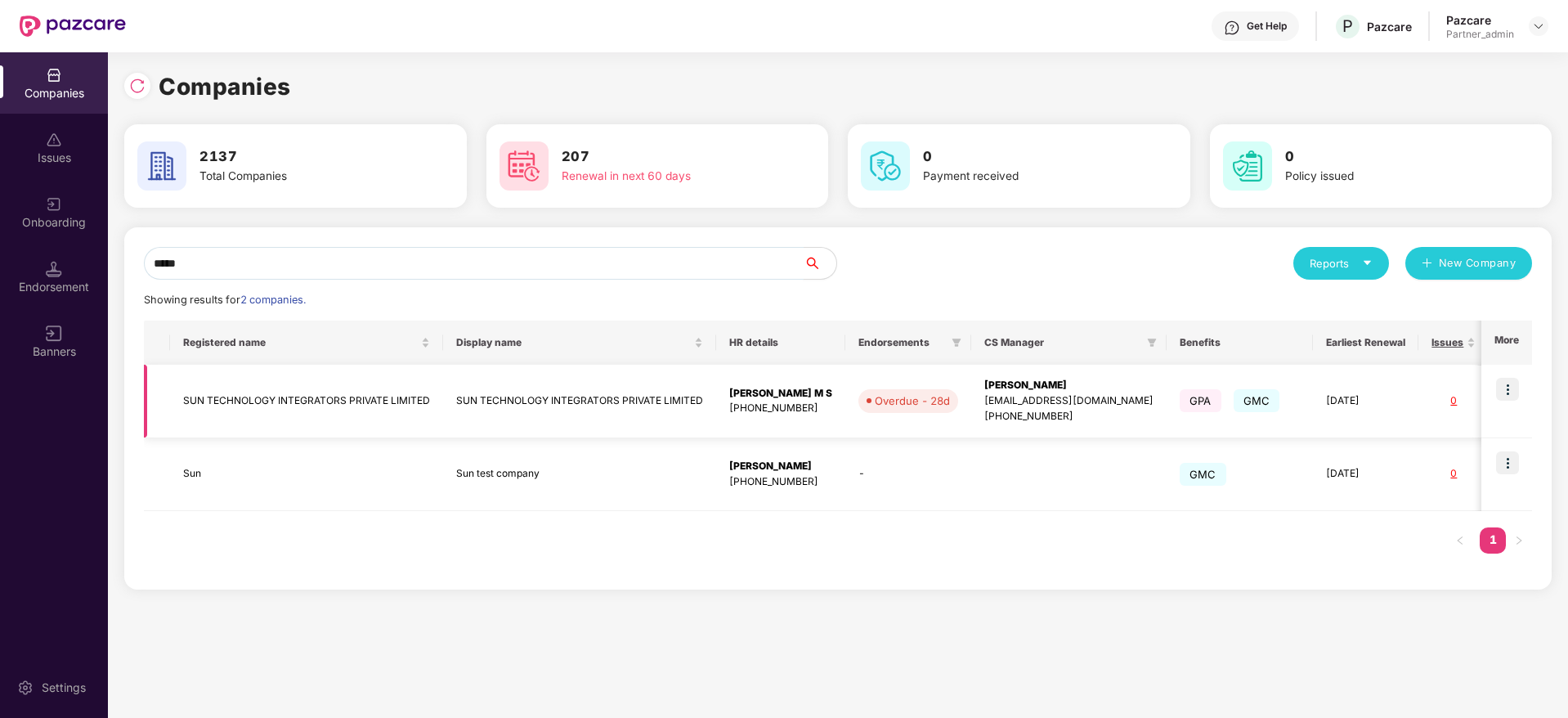
type input "*****"
click at [1393, 387] on img at bounding box center [1507, 389] width 23 height 23
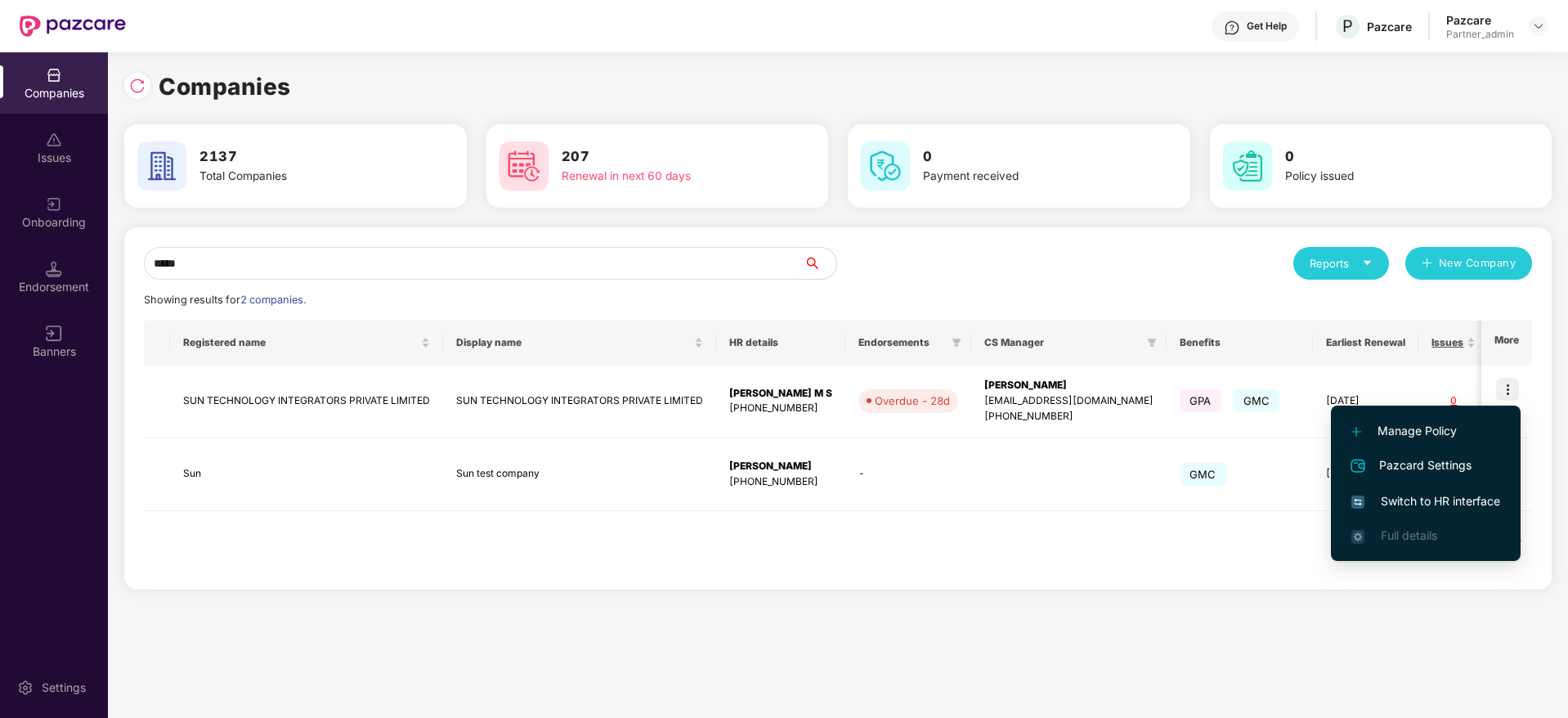
click at [1393, 506] on span "Switch to HR interface" at bounding box center [1425, 500] width 149 height 18
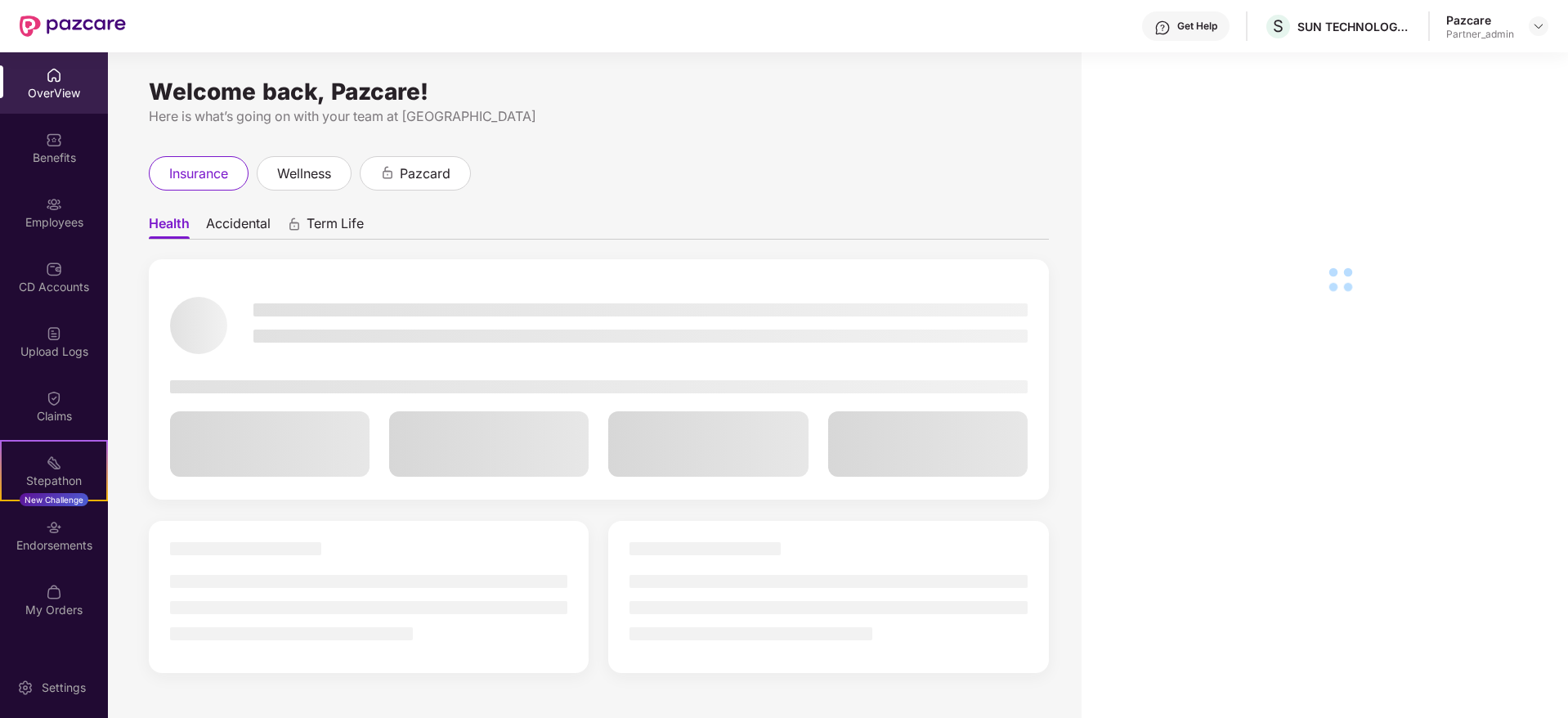
click at [66, 531] on div "Endorsements" at bounding box center [54, 535] width 107 height 61
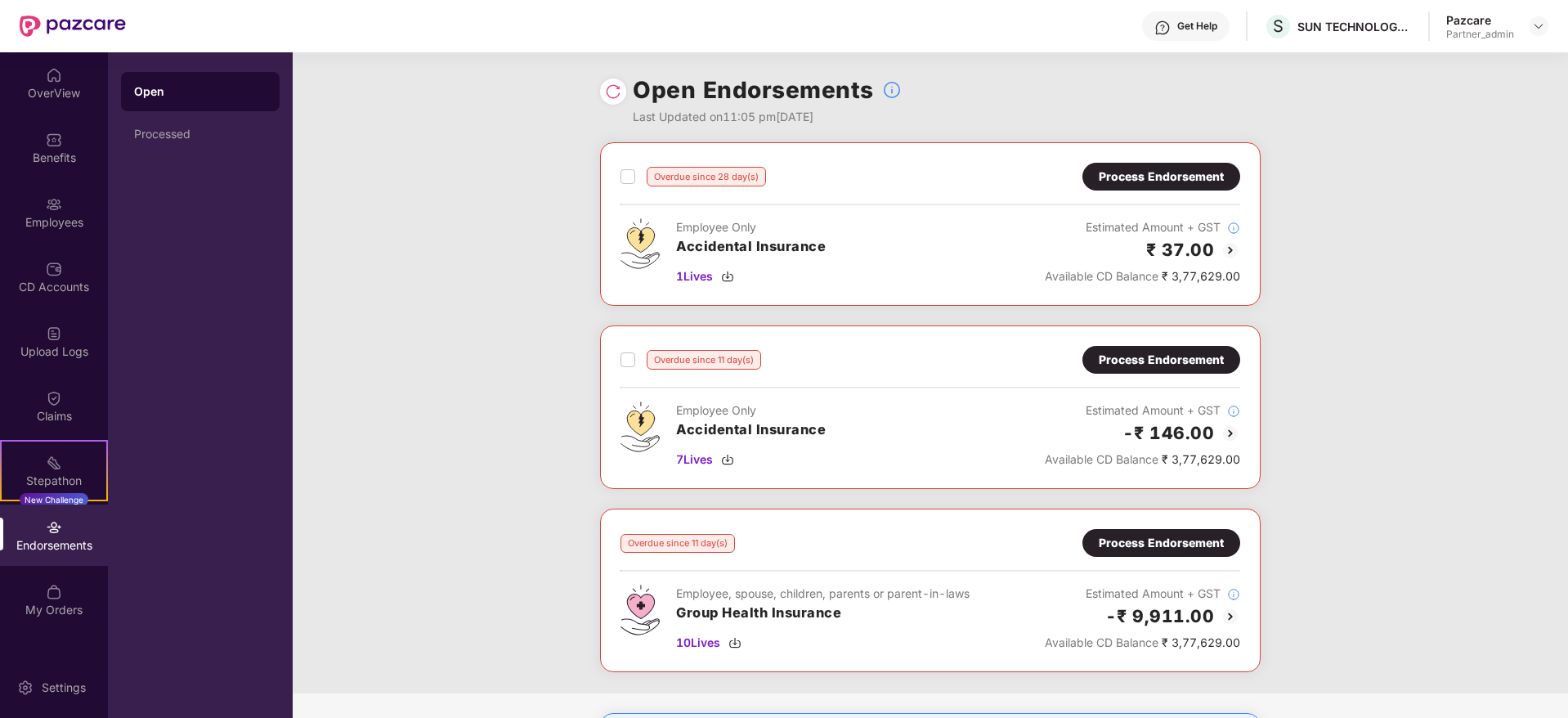
click at [1120, 176] on div "Process Endorsement" at bounding box center [1161, 176] width 125 height 18
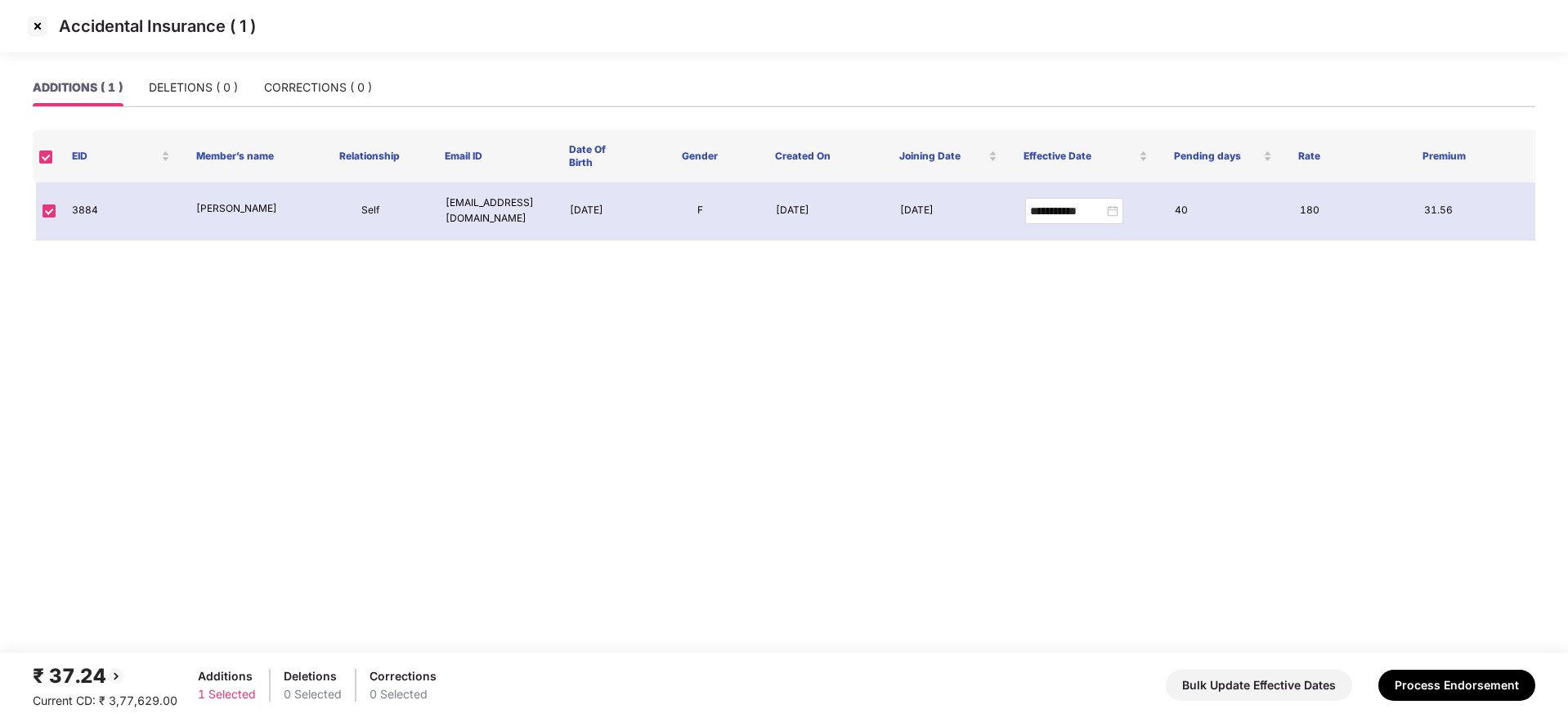
click at [33, 30] on img at bounding box center [37, 26] width 26 height 26
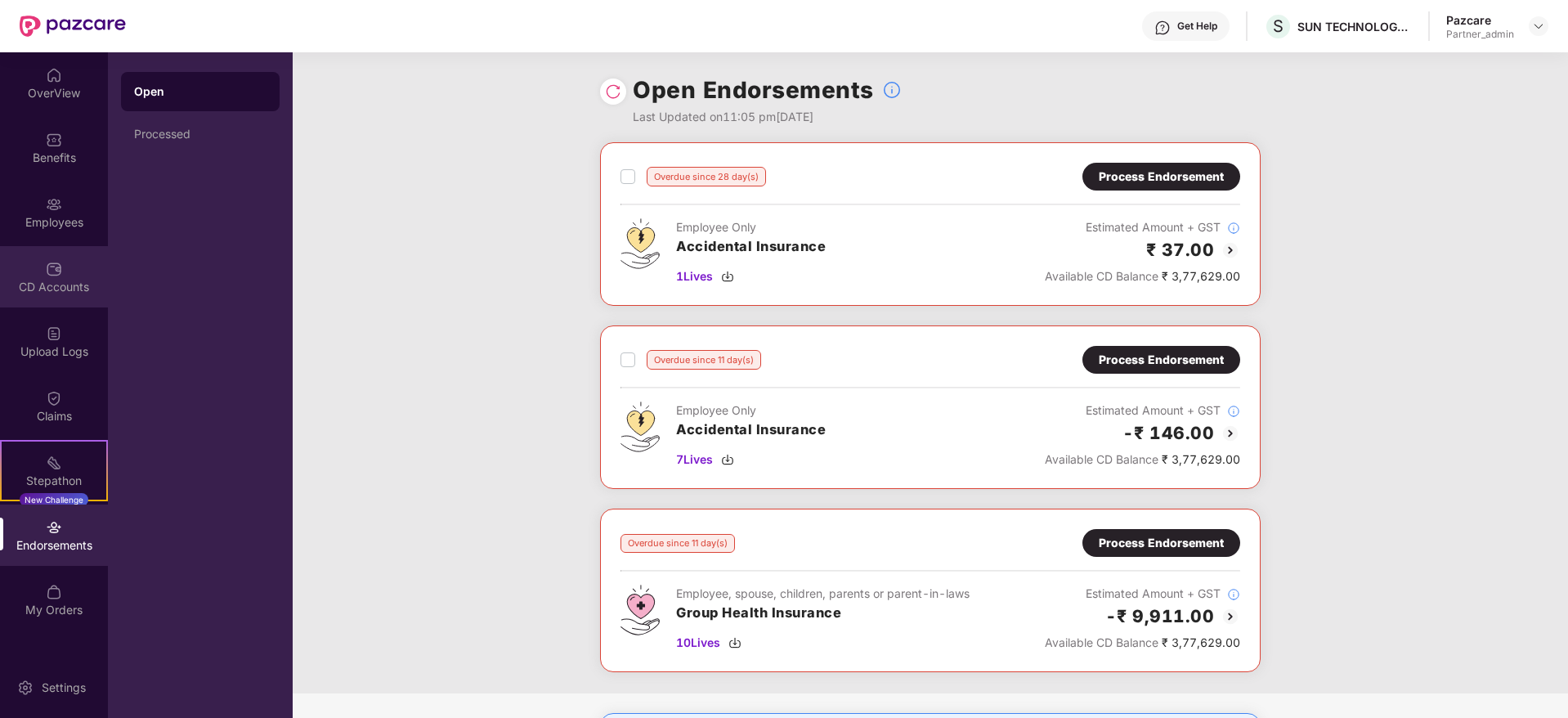
click at [66, 271] on div "CD Accounts" at bounding box center [54, 277] width 107 height 61
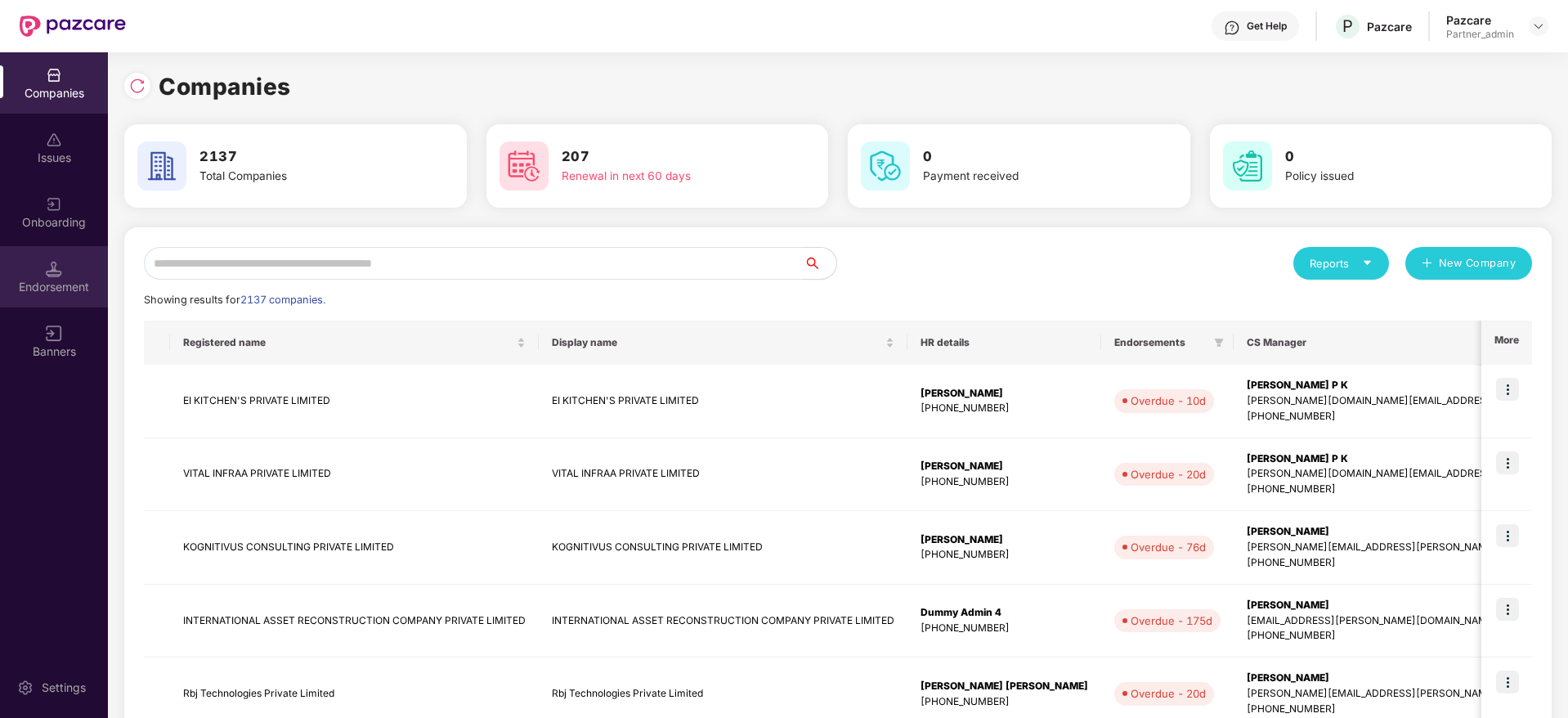
click at [59, 280] on div "Endorsement" at bounding box center [54, 287] width 107 height 17
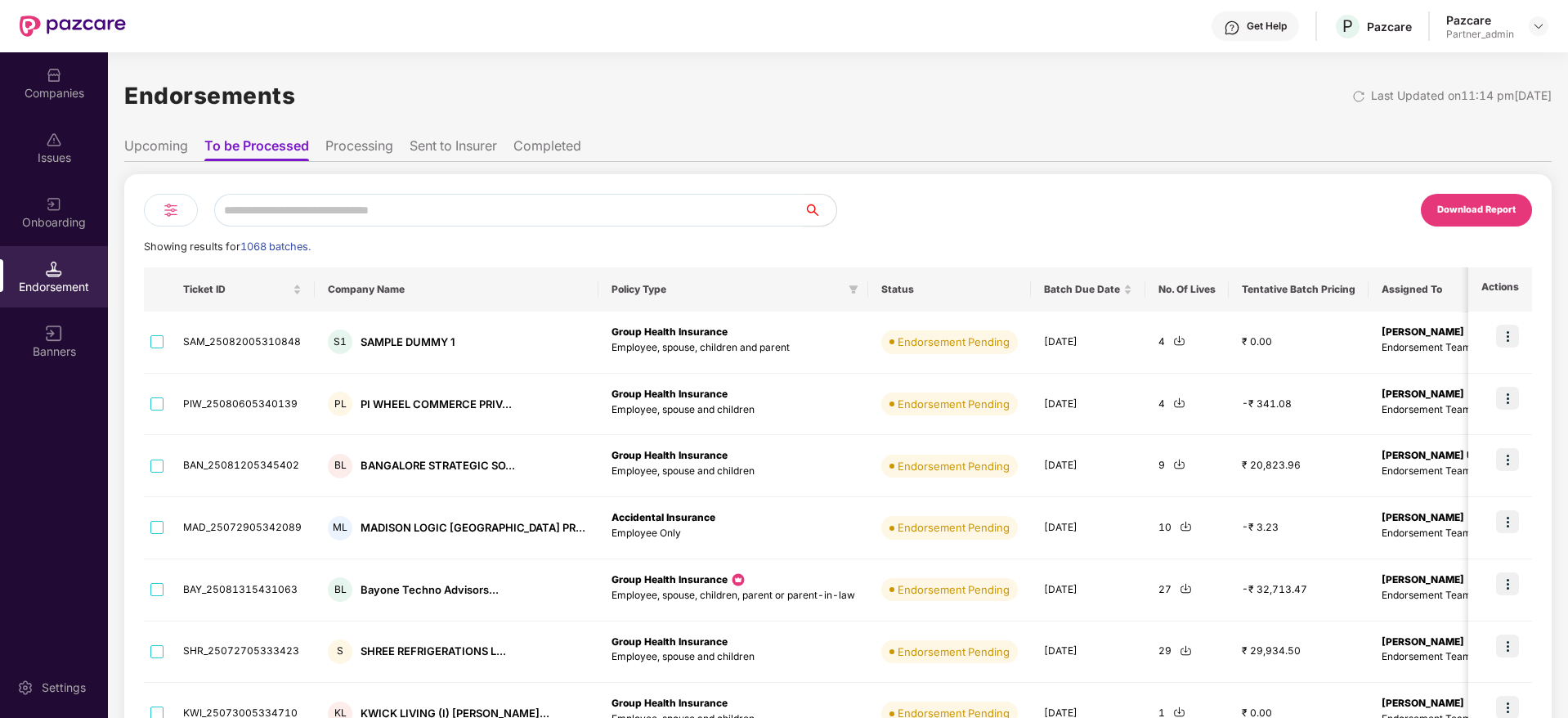
click at [294, 209] on input "text" at bounding box center [509, 209] width 589 height 32
type input "*"
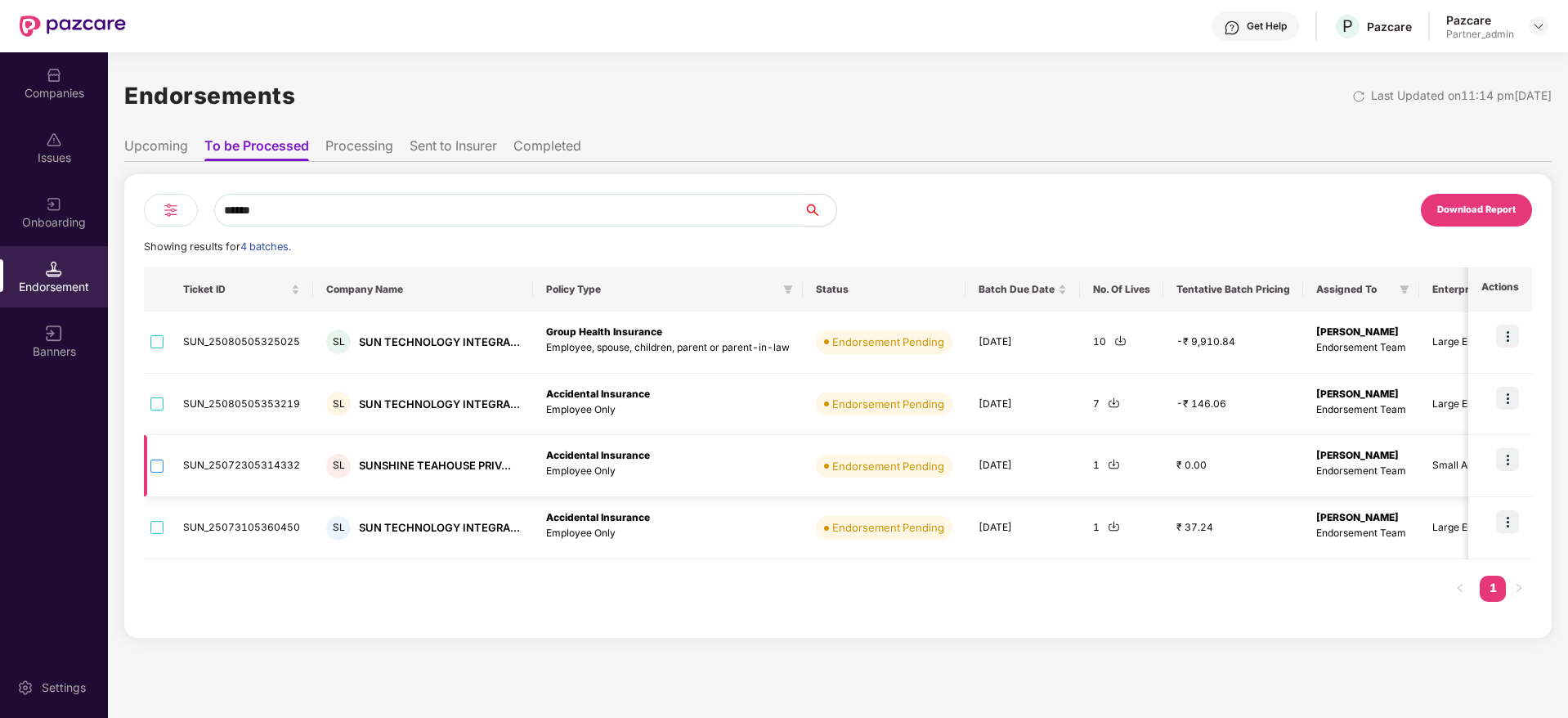
type input "******"
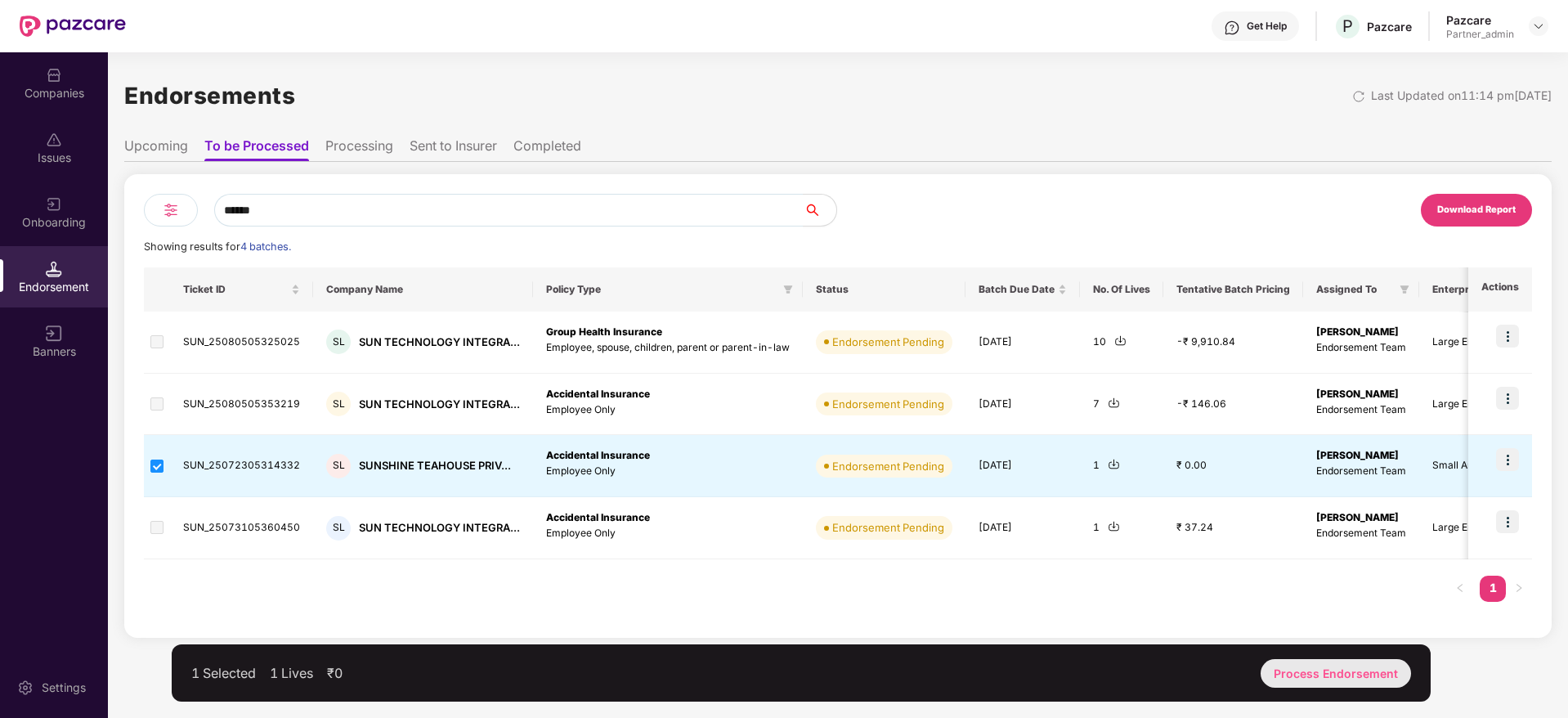
click at [1336, 636] on div "Process Endorsement" at bounding box center [1335, 673] width 150 height 29
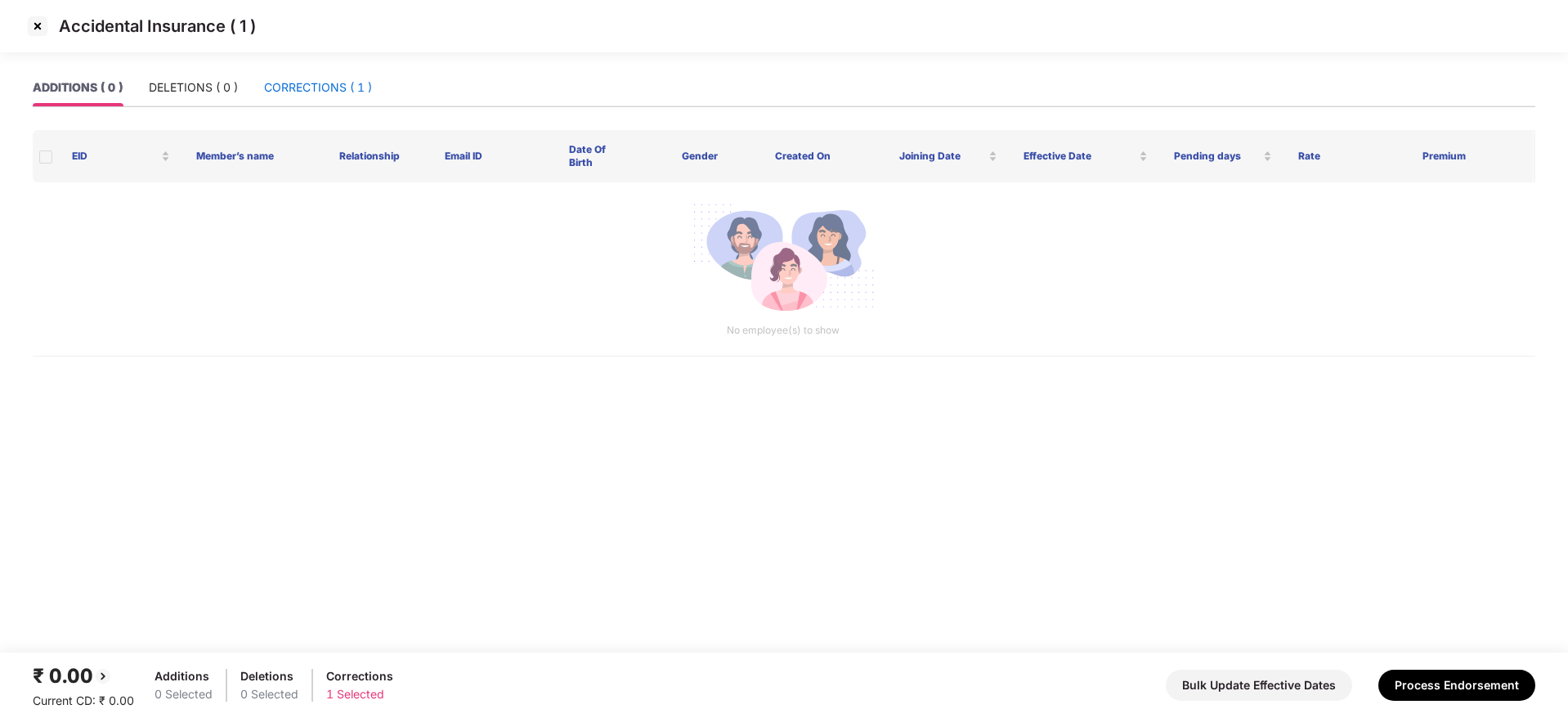
click at [309, 94] on div "CORRECTIONS ( 1 )" at bounding box center [318, 87] width 107 height 18
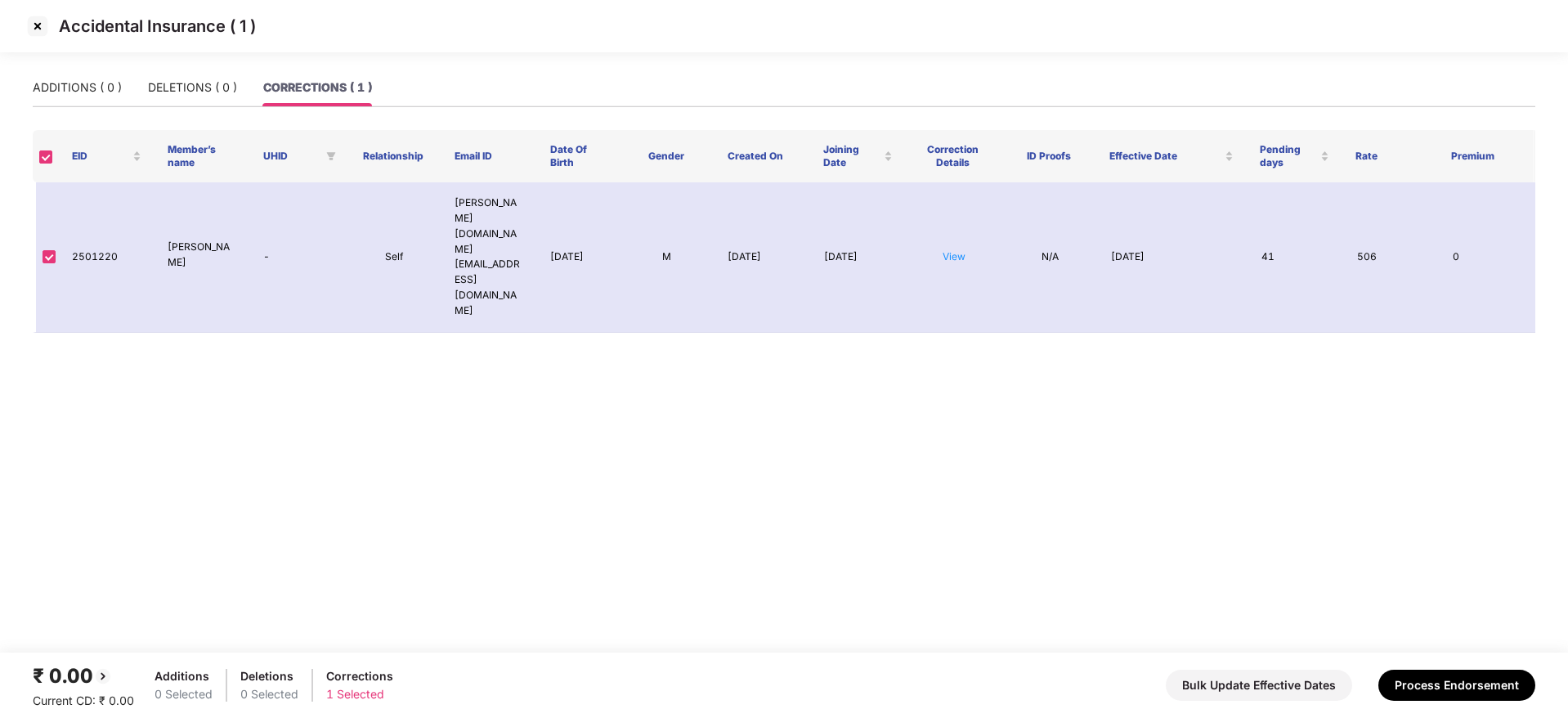
click at [42, 31] on img at bounding box center [37, 26] width 26 height 26
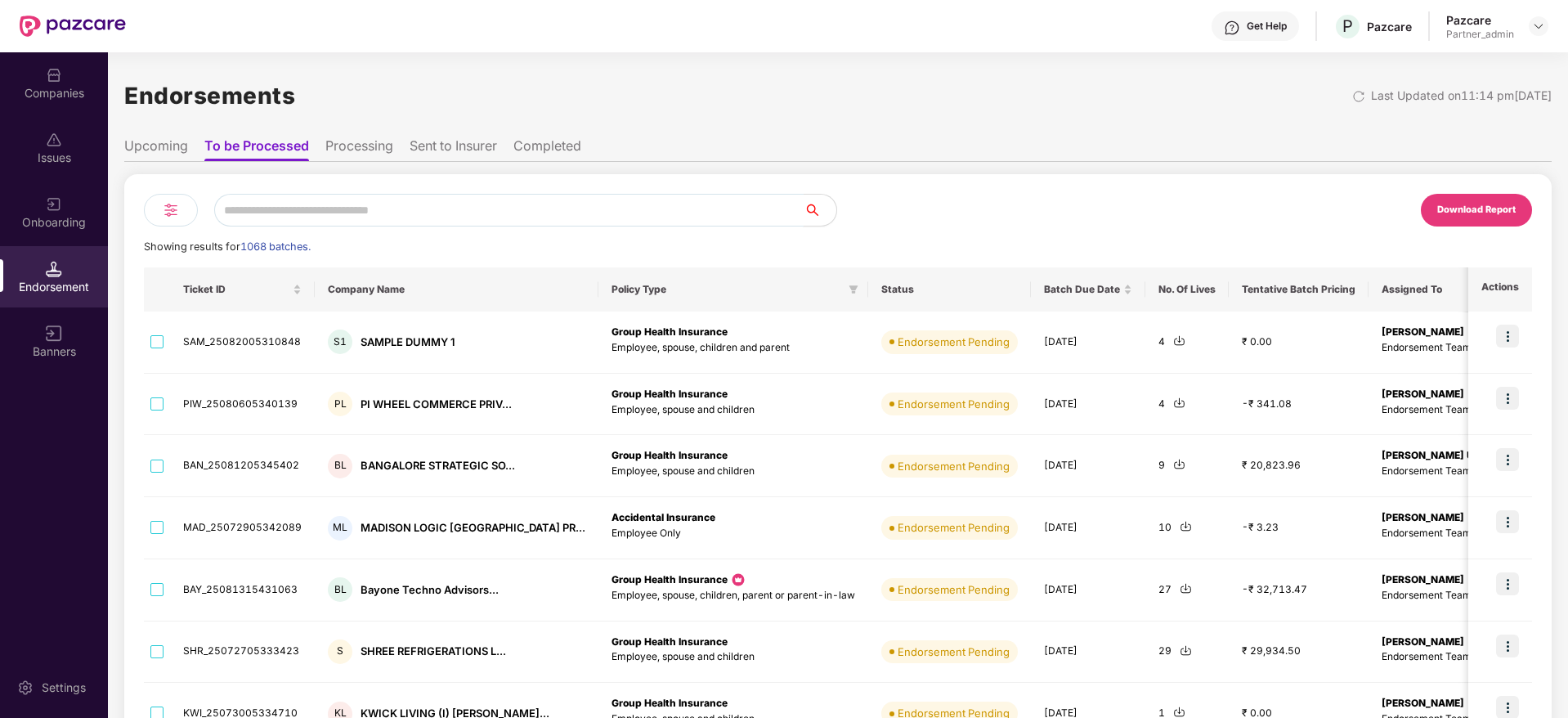
click at [296, 210] on input "text" at bounding box center [509, 209] width 589 height 32
click at [51, 96] on div "Companies" at bounding box center [54, 94] width 107 height 17
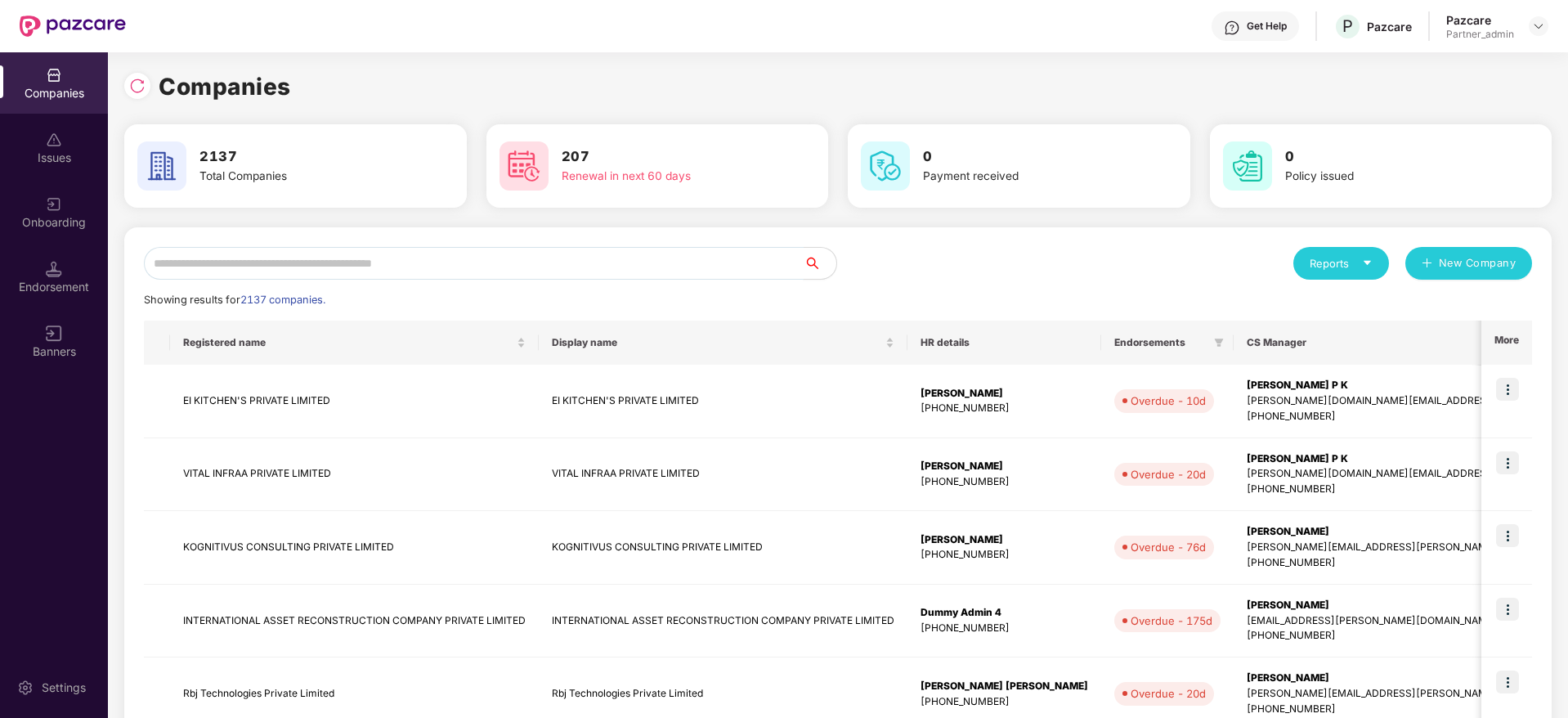
click at [240, 258] on input "text" at bounding box center [474, 262] width 660 height 32
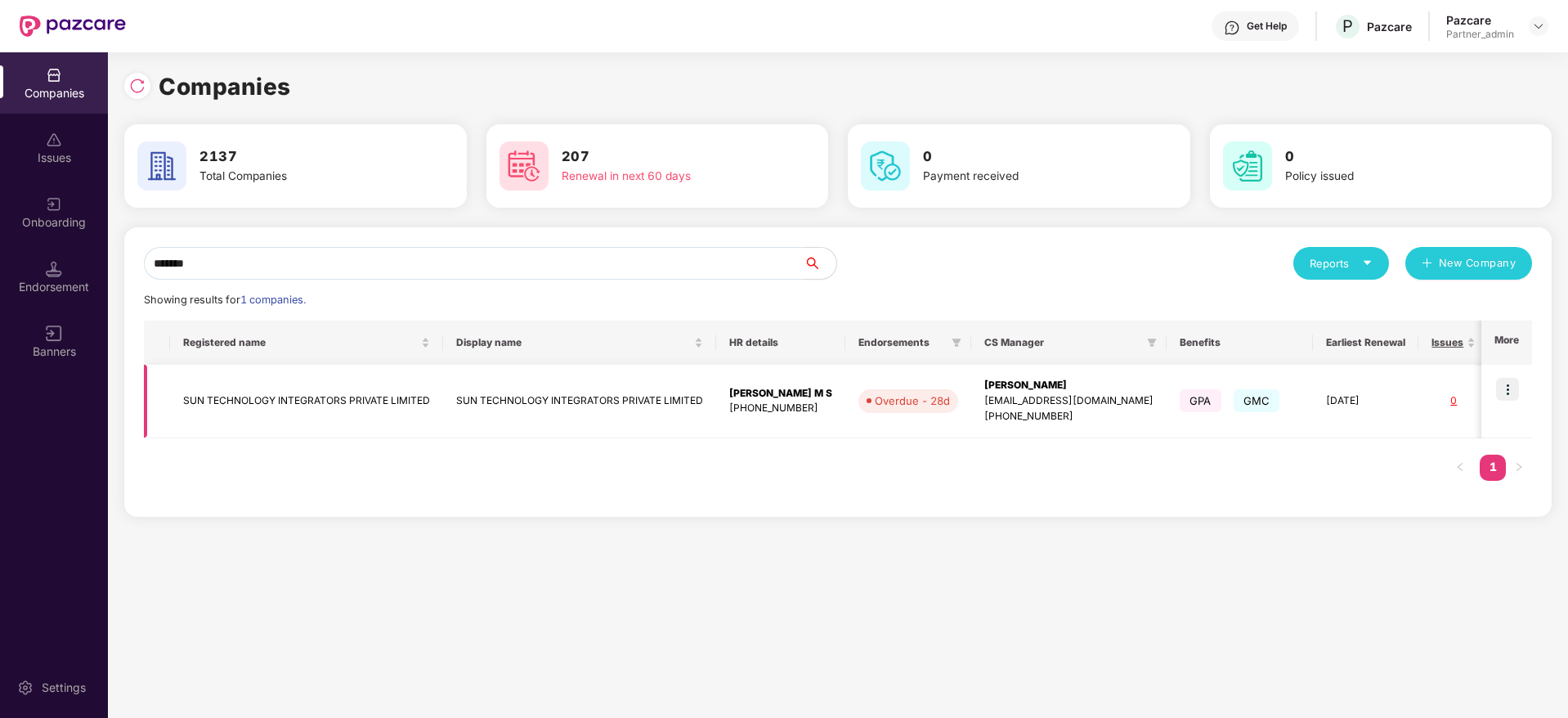
type input "*******"
click at [1393, 385] on img at bounding box center [1507, 389] width 23 height 23
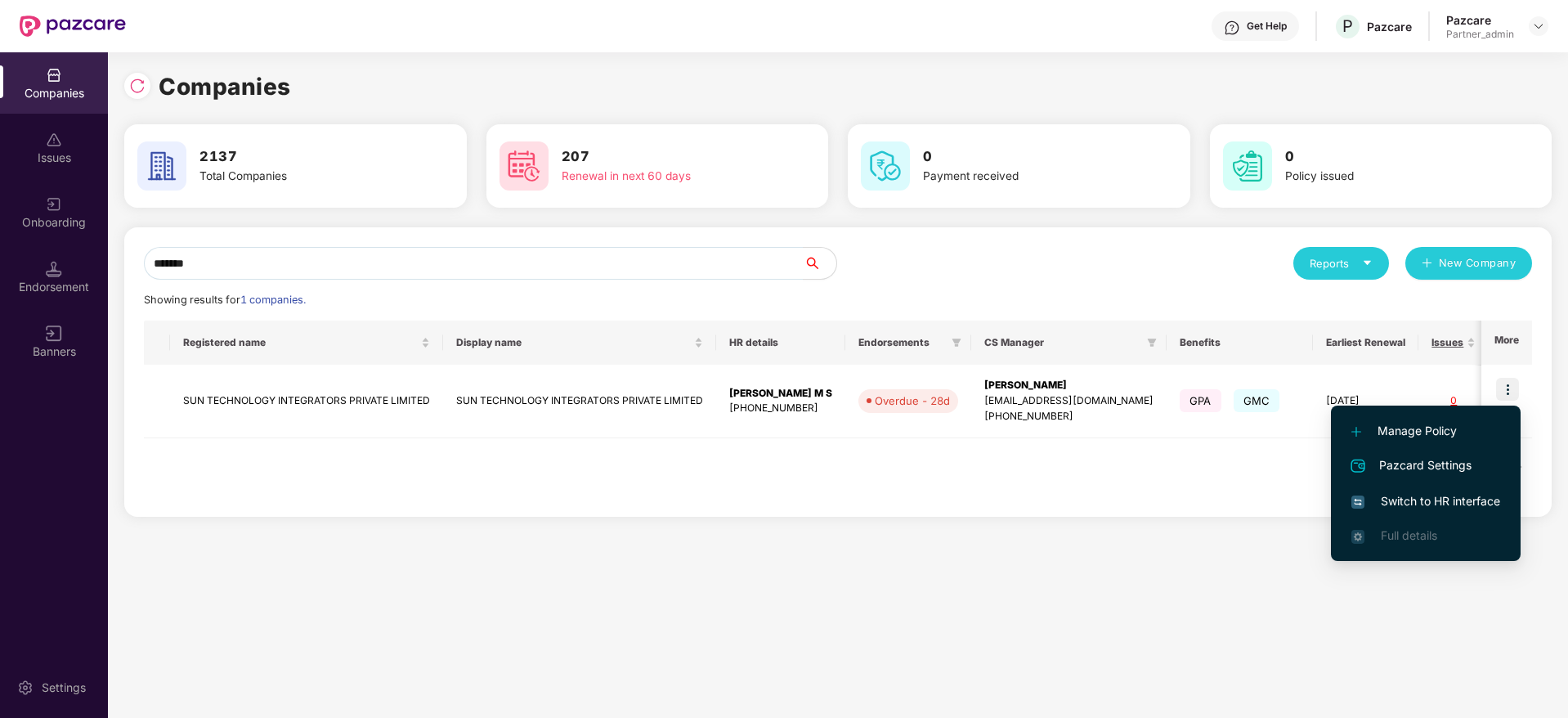
click at [1393, 500] on span "Switch to HR interface" at bounding box center [1425, 500] width 149 height 18
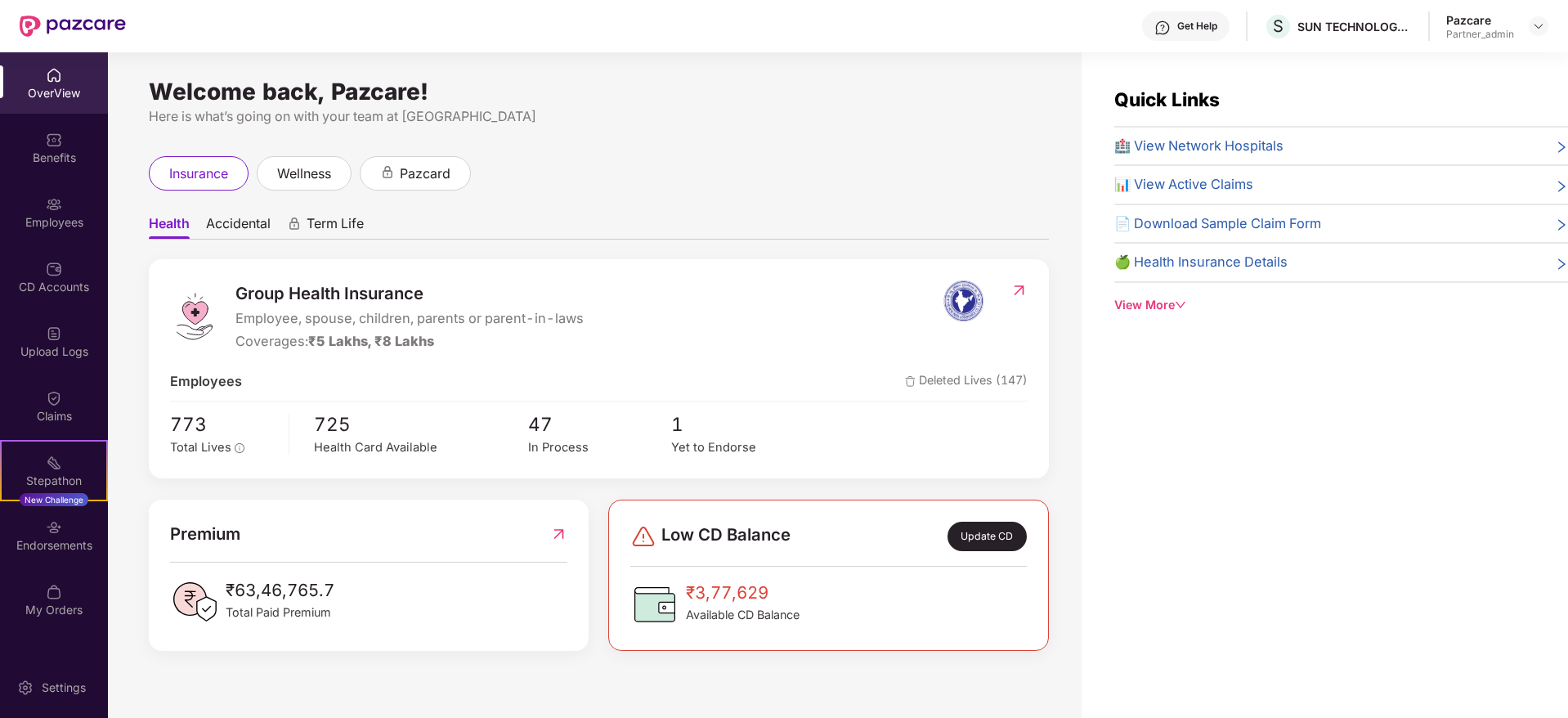
click at [52, 538] on div "Endorsements" at bounding box center [54, 546] width 107 height 17
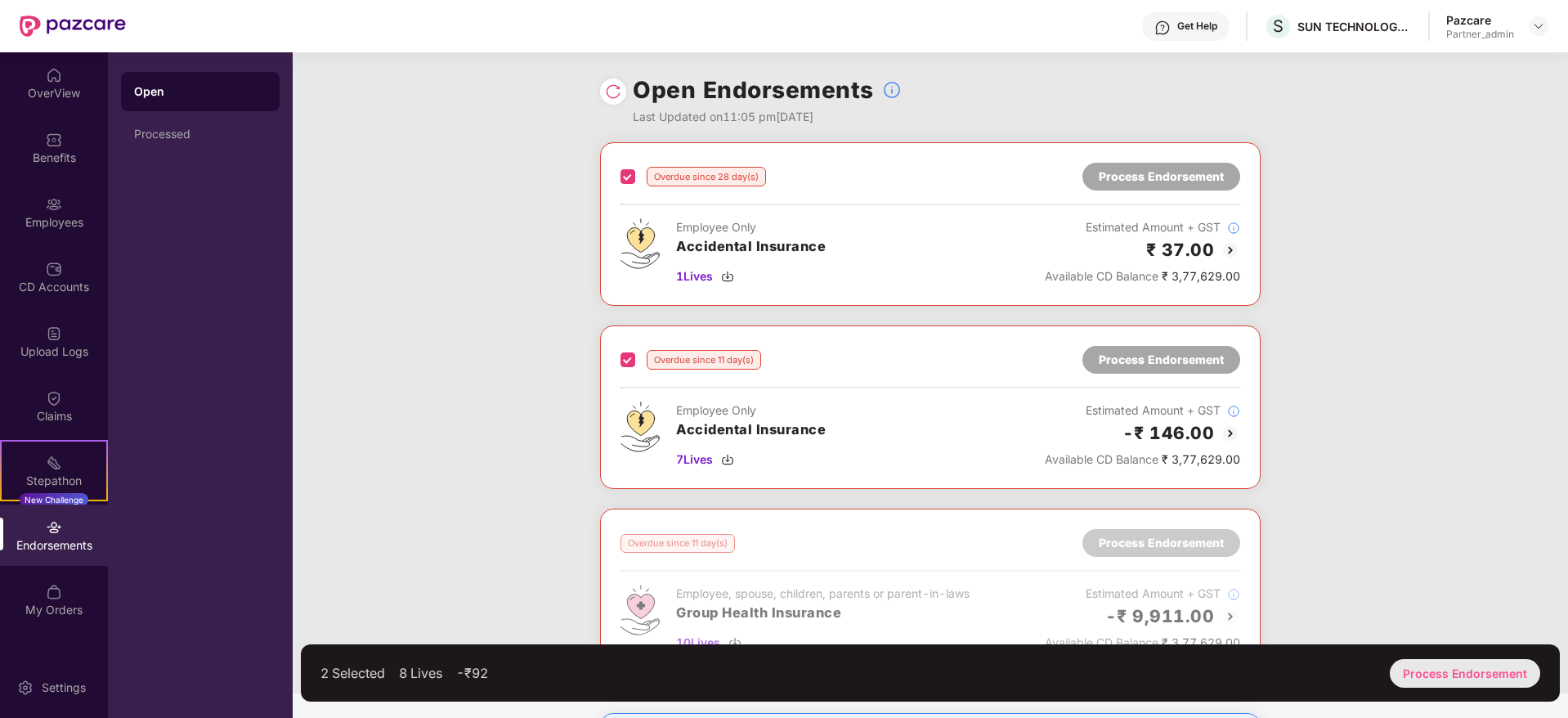
click at [1393, 636] on div "Process Endorsement" at bounding box center [1465, 673] width 150 height 29
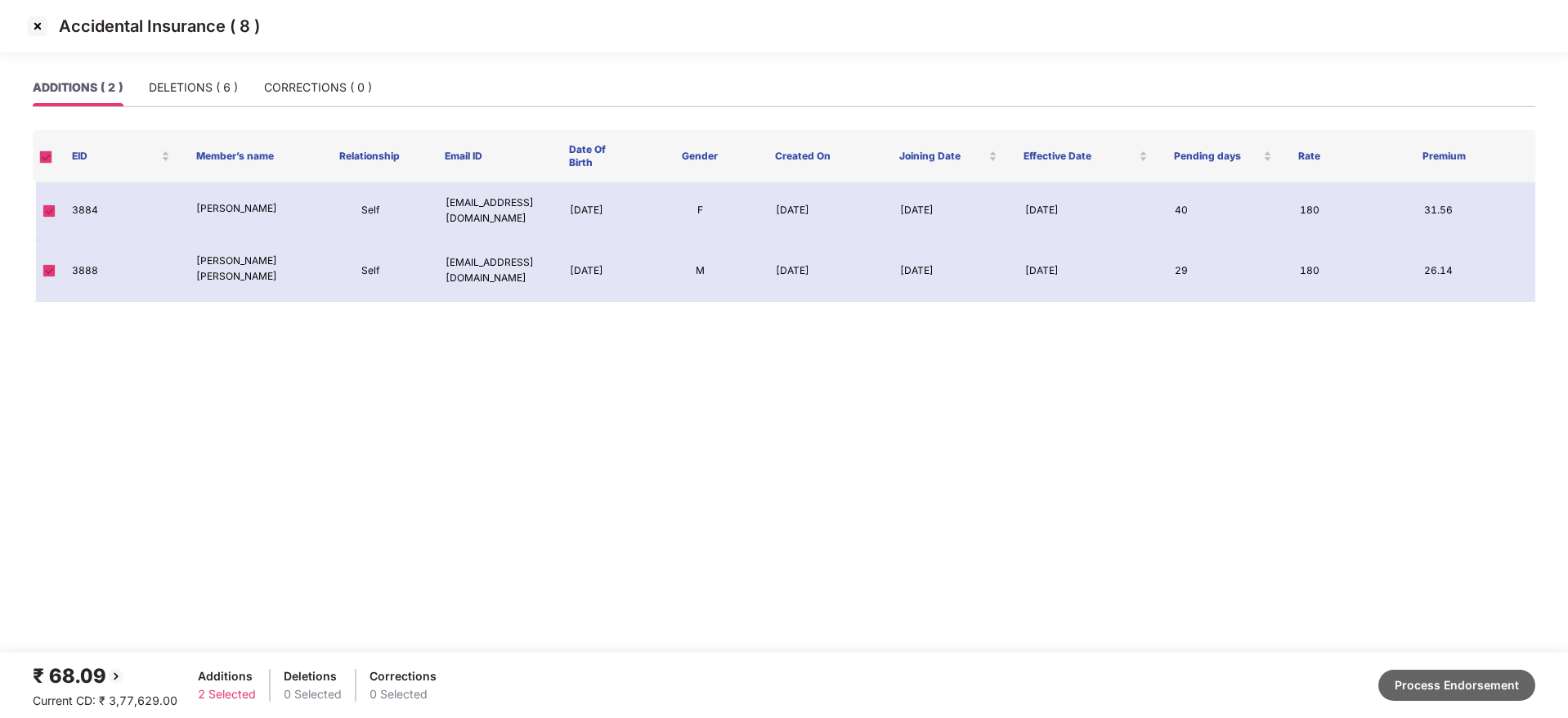
click at [1393, 636] on button "Process Endorsement" at bounding box center [1456, 686] width 157 height 31
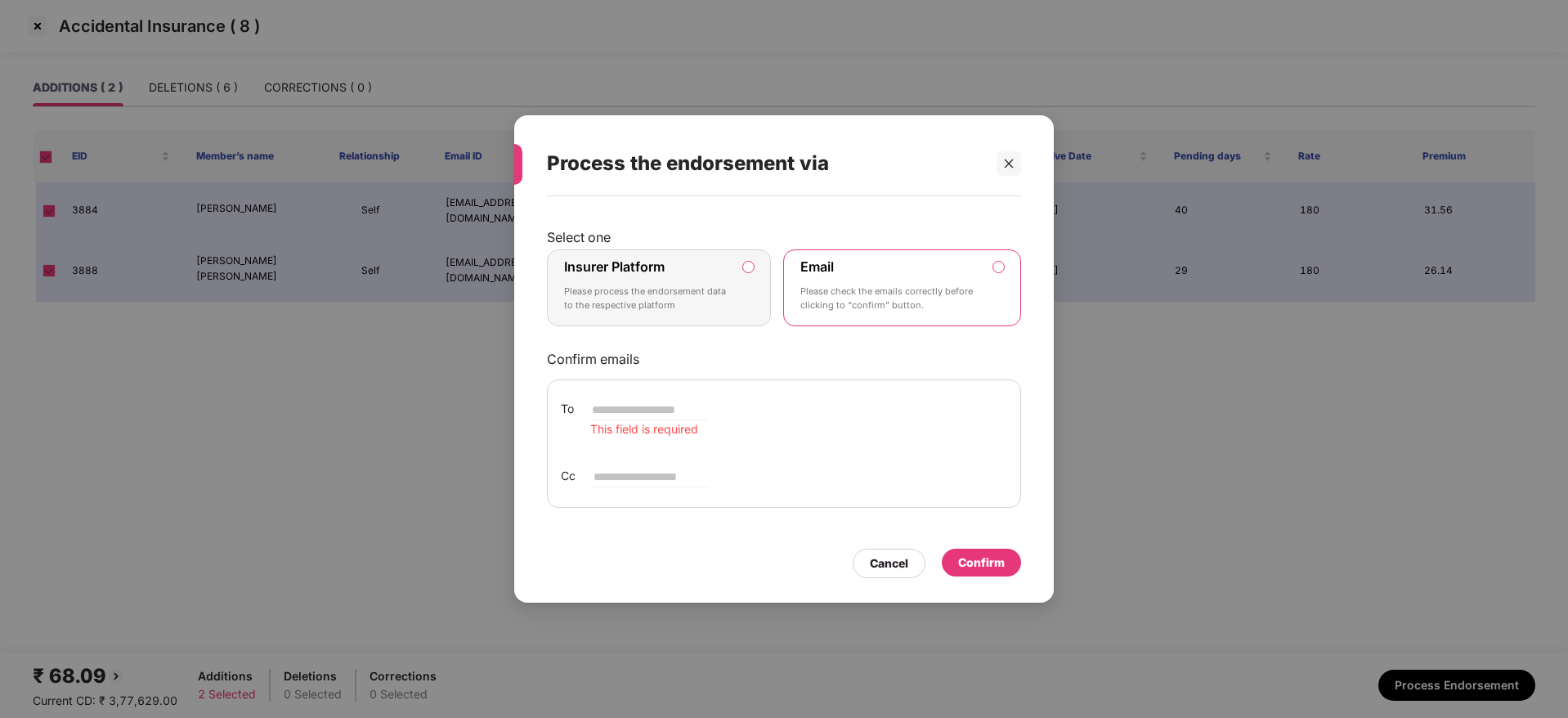
click at [703, 275] on div "Insurer Platform Please process the endorsement data to the respective platform" at bounding box center [648, 288] width 167 height 59
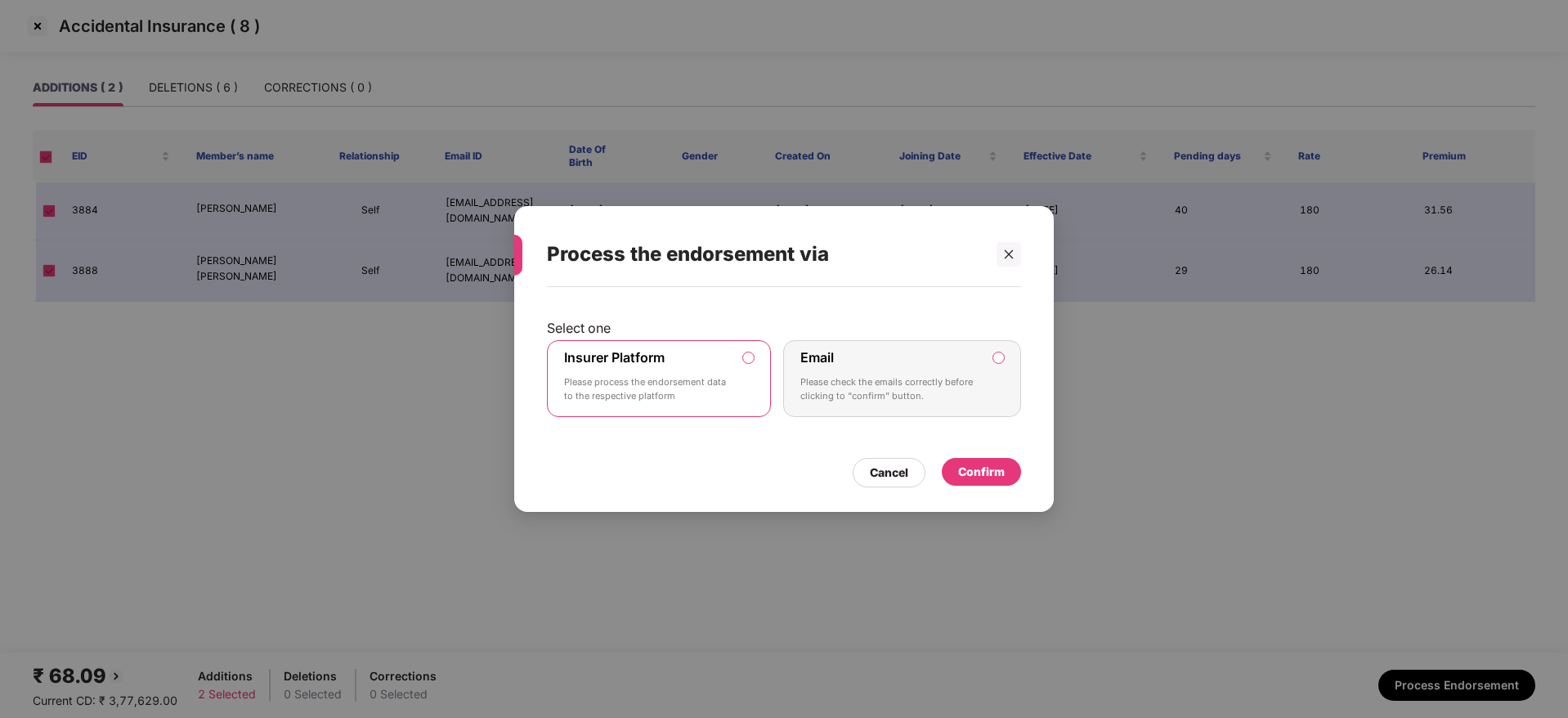
click at [989, 467] on div "Confirm" at bounding box center [981, 471] width 46 height 18
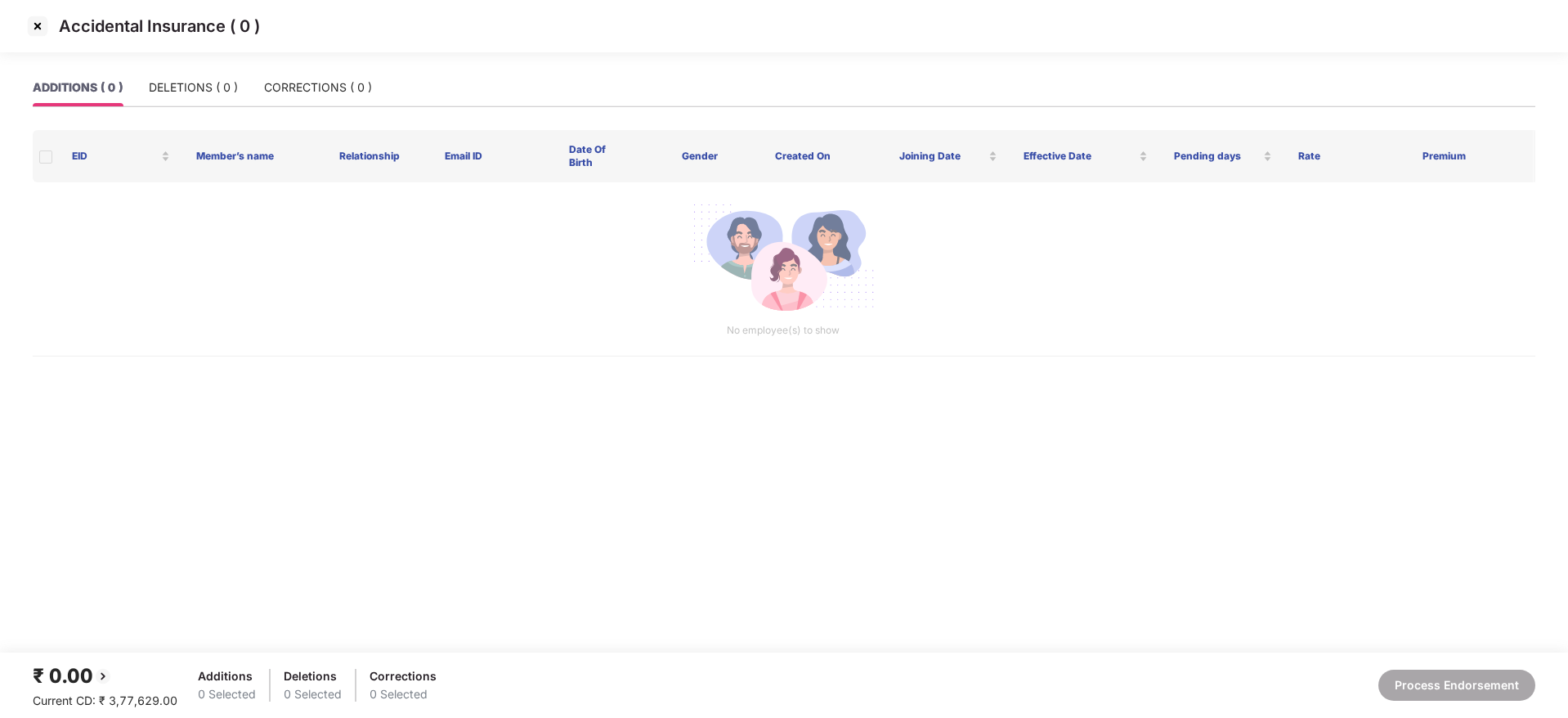
click at [38, 31] on img at bounding box center [37, 26] width 26 height 26
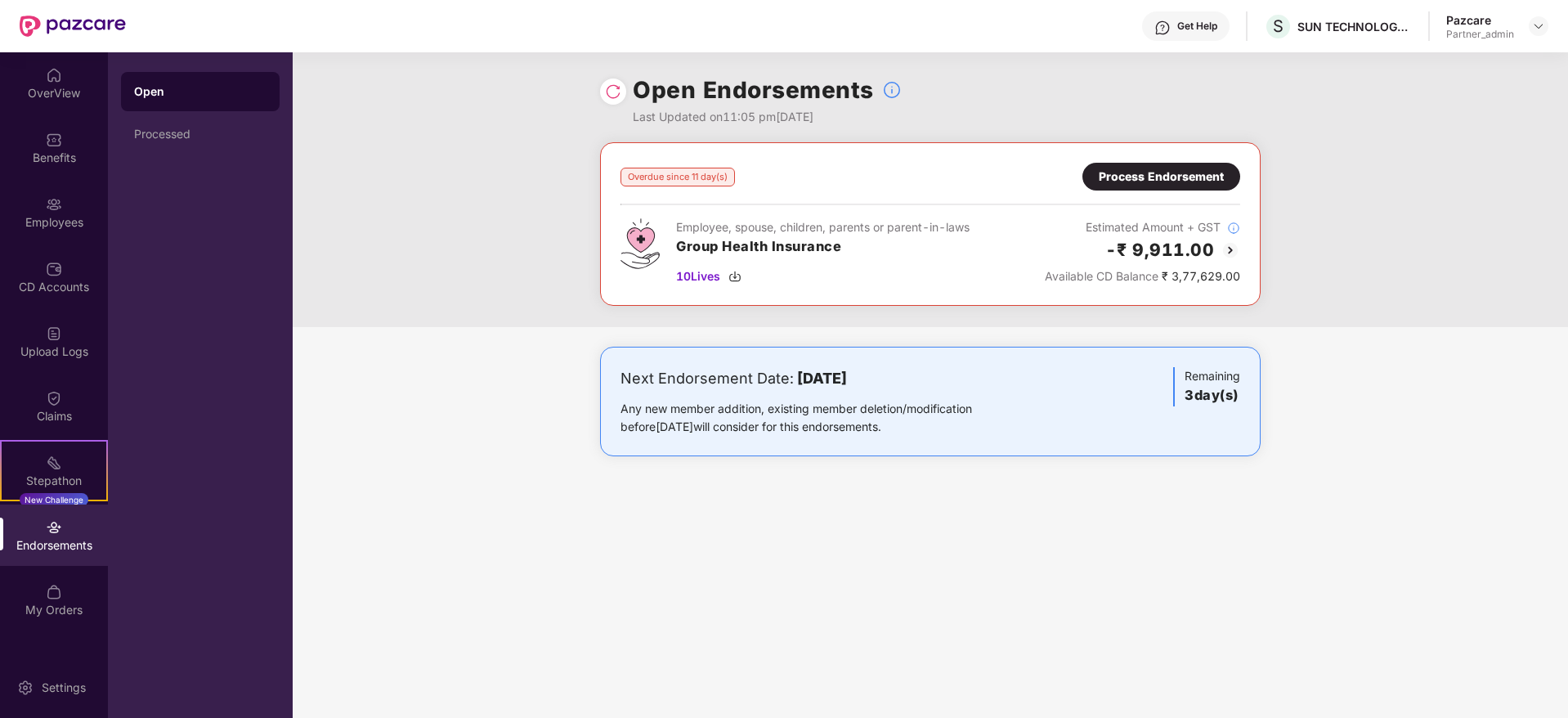
click at [1138, 171] on div "Process Endorsement" at bounding box center [1161, 176] width 125 height 18
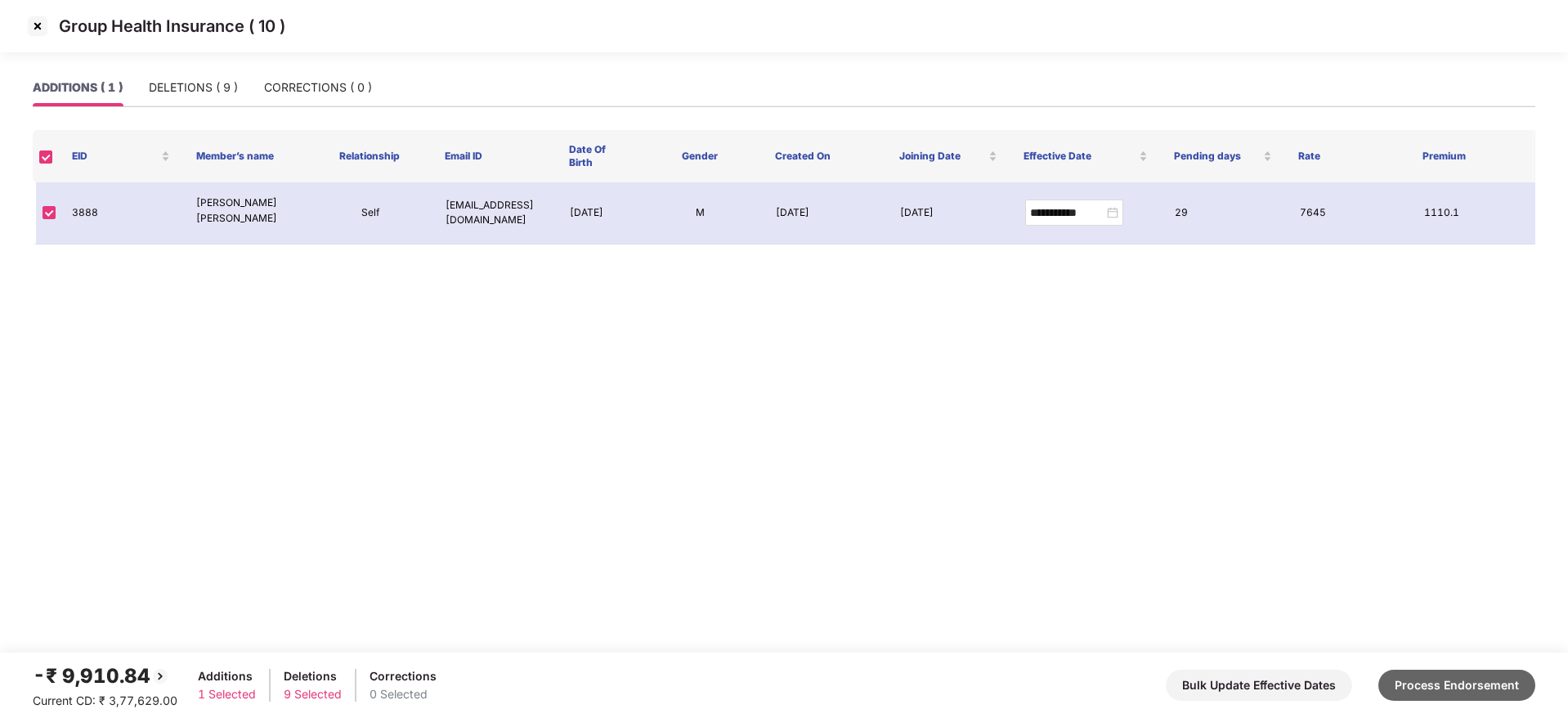
click at [1393, 636] on button "Process Endorsement" at bounding box center [1456, 686] width 157 height 31
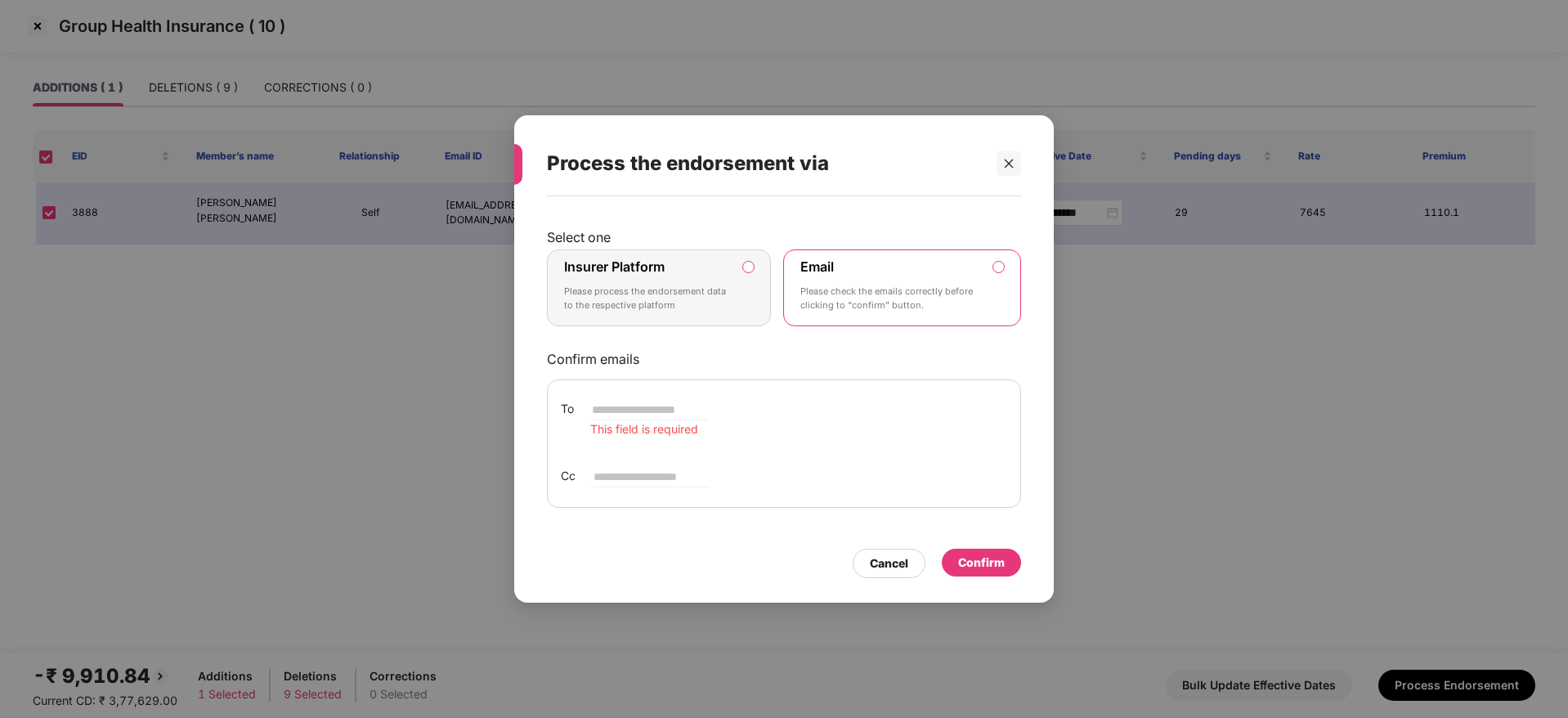
click at [704, 277] on div "Insurer Platform Please process the endorsement data to the respective platform" at bounding box center [648, 288] width 167 height 59
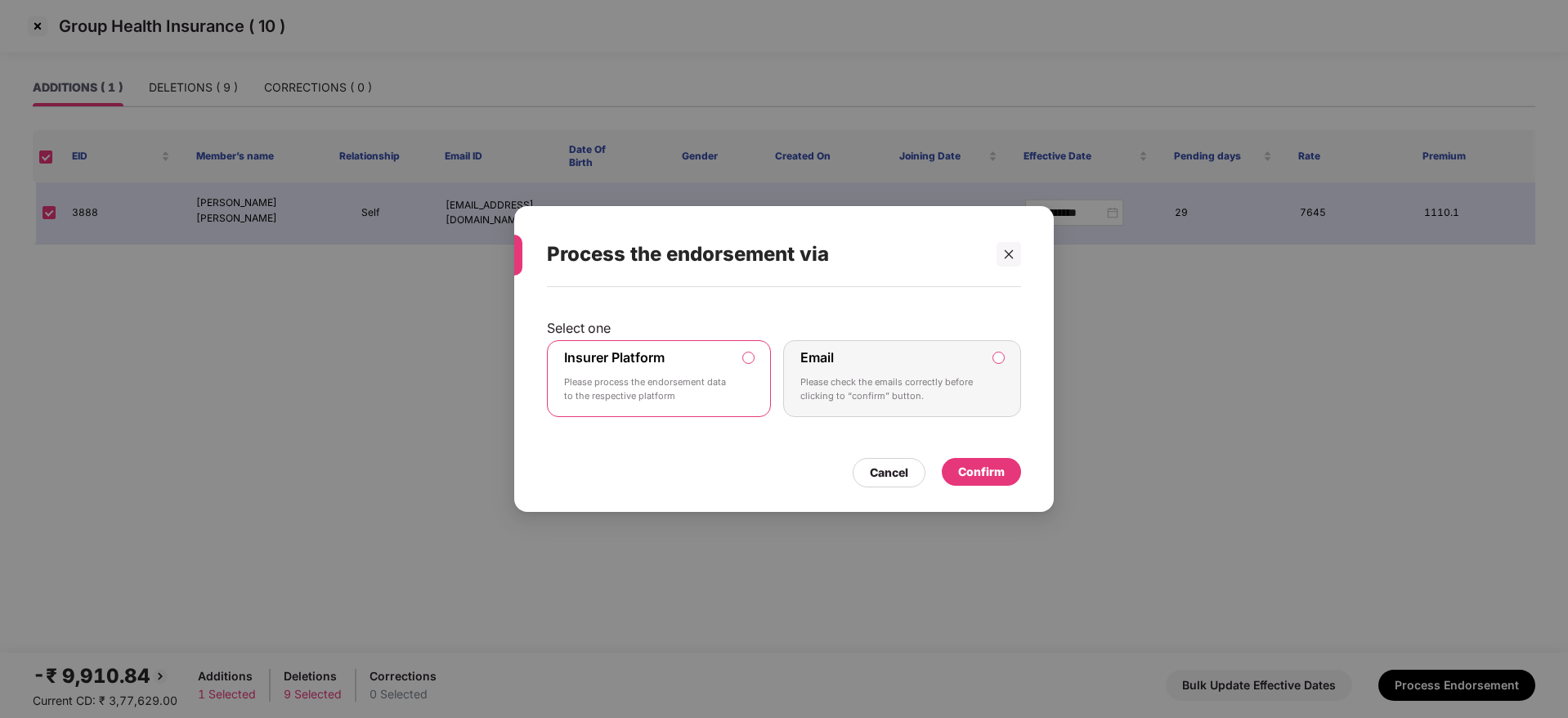
click at [989, 461] on div "Confirm" at bounding box center [981, 472] width 80 height 28
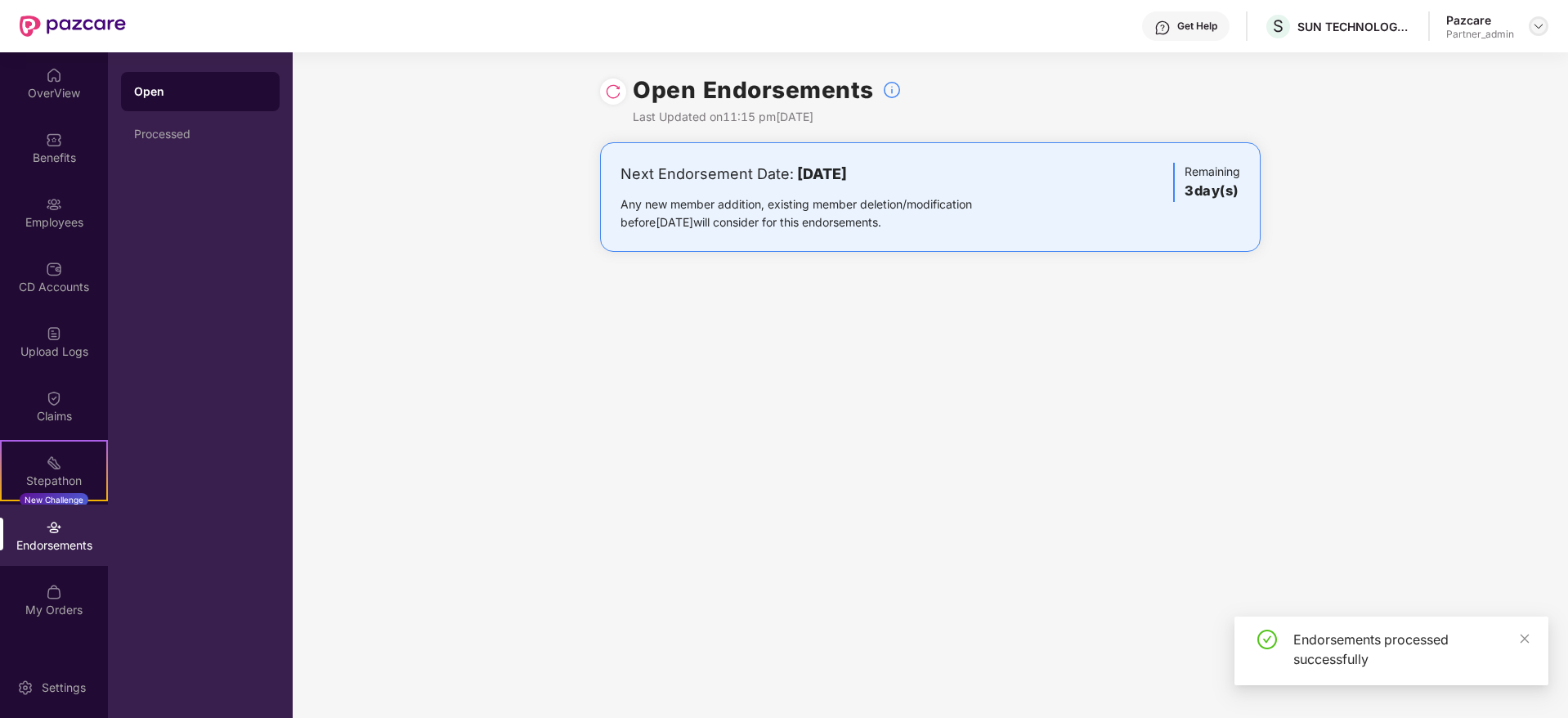
click at [1393, 24] on img at bounding box center [1538, 26] width 13 height 13
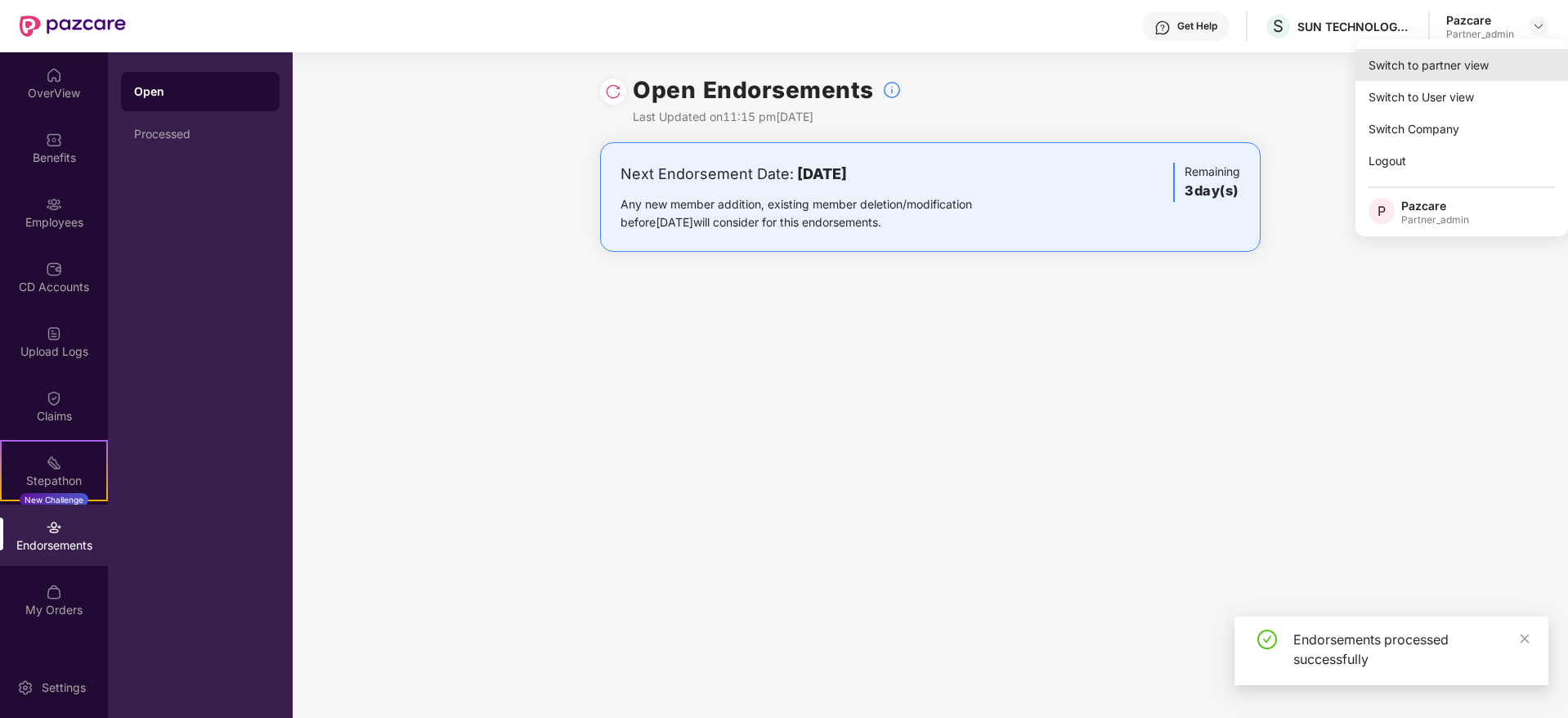
click at [1393, 64] on div "Switch to partner view" at bounding box center [1461, 65] width 212 height 31
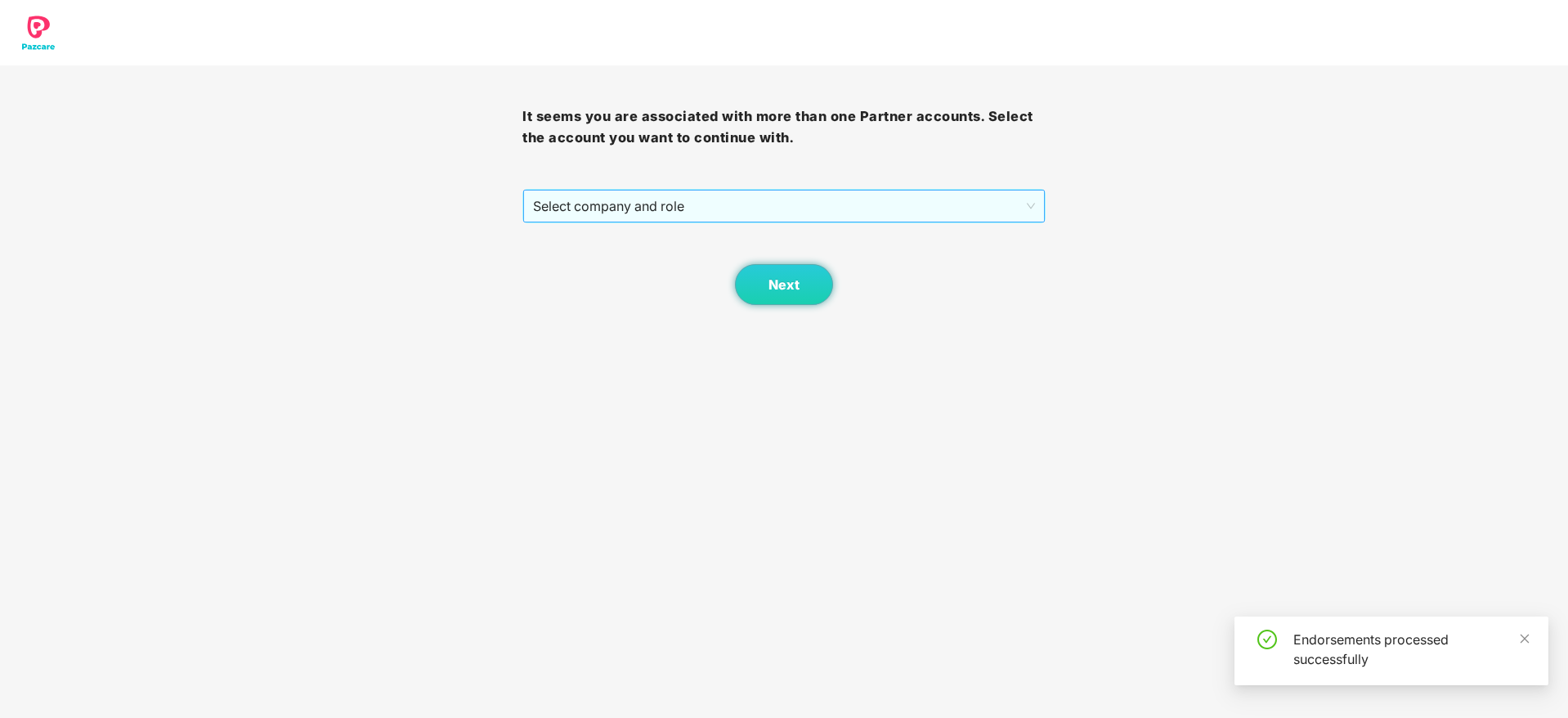
click at [621, 197] on span "Select company and role" at bounding box center [783, 207] width 501 height 31
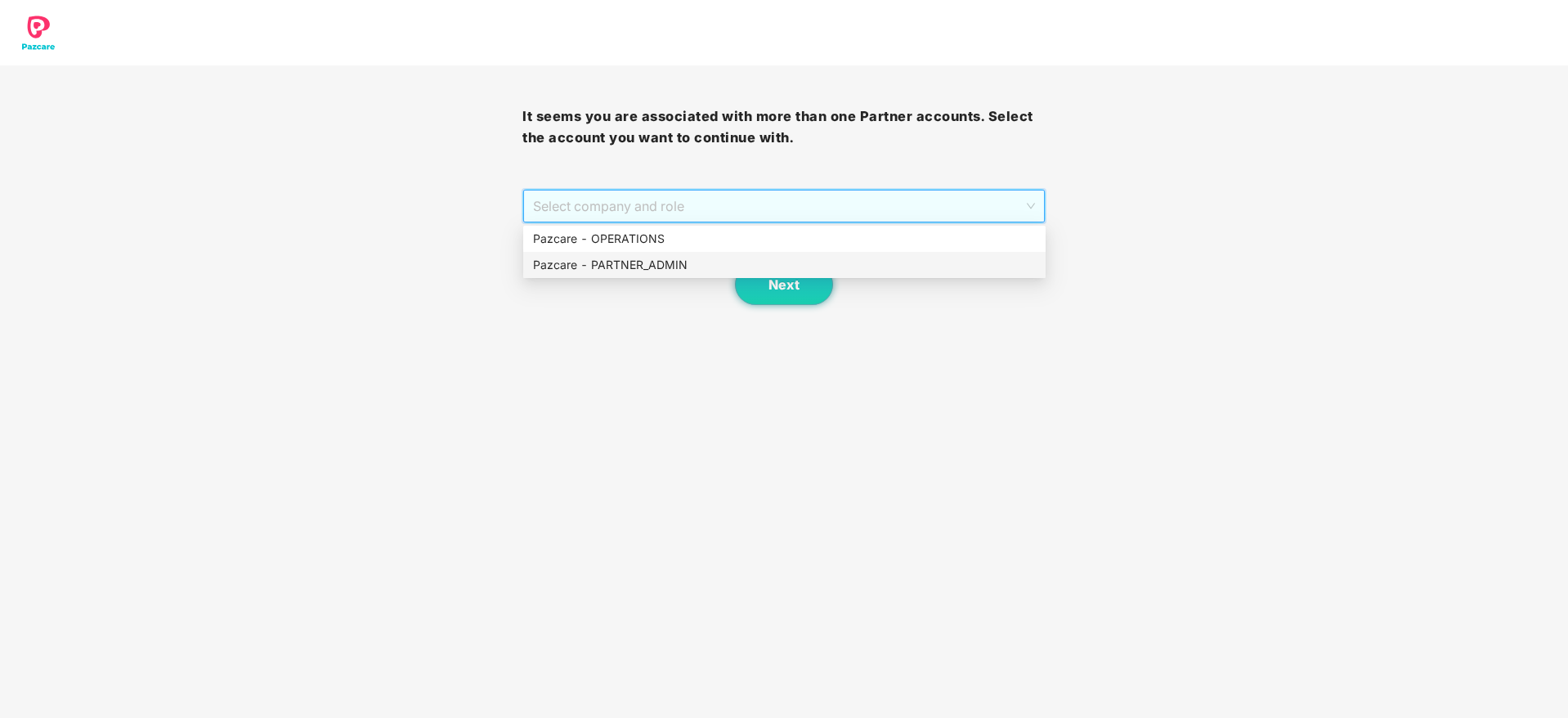
click at [618, 259] on div "Pazcare - PARTNER_ADMIN" at bounding box center [784, 264] width 503 height 18
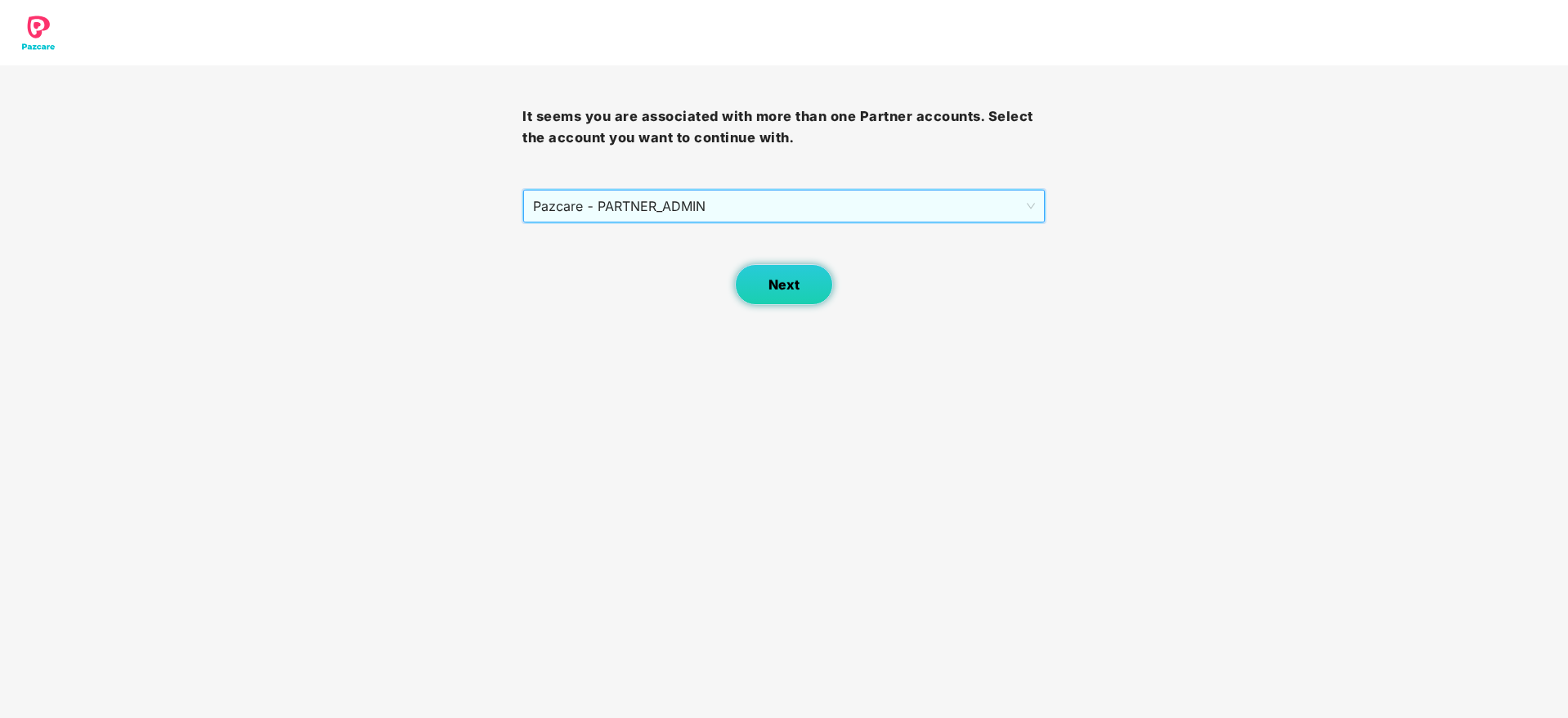
click at [751, 275] on button "Next" at bounding box center [784, 284] width 98 height 41
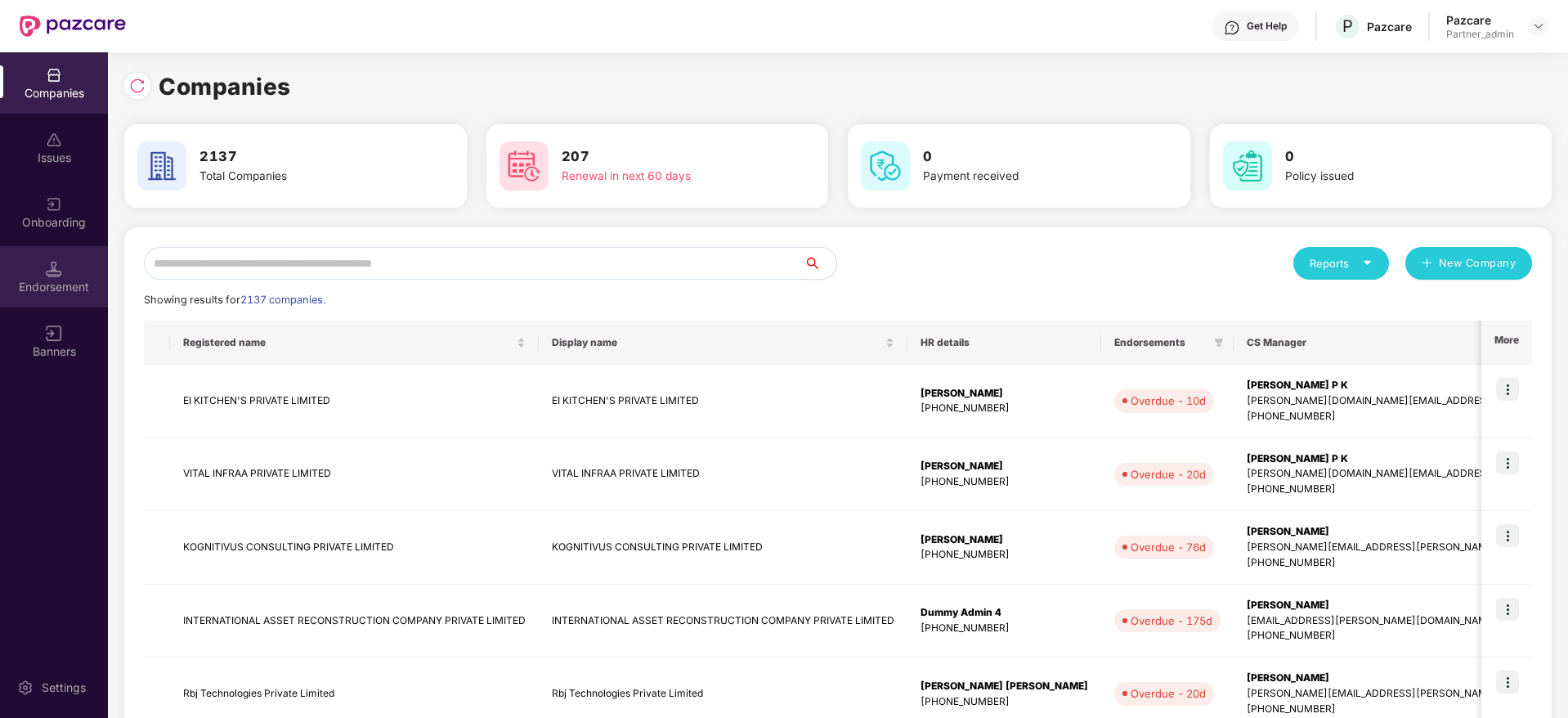
click at [41, 283] on div "Endorsement" at bounding box center [54, 287] width 107 height 17
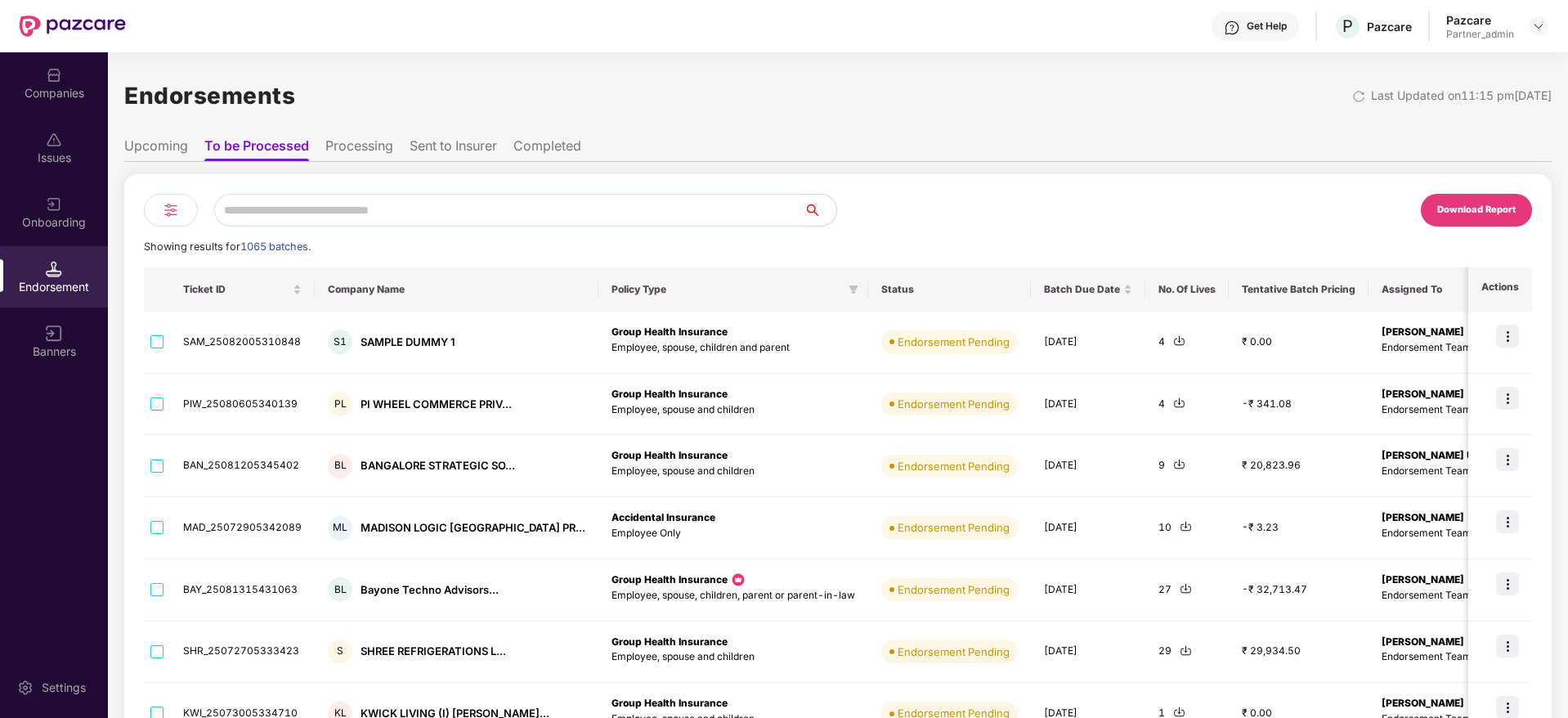
click at [164, 209] on img at bounding box center [171, 209] width 19 height 19
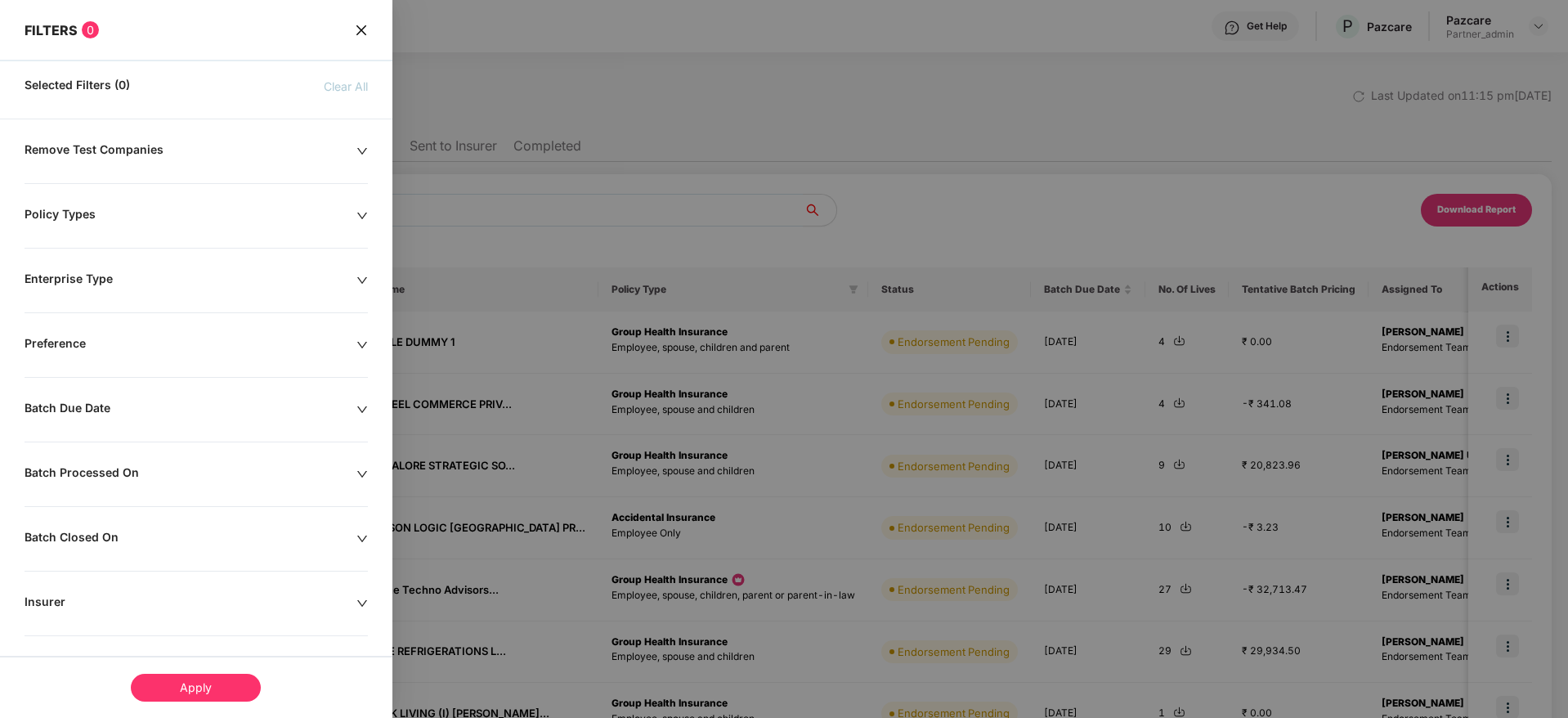
click at [358, 404] on icon "down" at bounding box center [362, 409] width 11 height 11
click at [82, 460] on input at bounding box center [95, 459] width 125 height 18
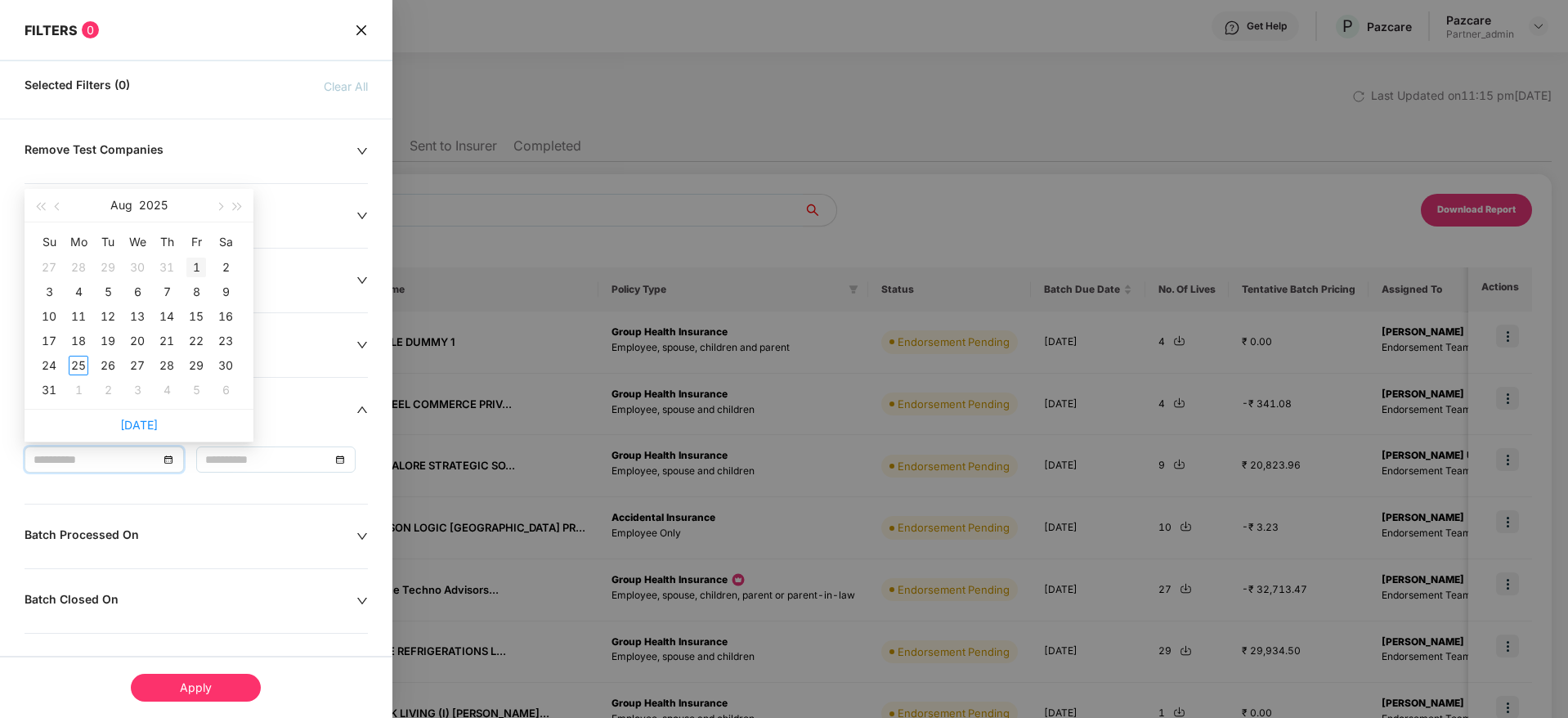
type input "**********"
click at [196, 267] on div "1" at bounding box center [196, 267] width 19 height 19
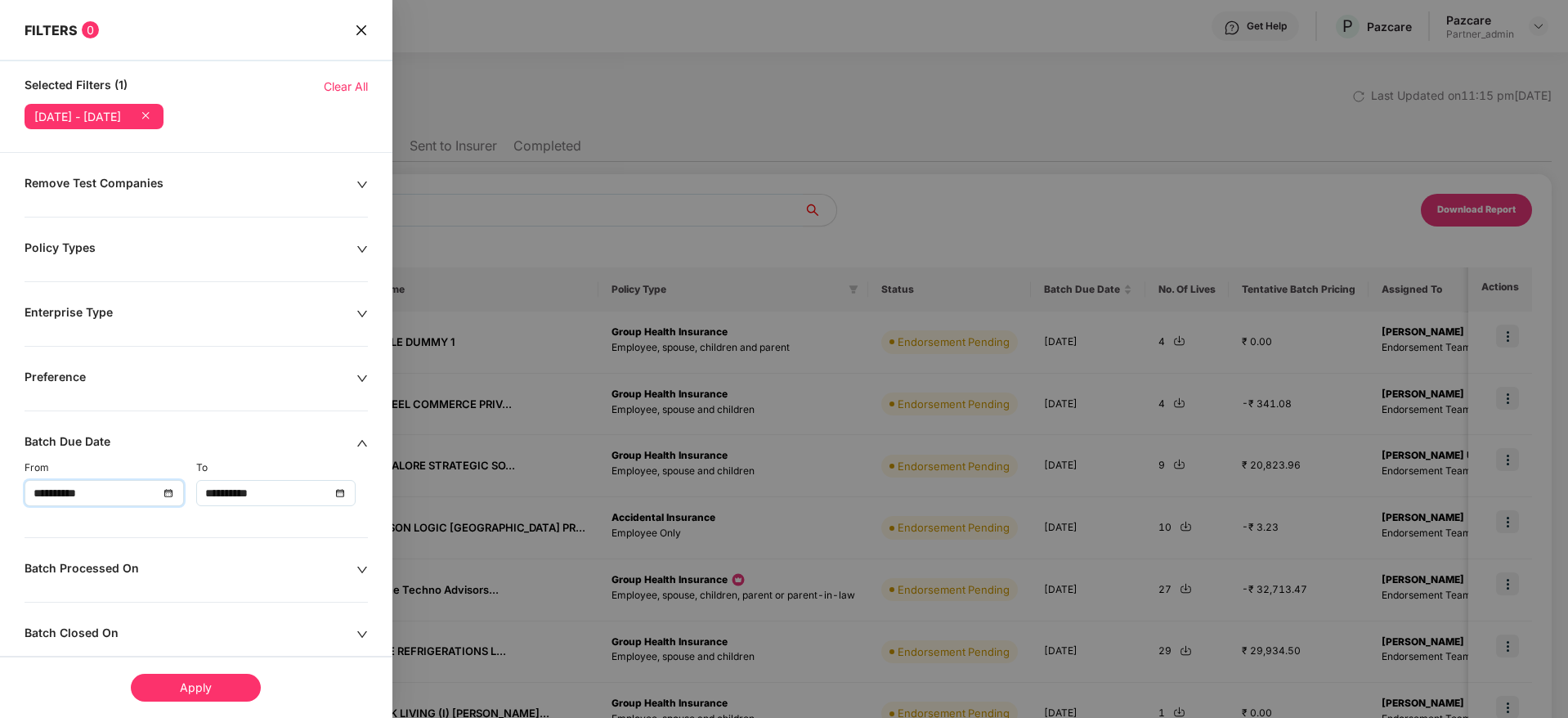
click at [342, 494] on div "**********" at bounding box center [275, 492] width 142 height 18
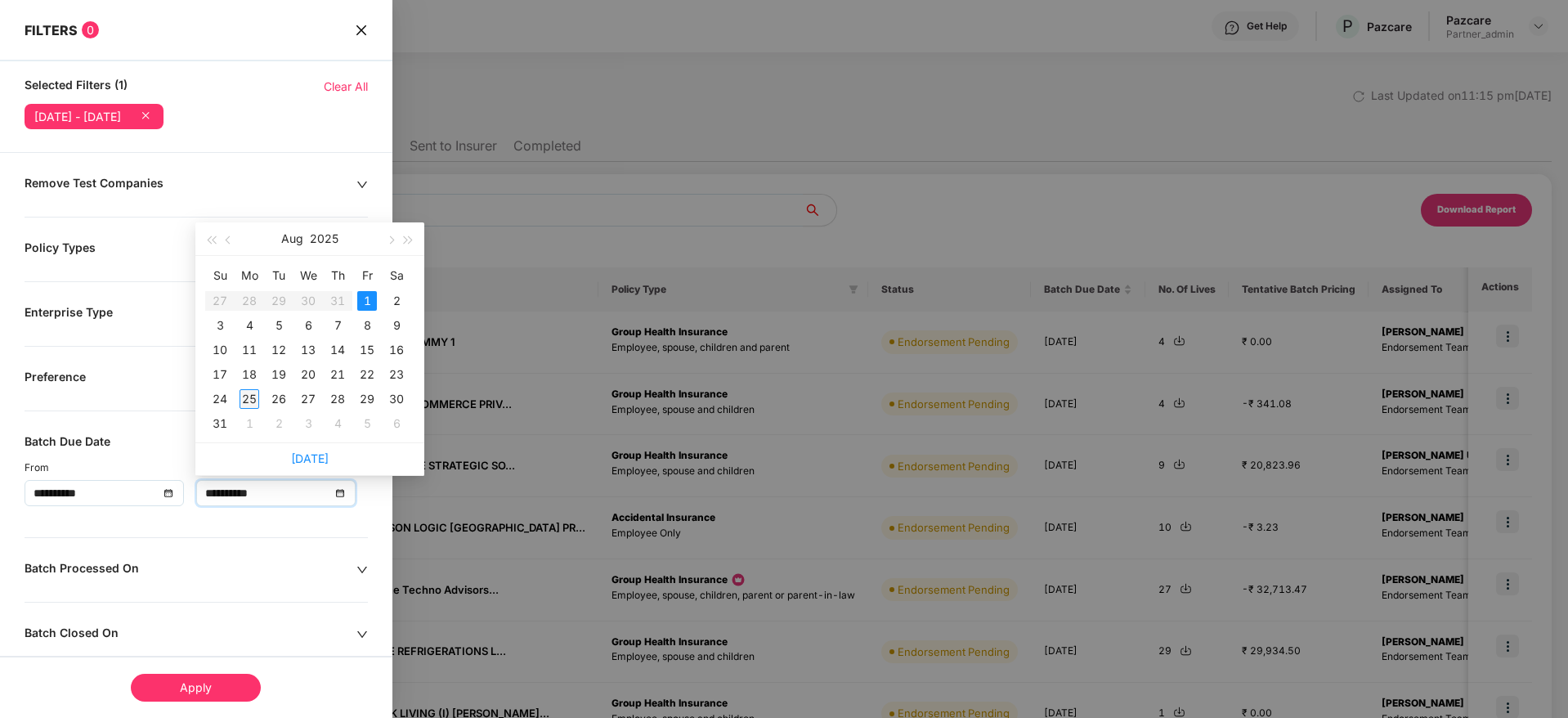
type input "**********"
click at [248, 393] on div "25" at bounding box center [248, 398] width 19 height 19
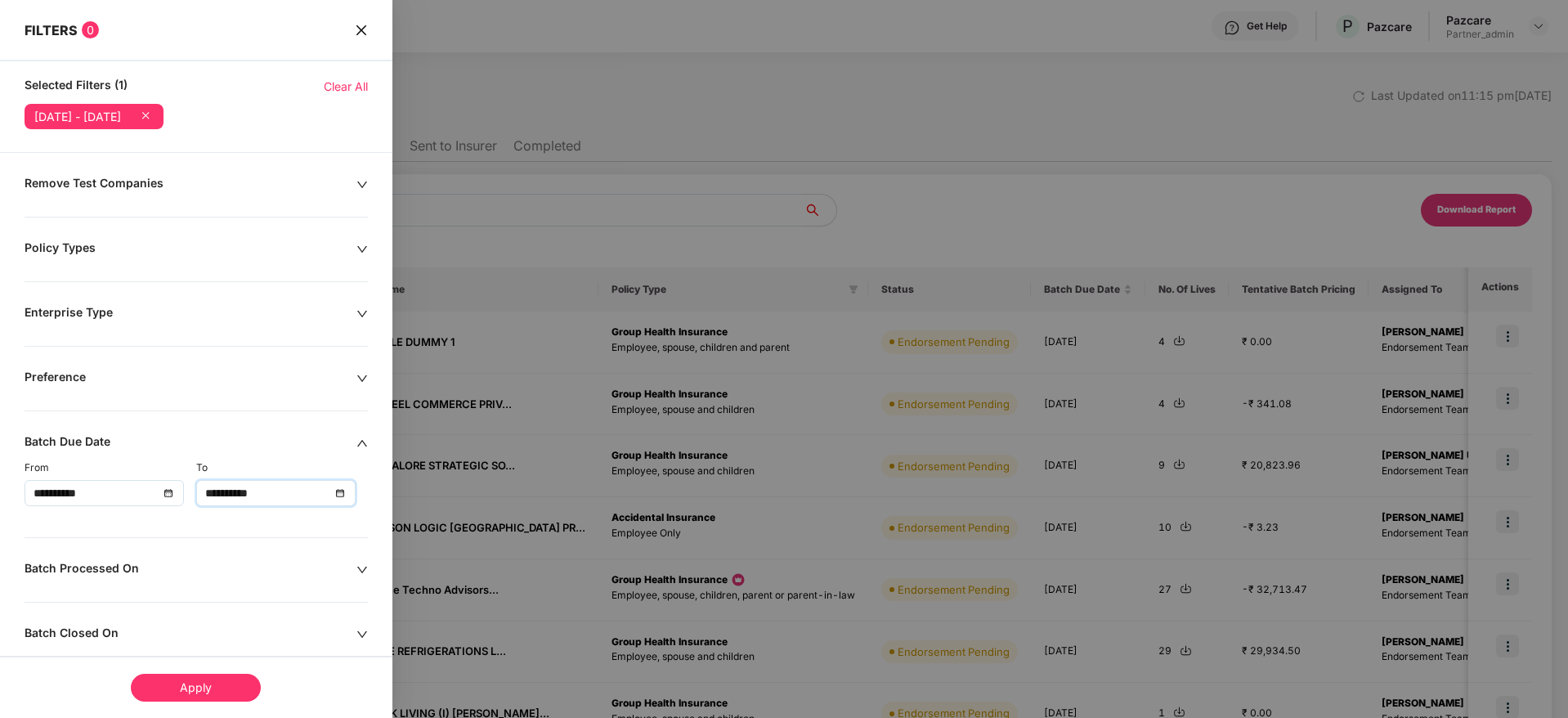
click at [363, 179] on icon "down" at bounding box center [362, 184] width 11 height 11
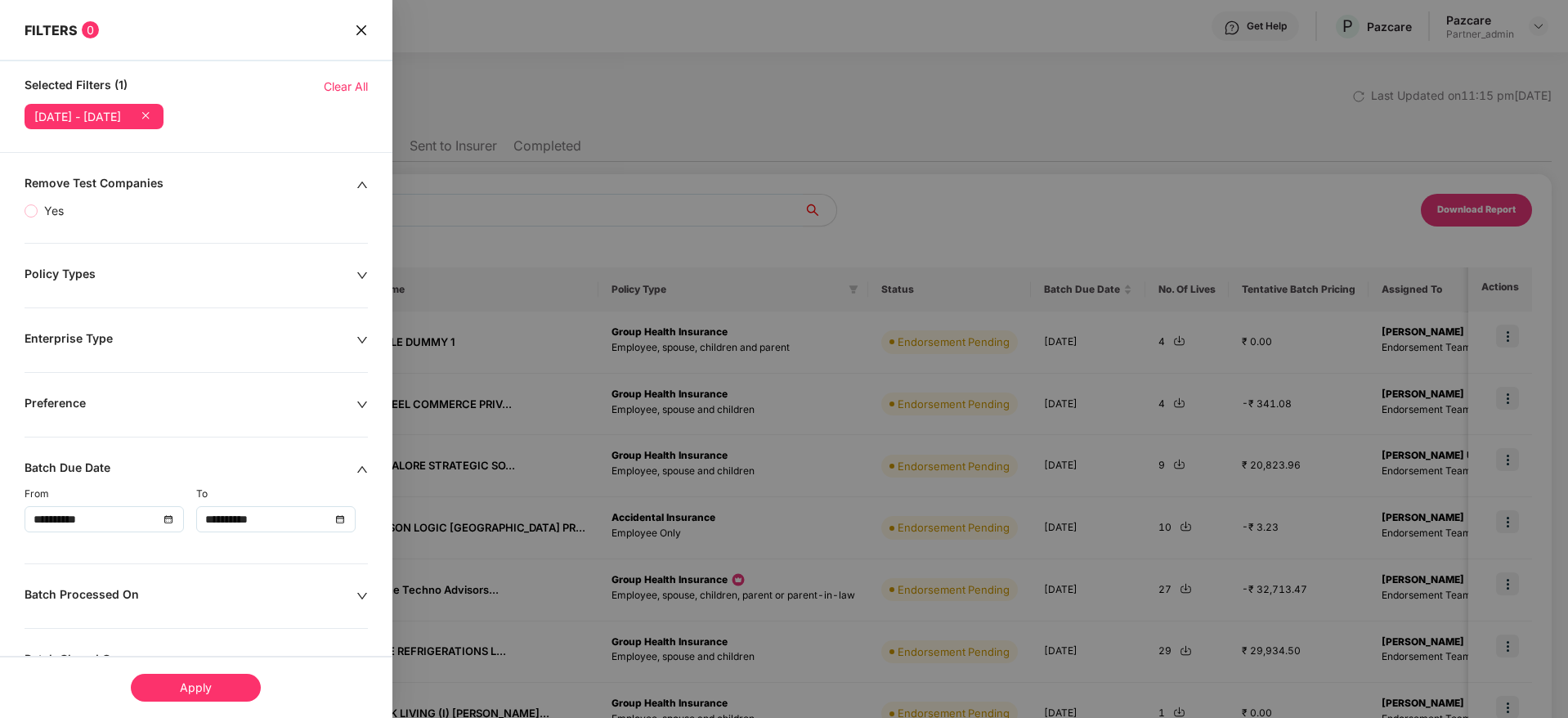
click at [363, 179] on icon "up" at bounding box center [362, 184] width 11 height 11
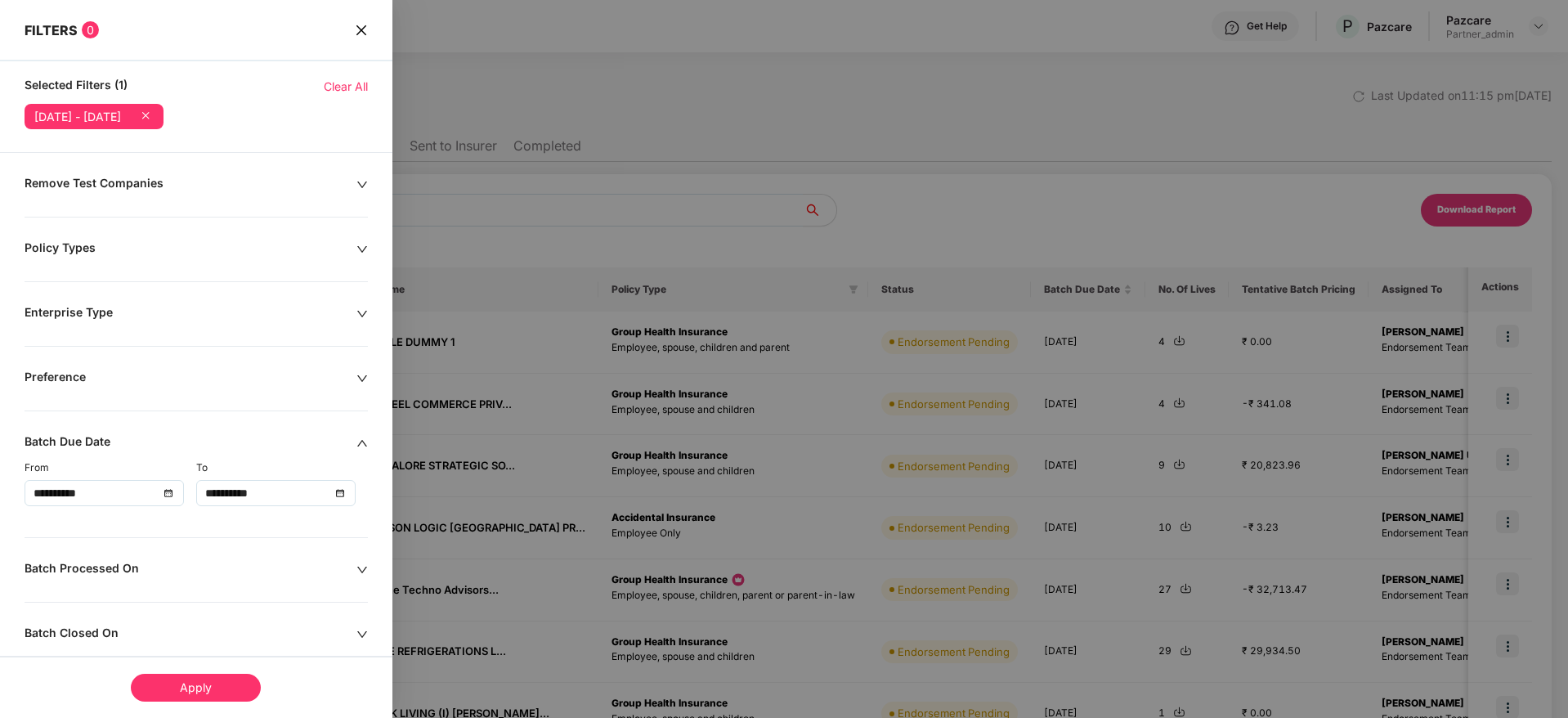
click at [357, 378] on icon "down" at bounding box center [362, 378] width 11 height 11
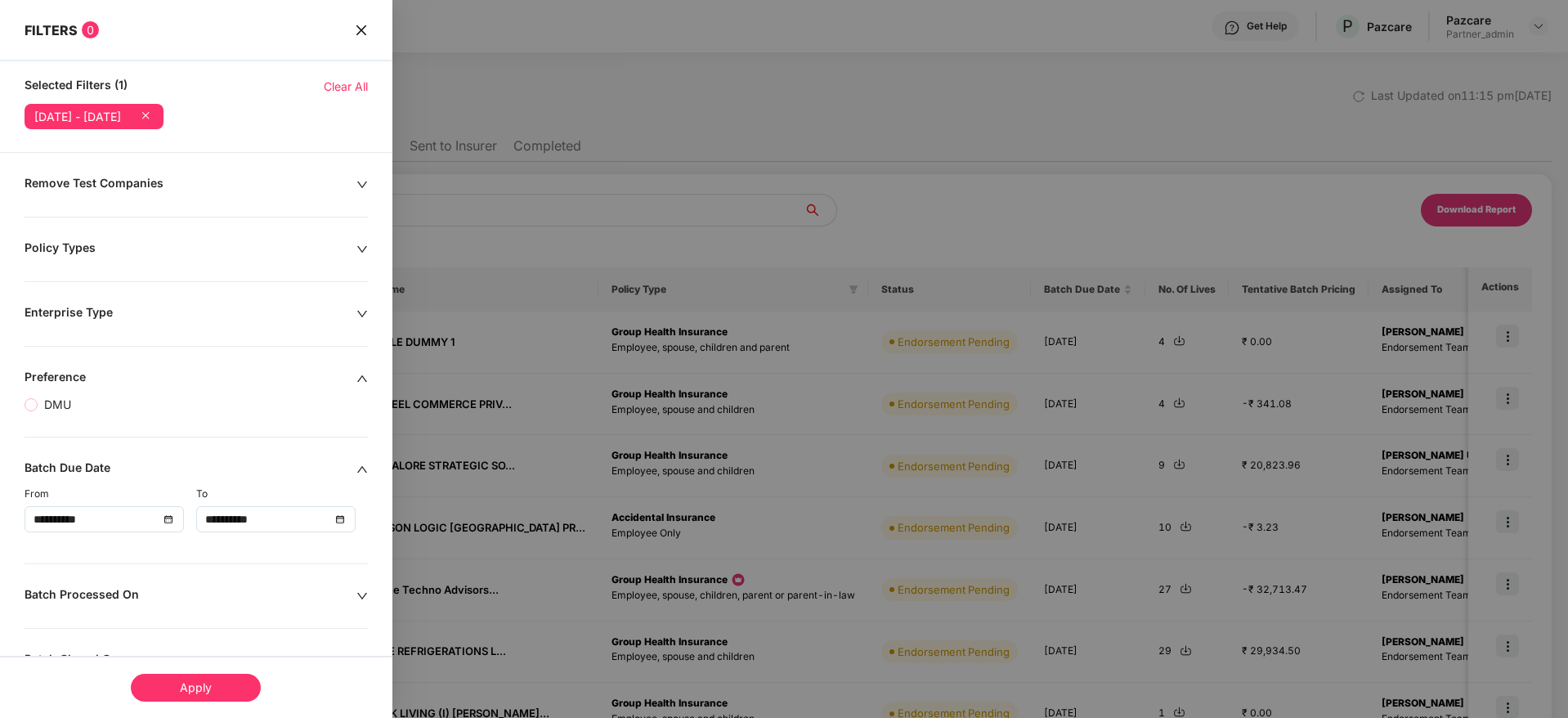
click at [357, 378] on icon "up" at bounding box center [362, 378] width 11 height 11
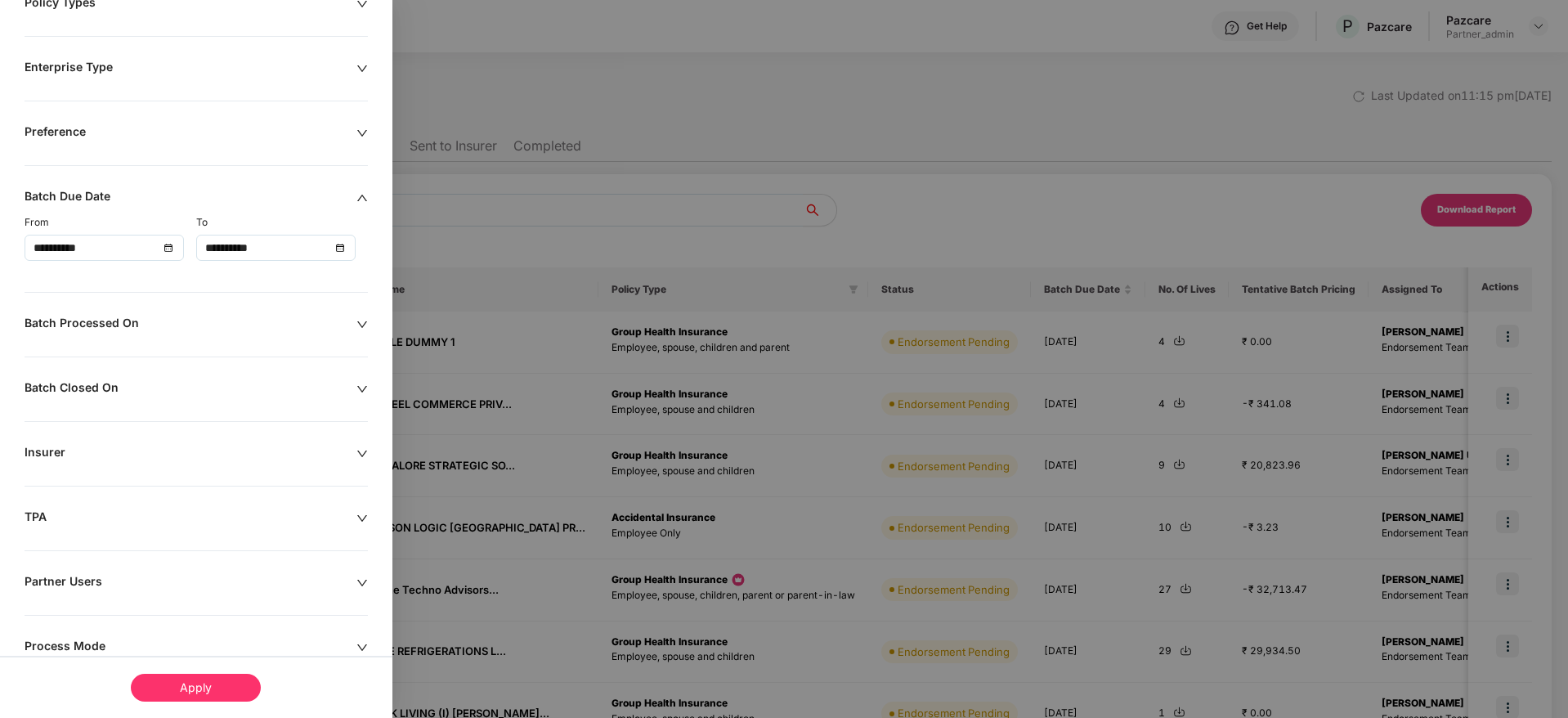
scroll to position [296, 0]
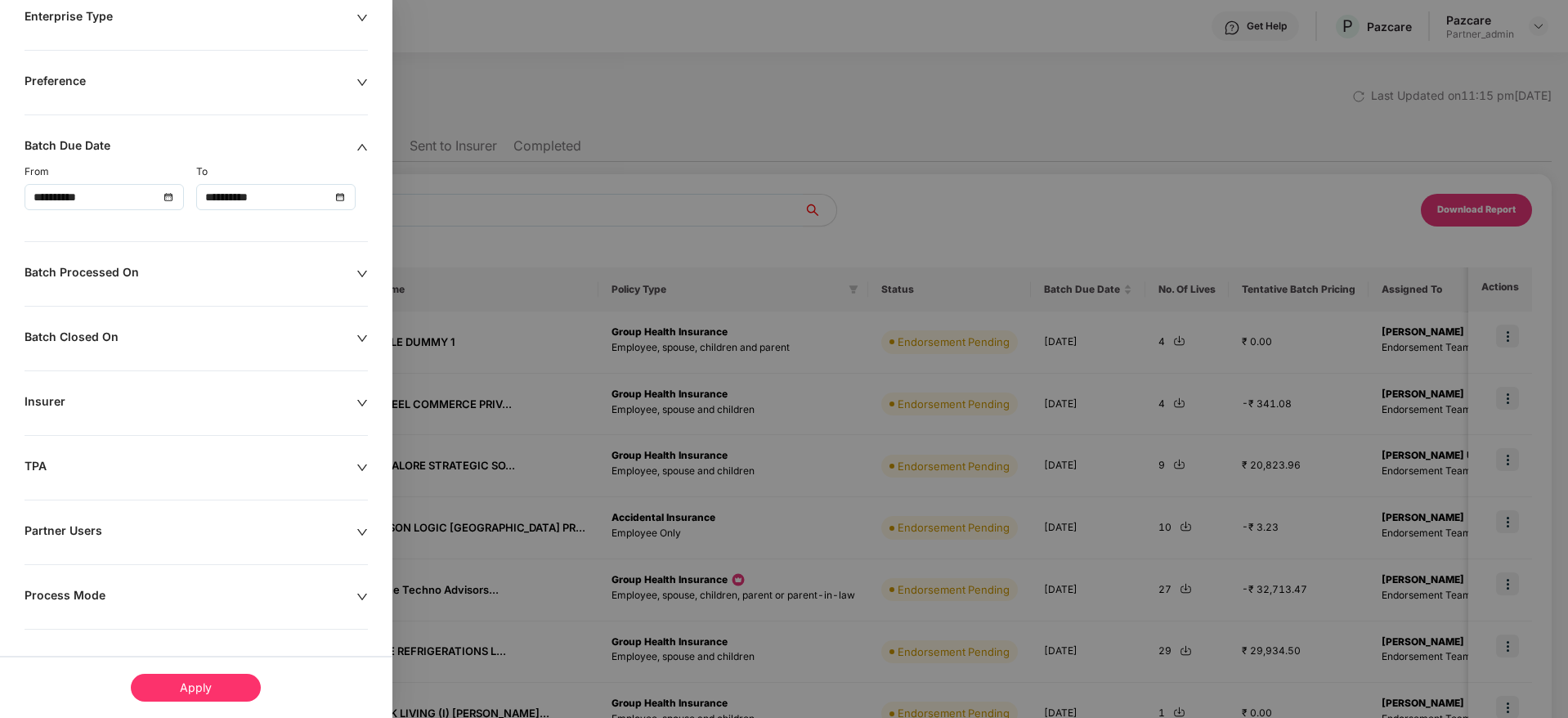
click at [361, 531] on icon "down" at bounding box center [362, 532] width 11 height 11
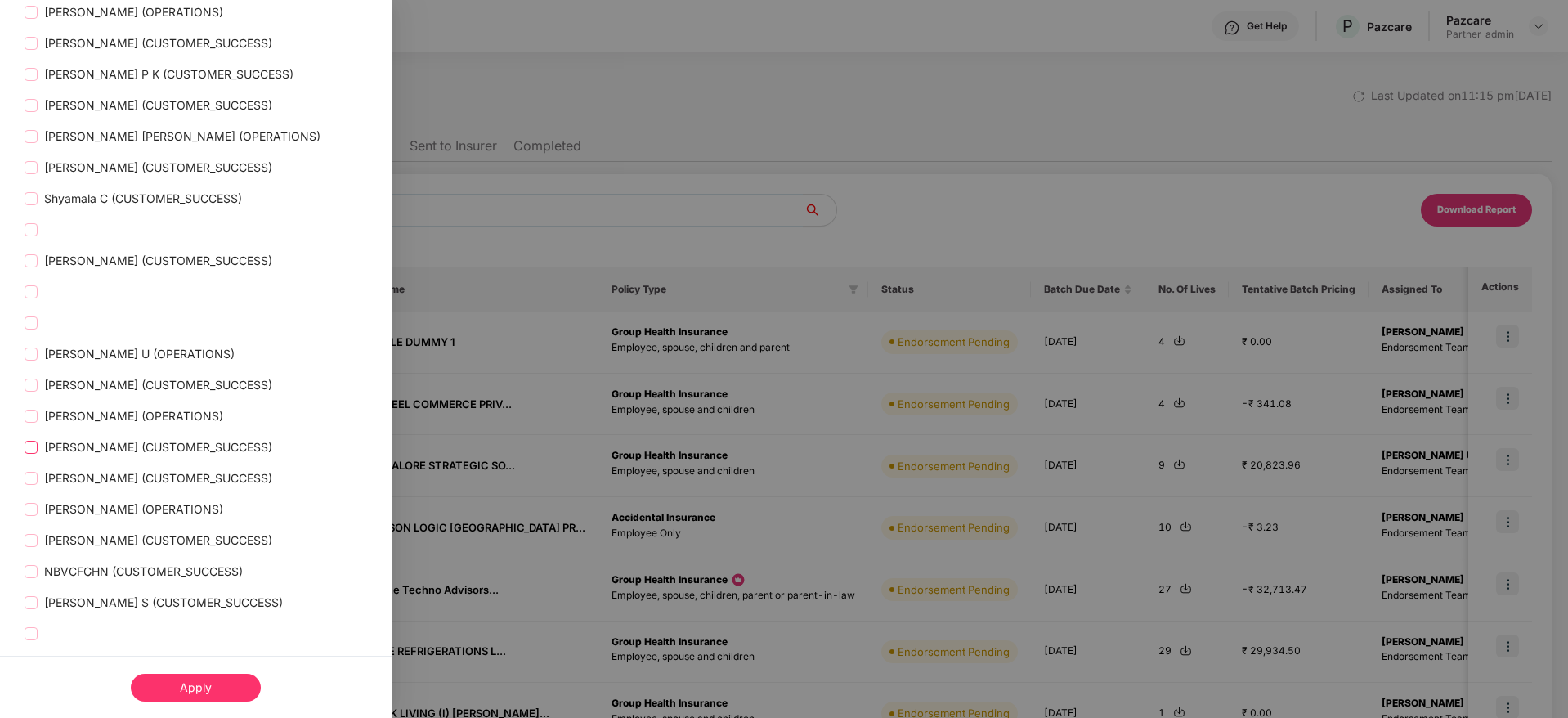
scroll to position [2291, 0]
click at [190, 674] on div "Apply" at bounding box center [196, 687] width 130 height 28
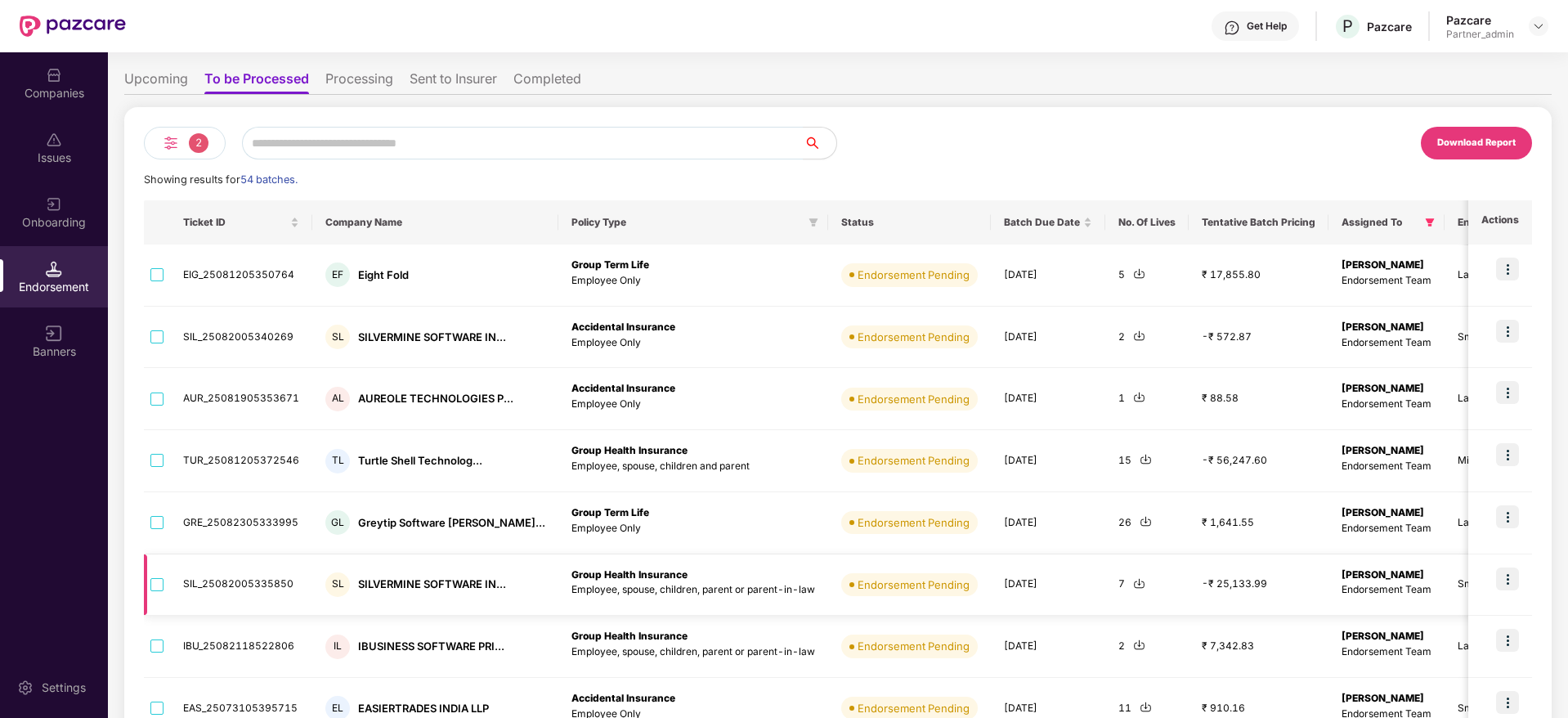
scroll to position [0, 0]
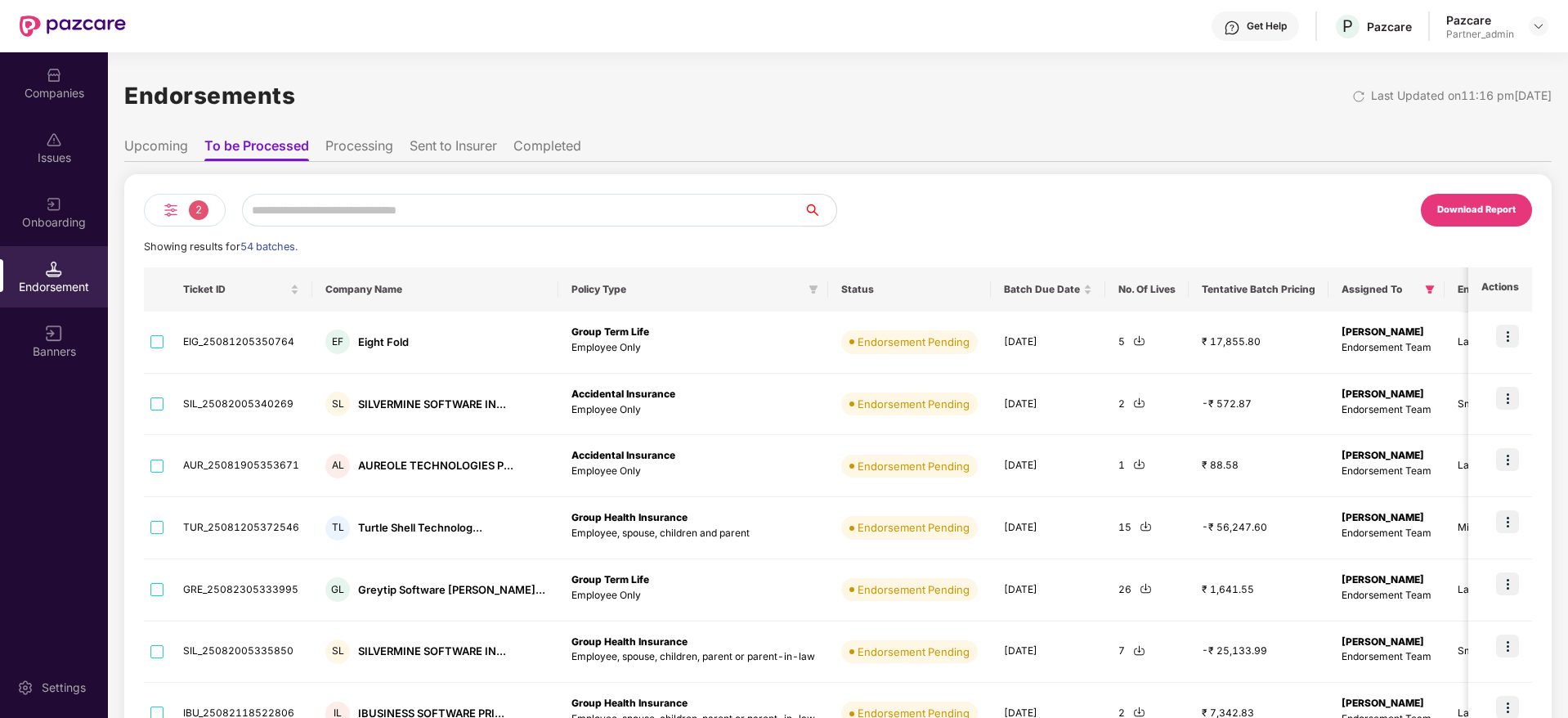
click at [1474, 217] on div "Download Report" at bounding box center [1476, 210] width 79 height 15
click at [57, 88] on div "Companies" at bounding box center [54, 94] width 107 height 17
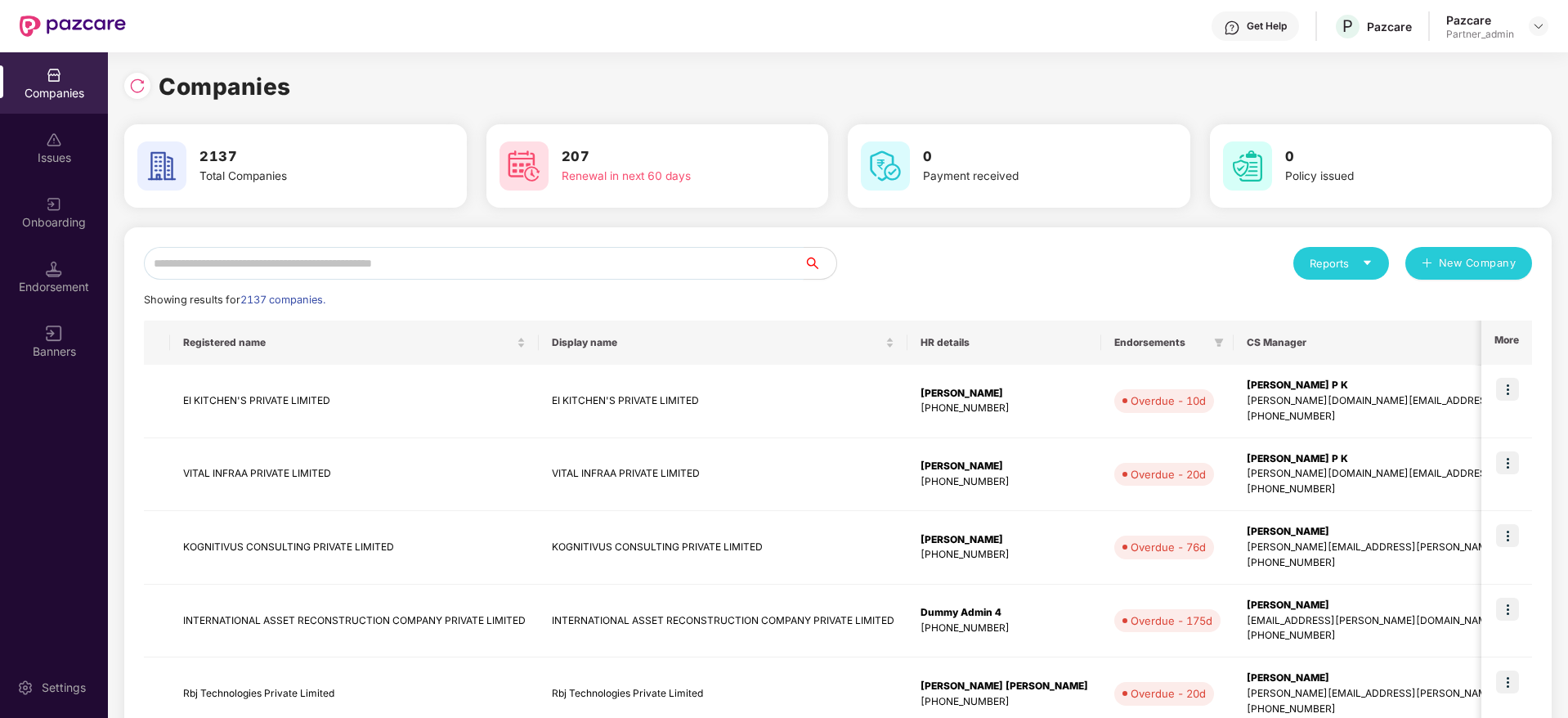
click at [305, 261] on input "text" at bounding box center [474, 262] width 660 height 32
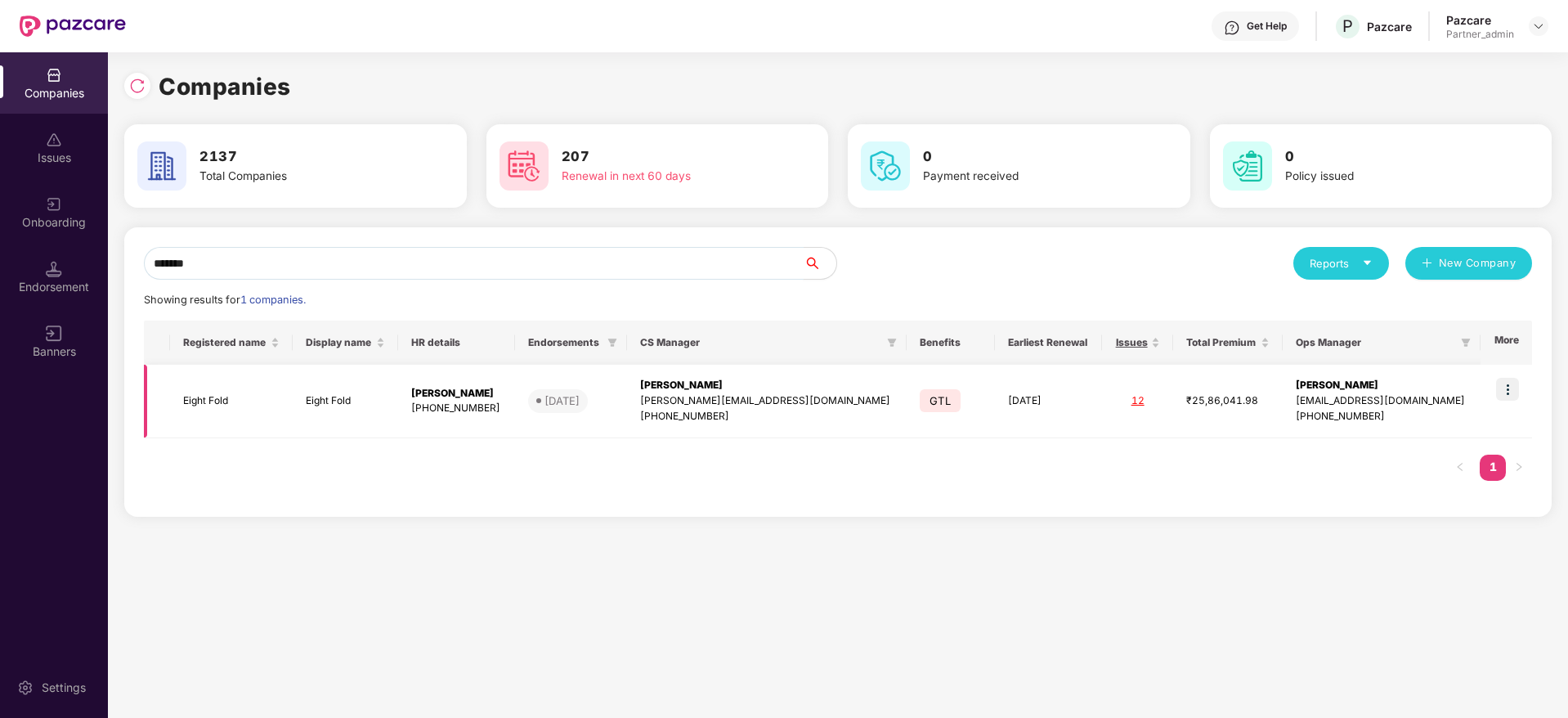
type input "*******"
click at [1513, 387] on img at bounding box center [1507, 389] width 23 height 23
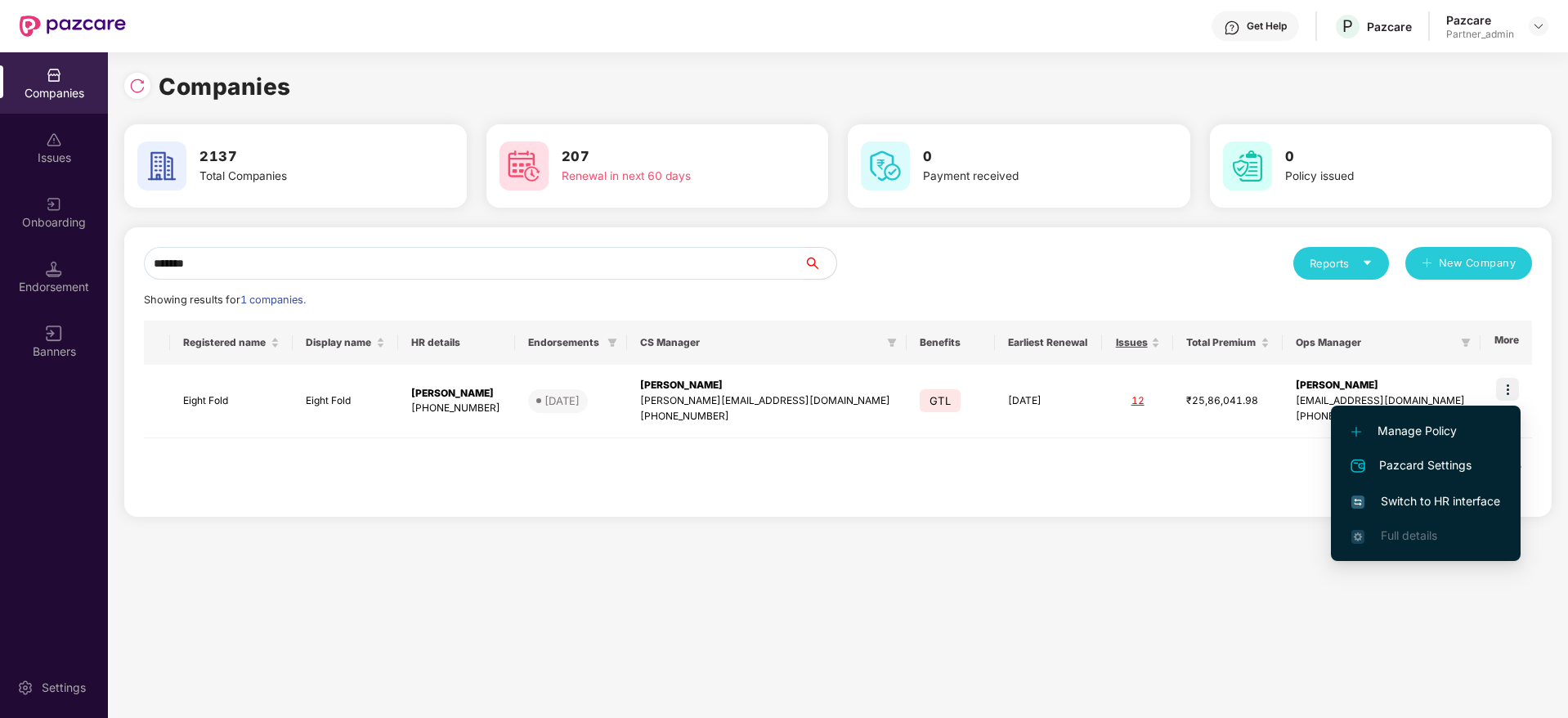
click at [1405, 494] on span "Switch to HR interface" at bounding box center [1425, 500] width 149 height 18
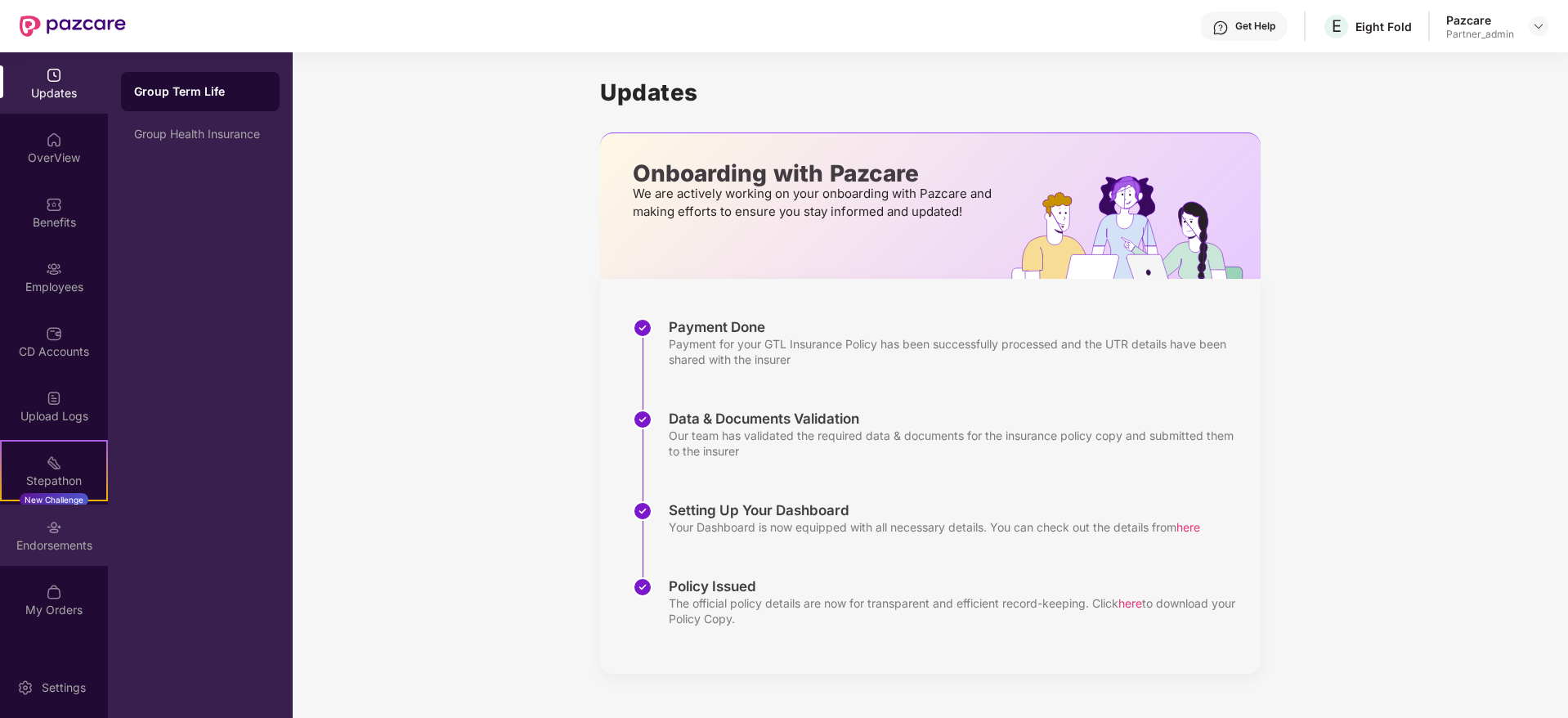
click at [15, 543] on div "Endorsements" at bounding box center [54, 546] width 107 height 17
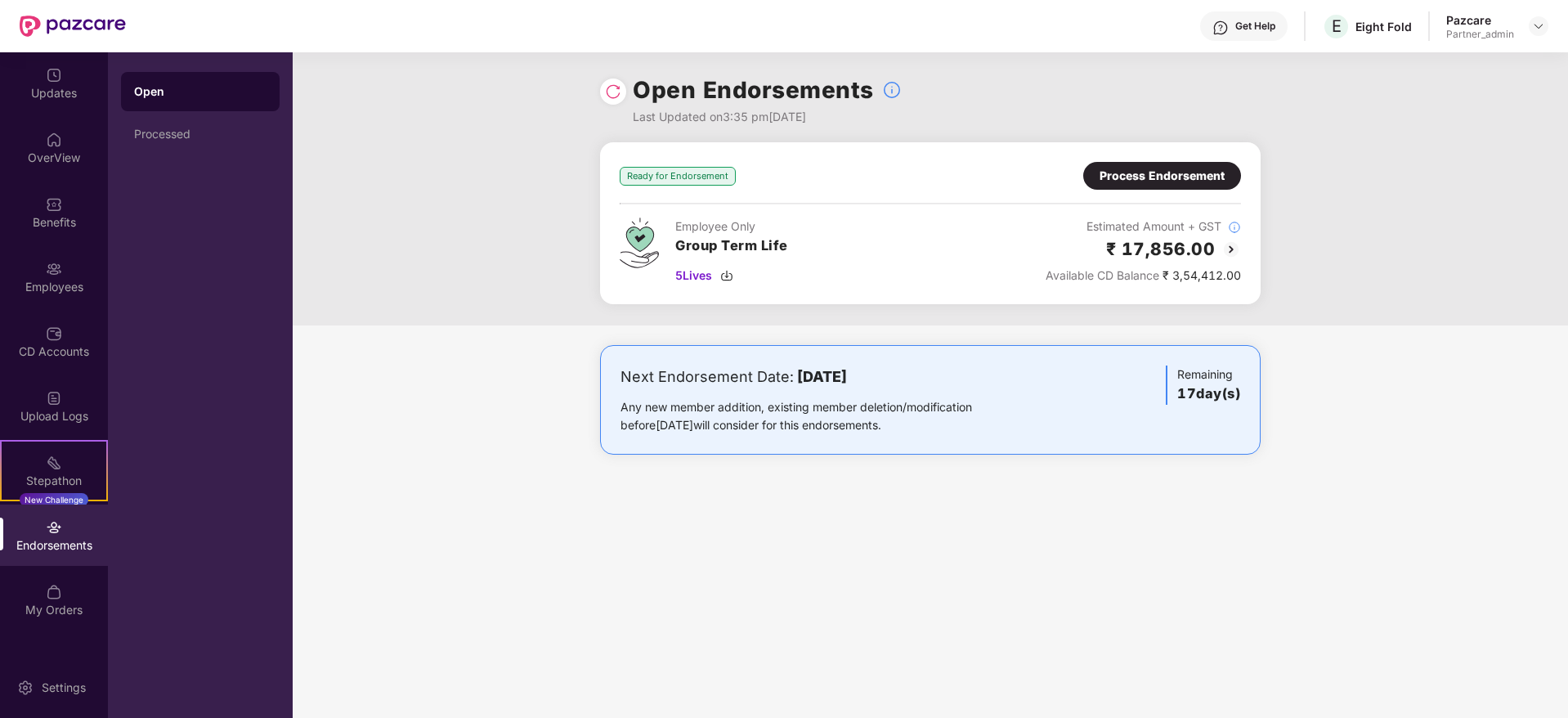
click at [1147, 183] on div "Process Endorsement" at bounding box center [1162, 175] width 125 height 18
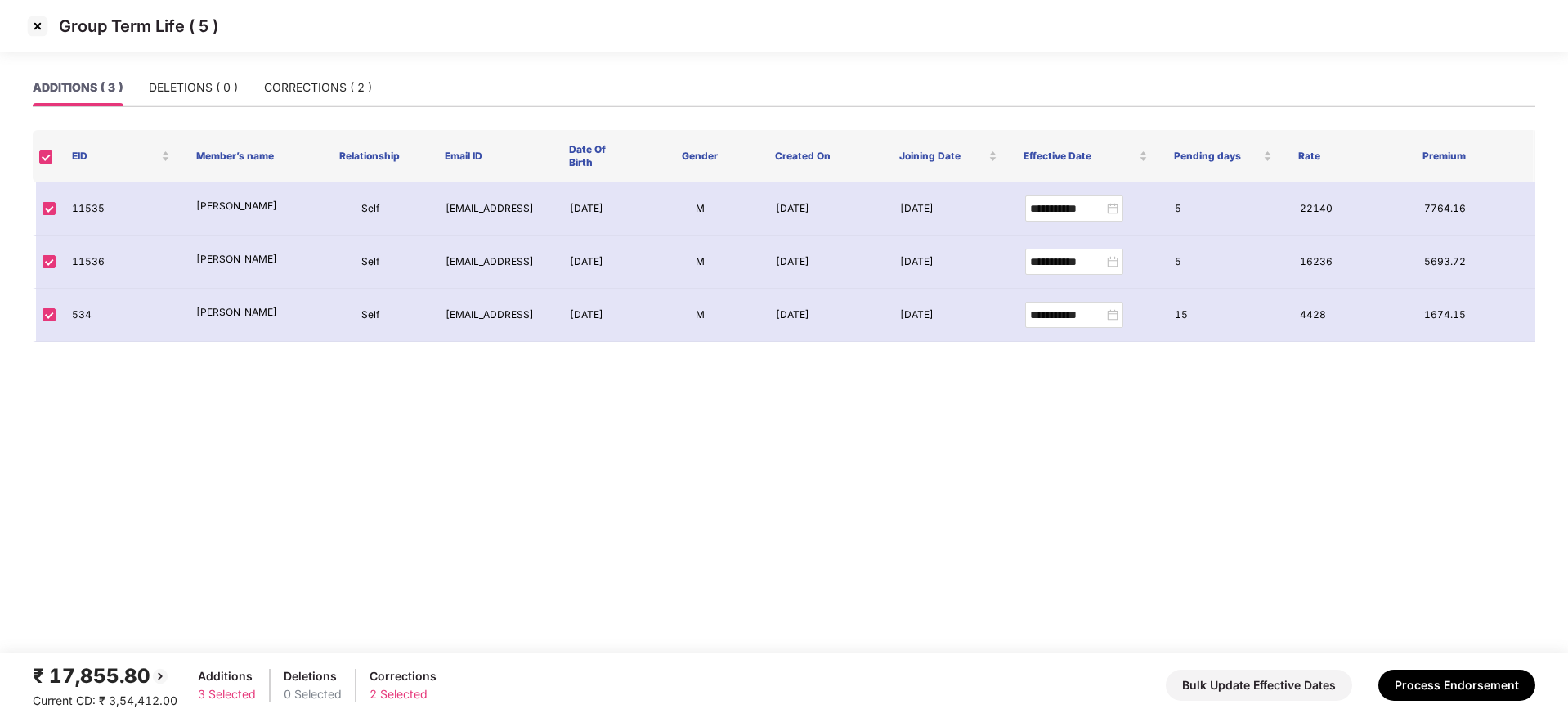
click at [38, 27] on img at bounding box center [37, 26] width 26 height 26
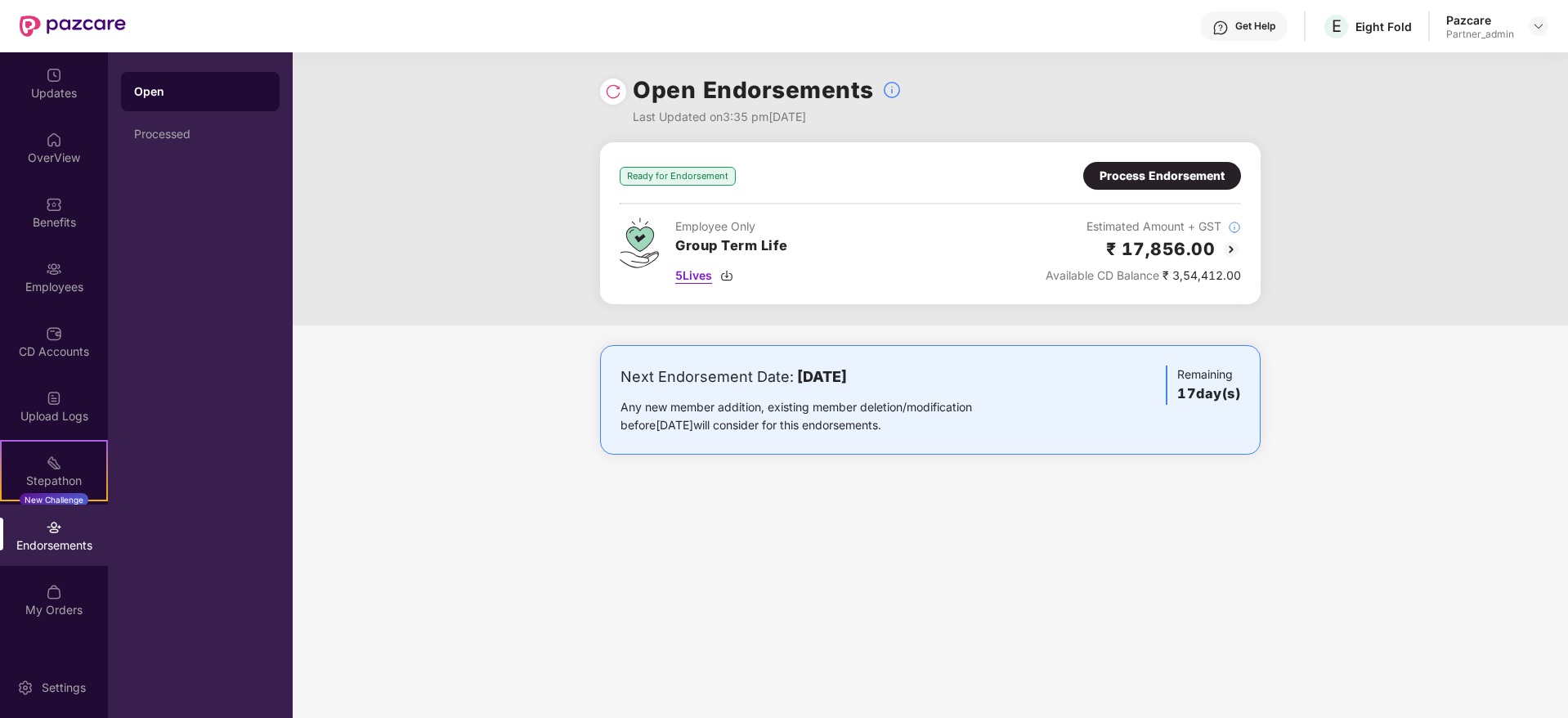
click at [731, 273] on img at bounding box center [727, 275] width 13 height 13
click at [1150, 184] on div "Process Endorsement" at bounding box center [1162, 176] width 158 height 28
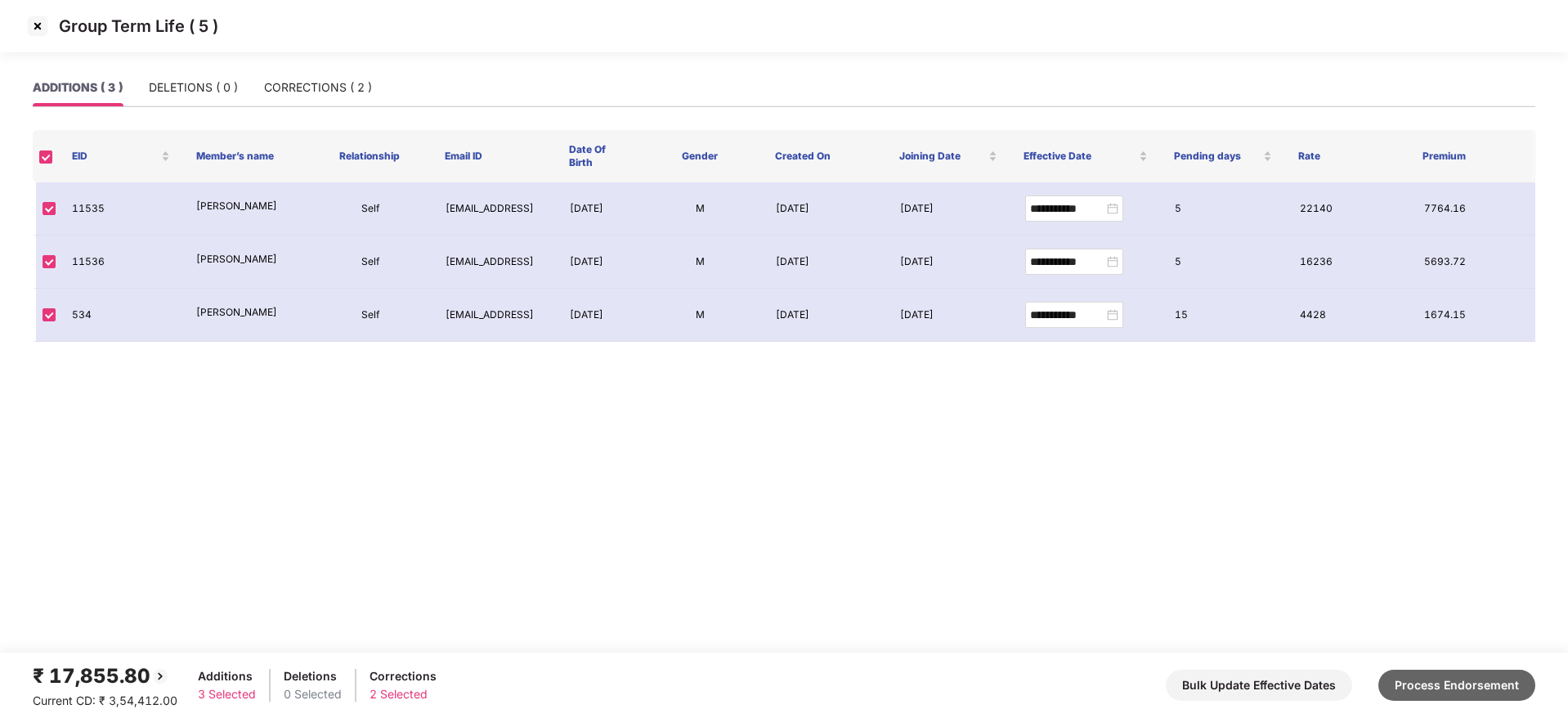
click at [1461, 687] on button "Process Endorsement" at bounding box center [1456, 686] width 157 height 31
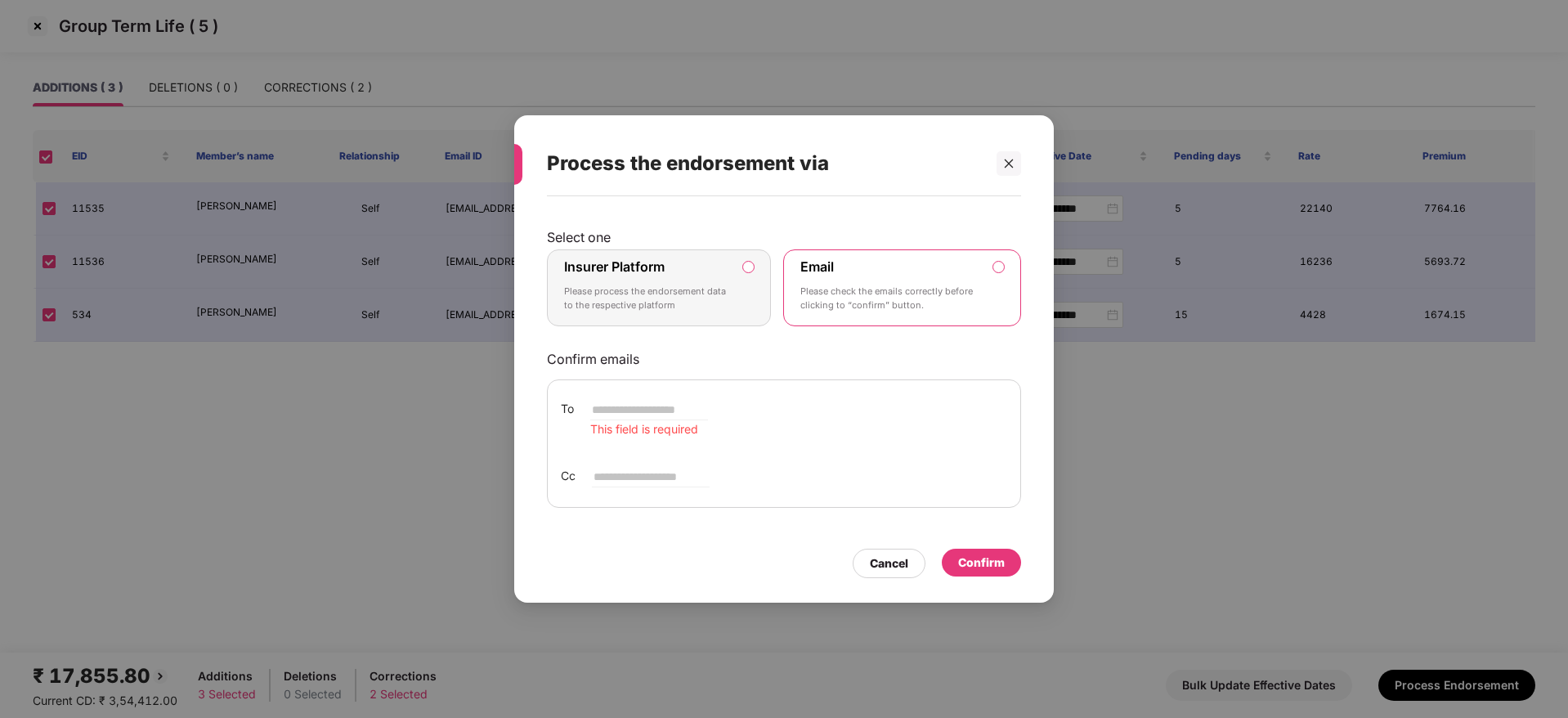
click at [742, 303] on label "Insurer Platform Please process the endorsement data to the respective platform" at bounding box center [659, 287] width 224 height 77
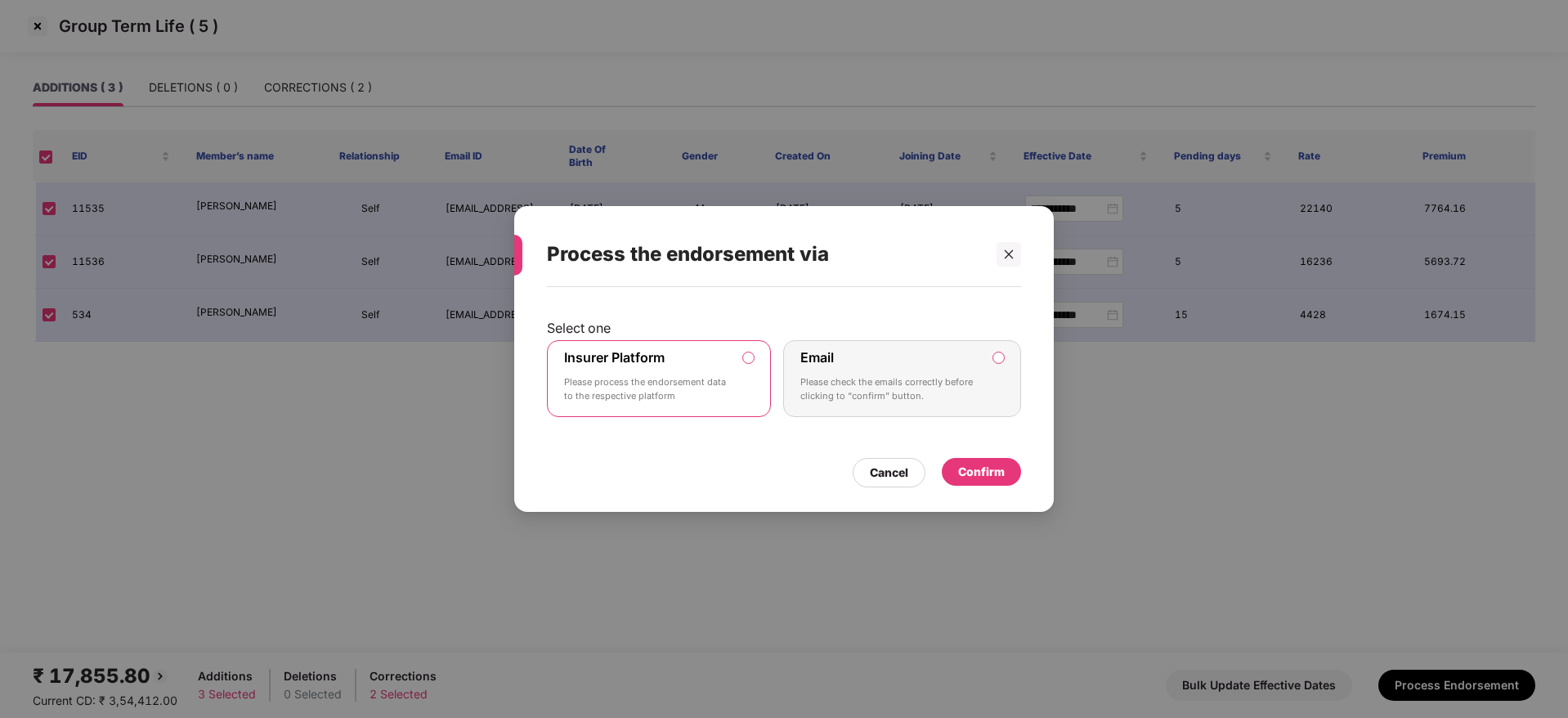
click at [992, 460] on div "Confirm" at bounding box center [981, 472] width 80 height 28
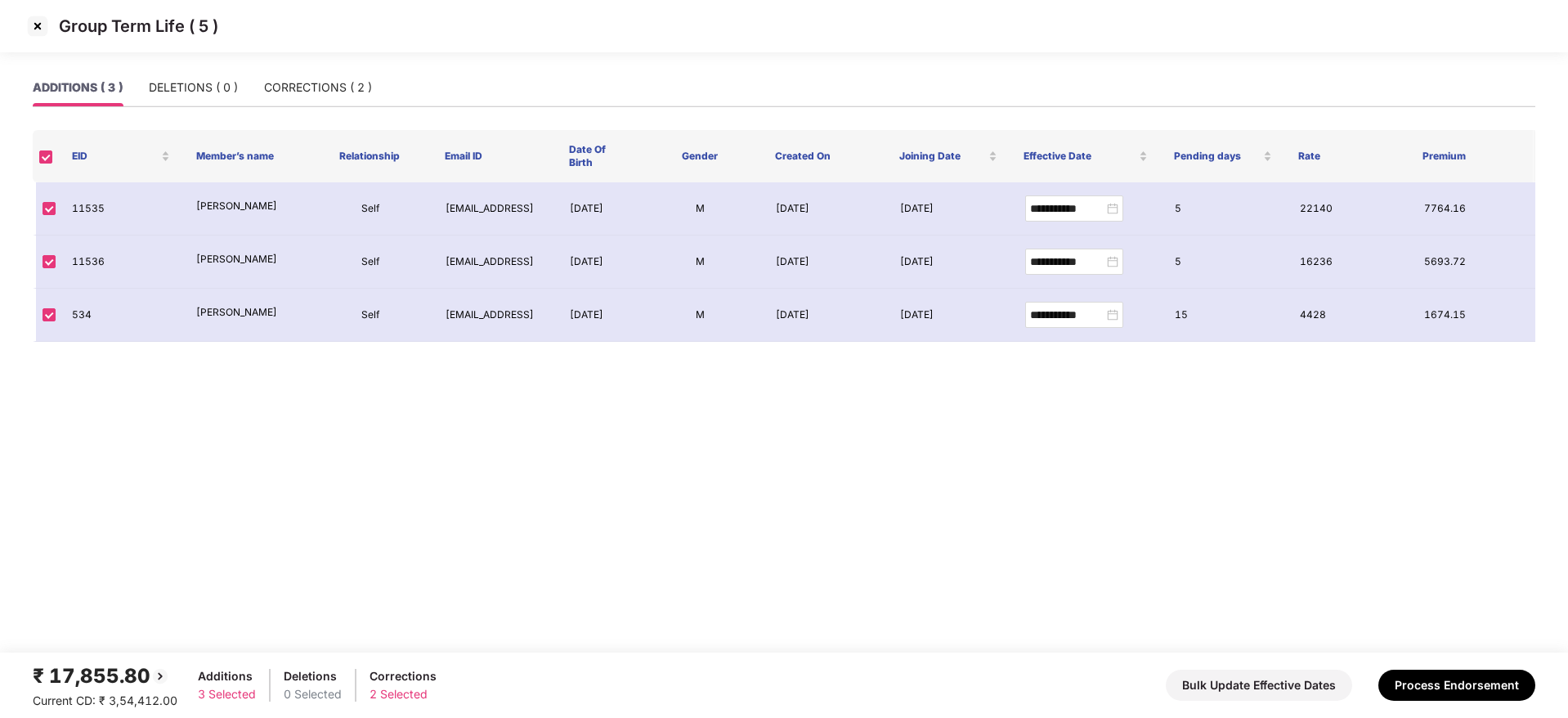
click at [44, 29] on img at bounding box center [37, 26] width 26 height 26
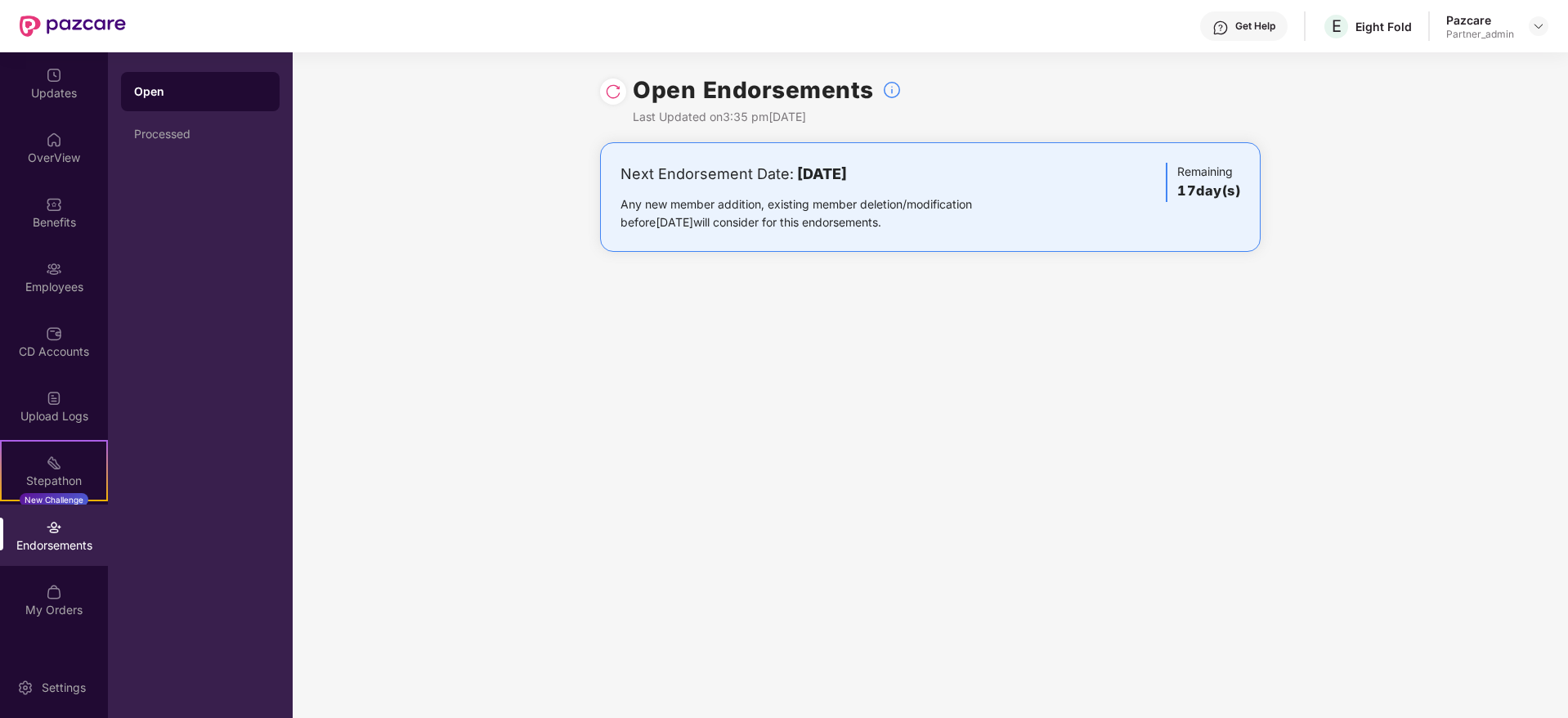
click at [623, 94] on div at bounding box center [613, 92] width 26 height 26
click at [612, 92] on img at bounding box center [613, 92] width 17 height 17
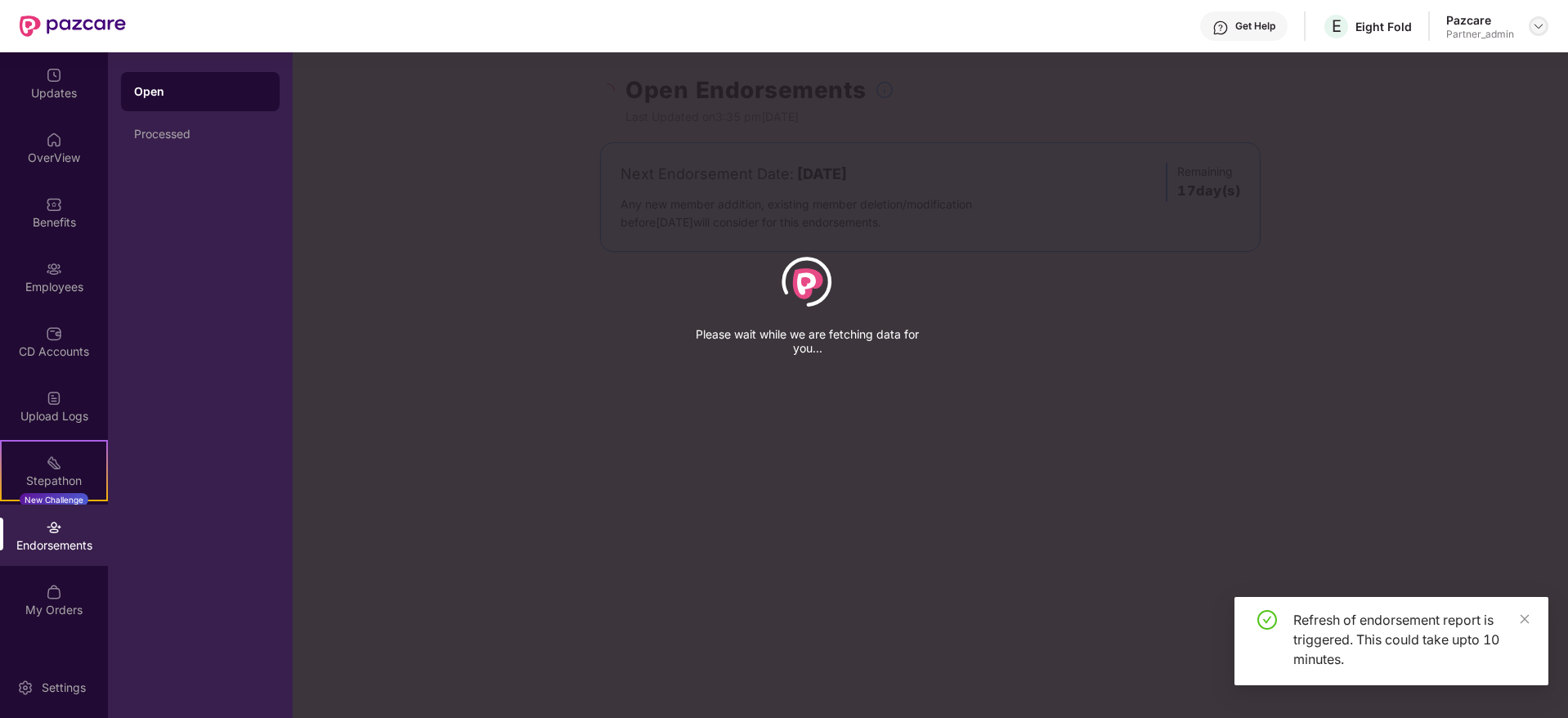
click at [1538, 24] on img at bounding box center [1538, 26] width 13 height 13
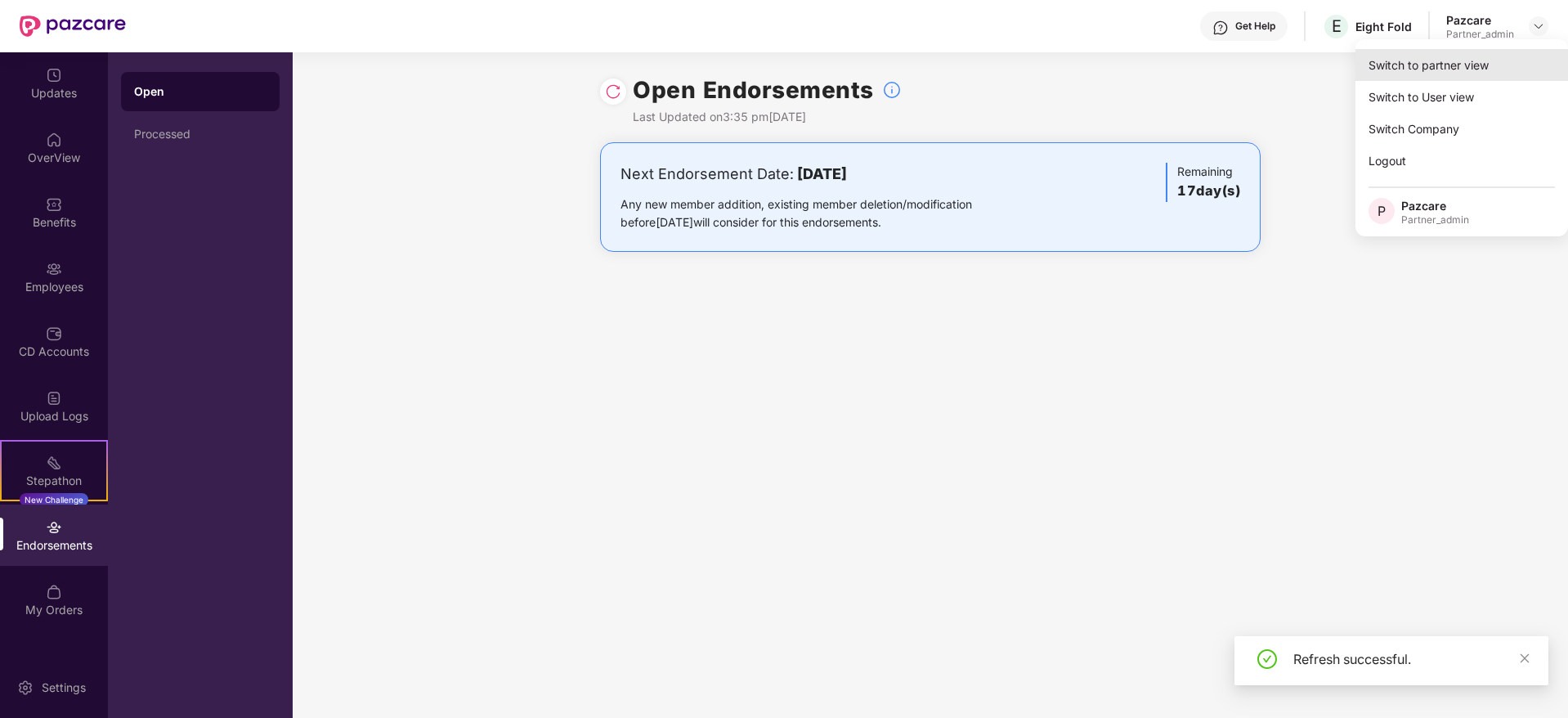
click at [1435, 69] on div "Switch to partner view" at bounding box center [1461, 65] width 212 height 31
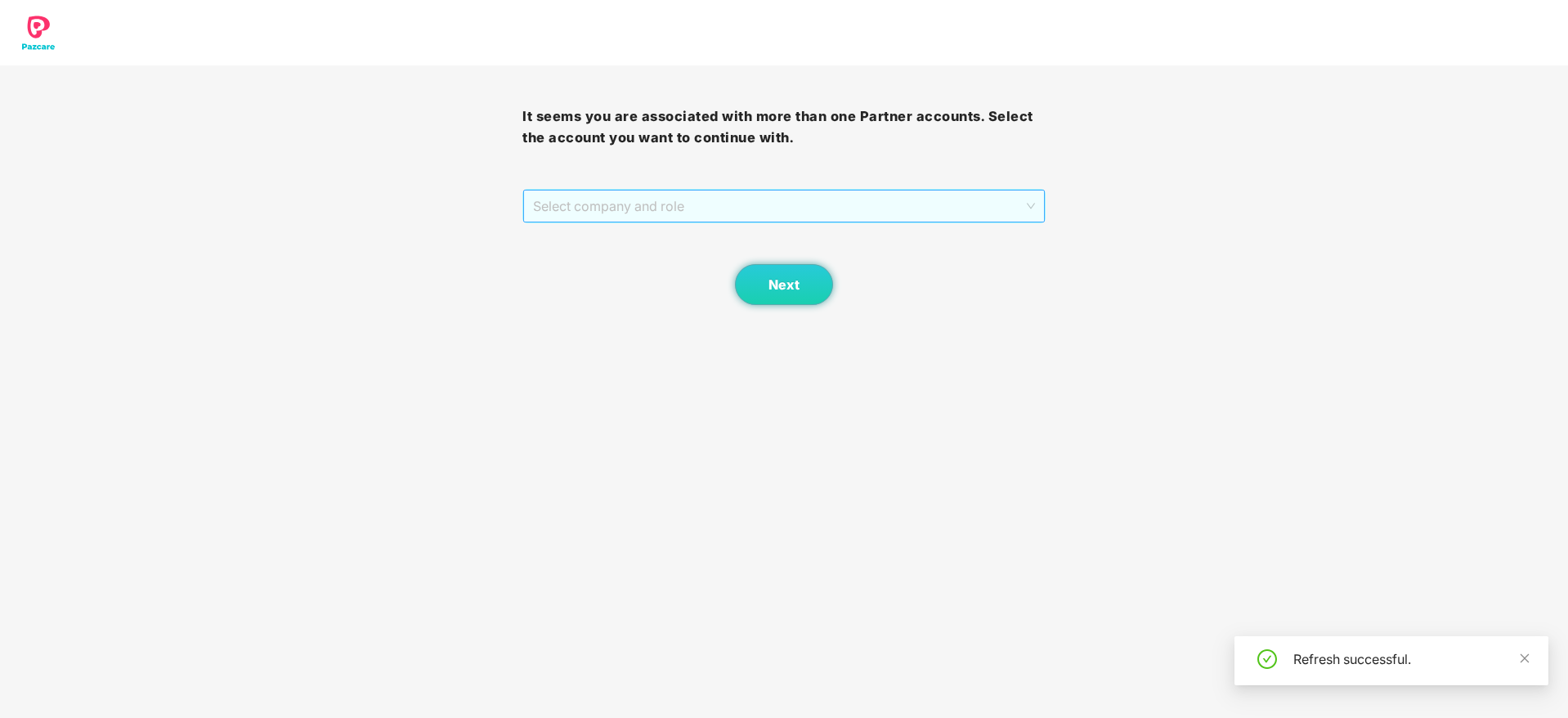
click at [732, 206] on span "Select company and role" at bounding box center [783, 207] width 501 height 31
click at [658, 273] on div "Pazcare - PARTNER_ADMIN" at bounding box center [784, 264] width 503 height 18
click at [812, 266] on button "Next" at bounding box center [784, 284] width 98 height 41
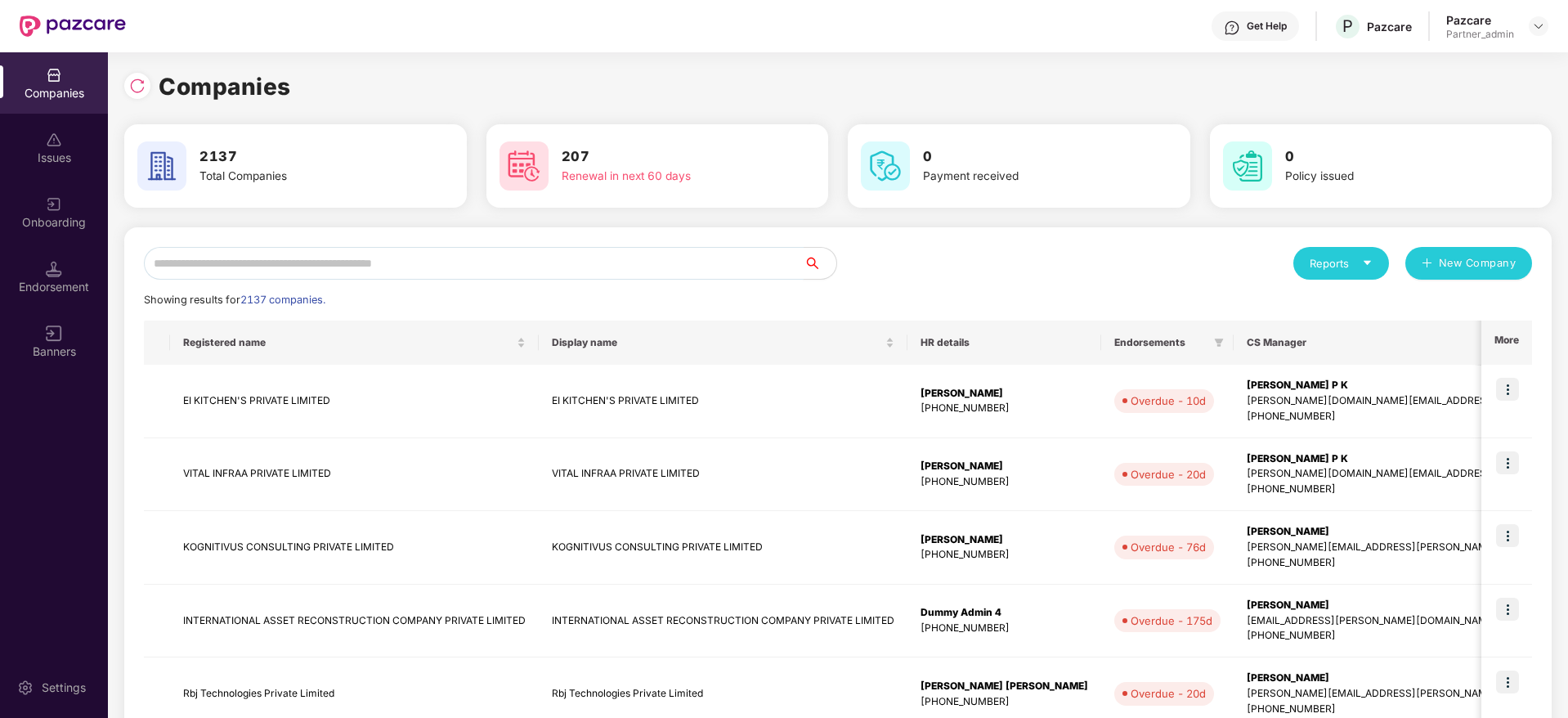
click at [451, 267] on input "text" at bounding box center [474, 262] width 660 height 32
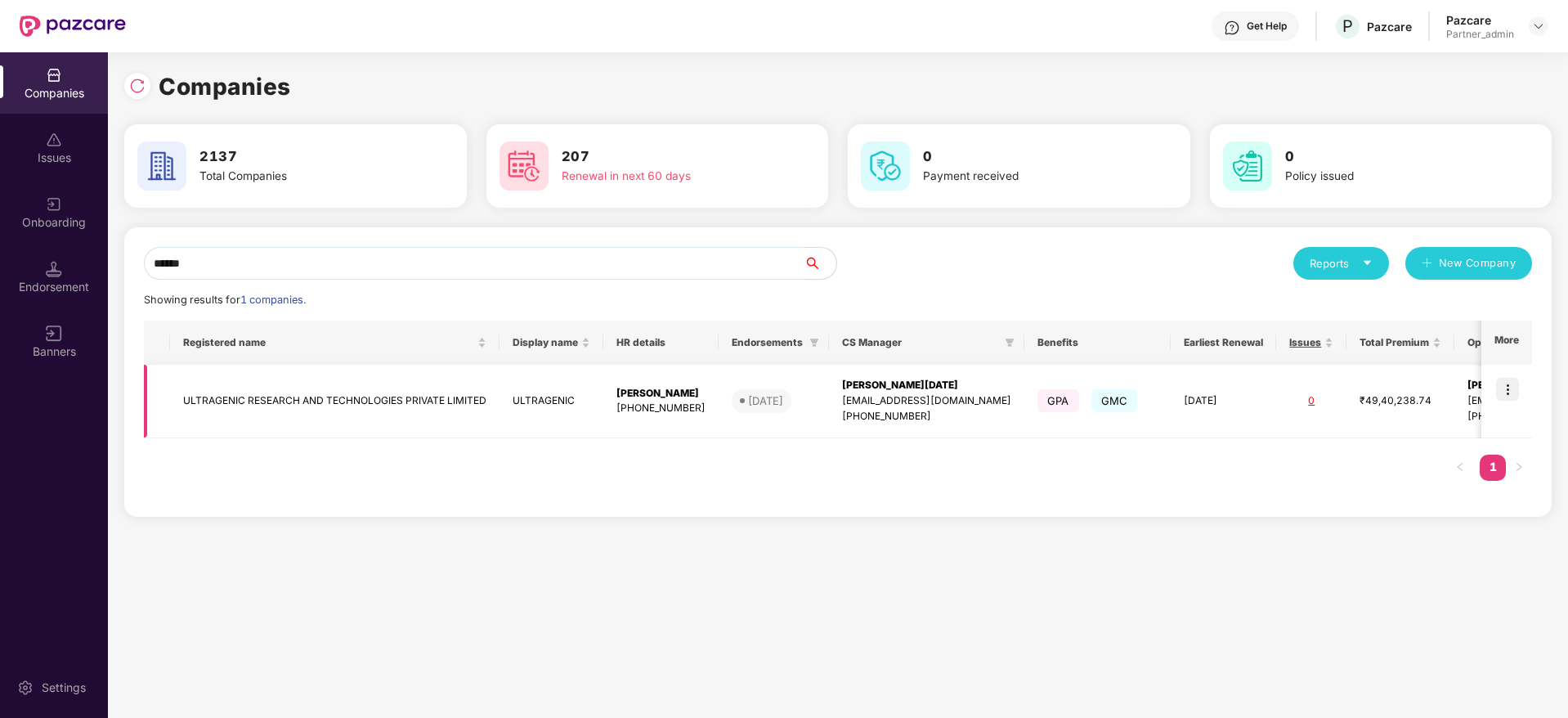
type input "******"
click at [1503, 396] on img at bounding box center [1507, 389] width 23 height 23
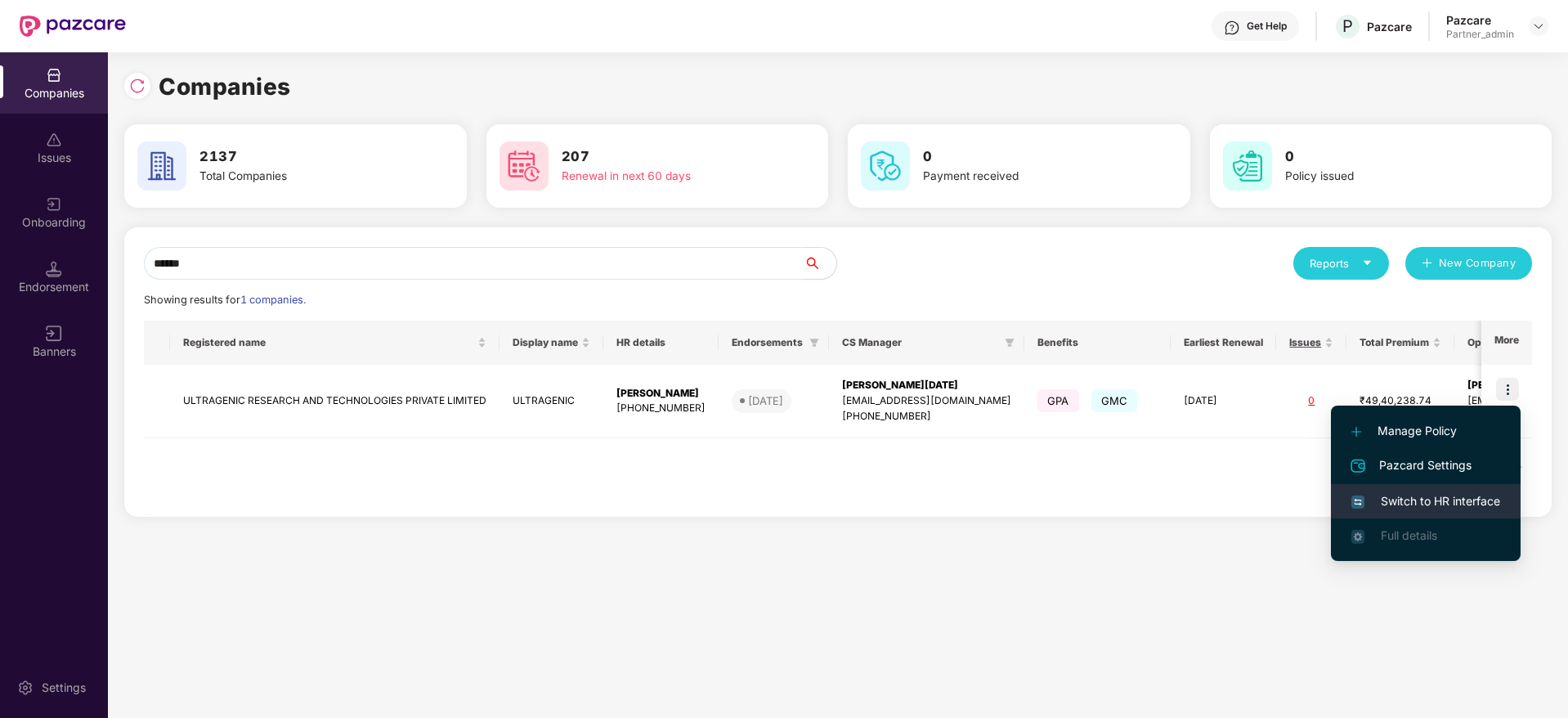
click at [1435, 502] on span "Switch to HR interface" at bounding box center [1425, 500] width 149 height 18
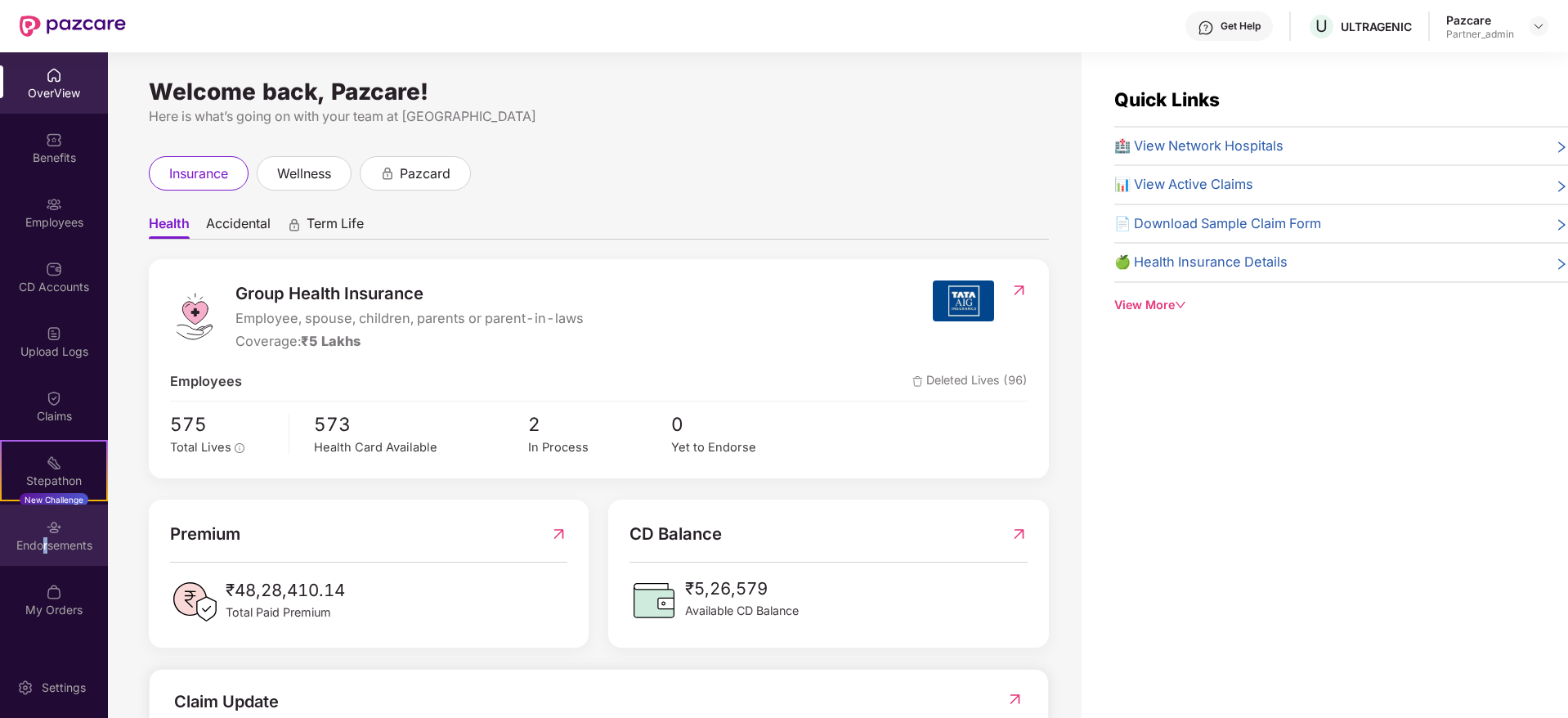
click at [44, 538] on div "Endorsements" at bounding box center [54, 546] width 107 height 17
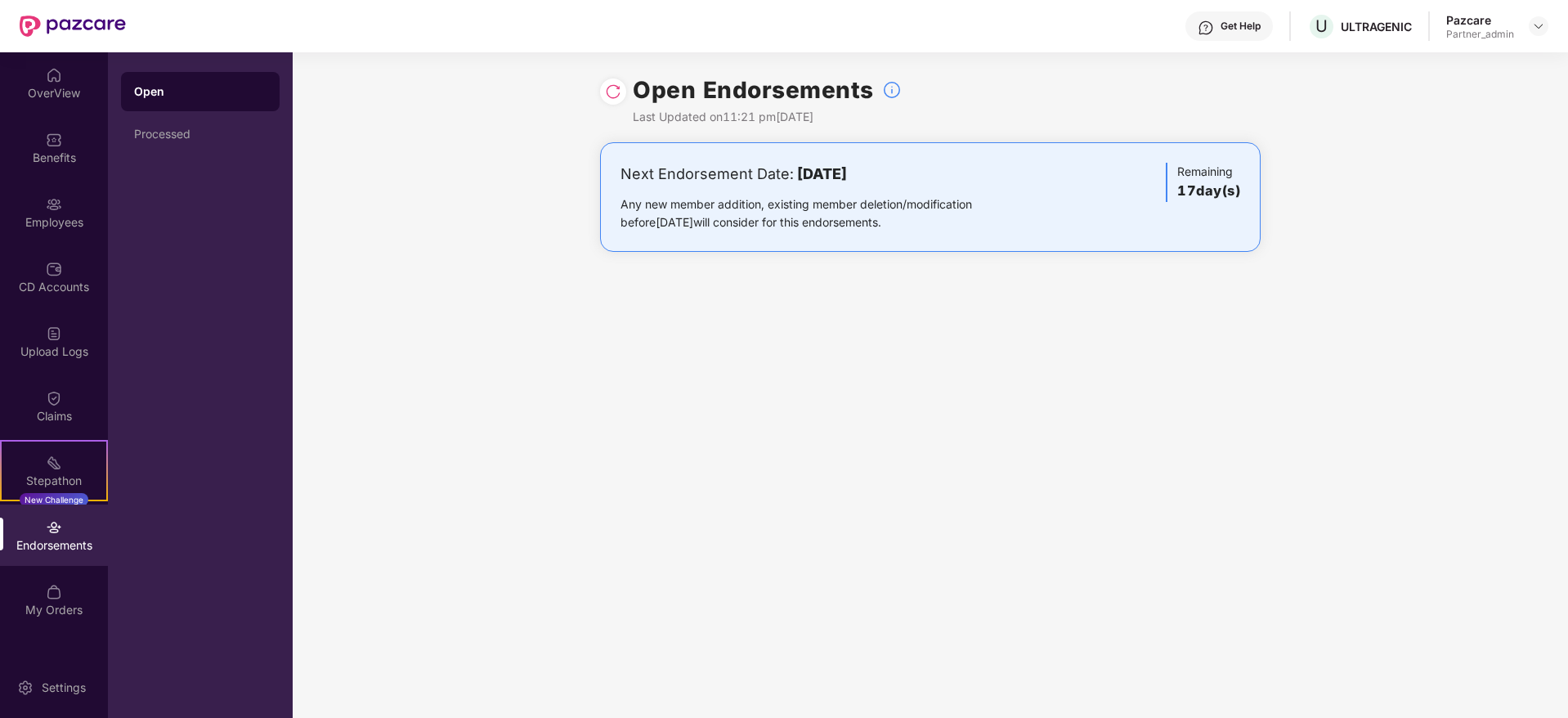
click at [614, 94] on img at bounding box center [613, 92] width 17 height 17
click at [1551, 23] on header "Get Help U ULTRAGENIC Pazcare Partner_admin" at bounding box center [784, 26] width 1568 height 52
click at [1539, 24] on img at bounding box center [1538, 26] width 13 height 13
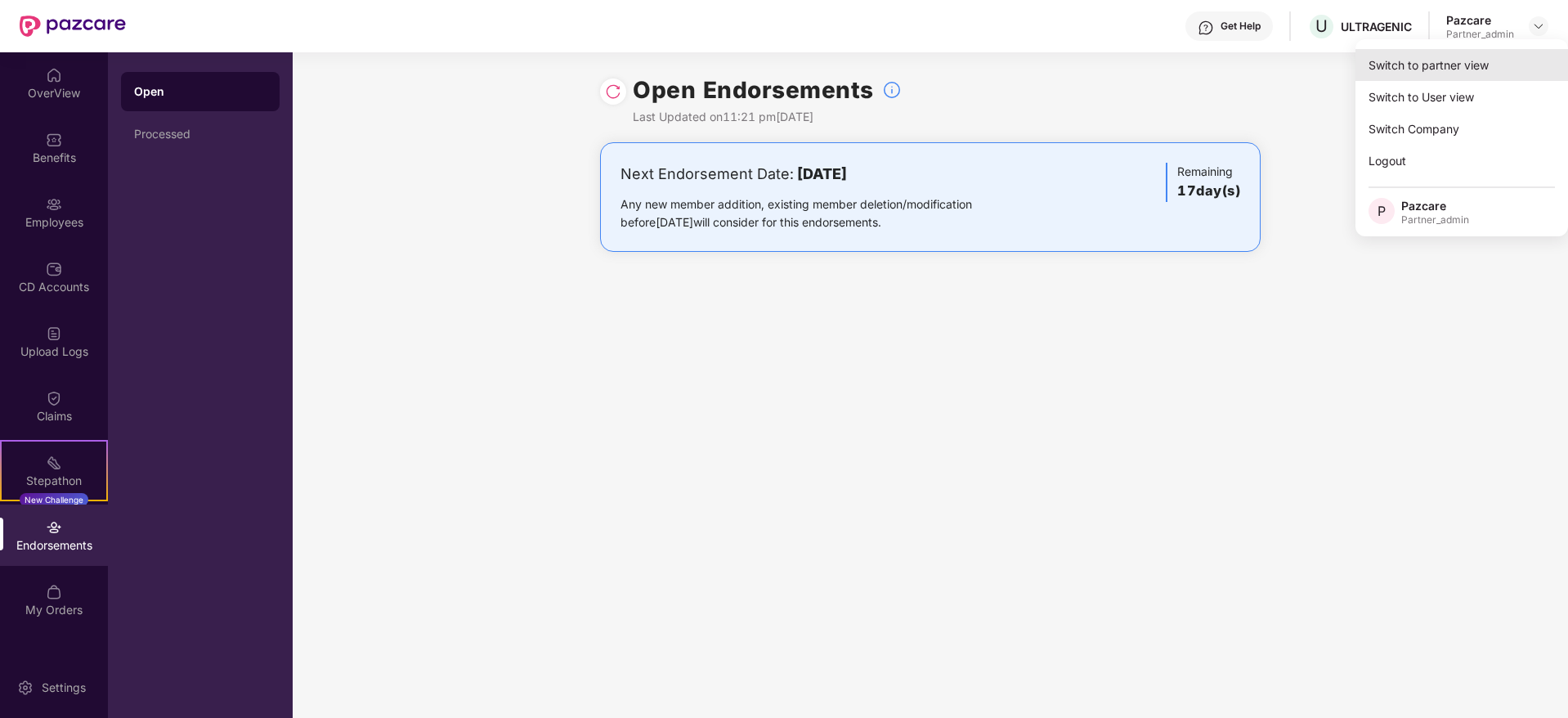
click at [1516, 52] on div "Switch to partner view" at bounding box center [1461, 65] width 212 height 31
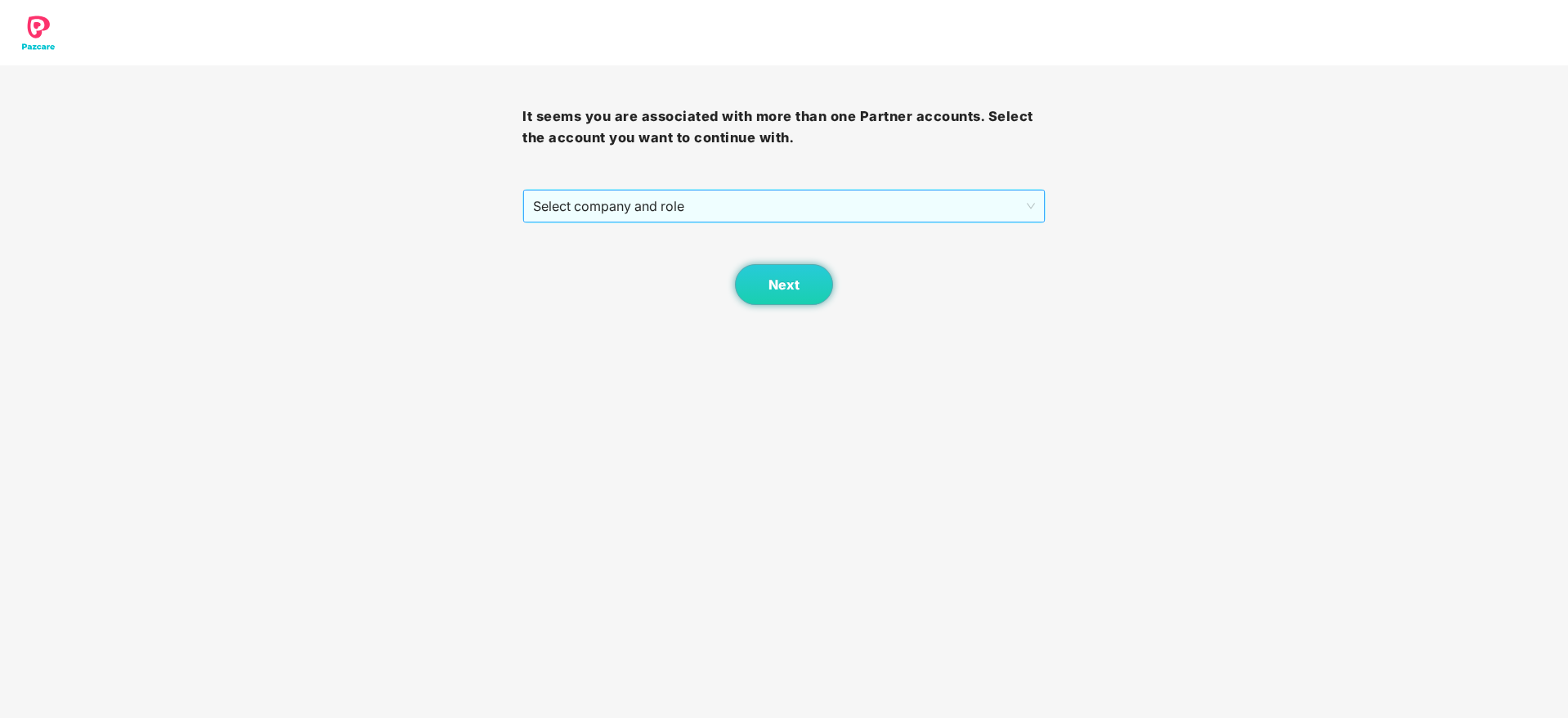
click at [740, 195] on span "Select company and role" at bounding box center [783, 207] width 501 height 31
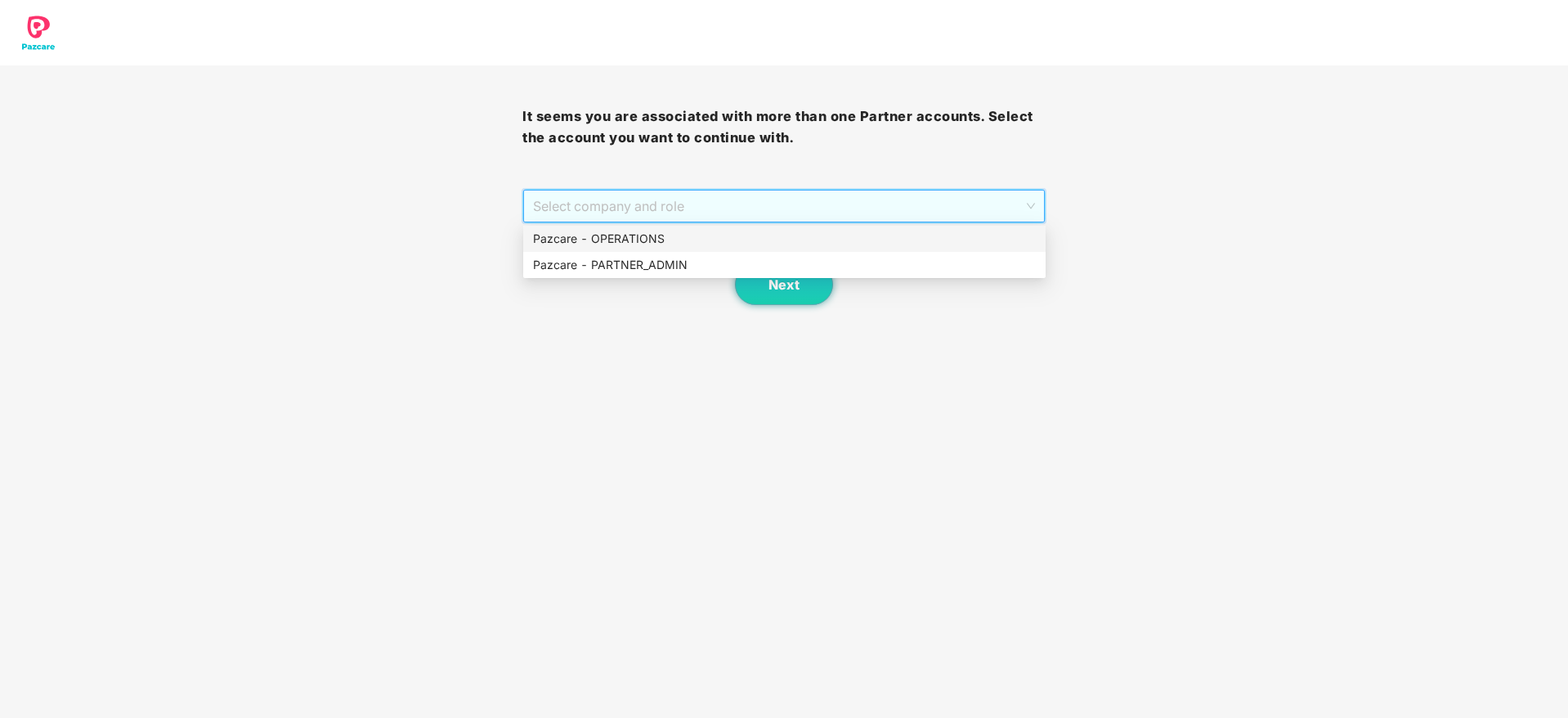
click at [690, 247] on div "Pazcare - OPERATIONS" at bounding box center [785, 238] width 523 height 26
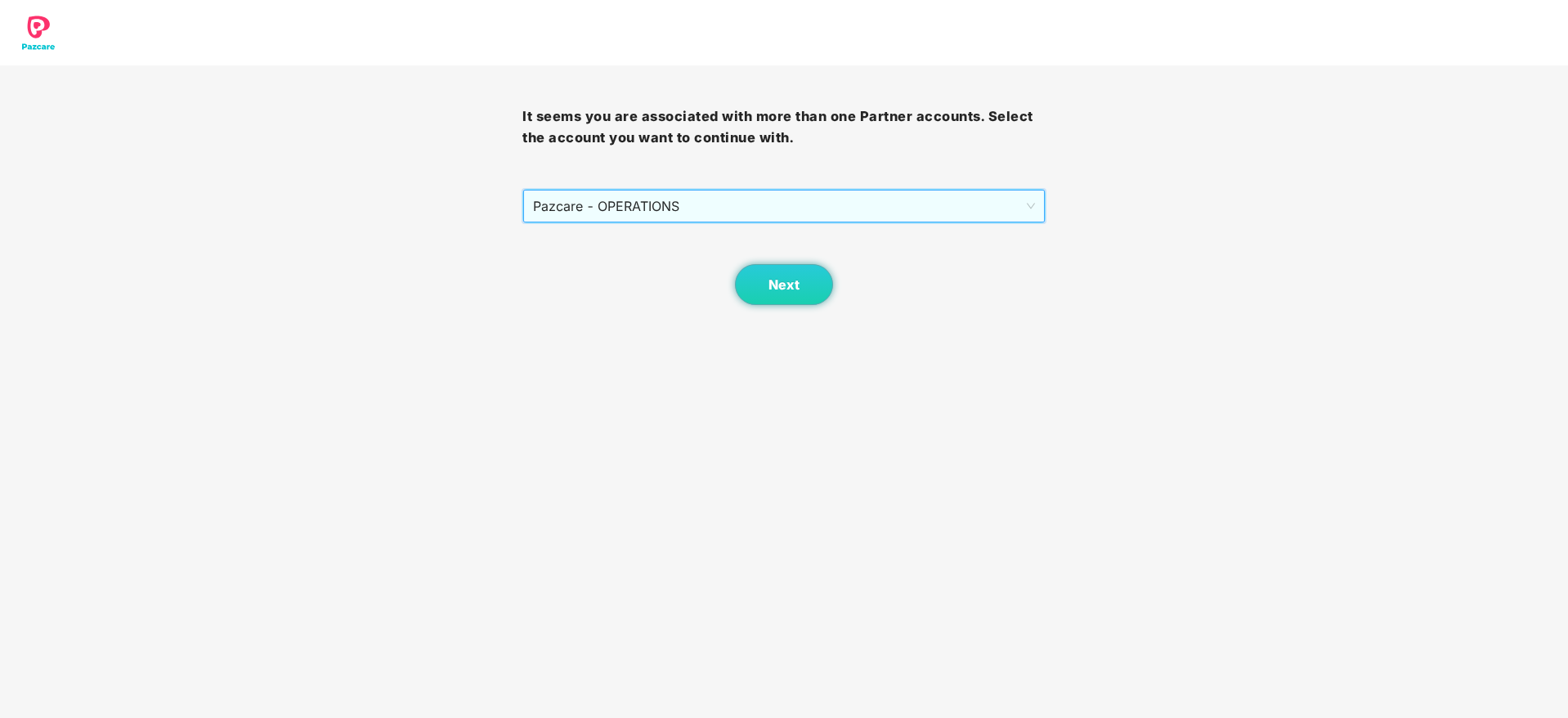
click at [725, 194] on span "Pazcare - OPERATIONS" at bounding box center [783, 207] width 501 height 31
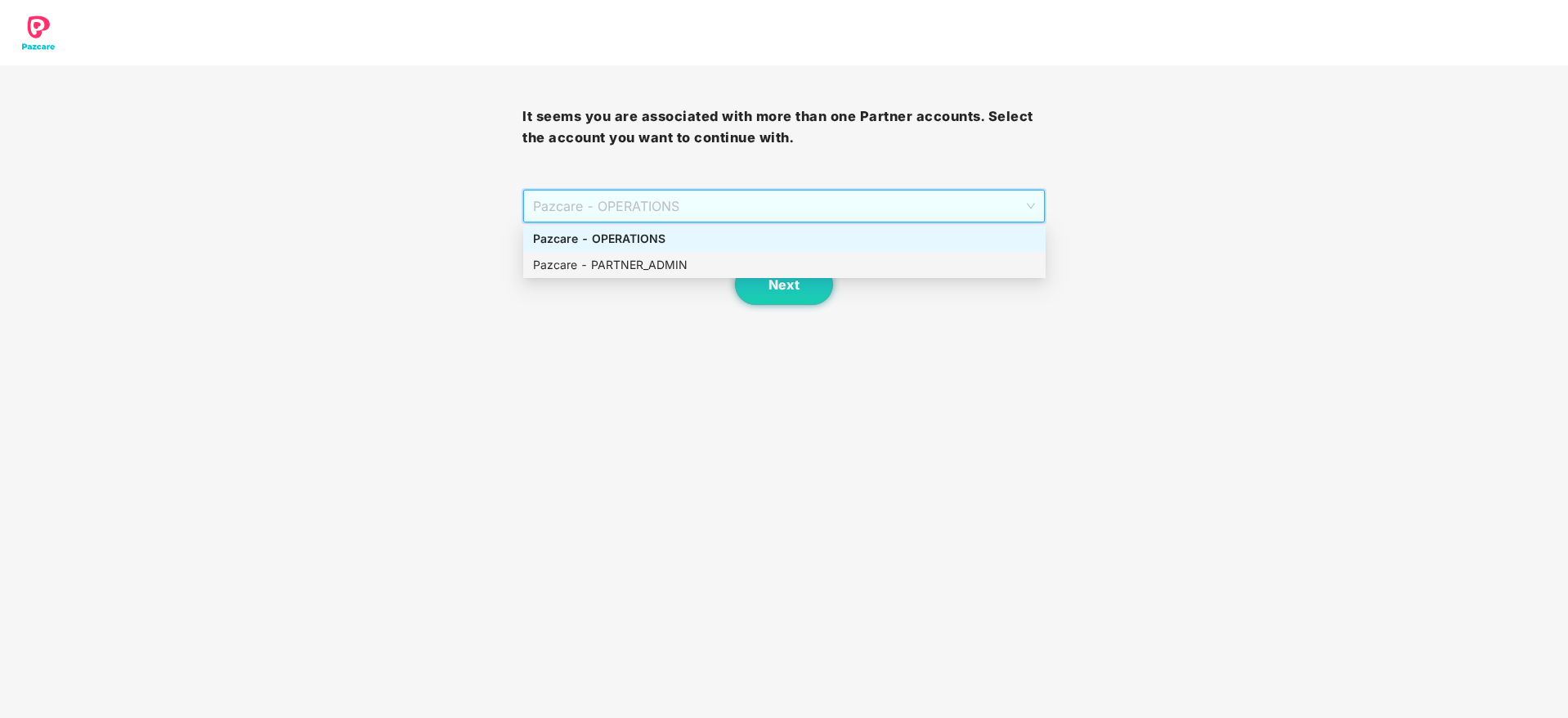
click at [663, 268] on div "Pazcare - PARTNER_ADMIN" at bounding box center [784, 264] width 503 height 18
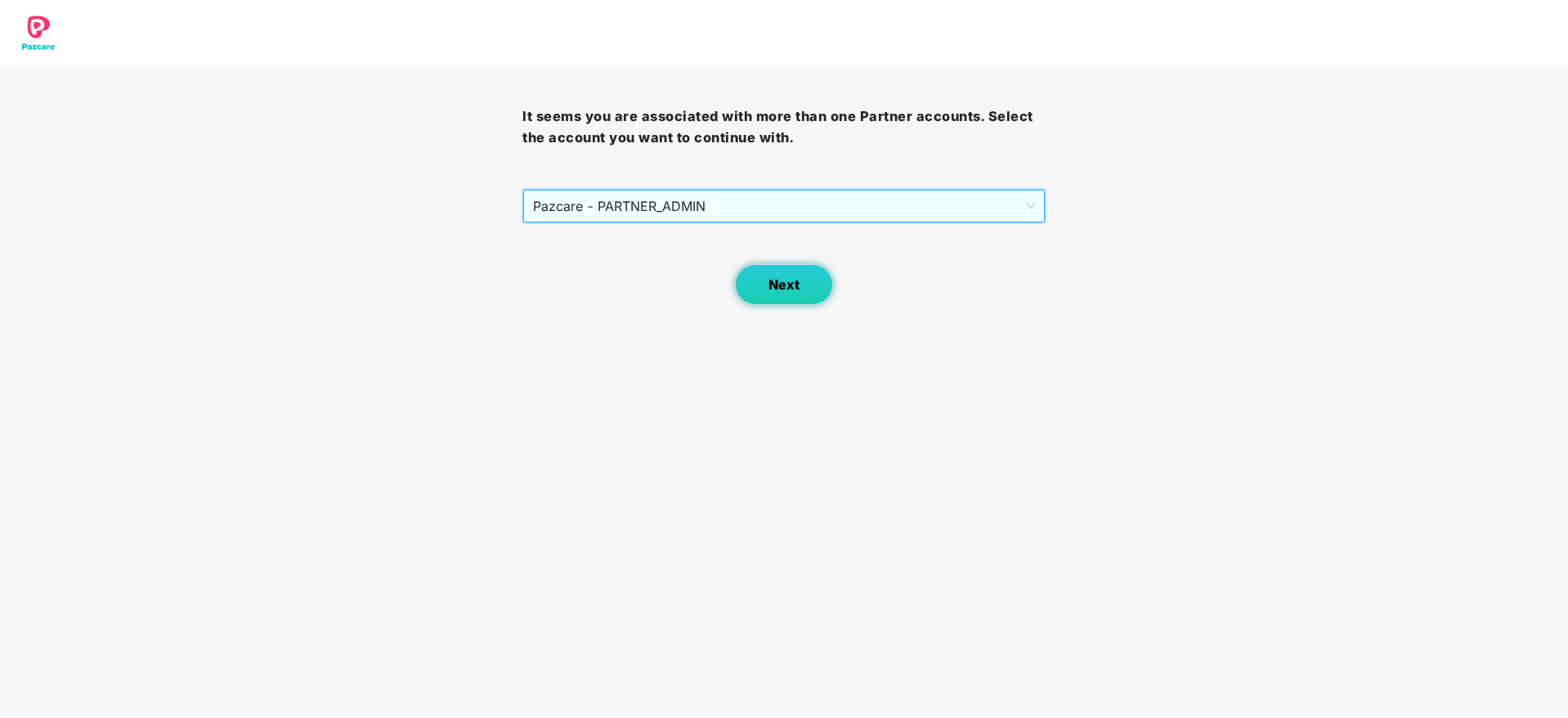
click at [796, 281] on span "Next" at bounding box center [784, 284] width 32 height 16
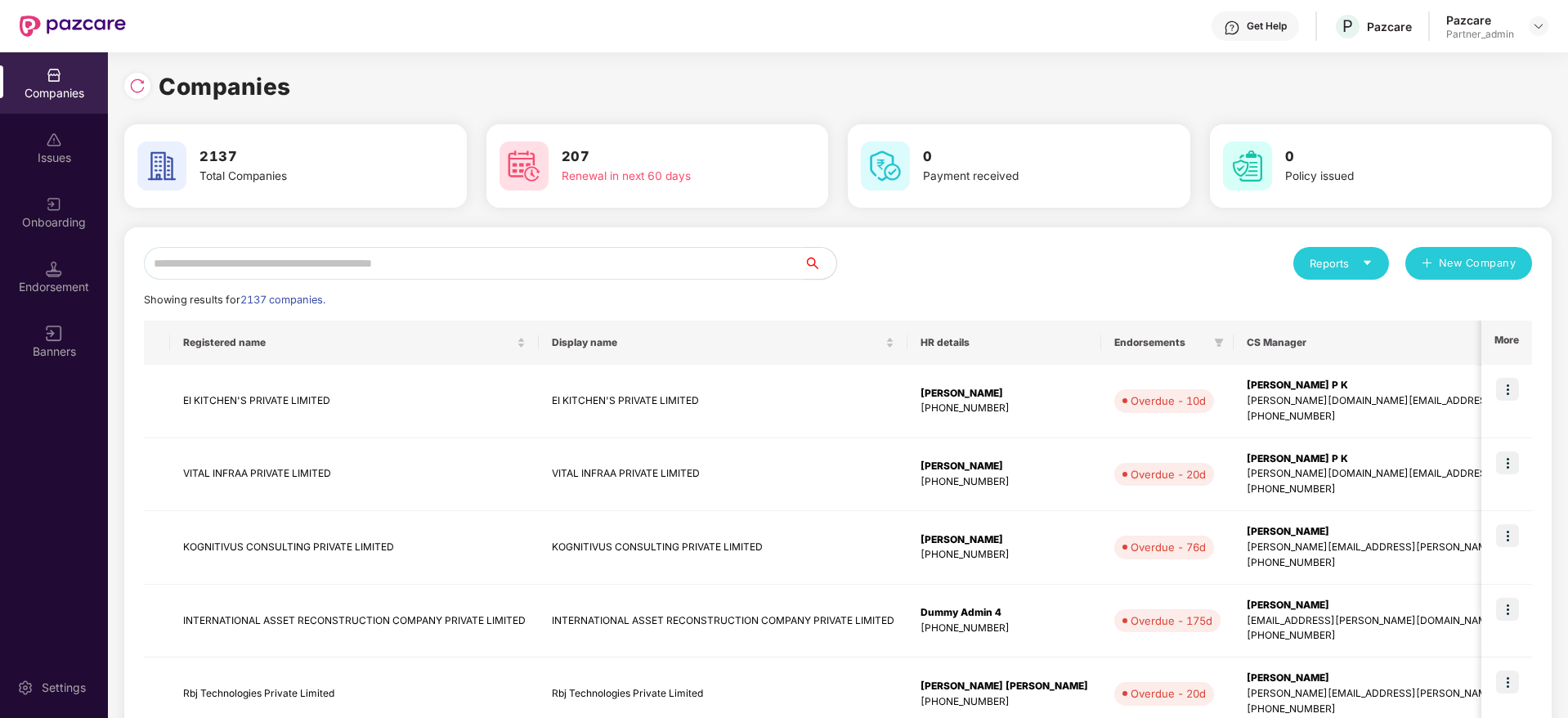
click at [453, 261] on input "text" at bounding box center [474, 262] width 660 height 32
paste input "*******"
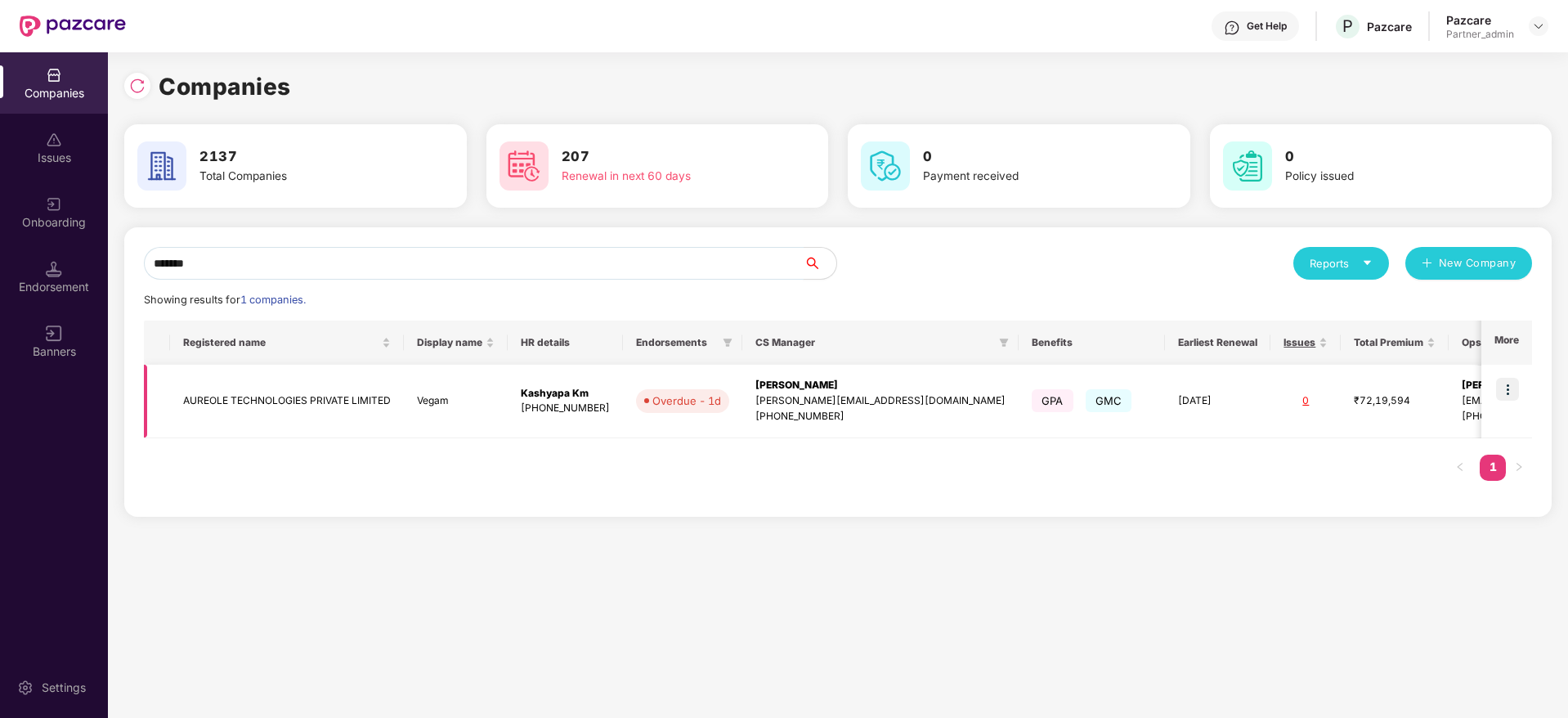
type input "*******"
click at [1506, 389] on img at bounding box center [1507, 389] width 23 height 23
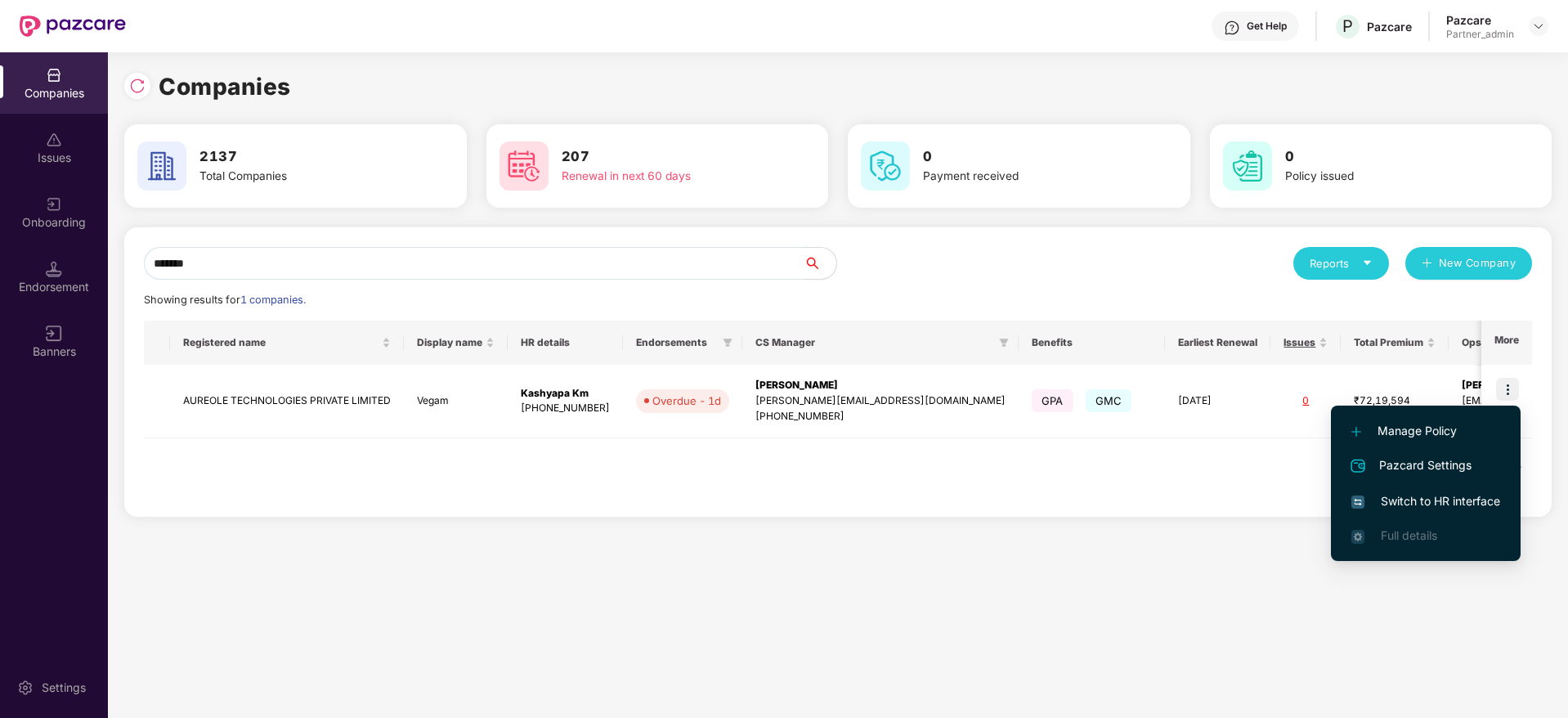
click at [1414, 503] on span "Switch to HR interface" at bounding box center [1425, 500] width 149 height 18
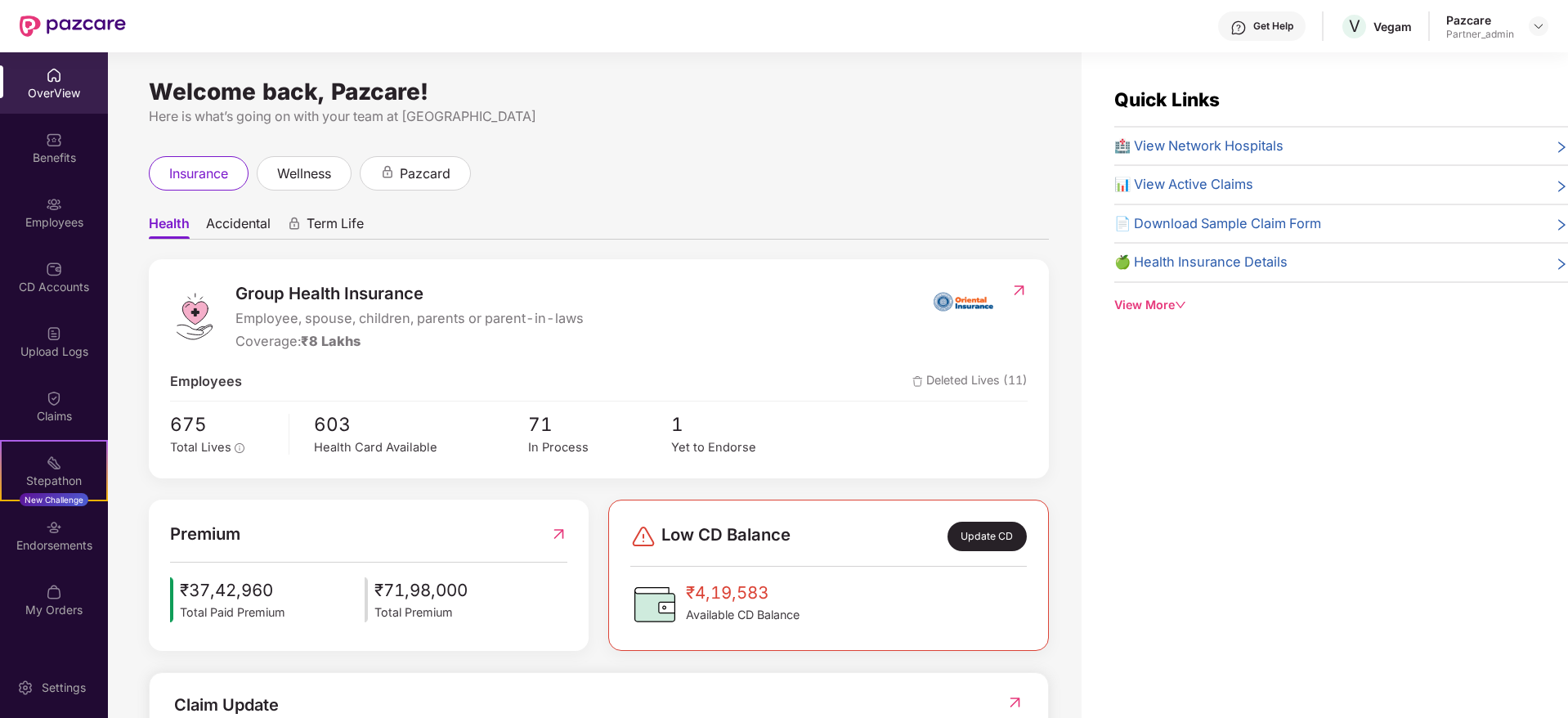
click at [62, 545] on div "Endorsements" at bounding box center [54, 546] width 107 height 17
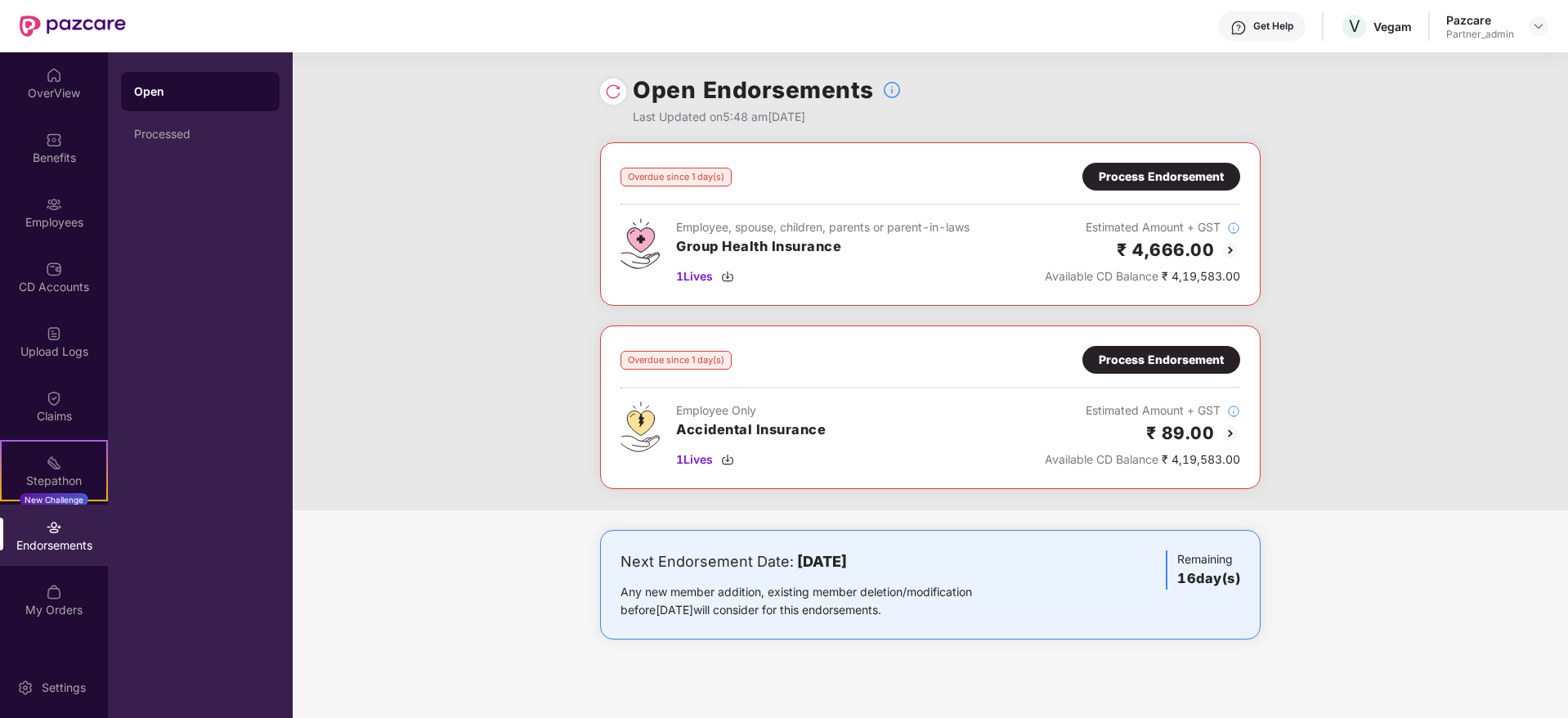
click at [1146, 161] on div "Overdue since 1 day(s) Process Endorsement Employee, spouse, children, parents …" at bounding box center [930, 224] width 661 height 163
click at [1130, 168] on div "Process Endorsement" at bounding box center [1161, 176] width 125 height 18
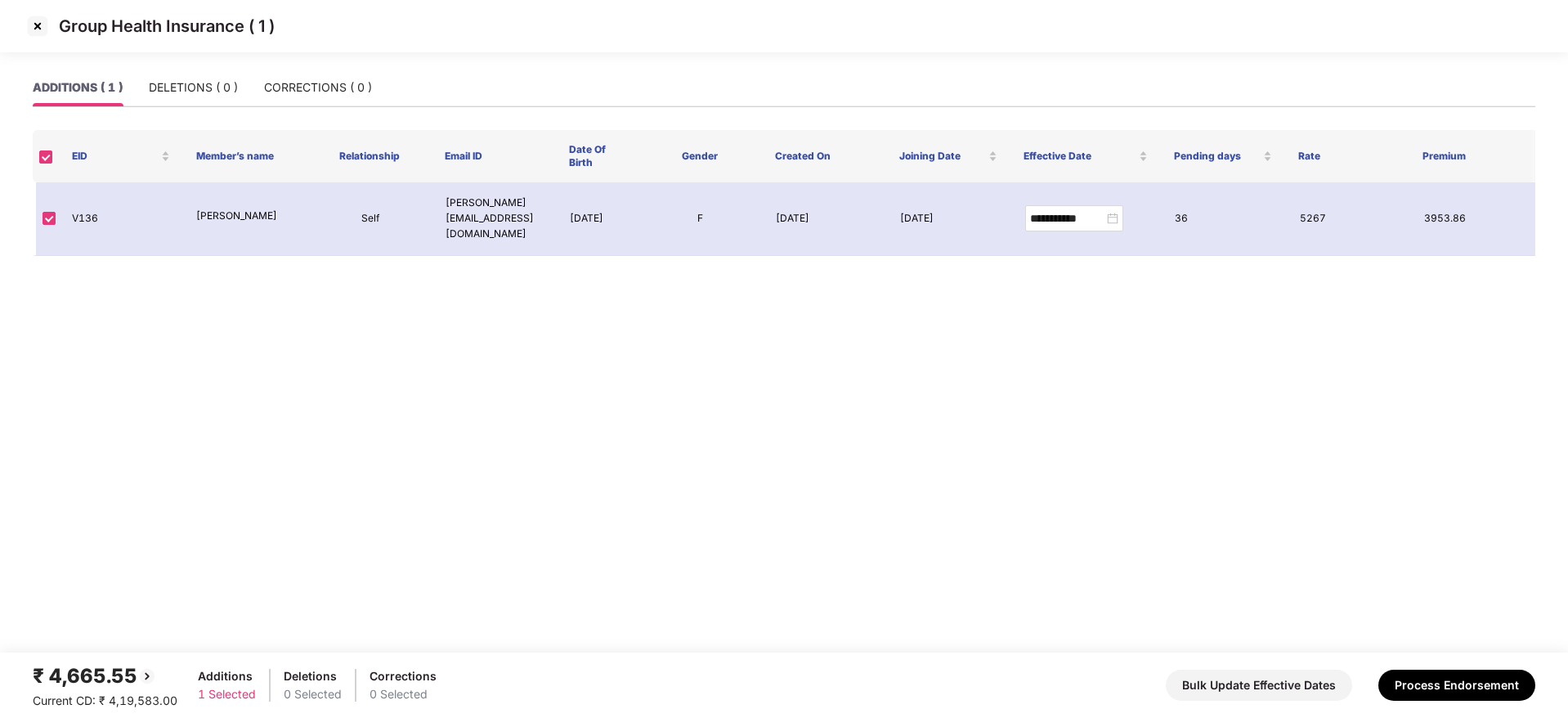
click at [37, 31] on img at bounding box center [37, 26] width 26 height 26
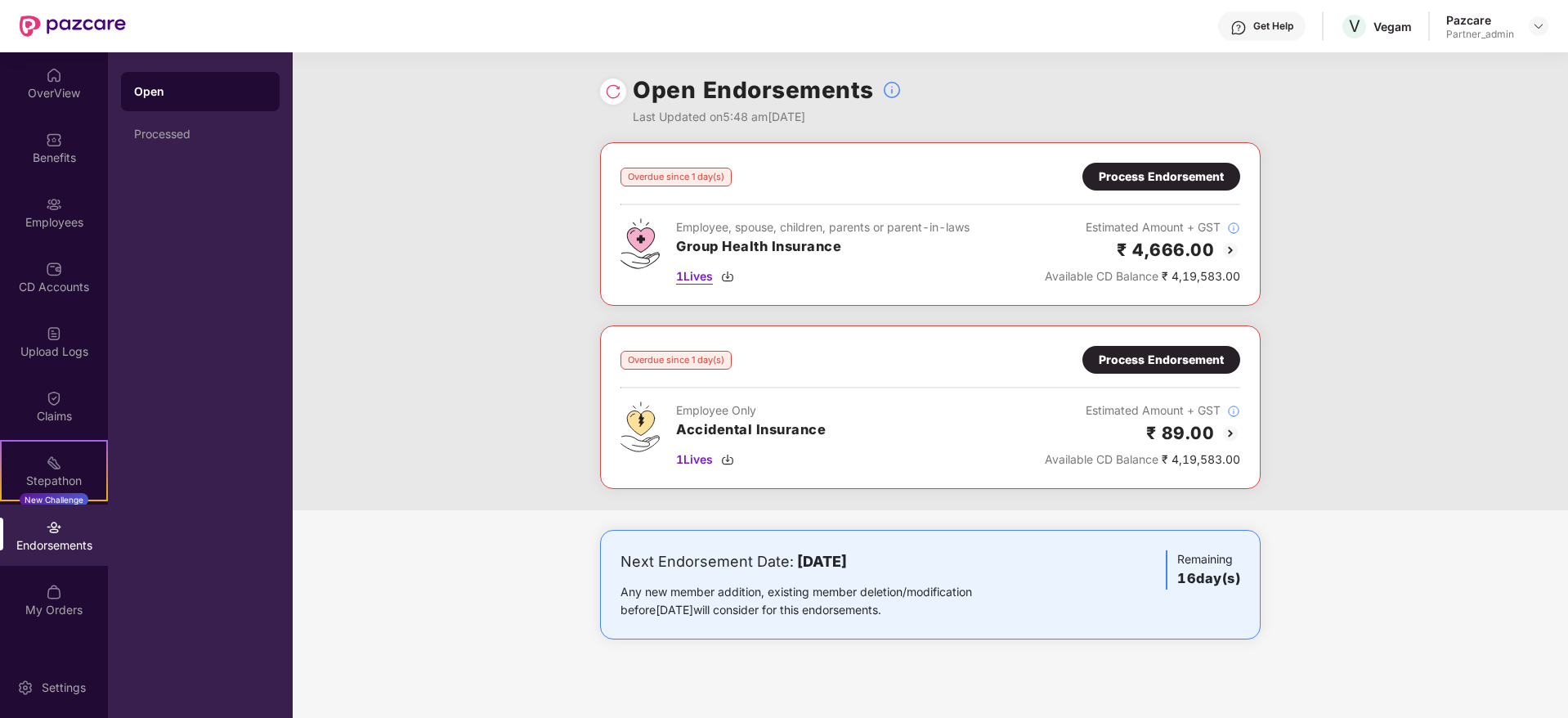
click at [730, 271] on img at bounding box center [727, 276] width 13 height 13
click at [734, 451] on div "1 Lives" at bounding box center [751, 459] width 149 height 18
click at [1196, 164] on div "Process Endorsement" at bounding box center [1161, 177] width 158 height 28
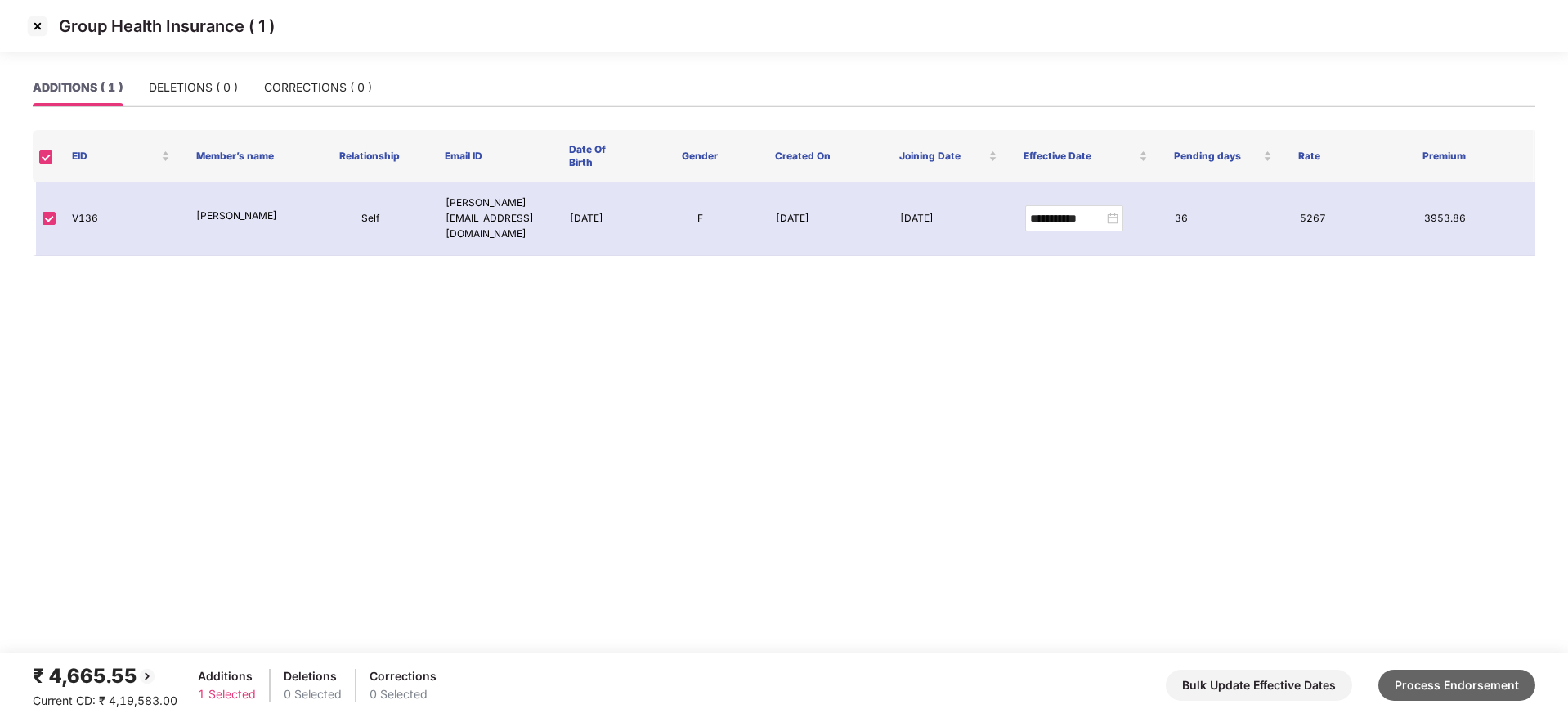
click at [1448, 675] on button "Process Endorsement" at bounding box center [1456, 686] width 157 height 31
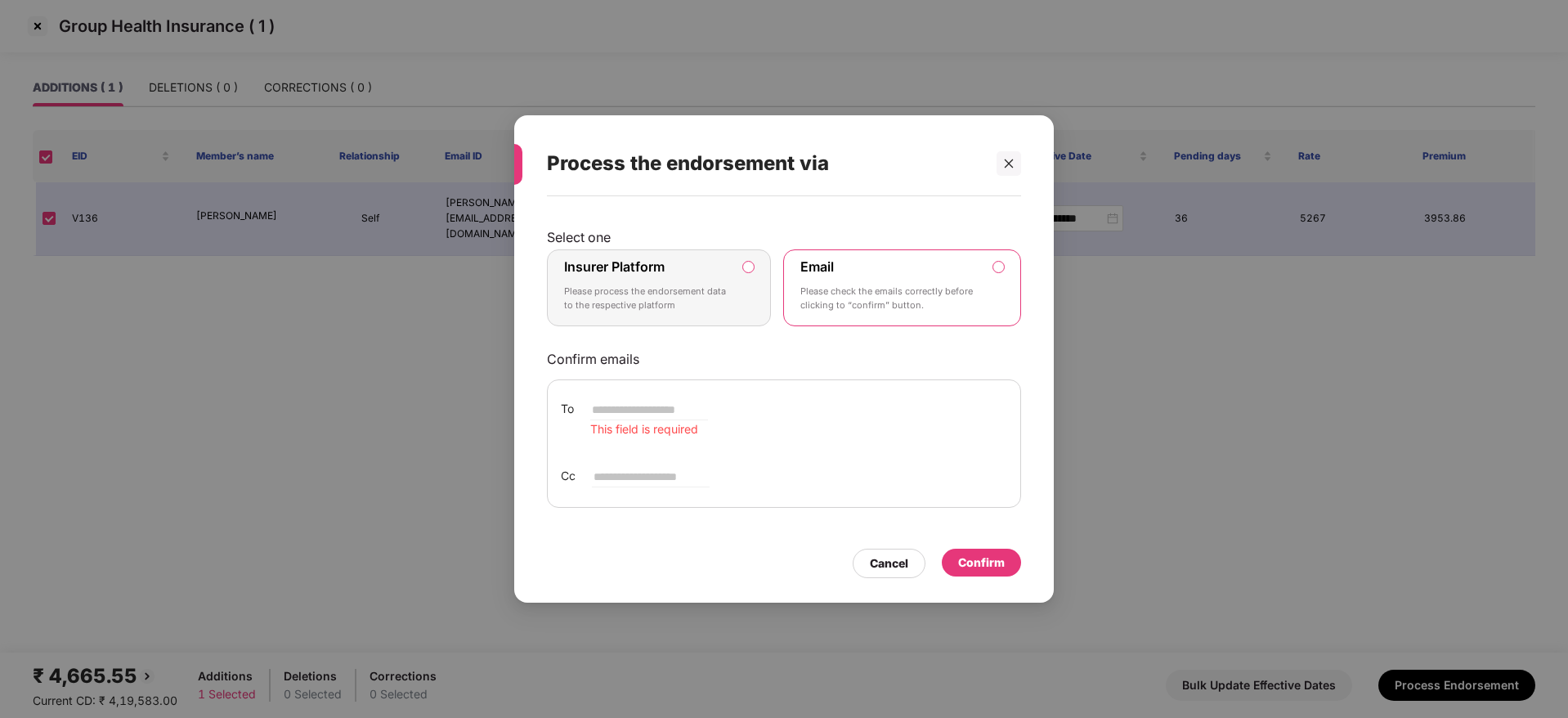
click at [649, 270] on label "Insurer Platform" at bounding box center [614, 267] width 101 height 17
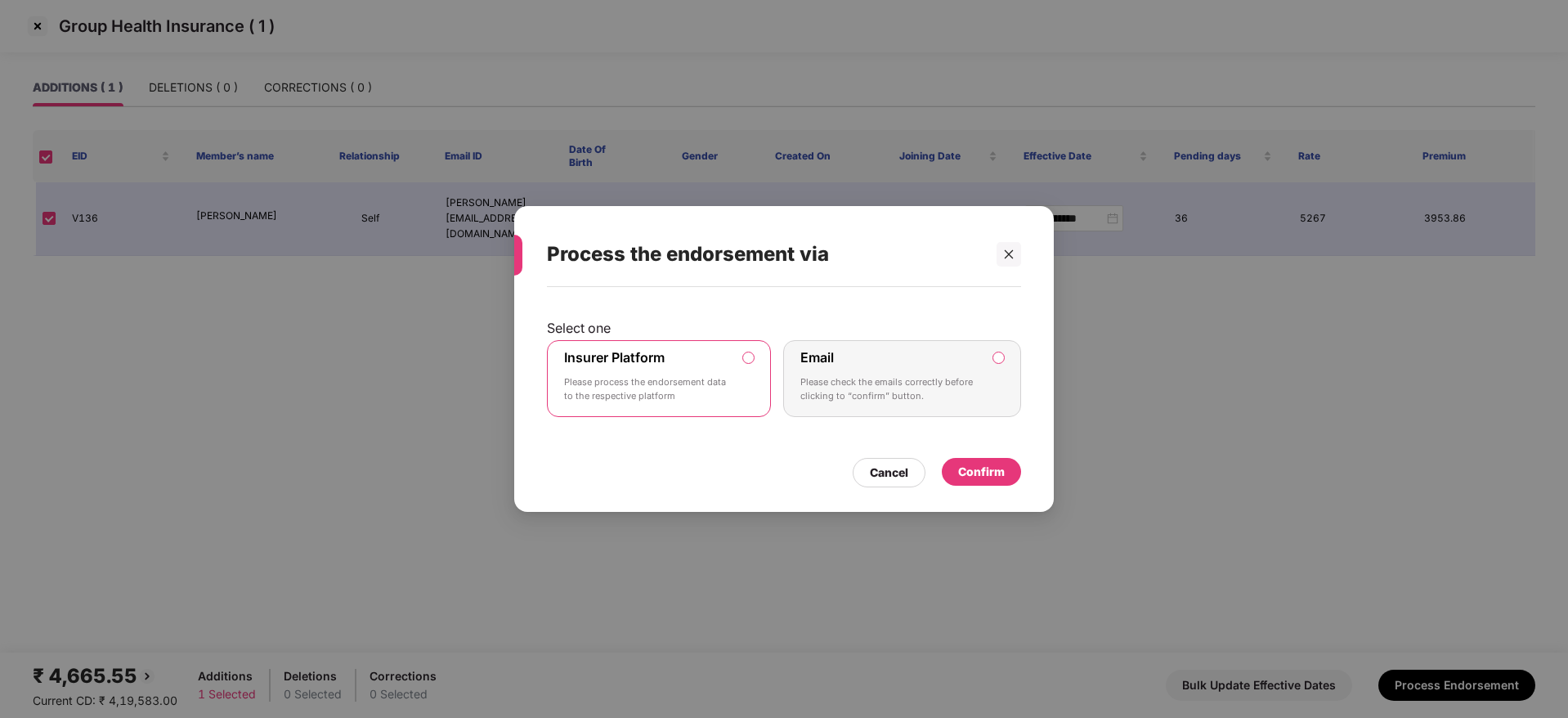
click at [1010, 480] on div "Confirm" at bounding box center [981, 472] width 80 height 28
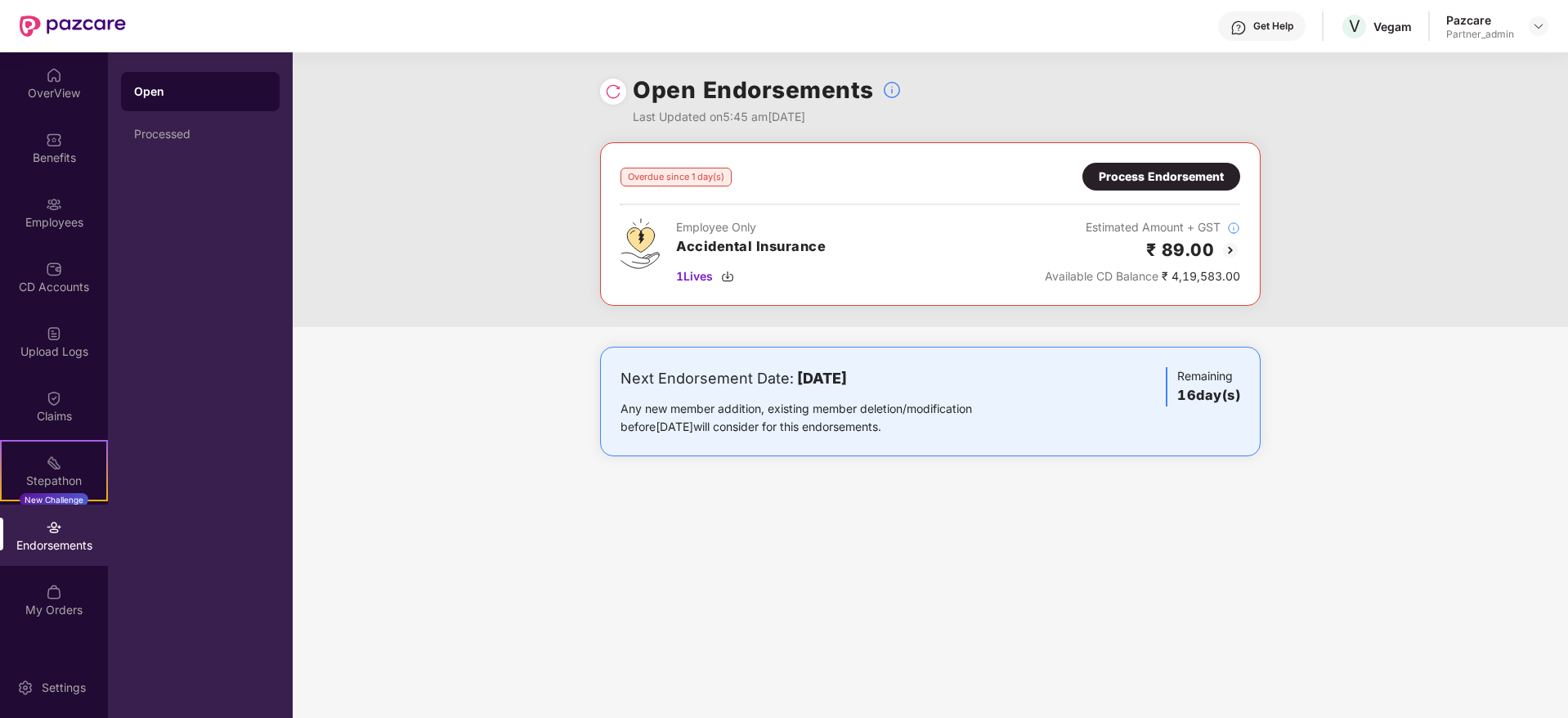
click at [1144, 177] on div "Process Endorsement" at bounding box center [1161, 176] width 125 height 18
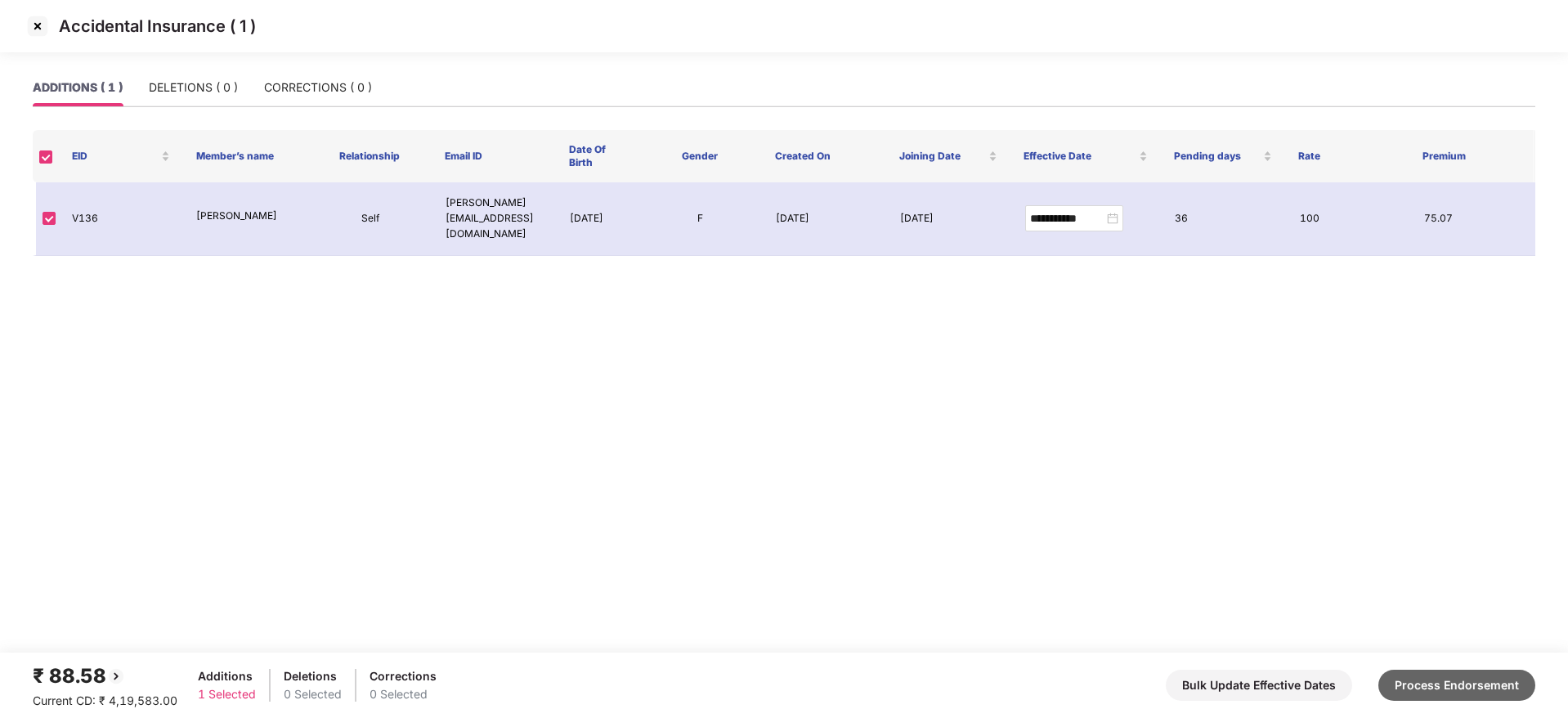
click at [1448, 696] on button "Process Endorsement" at bounding box center [1456, 686] width 157 height 31
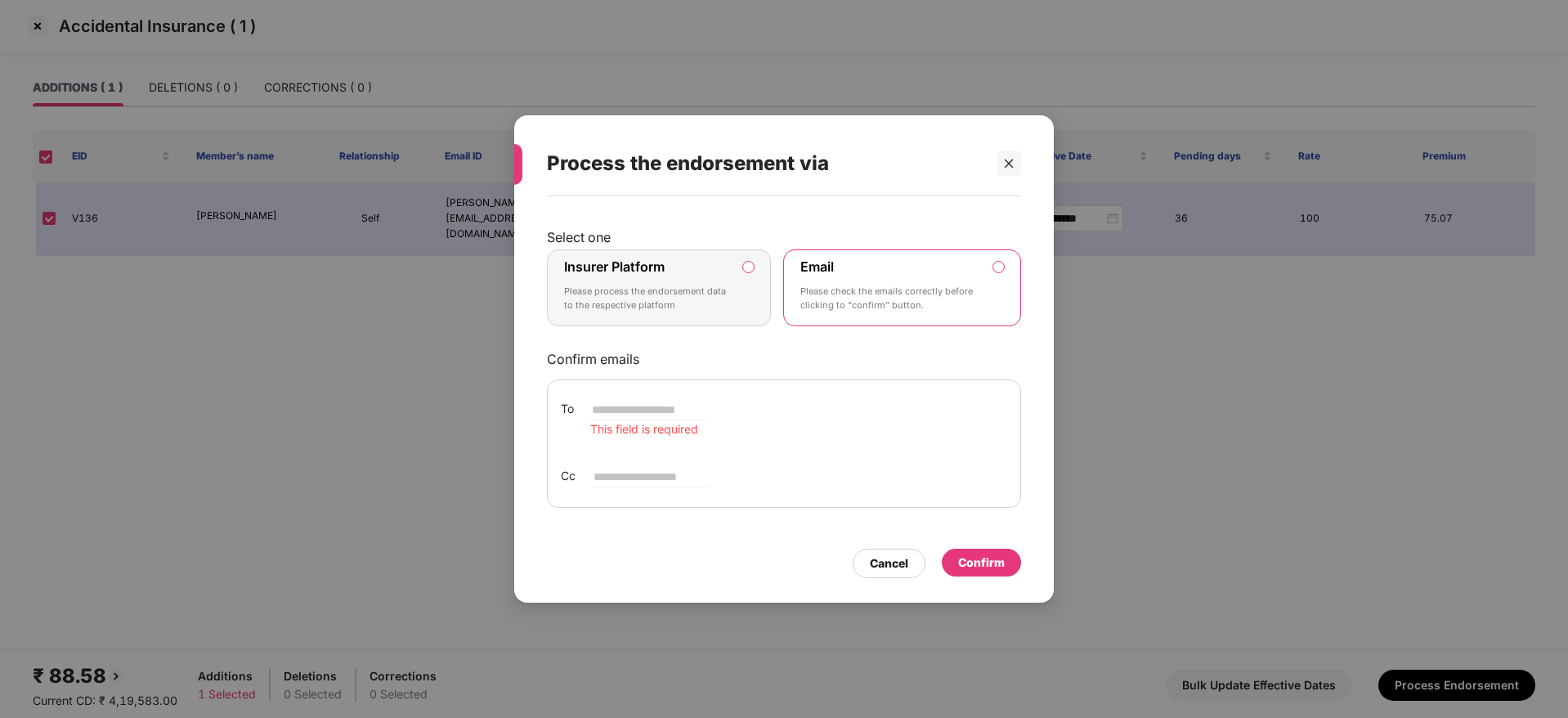
click at [624, 284] on p "Please process the endorsement data to the respective platform" at bounding box center [648, 298] width 167 height 29
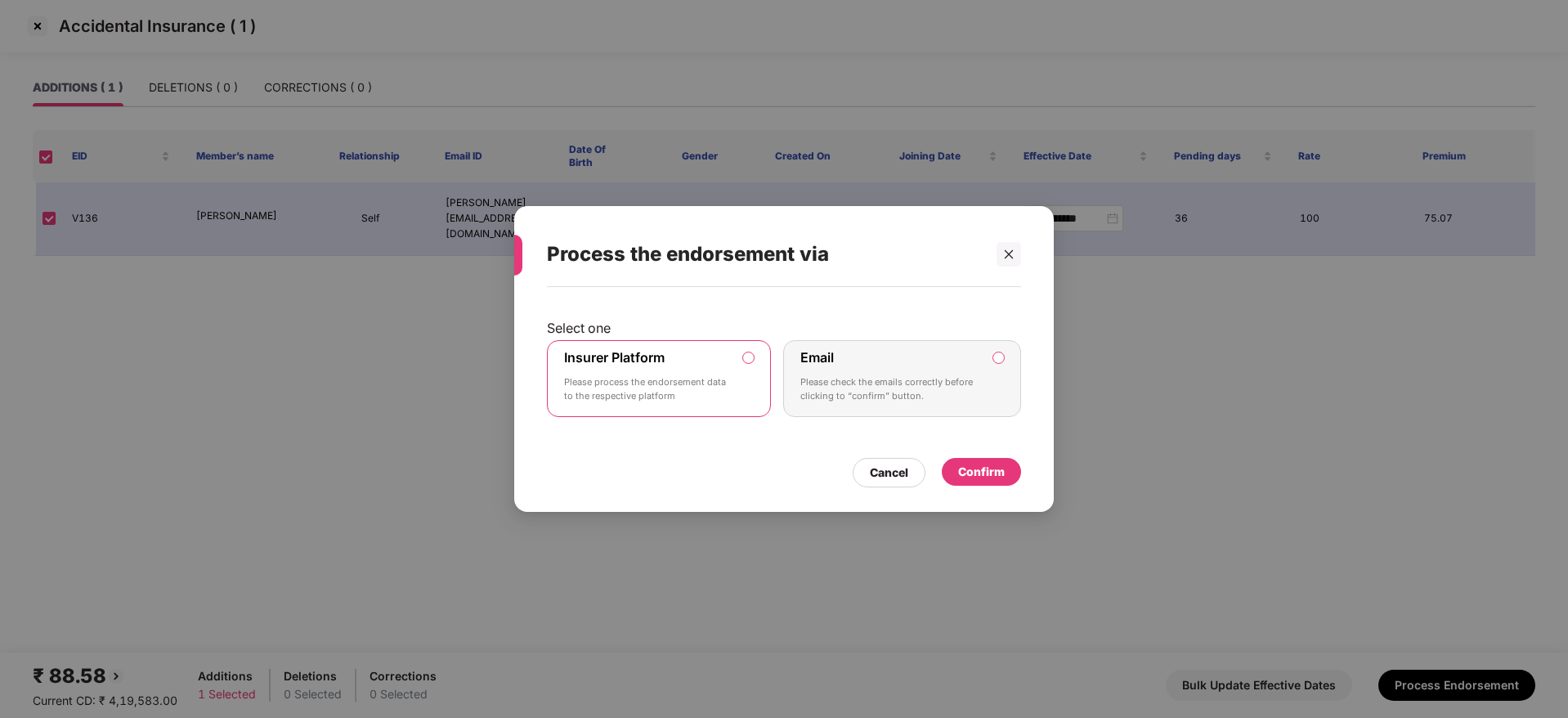
click at [1015, 482] on div "Confirm" at bounding box center [981, 472] width 80 height 28
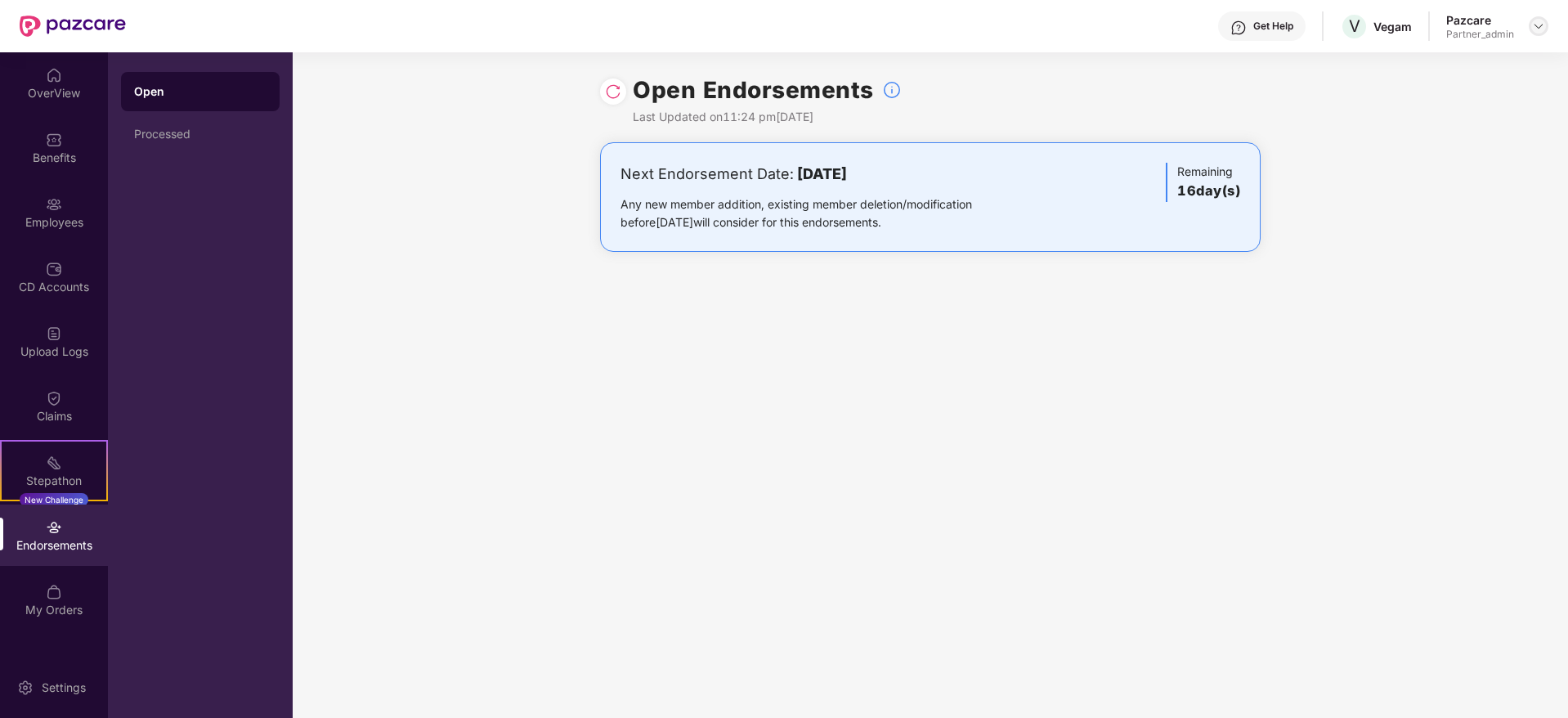
click at [1543, 24] on img at bounding box center [1538, 26] width 13 height 13
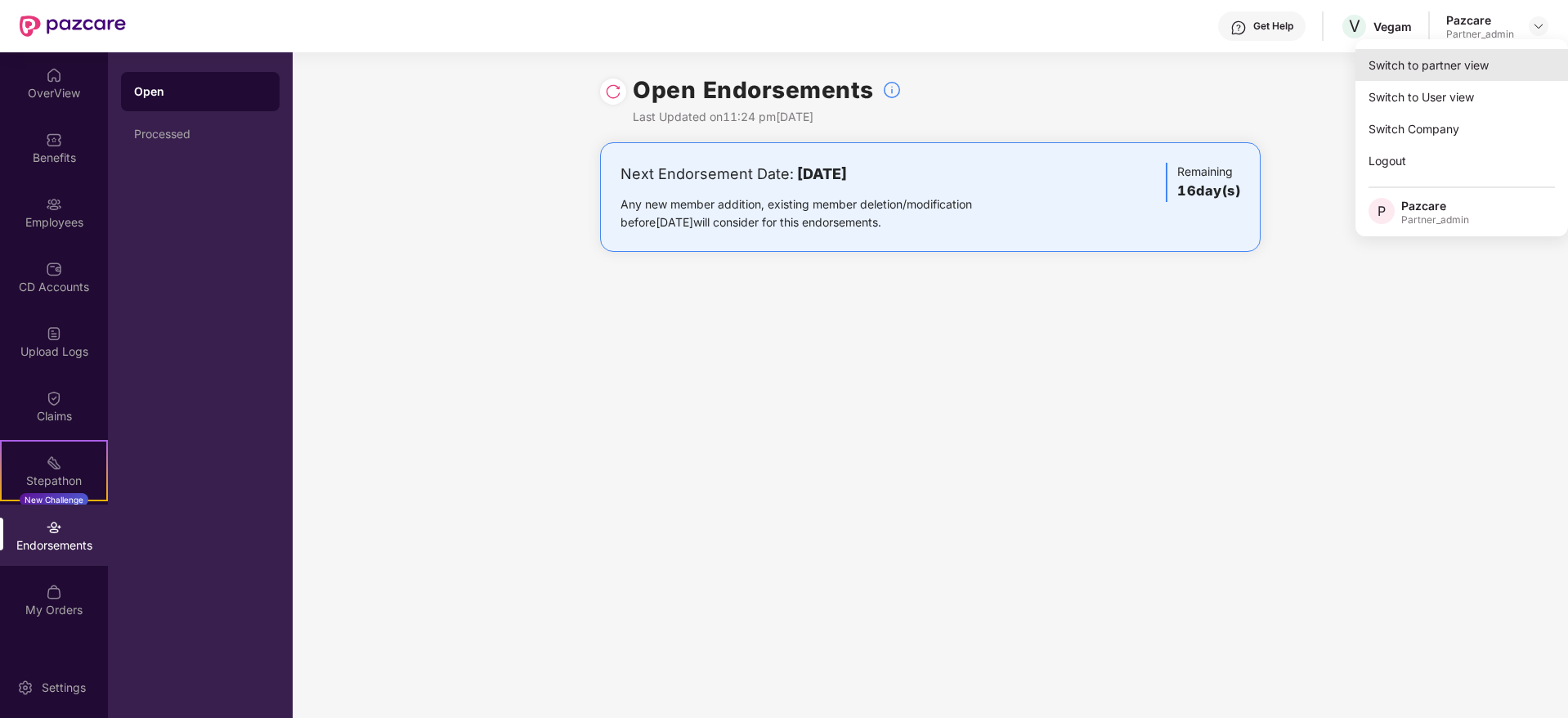
click at [1490, 72] on div "Switch to partner view" at bounding box center [1461, 65] width 212 height 31
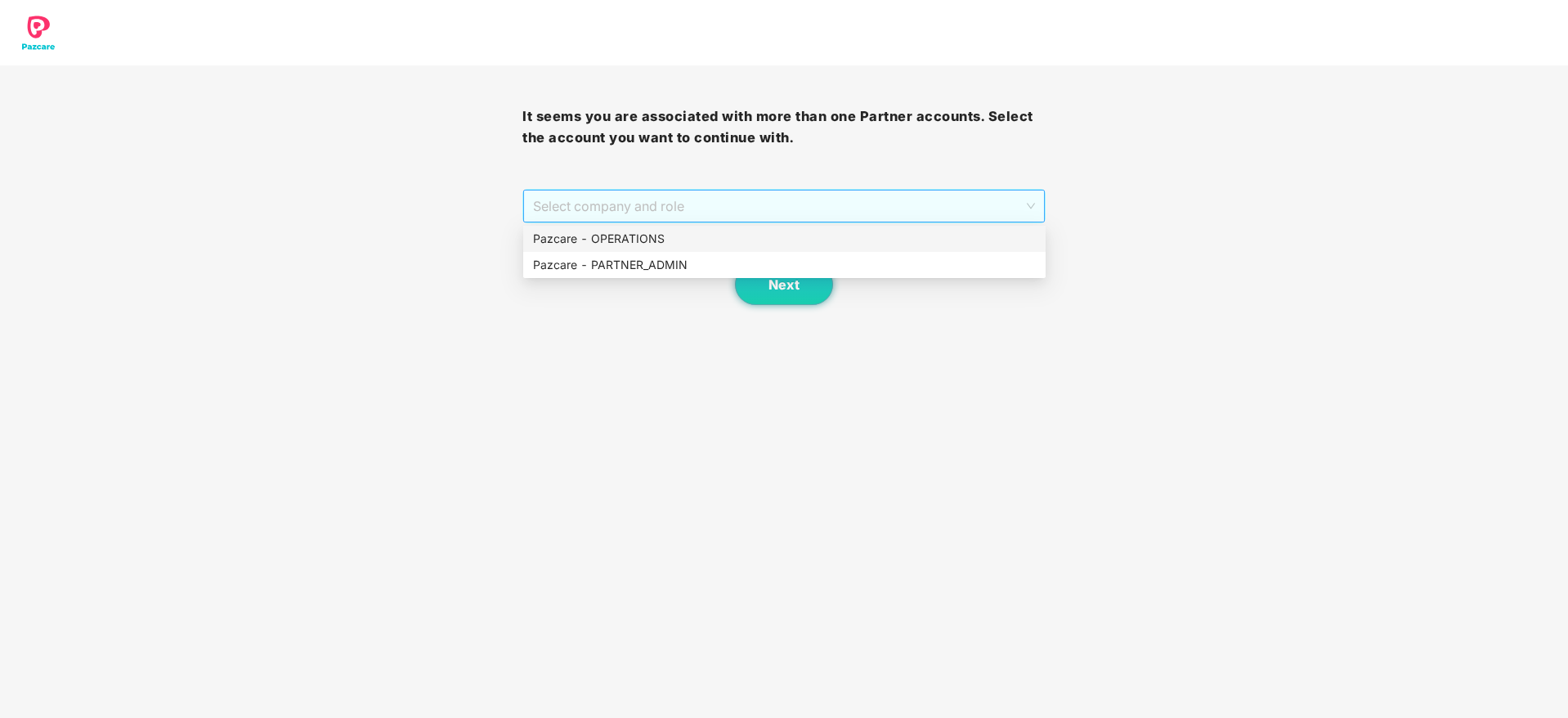
click at [753, 205] on span "Select company and role" at bounding box center [783, 207] width 501 height 31
click at [696, 263] on div "Pazcare - PARTNER_ADMIN" at bounding box center [784, 264] width 503 height 18
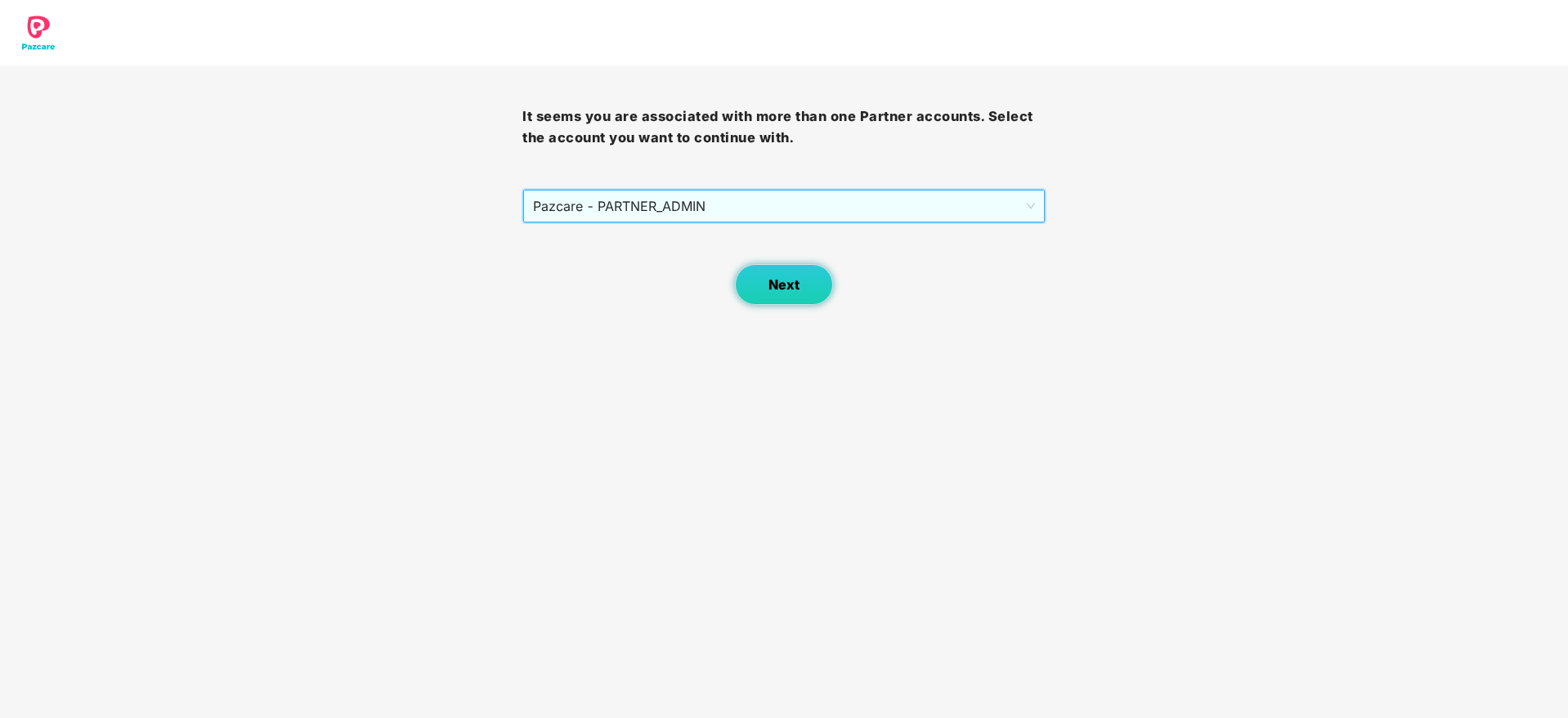
click at [800, 292] on button "Next" at bounding box center [784, 284] width 98 height 41
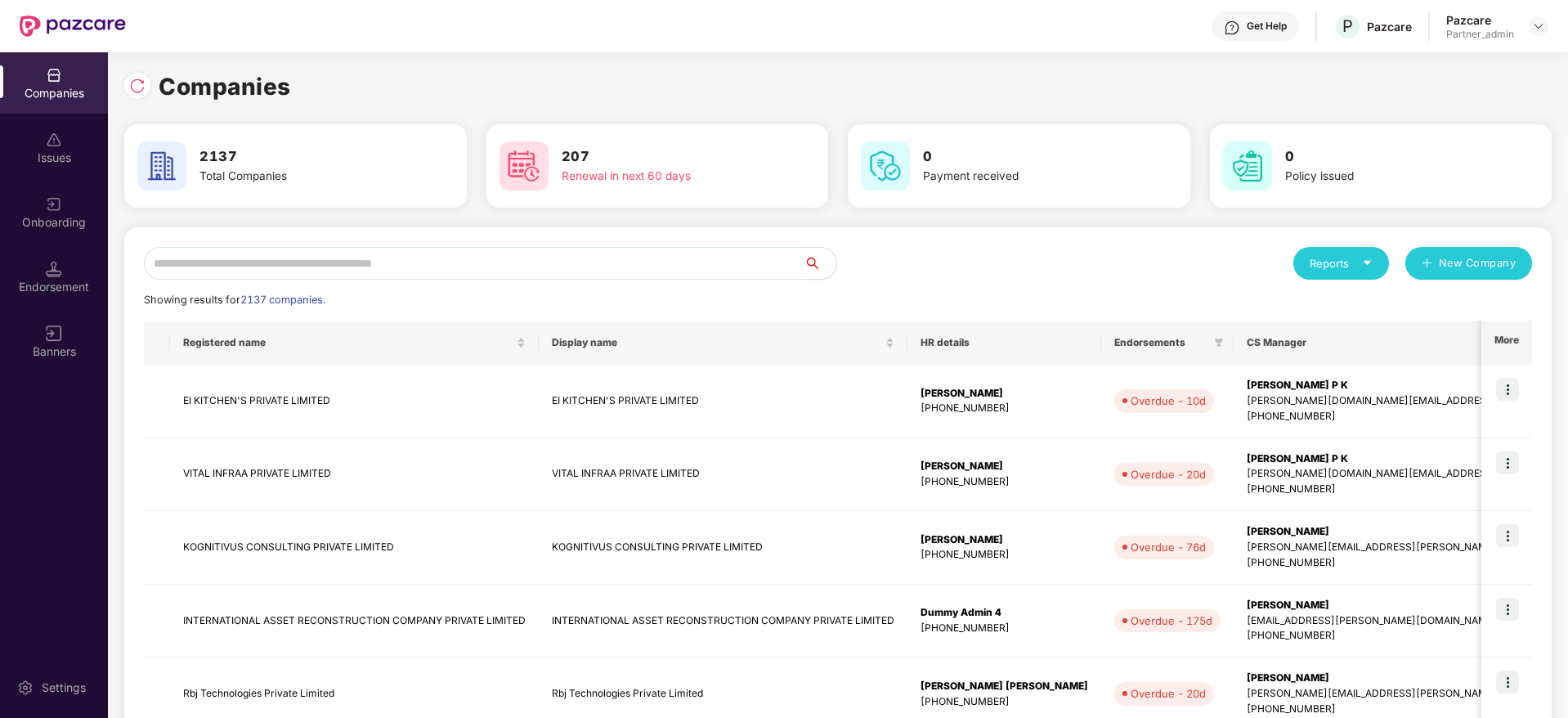
click at [452, 261] on input "text" at bounding box center [474, 262] width 660 height 32
paste input "**********"
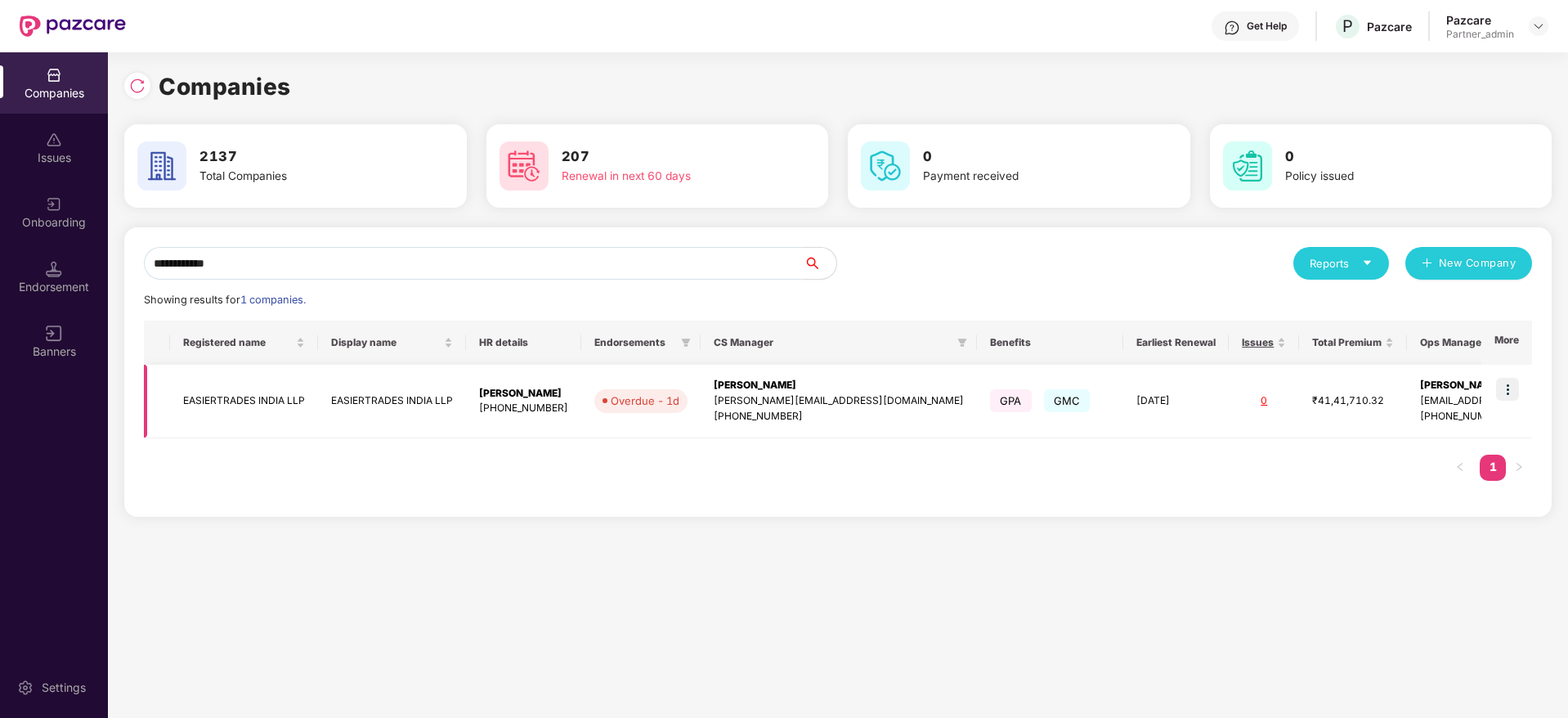
type input "**********"
click at [1503, 389] on img at bounding box center [1507, 389] width 23 height 23
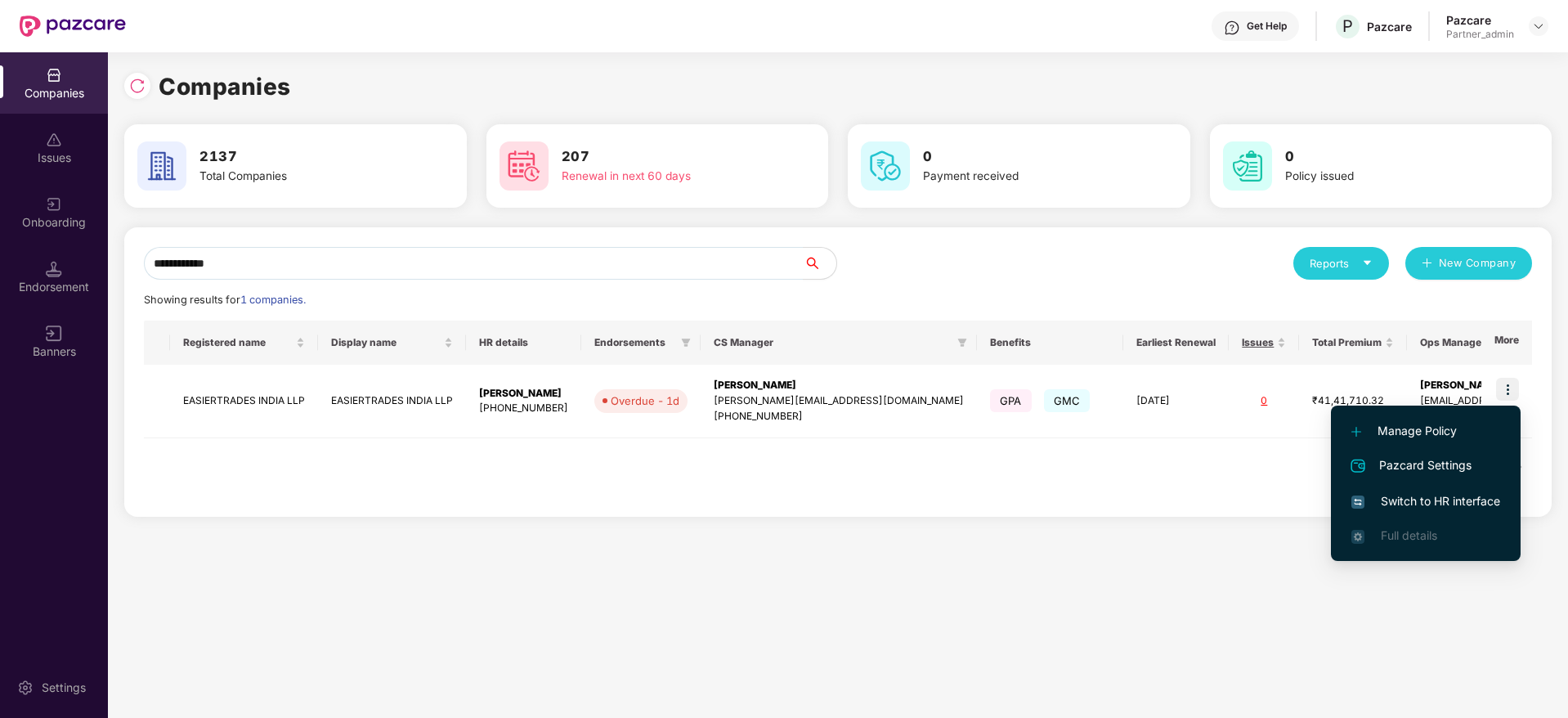
click at [1424, 505] on span "Switch to HR interface" at bounding box center [1425, 500] width 149 height 18
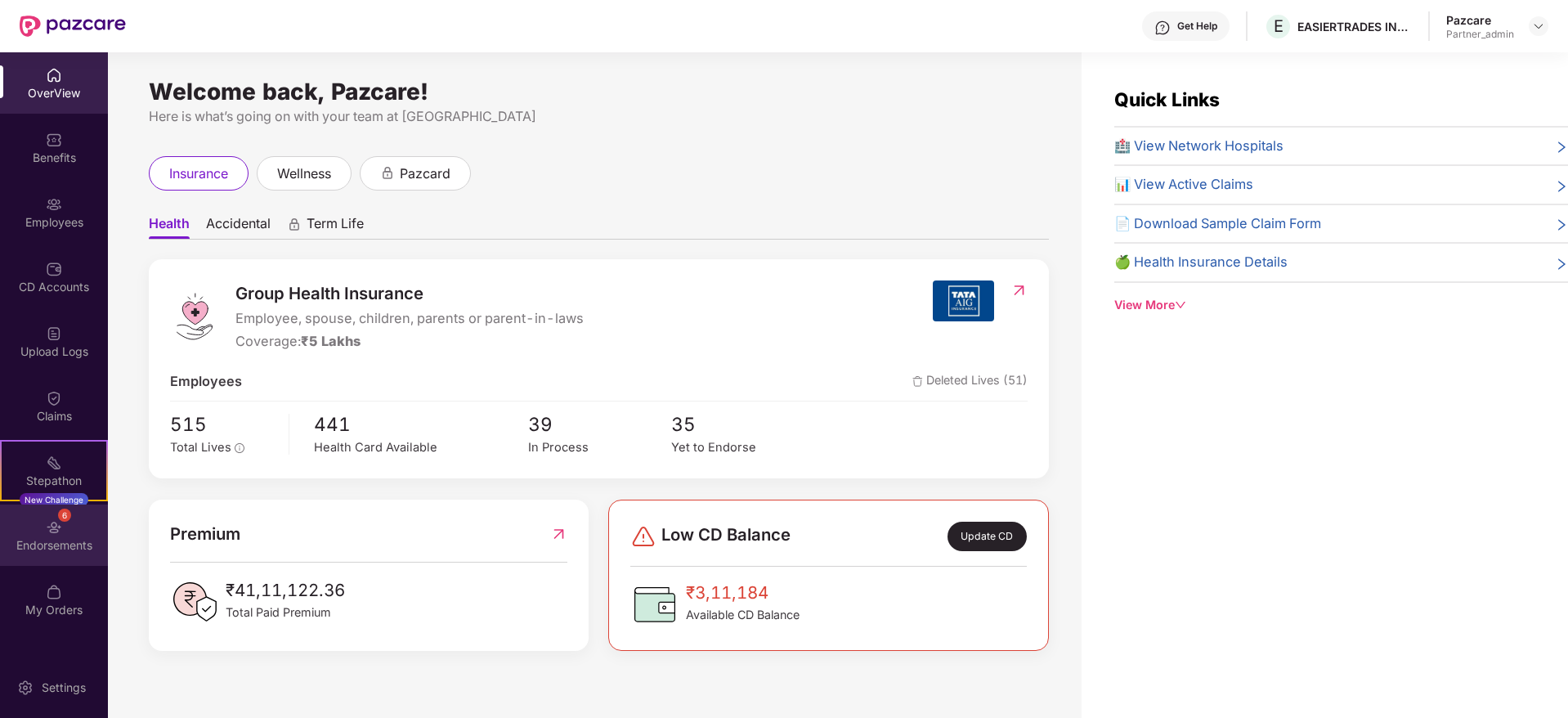
click at [66, 530] on div "6 Endorsements" at bounding box center [54, 535] width 107 height 61
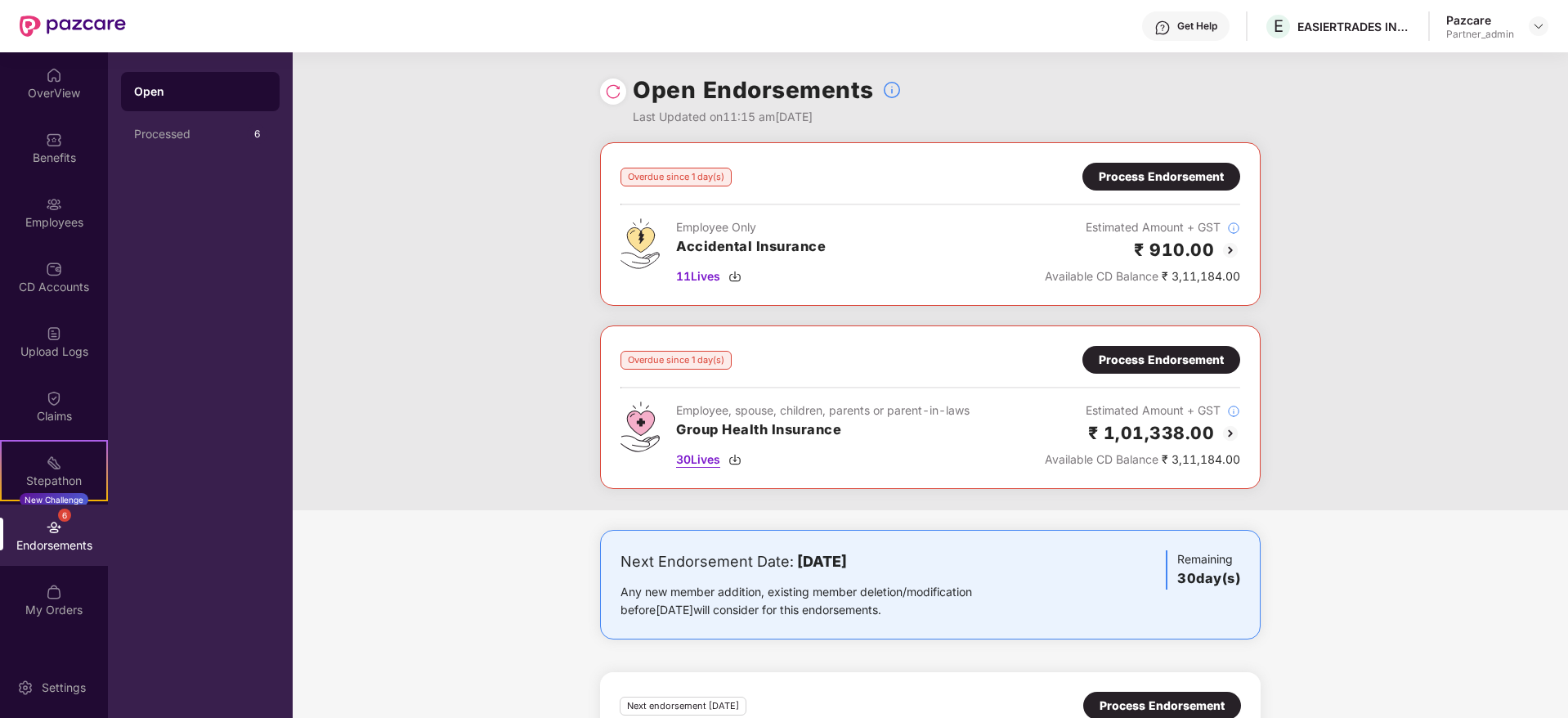
click at [732, 453] on img at bounding box center [735, 460] width 13 height 13
click at [1136, 358] on div "Process Endorsement" at bounding box center [1161, 359] width 125 height 18
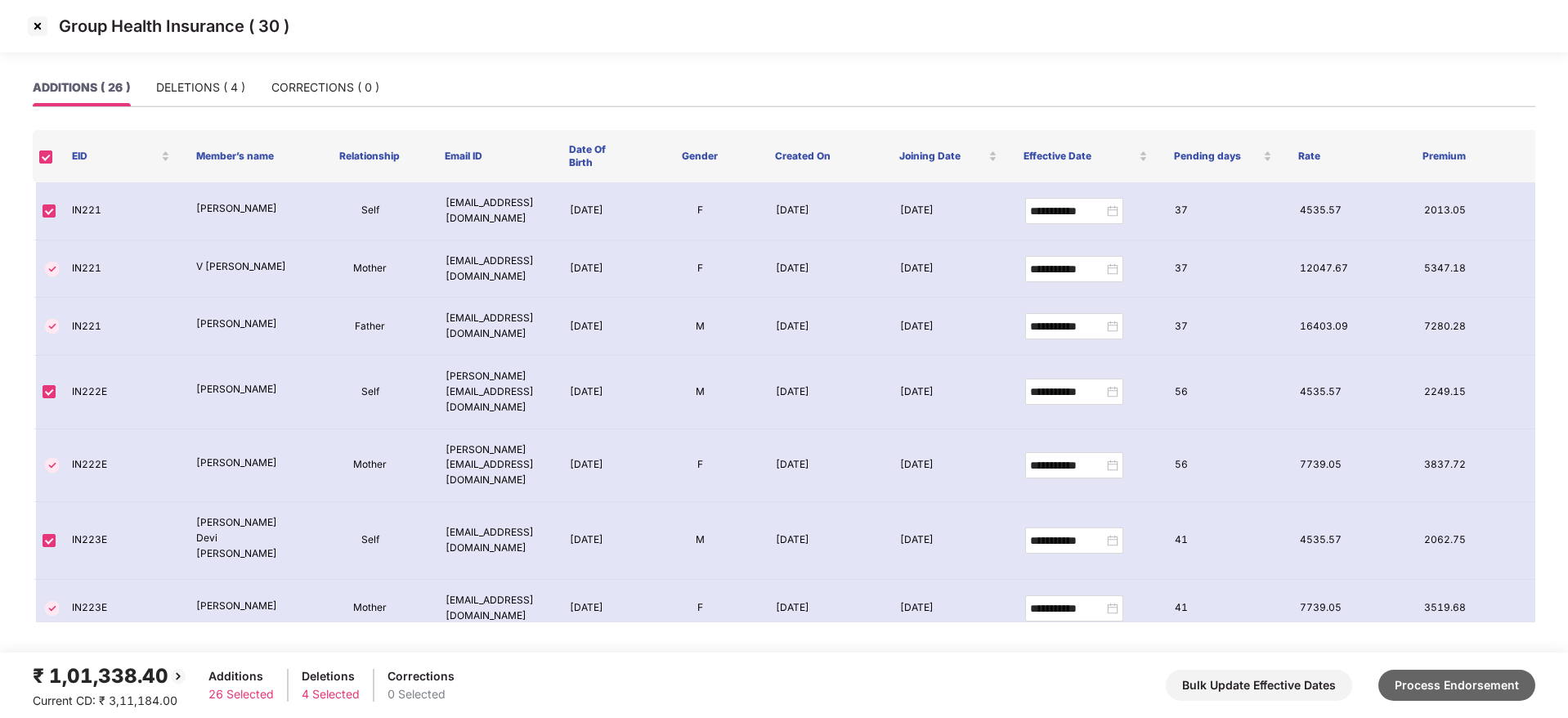
click at [1446, 693] on button "Process Endorsement" at bounding box center [1456, 686] width 157 height 31
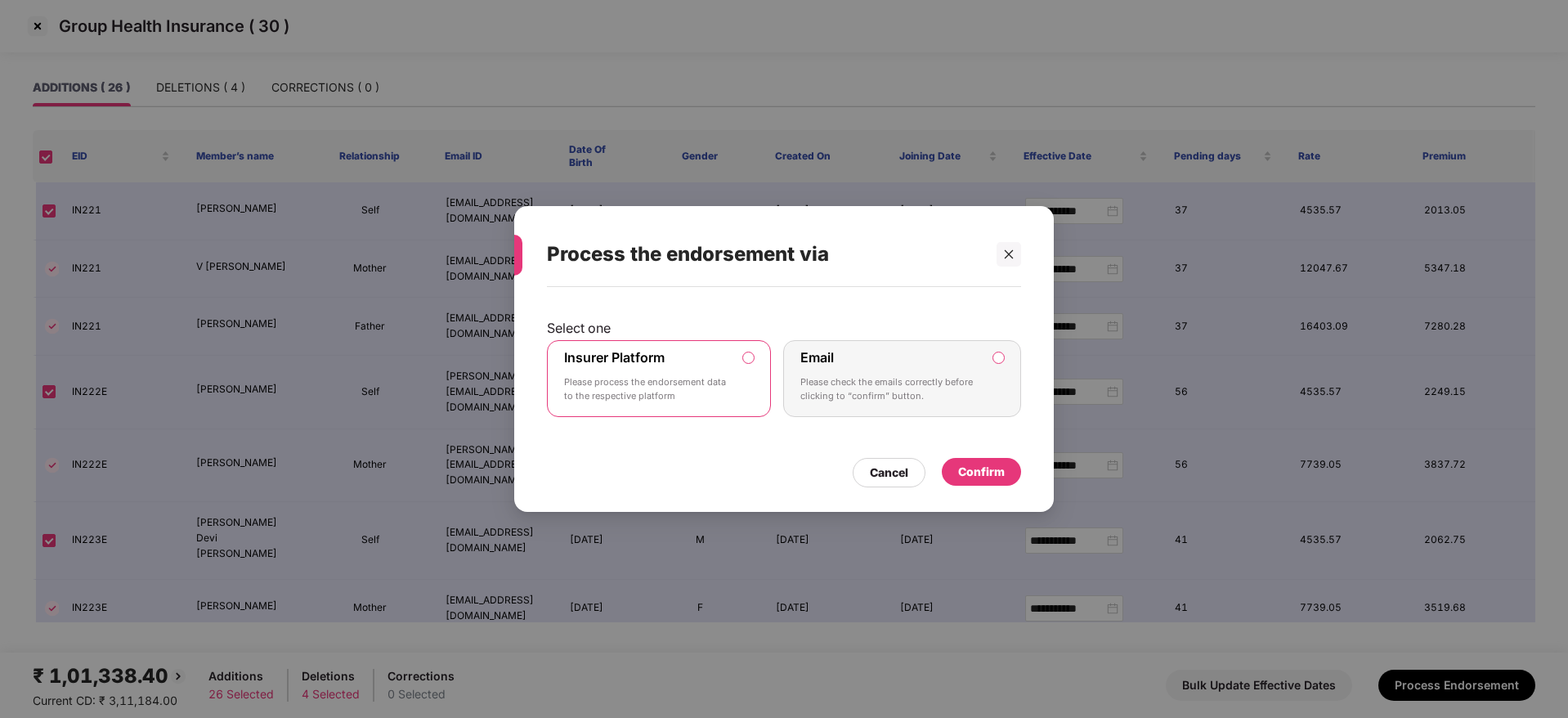
click at [704, 385] on p "Please process the endorsement data to the respective platform" at bounding box center [648, 389] width 167 height 29
click at [1005, 453] on div "Cancel Confirm" at bounding box center [784, 468] width 474 height 38
click at [996, 476] on div "Confirm" at bounding box center [981, 471] width 46 height 18
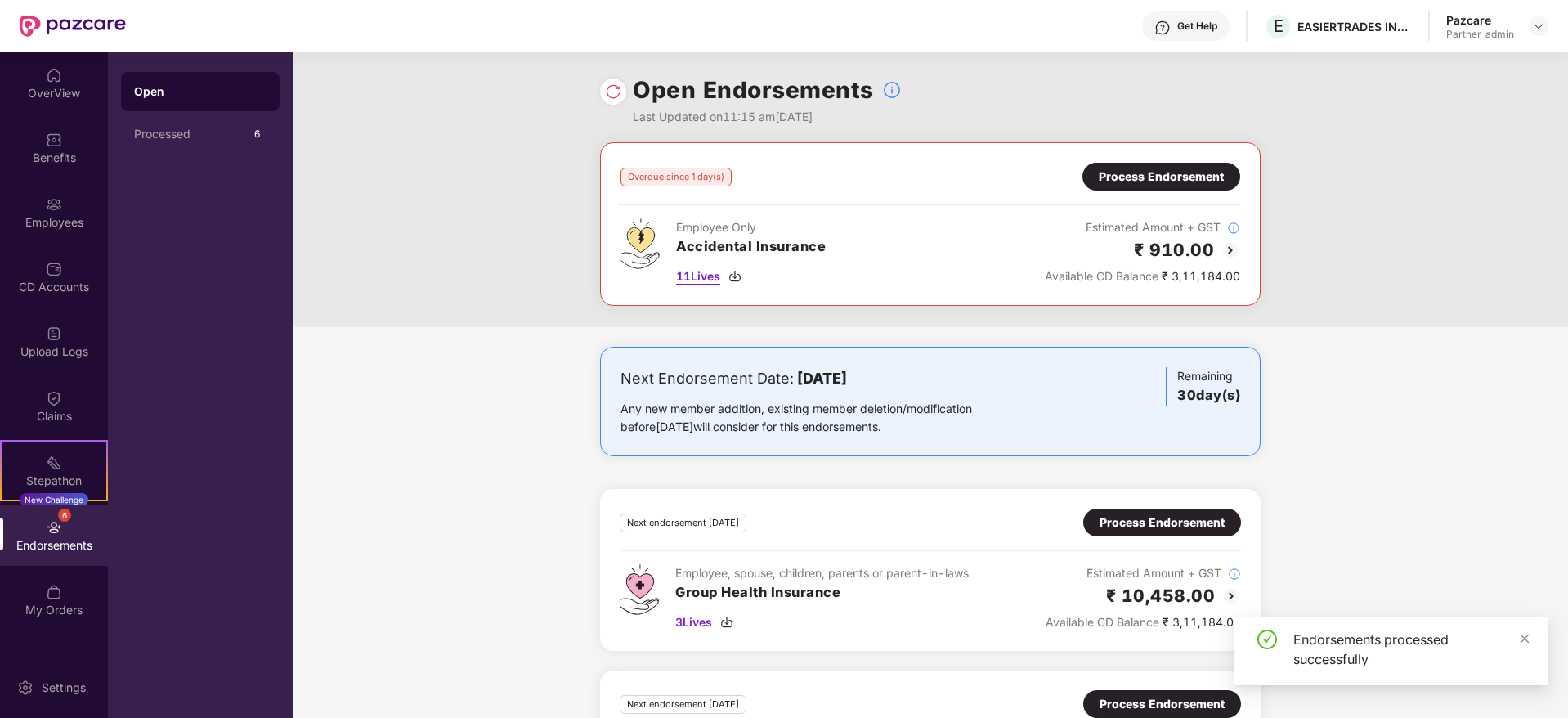
click at [733, 276] on img at bounding box center [735, 276] width 13 height 13
click at [1148, 172] on div "Process Endorsement" at bounding box center [1161, 176] width 125 height 18
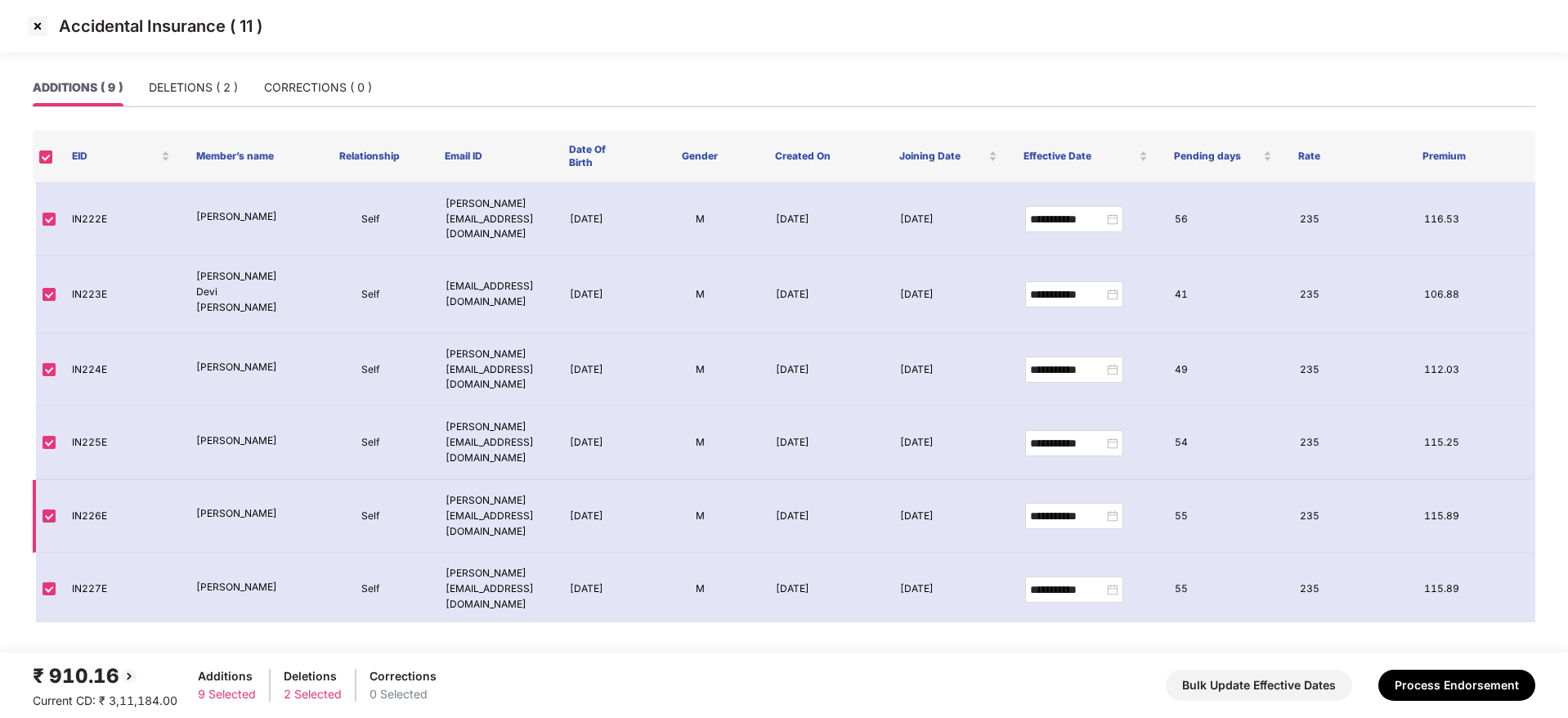
scroll to position [84, 0]
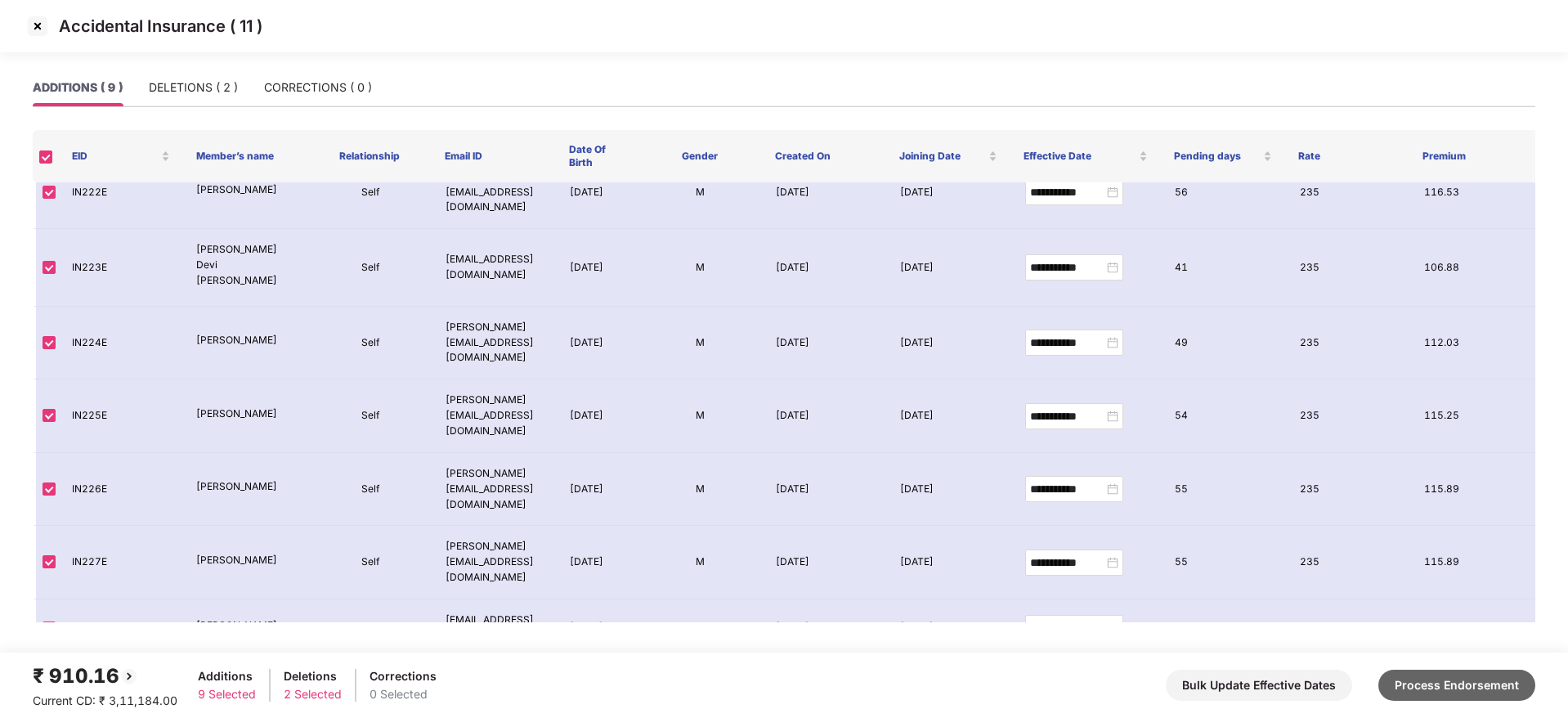
click at [1416, 683] on button "Process Endorsement" at bounding box center [1456, 686] width 157 height 31
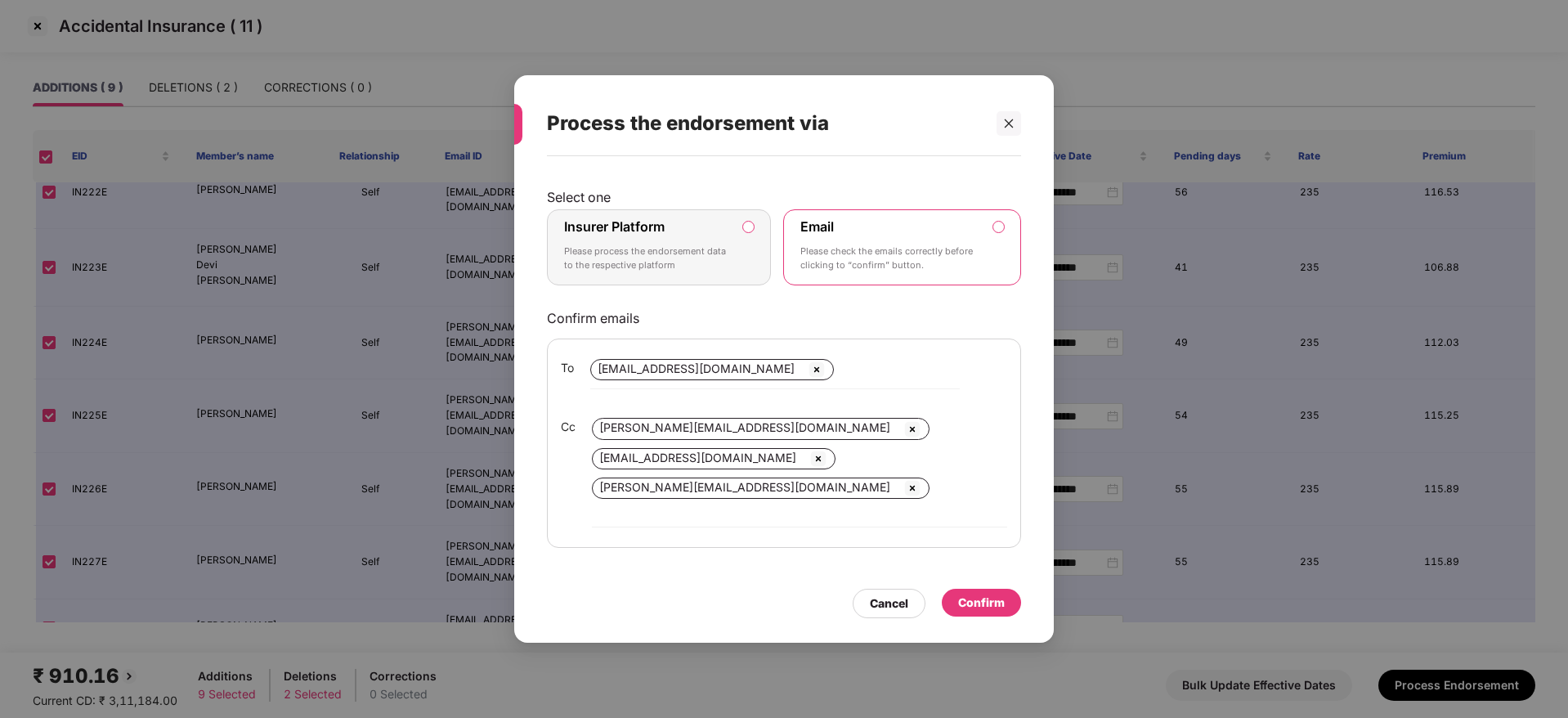
click at [706, 260] on p "Please process the endorsement data to the respective platform" at bounding box center [648, 258] width 167 height 29
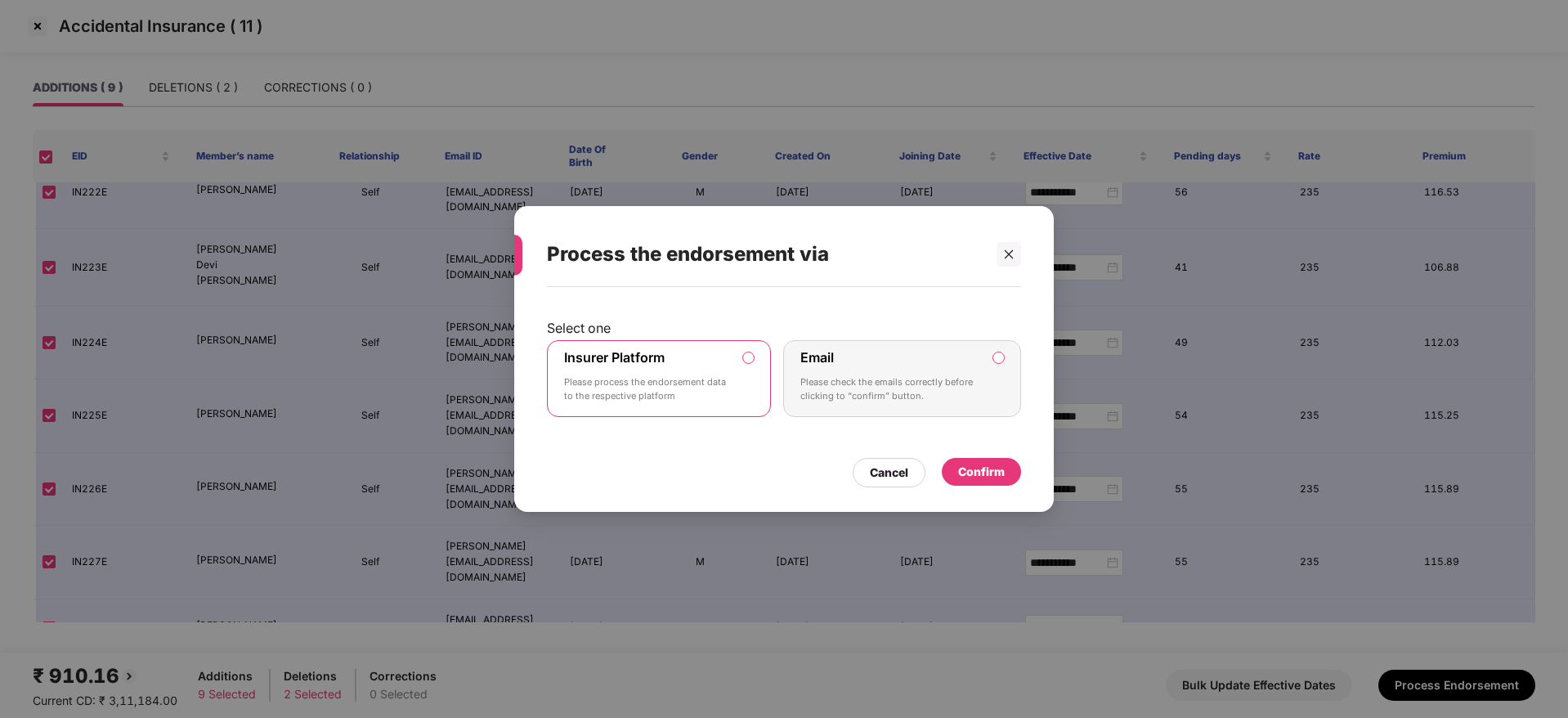
click at [993, 471] on div "Confirm" at bounding box center [981, 471] width 46 height 18
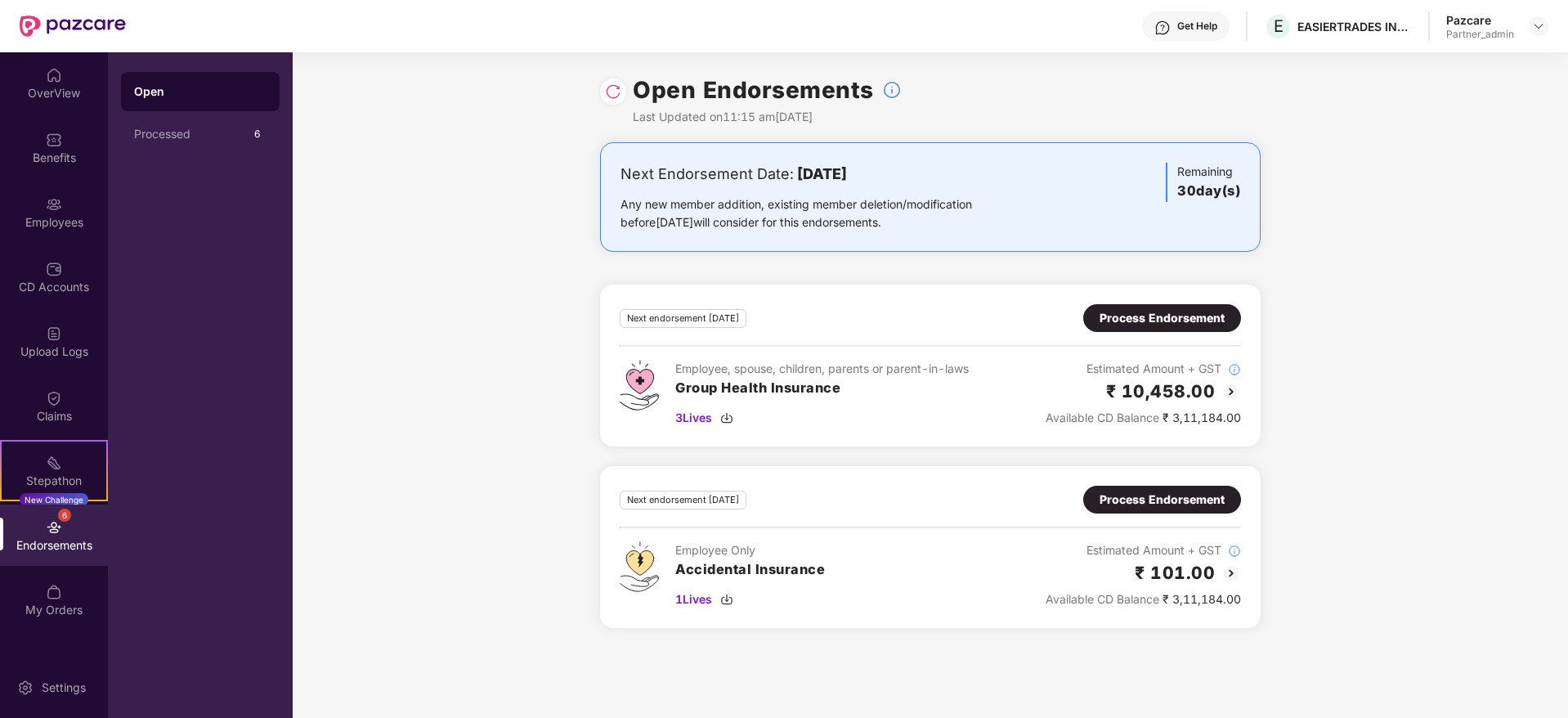
click at [1549, 25] on header "Get Help E EASIERTRADES INDIA LLP Pazcare Partner_admin" at bounding box center [784, 26] width 1568 height 52
click at [1545, 25] on div at bounding box center [1538, 26] width 19 height 19
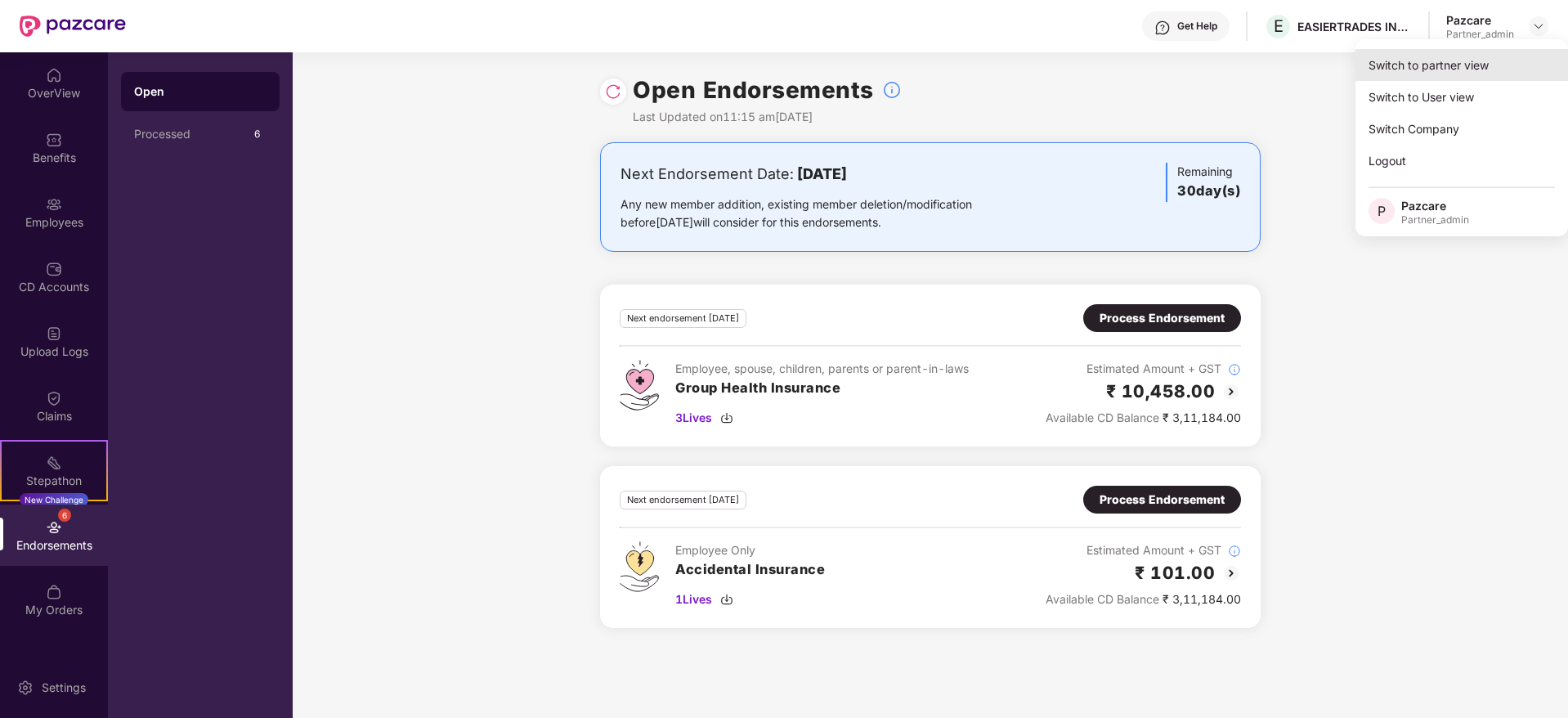
click at [1460, 66] on div "Switch to partner view" at bounding box center [1461, 65] width 212 height 31
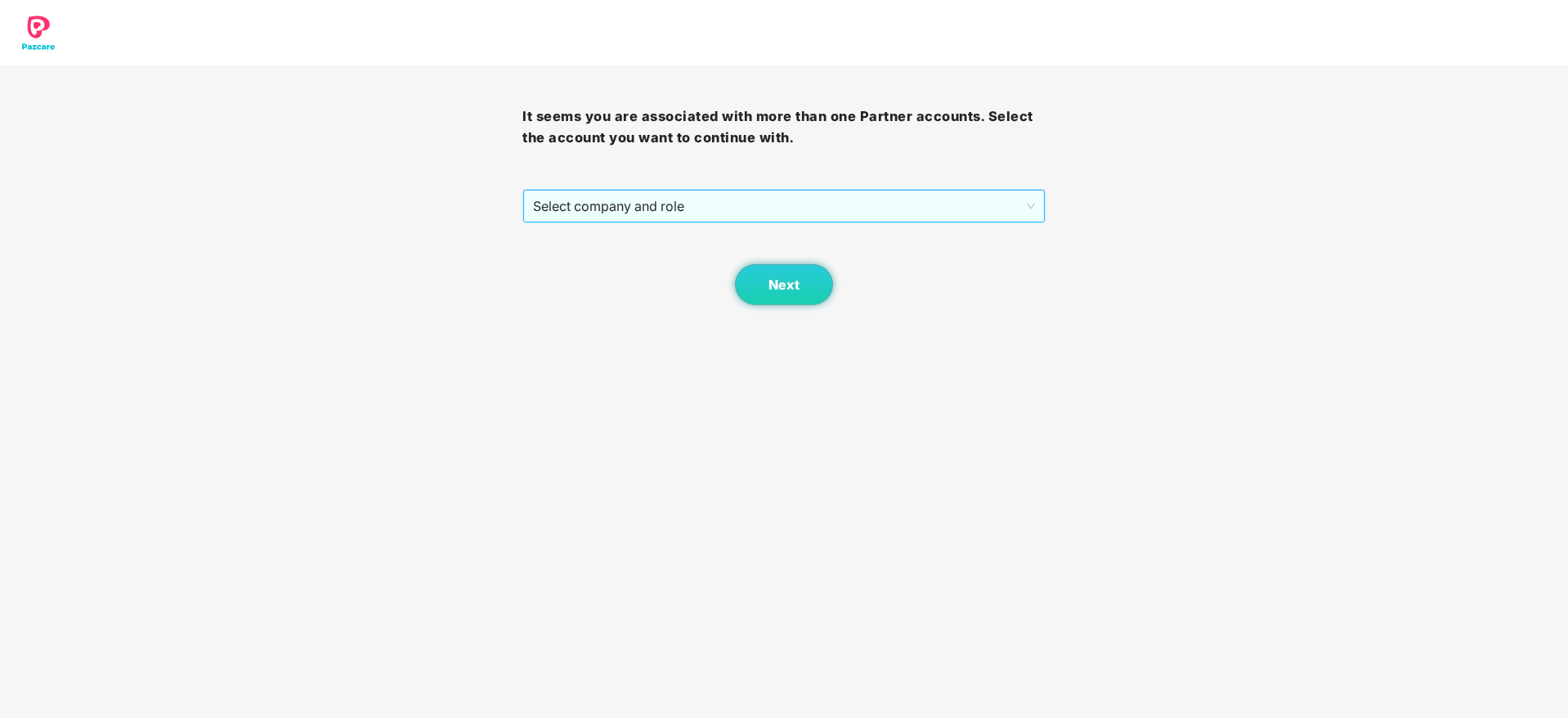
click at [802, 205] on span "Select company and role" at bounding box center [783, 207] width 501 height 31
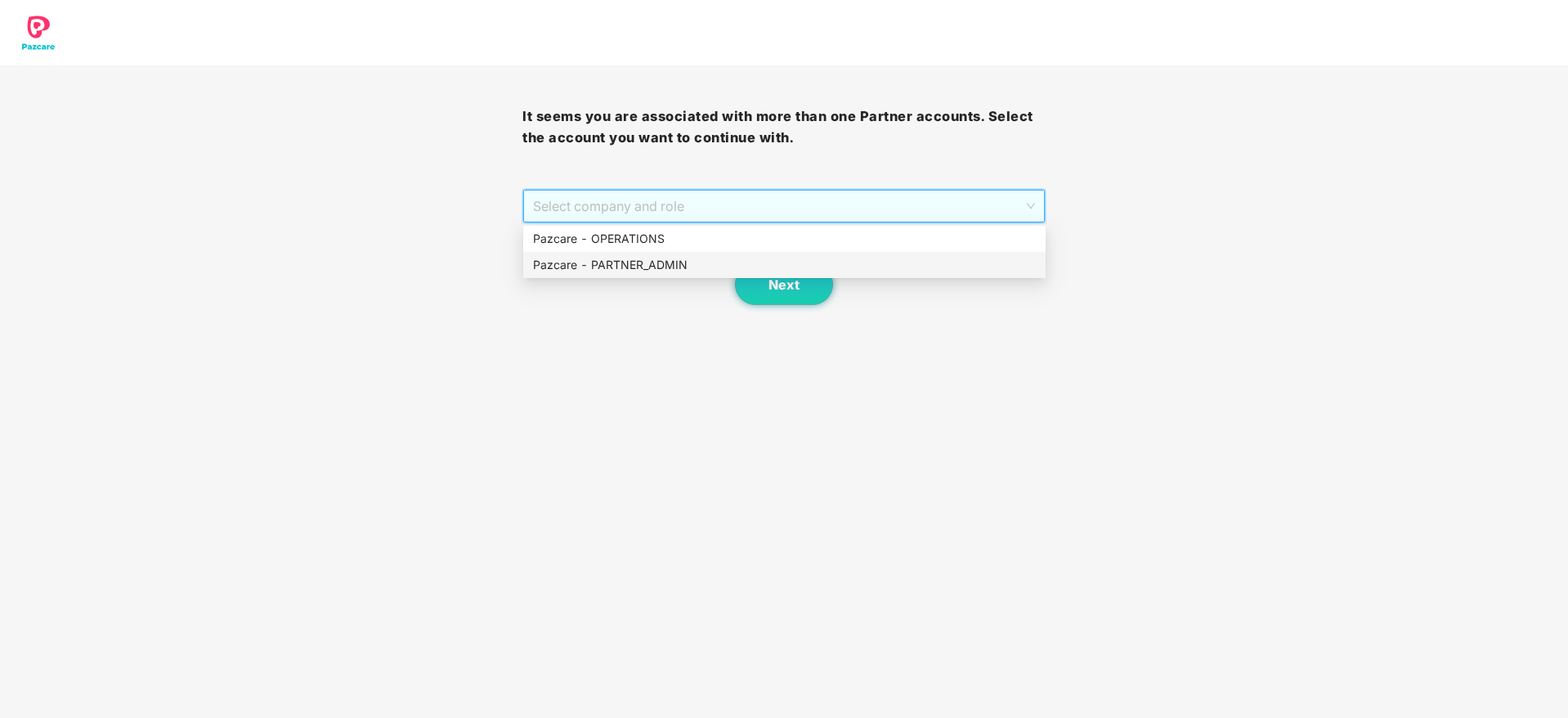
click at [678, 262] on div "Pazcare - PARTNER_ADMIN" at bounding box center [784, 264] width 503 height 18
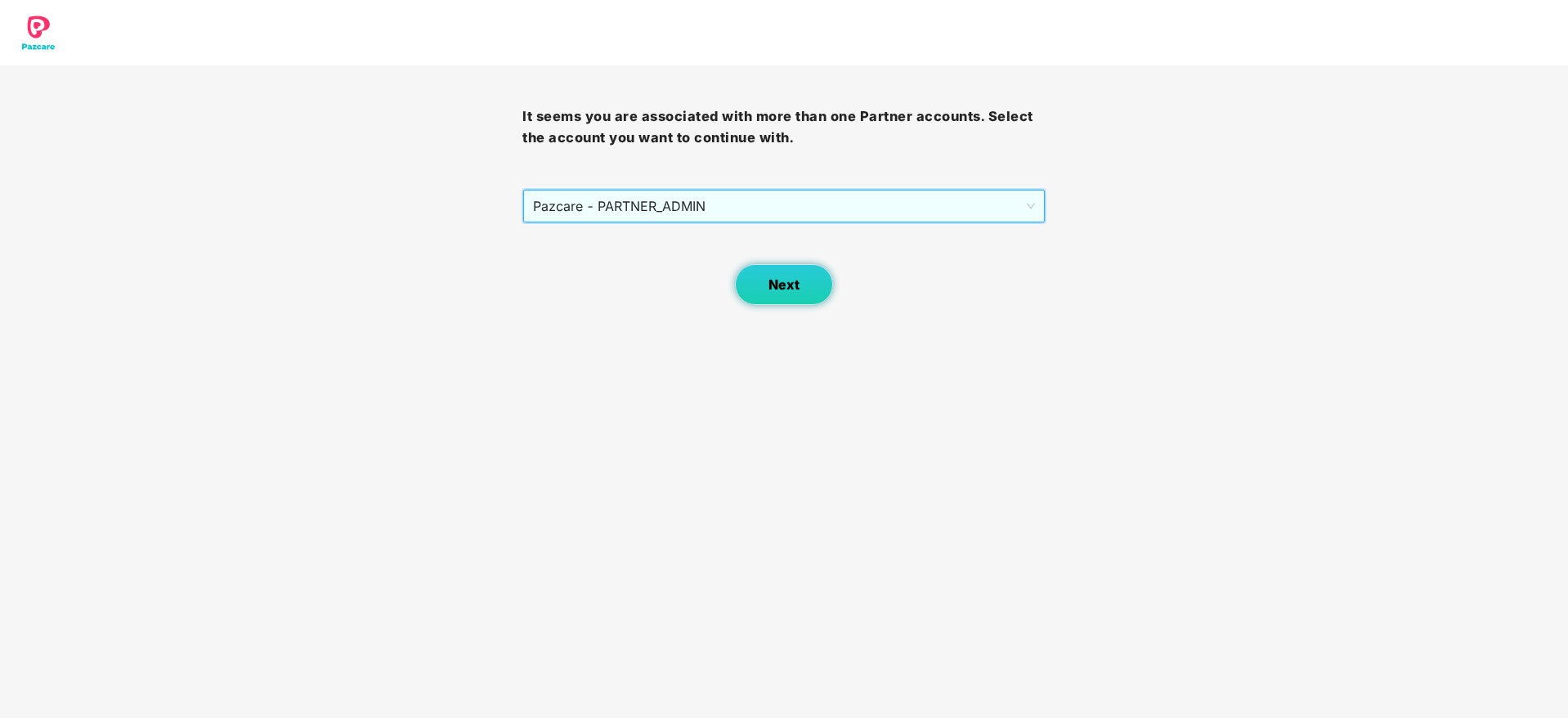
click at [788, 270] on button "Next" at bounding box center [784, 284] width 98 height 41
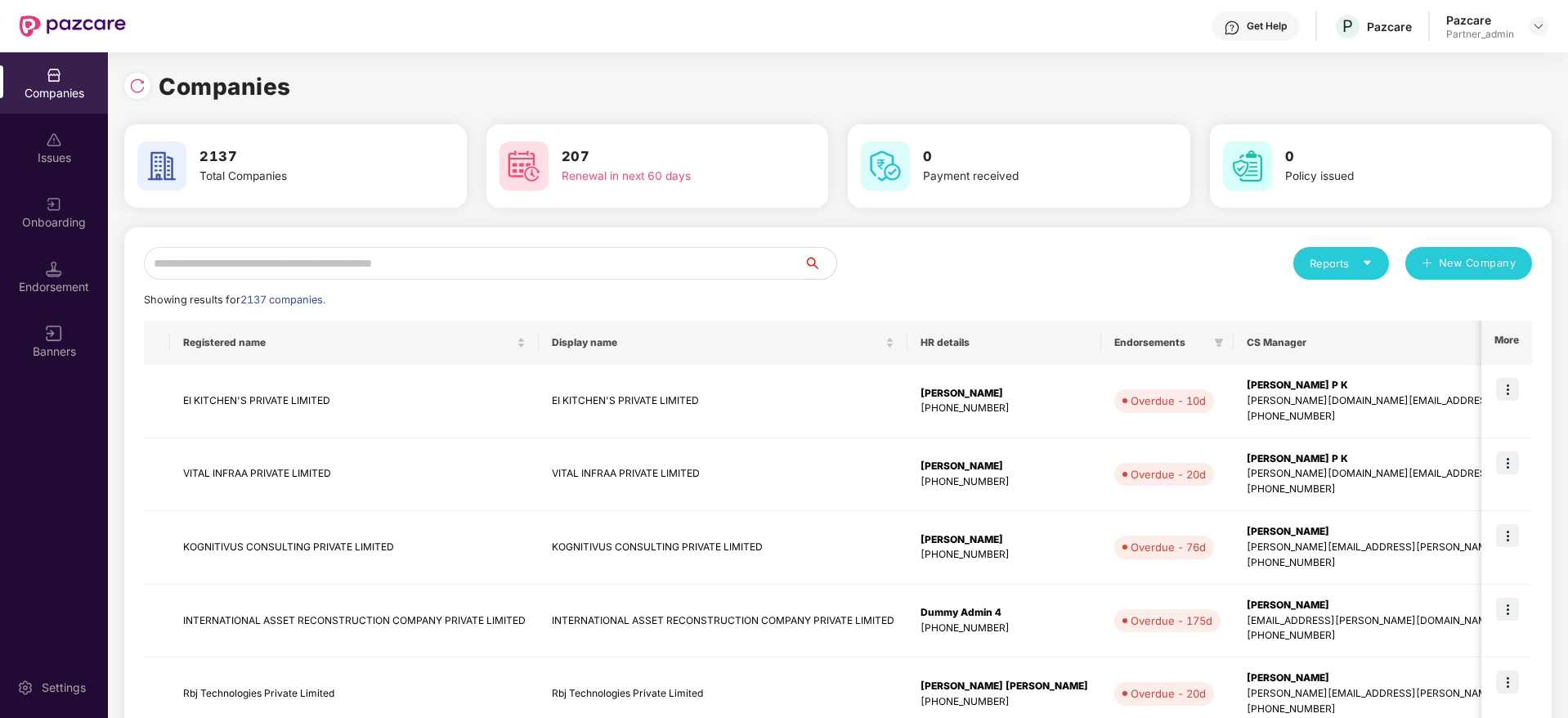
click at [648, 248] on input "text" at bounding box center [474, 262] width 660 height 32
paste input "**********"
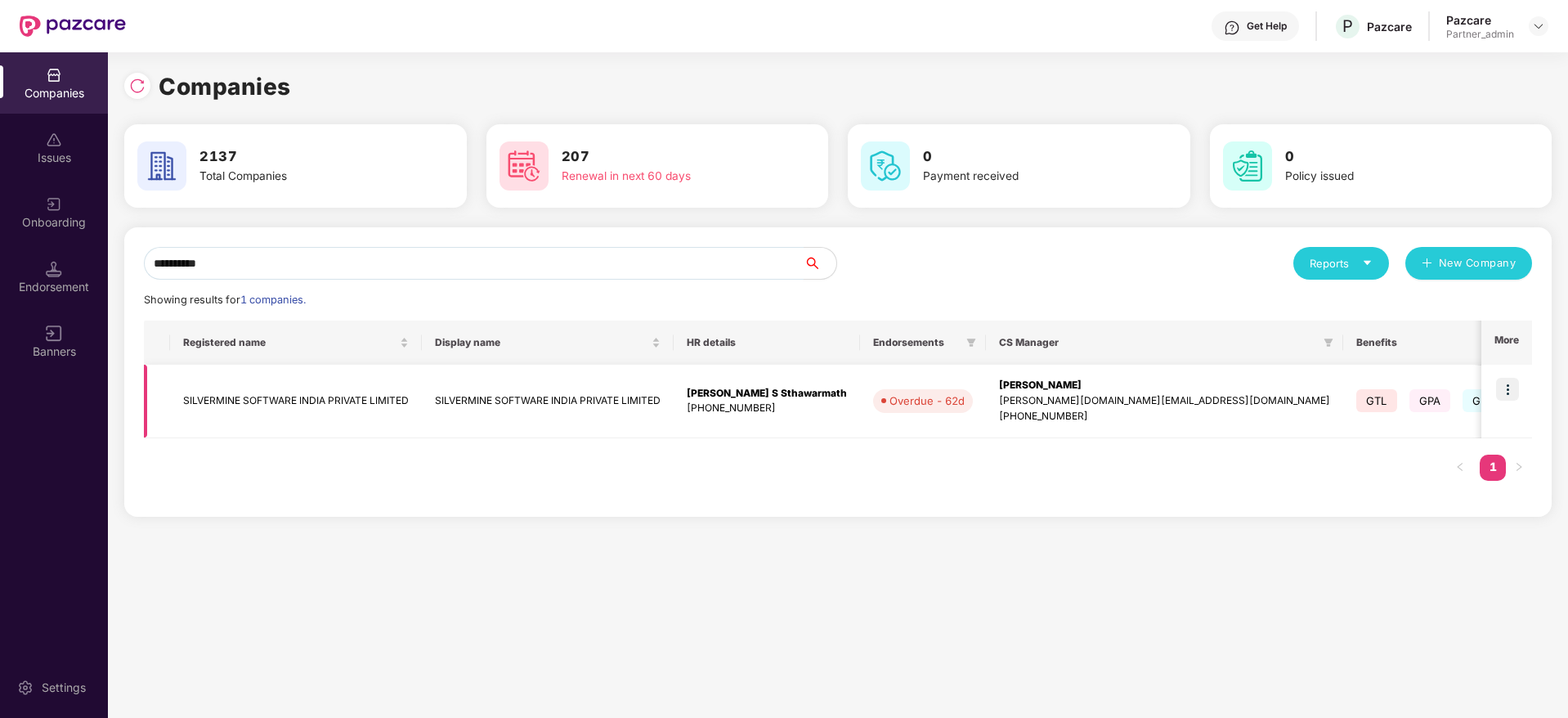
type input "**********"
click at [1522, 389] on td at bounding box center [1507, 400] width 51 height 73
click at [1516, 383] on img at bounding box center [1507, 389] width 23 height 23
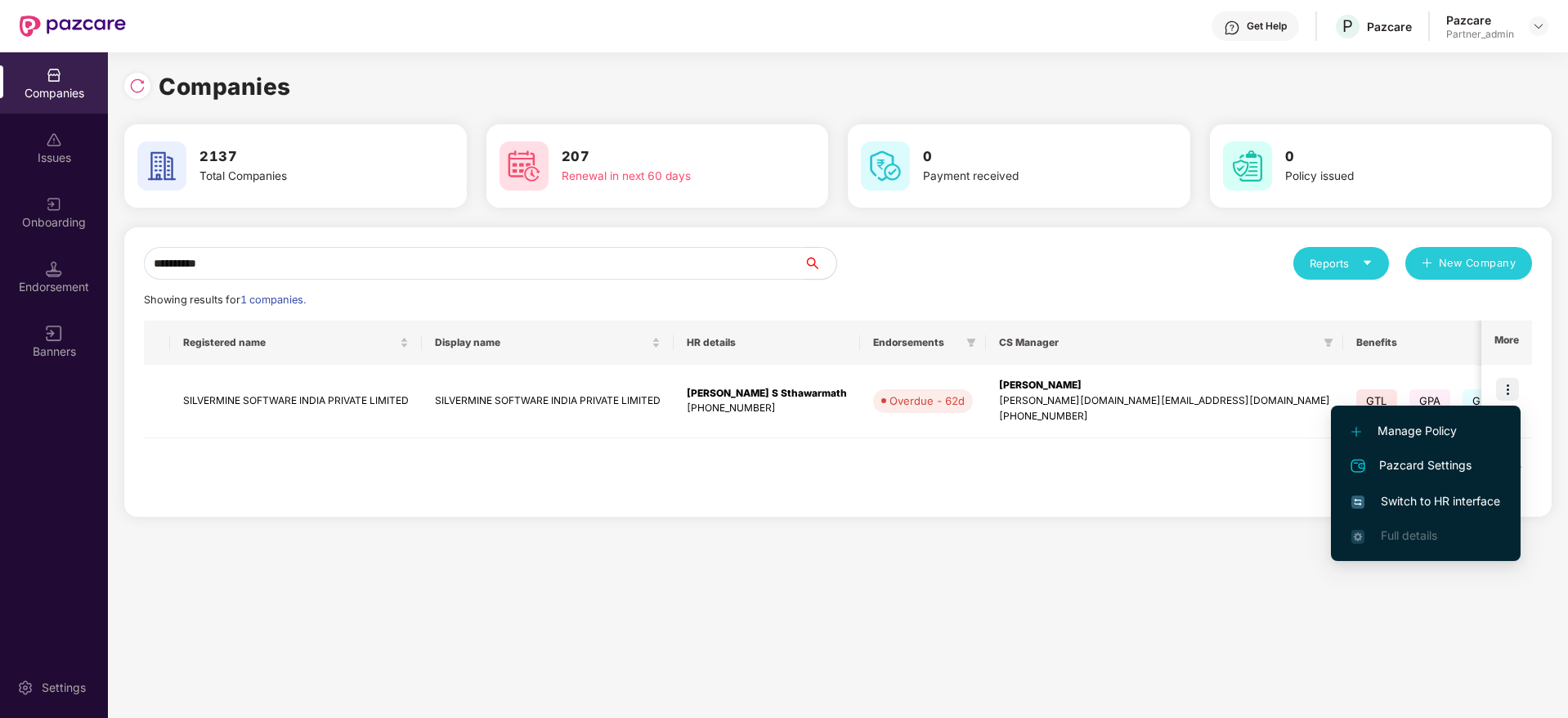
click at [1434, 493] on span "Switch to HR interface" at bounding box center [1425, 500] width 149 height 18
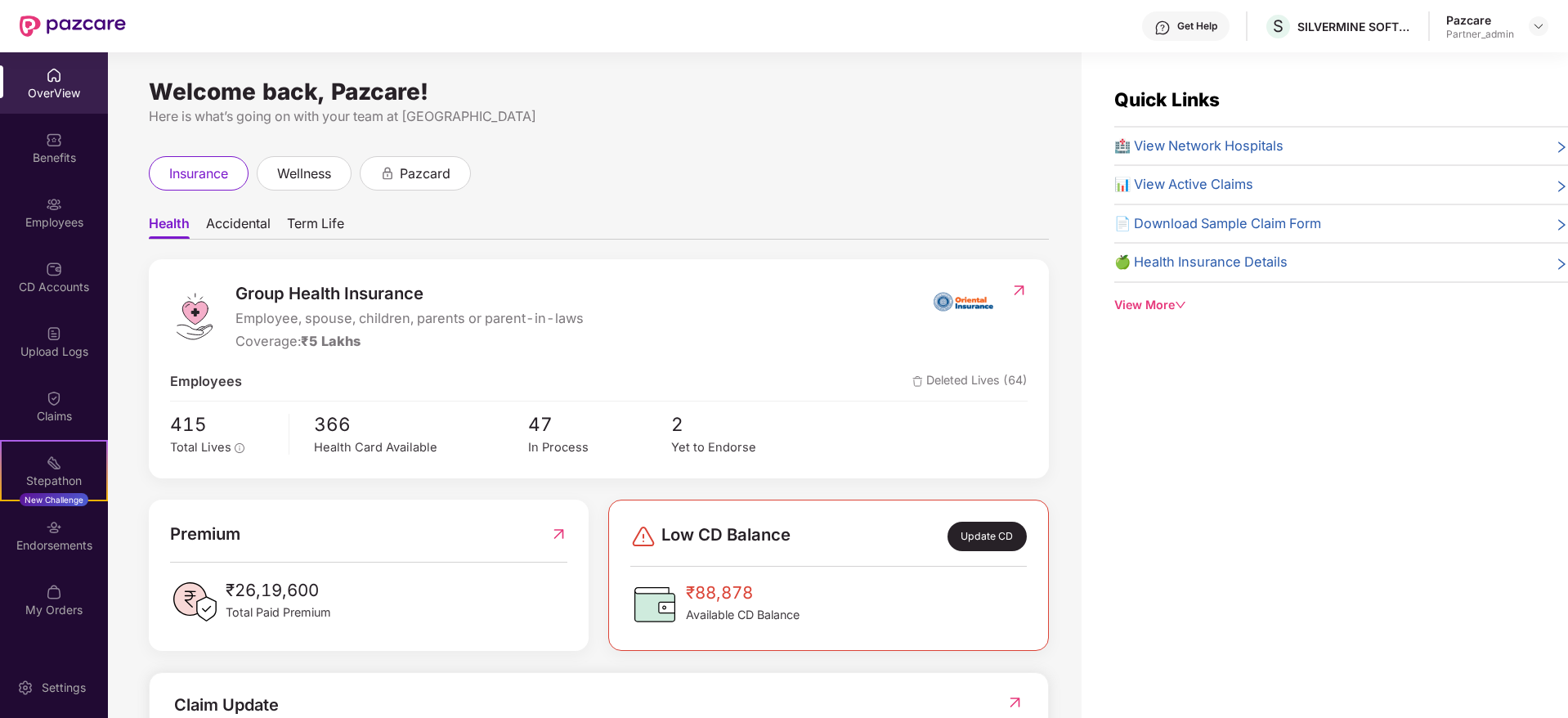
click at [38, 535] on div "Endorsements" at bounding box center [54, 535] width 107 height 61
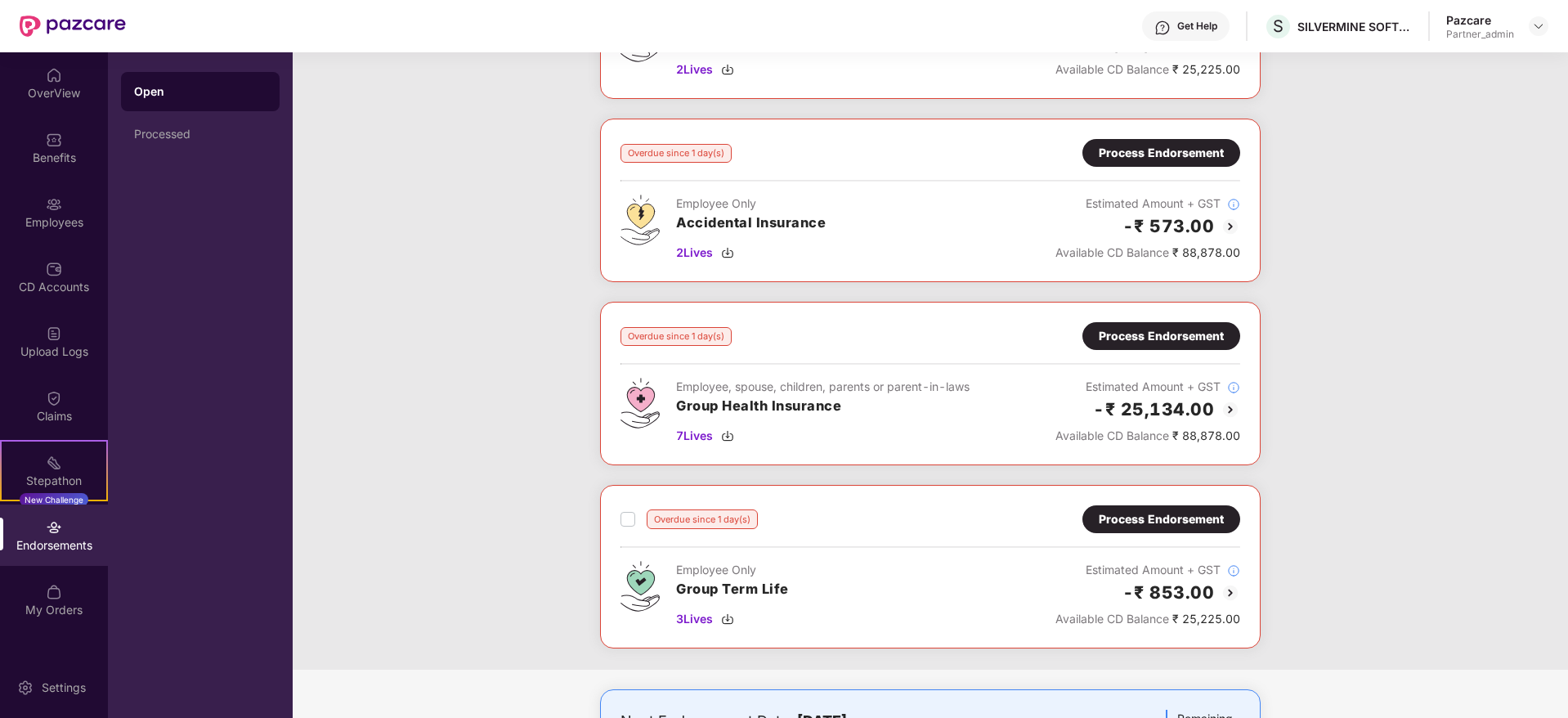
scroll to position [321, 0]
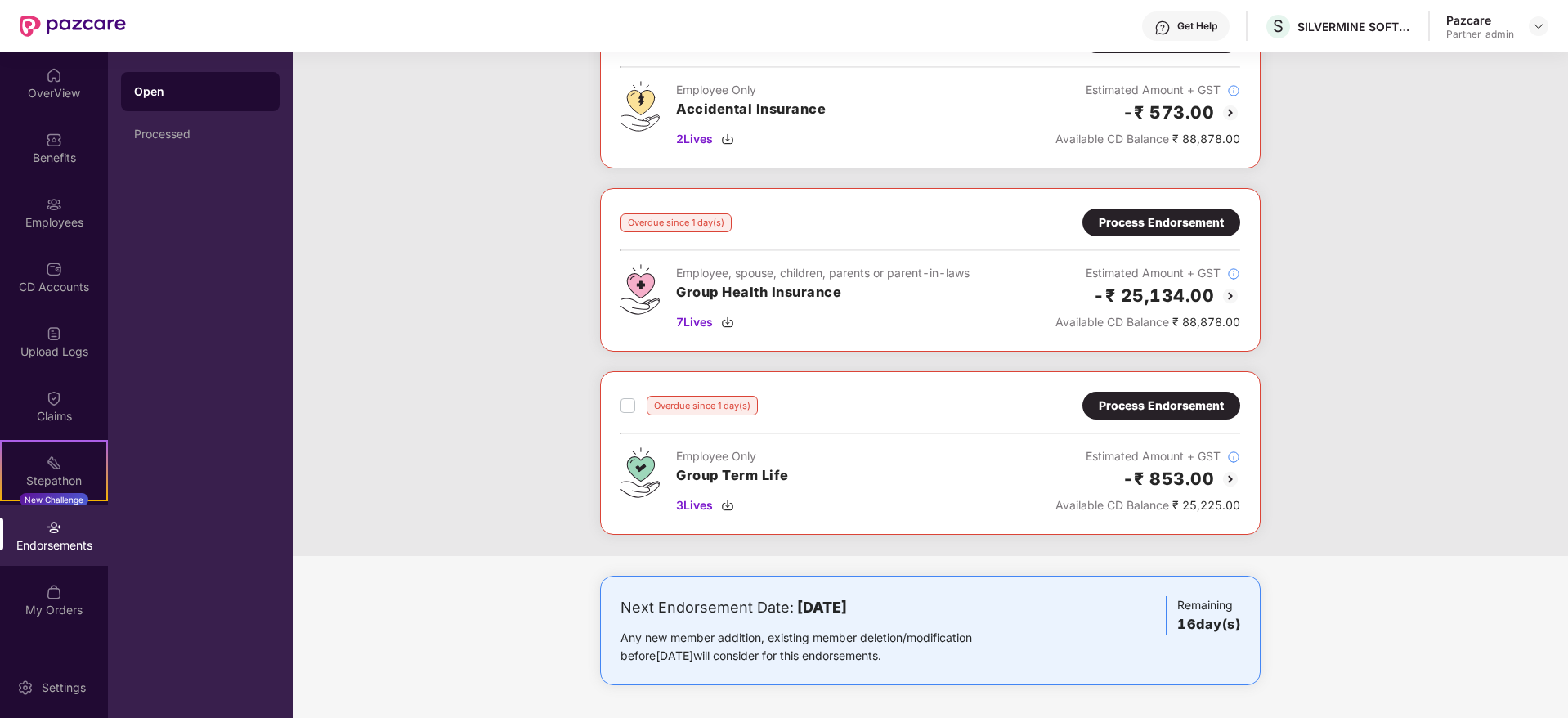
click at [1167, 214] on div "Process Endorsement" at bounding box center [1161, 221] width 125 height 18
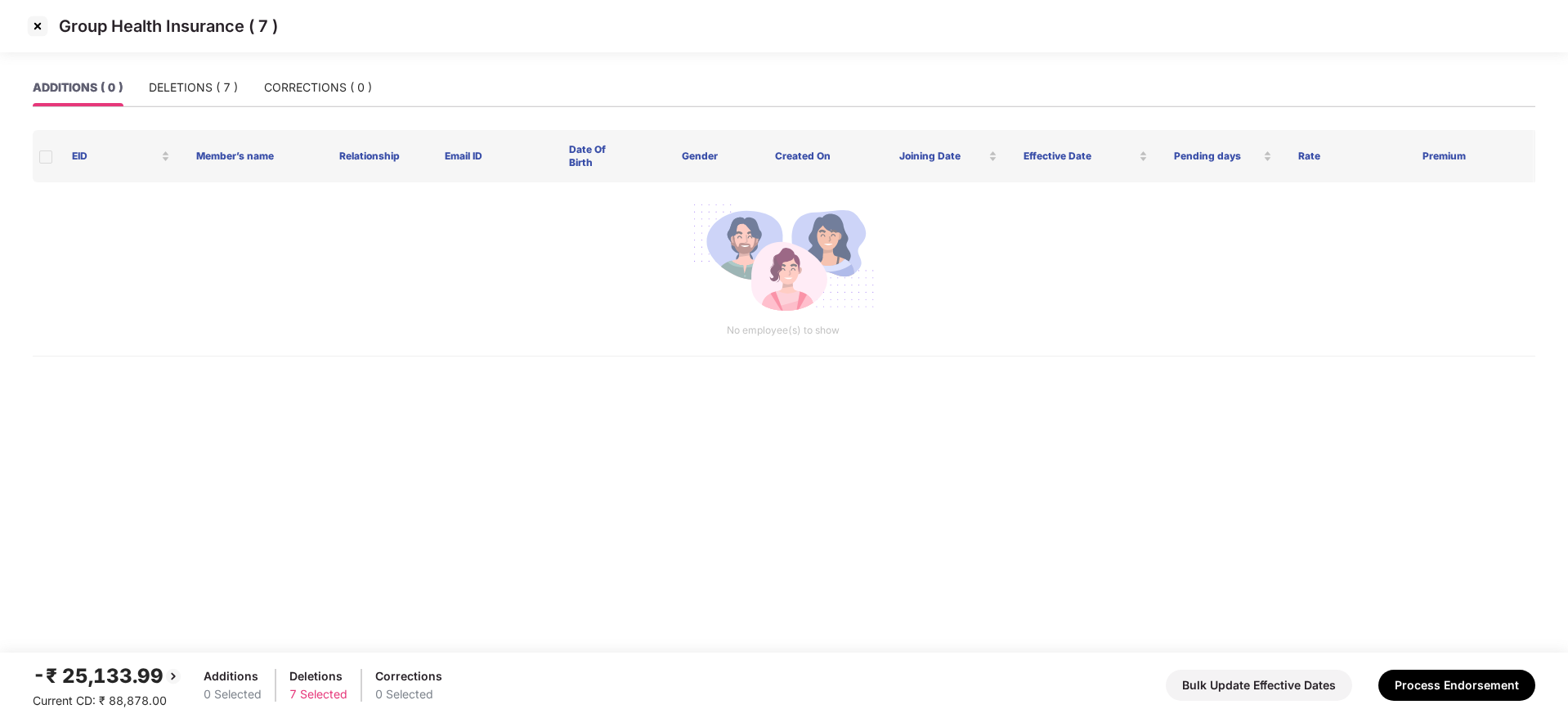
click at [30, 25] on img at bounding box center [37, 26] width 26 height 26
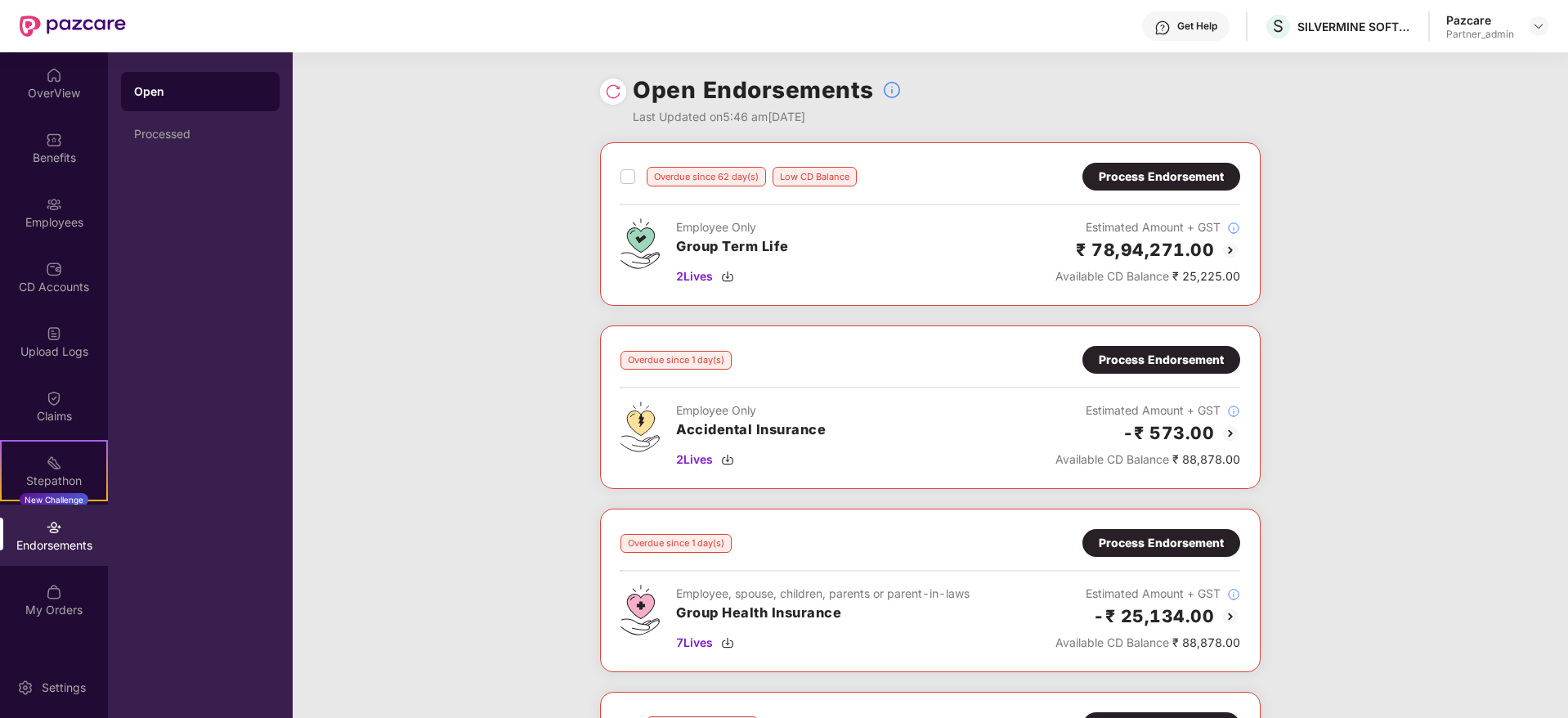
click at [613, 97] on img at bounding box center [613, 92] width 17 height 17
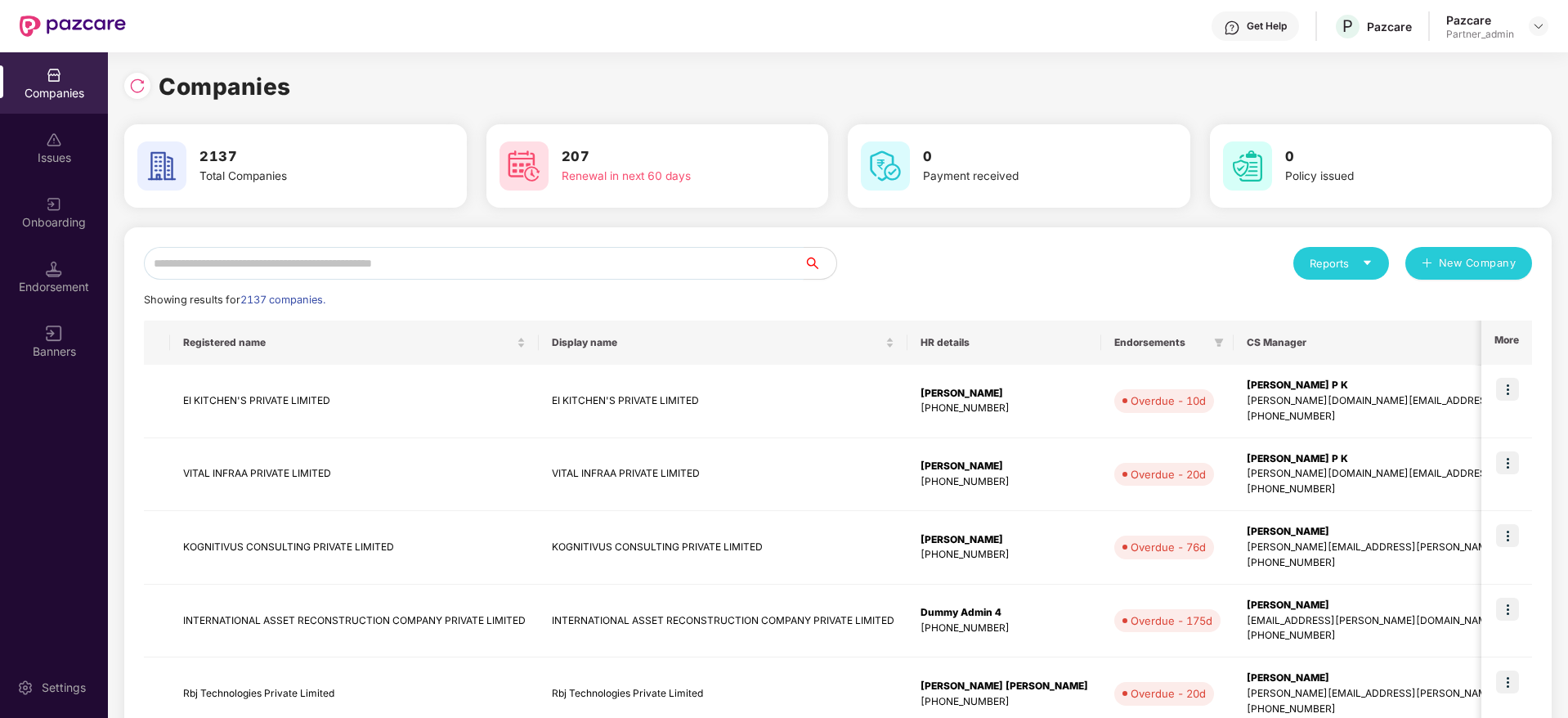
click at [357, 271] on input "text" at bounding box center [474, 262] width 660 height 32
paste input "*********"
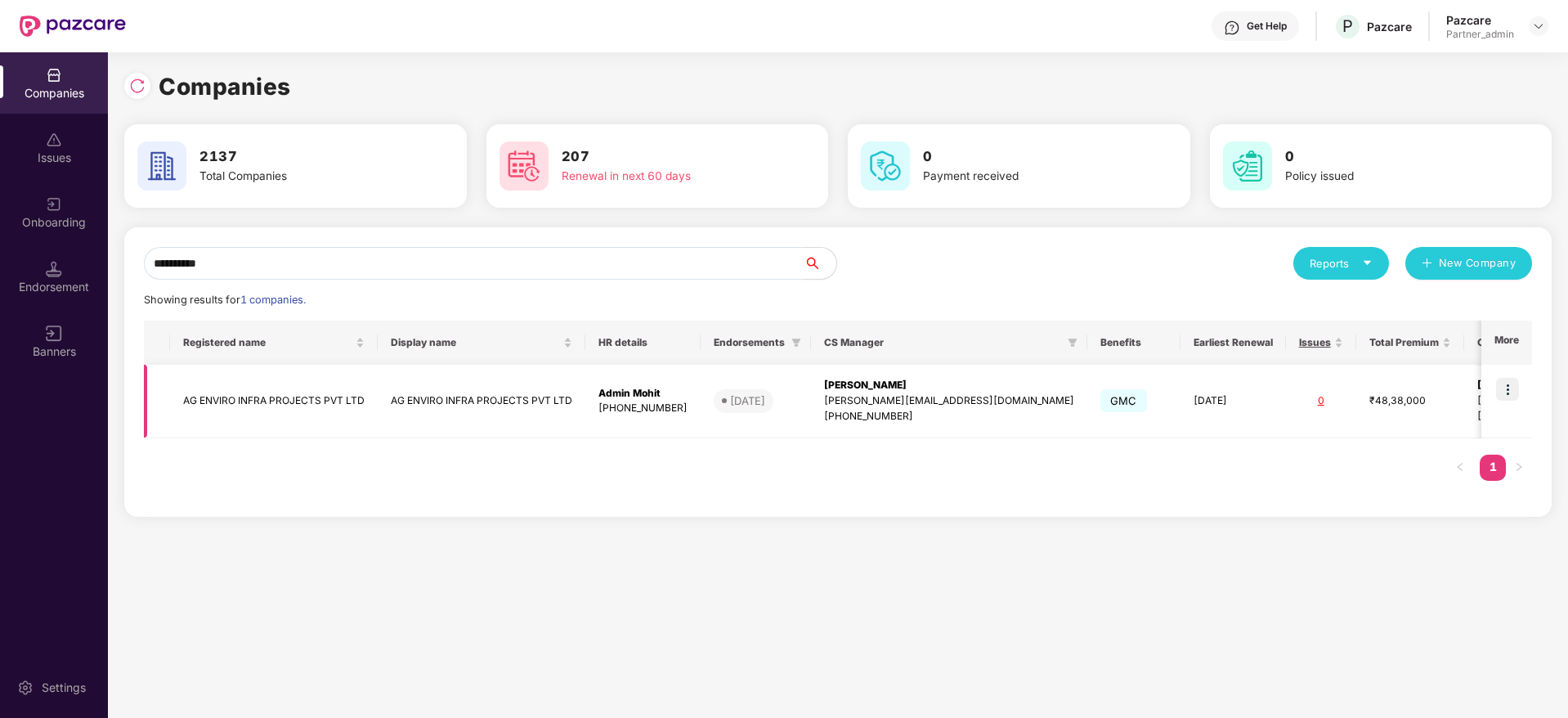
type input "*********"
click at [1511, 387] on img at bounding box center [1507, 389] width 23 height 23
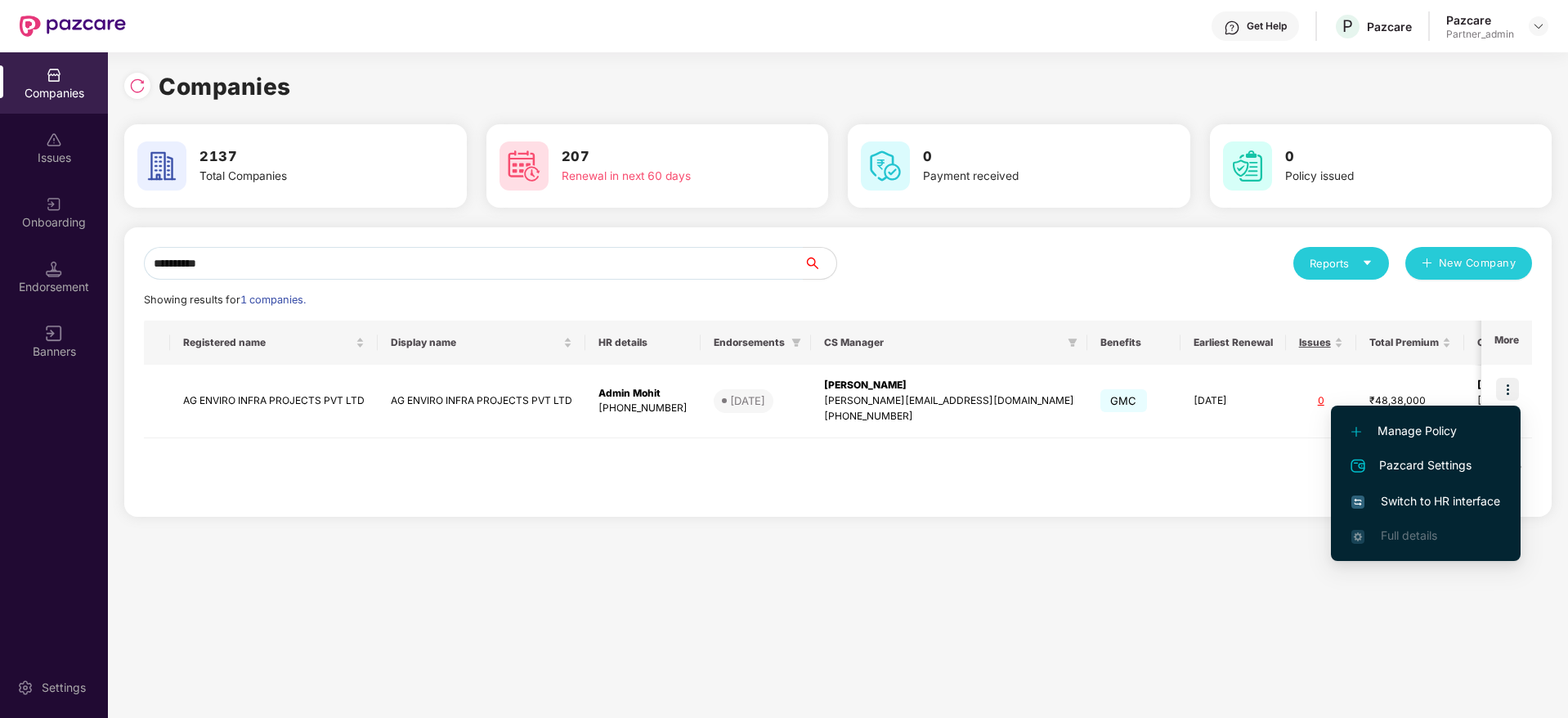
click at [1423, 498] on span "Switch to HR interface" at bounding box center [1425, 500] width 149 height 18
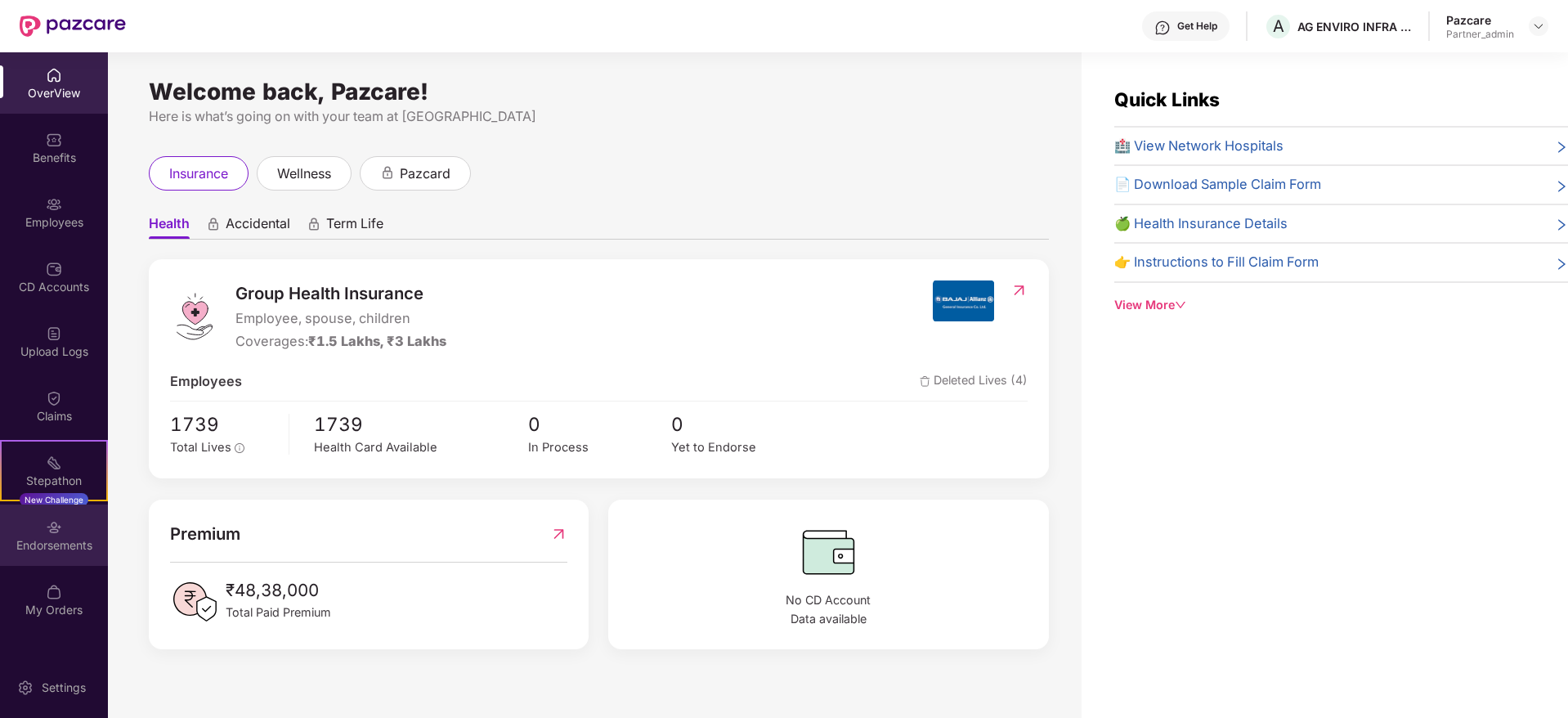
click at [37, 537] on div "Endorsements" at bounding box center [54, 546] width 107 height 17
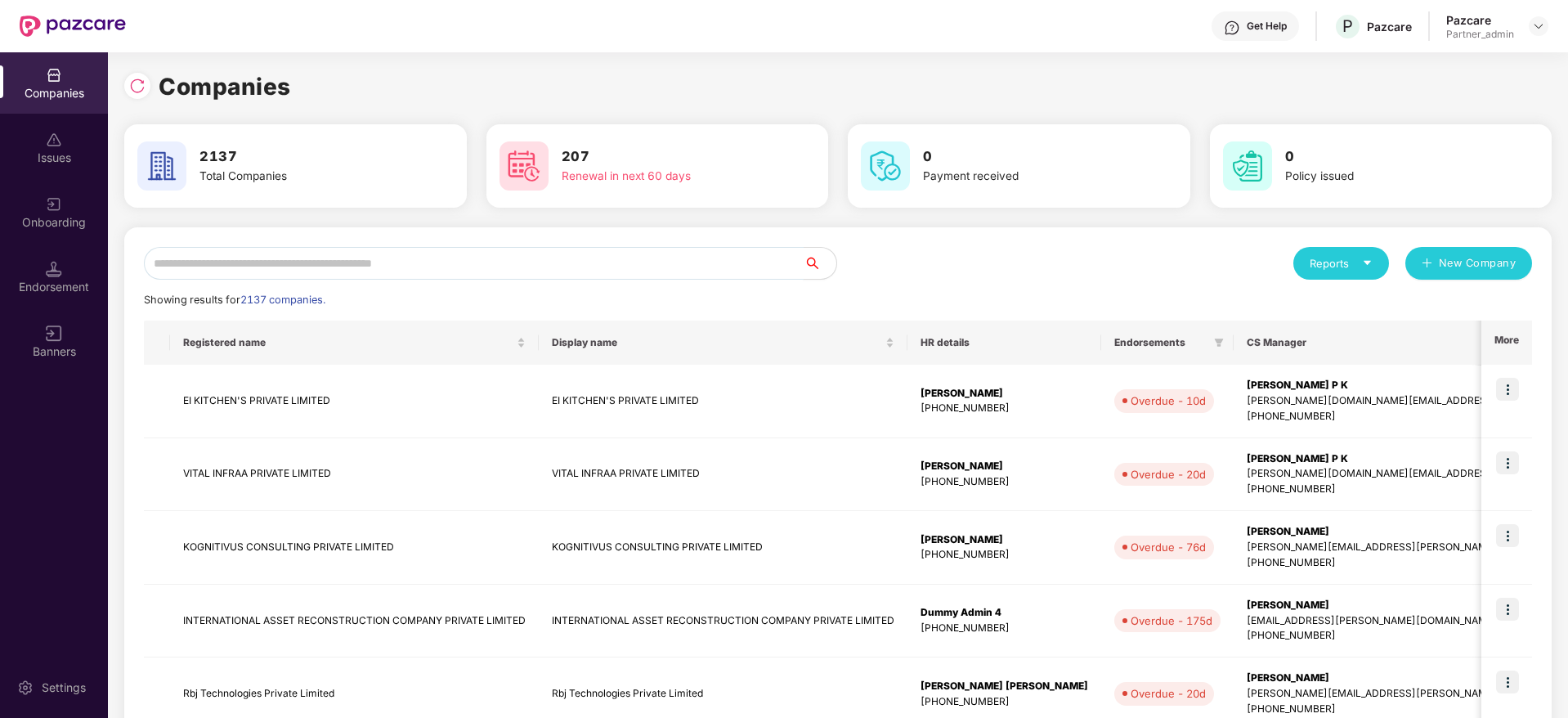
click at [342, 260] on input "text" at bounding box center [474, 262] width 660 height 32
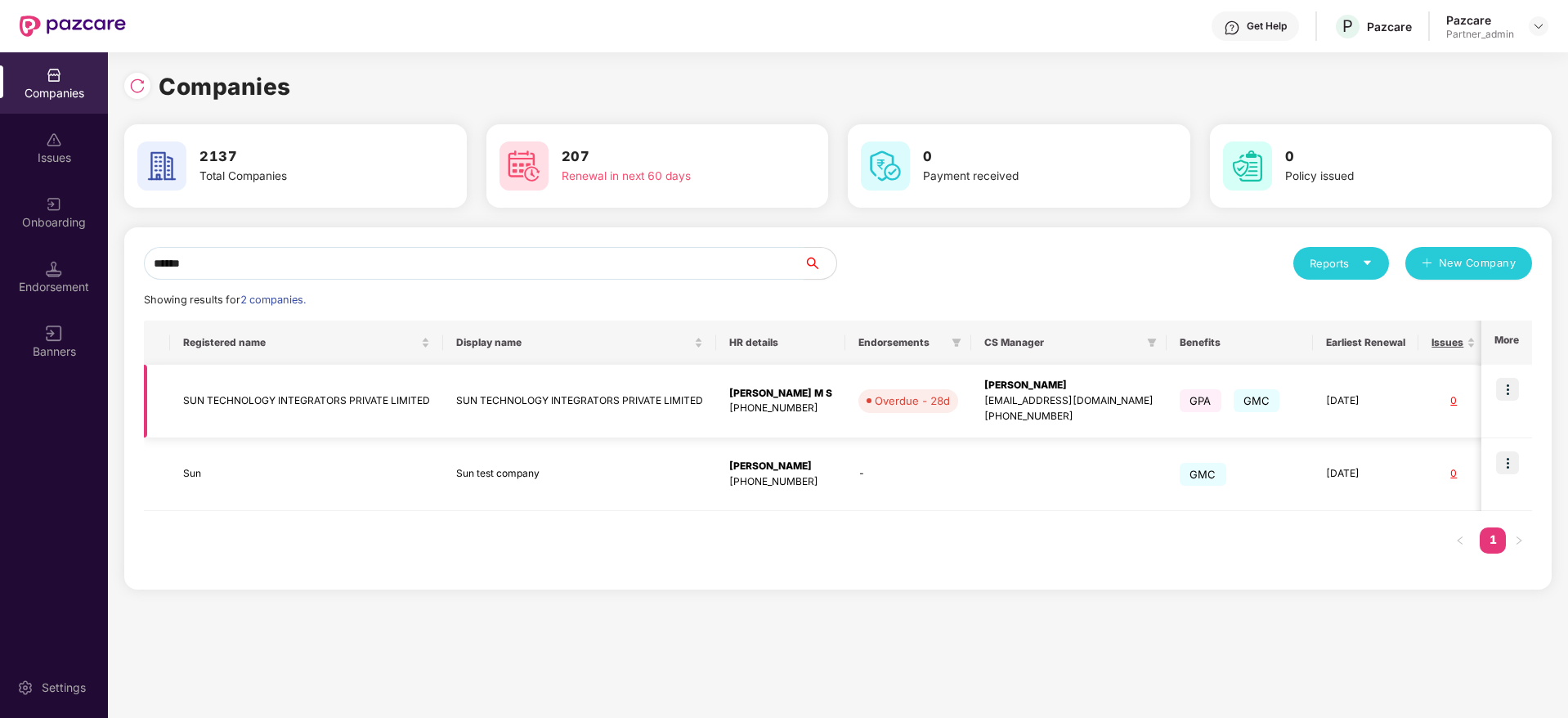
type input "******"
click at [1028, 392] on div "[PERSON_NAME]" at bounding box center [1069, 385] width 170 height 16
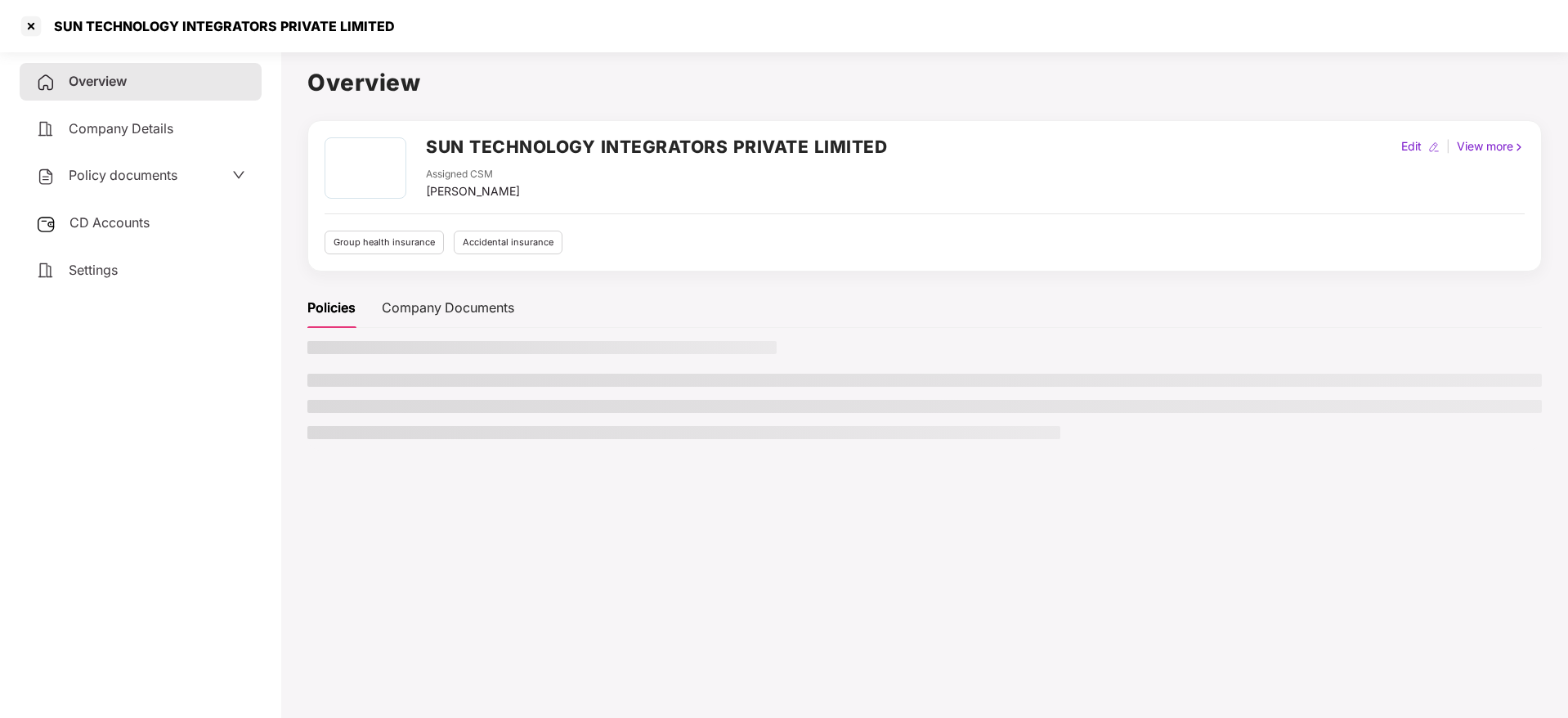
click at [139, 214] on span "CD Accounts" at bounding box center [109, 222] width 80 height 17
